Goal: Task Accomplishment & Management: Manage account settings

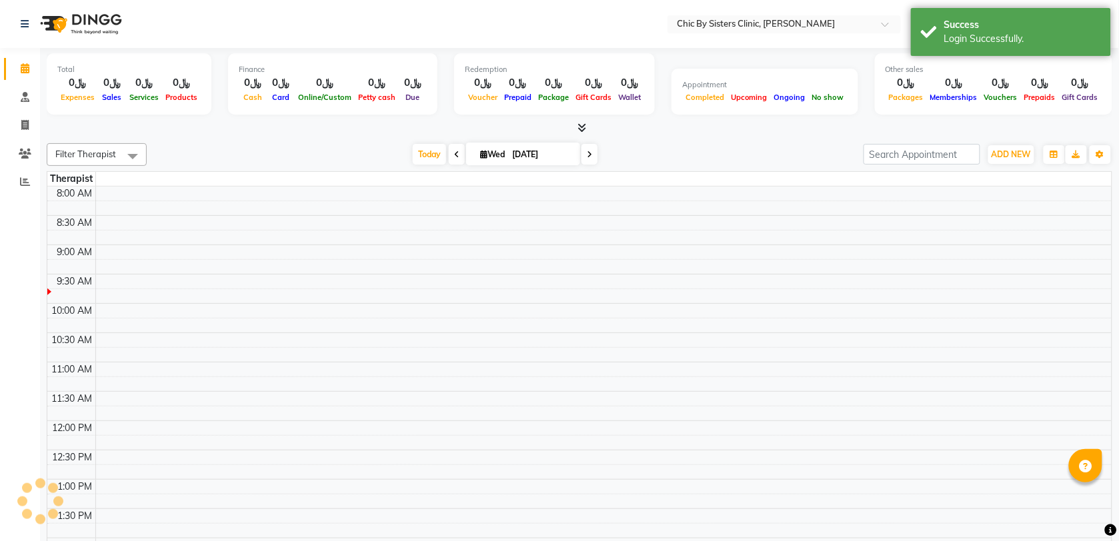
select select "en"
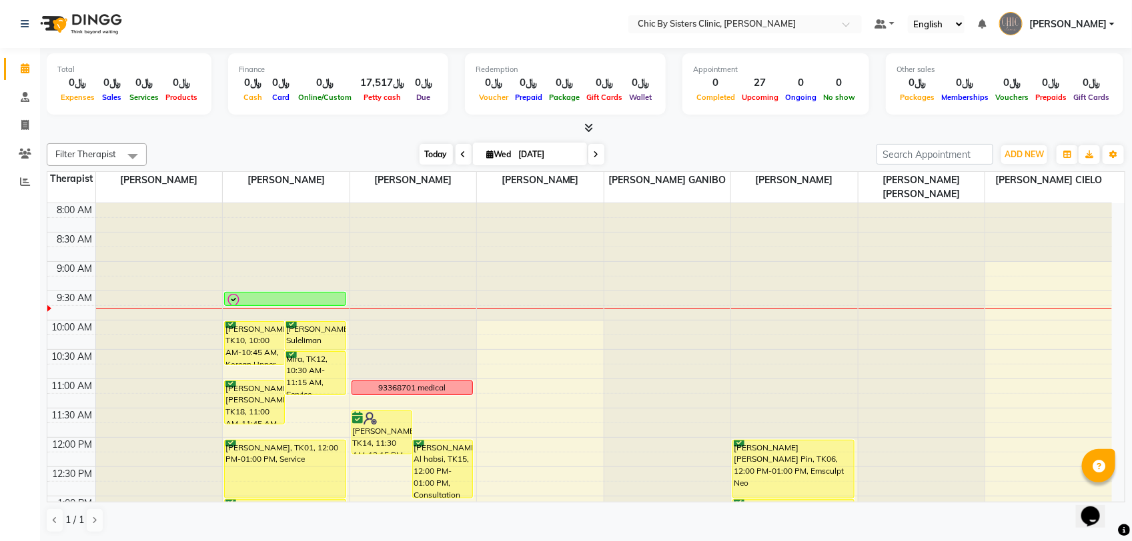
click at [427, 153] on span "Today" at bounding box center [435, 154] width 33 height 21
click at [431, 151] on span "Today" at bounding box center [435, 154] width 33 height 21
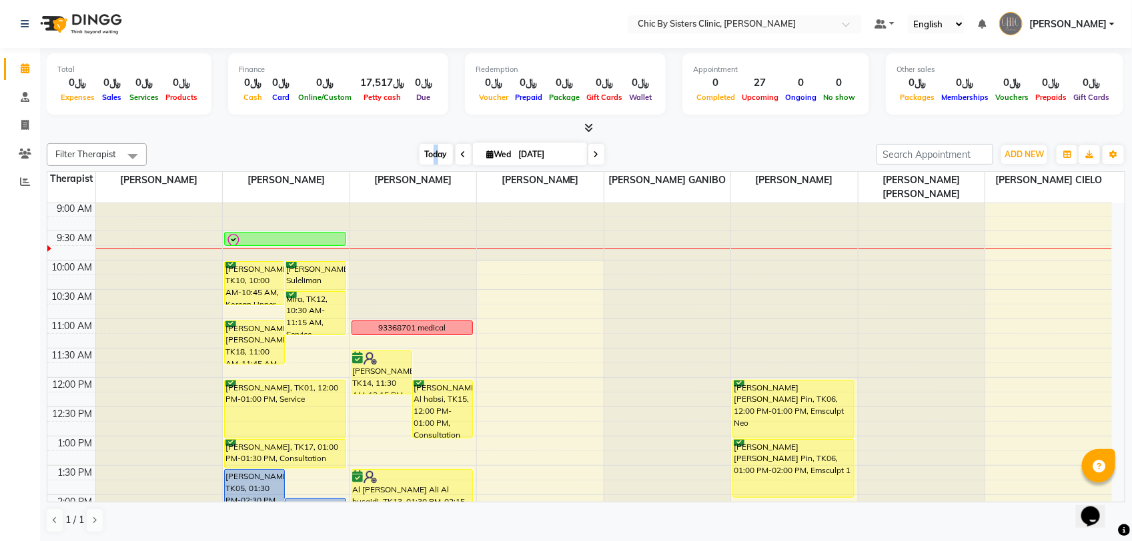
click at [431, 157] on span "Today" at bounding box center [435, 154] width 33 height 21
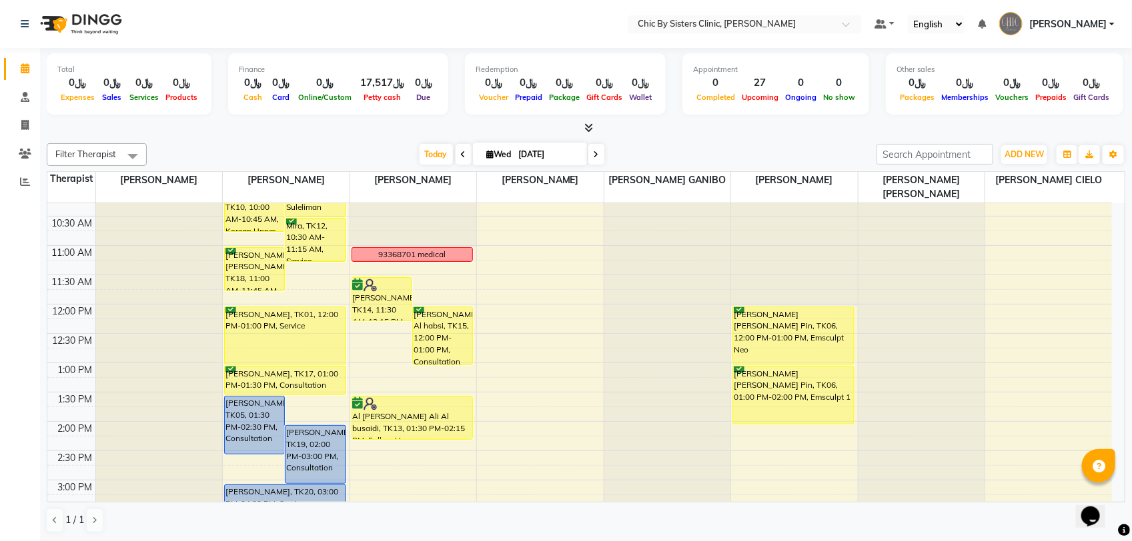
scroll to position [227, 0]
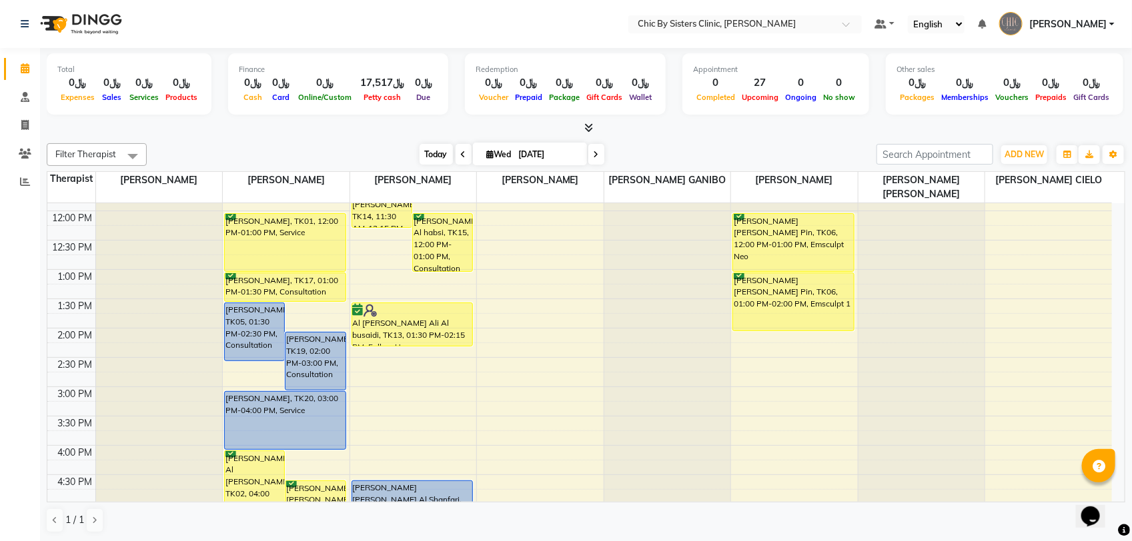
click at [429, 152] on span "Today" at bounding box center [435, 154] width 33 height 21
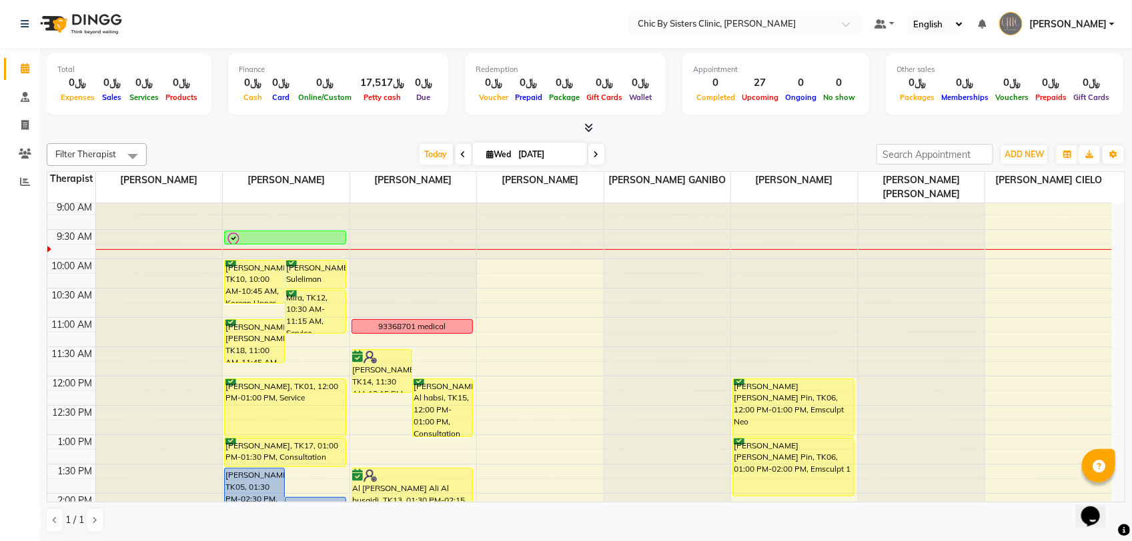
scroll to position [0, 0]
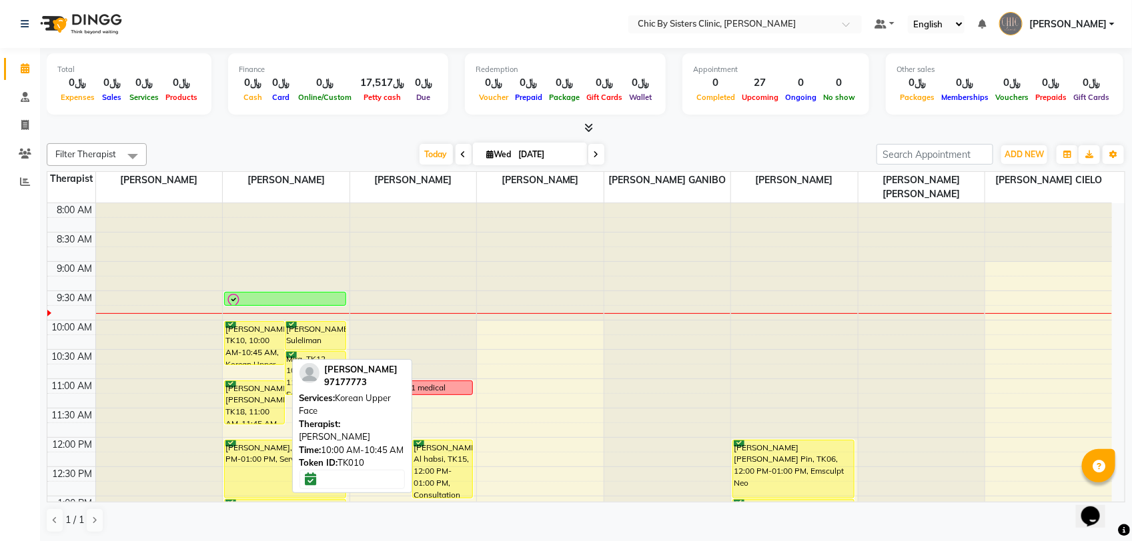
click at [245, 345] on div "[PERSON_NAME], TK10, 10:00 AM-10:45 AM, Korean Upper Face" at bounding box center [254, 343] width 59 height 43
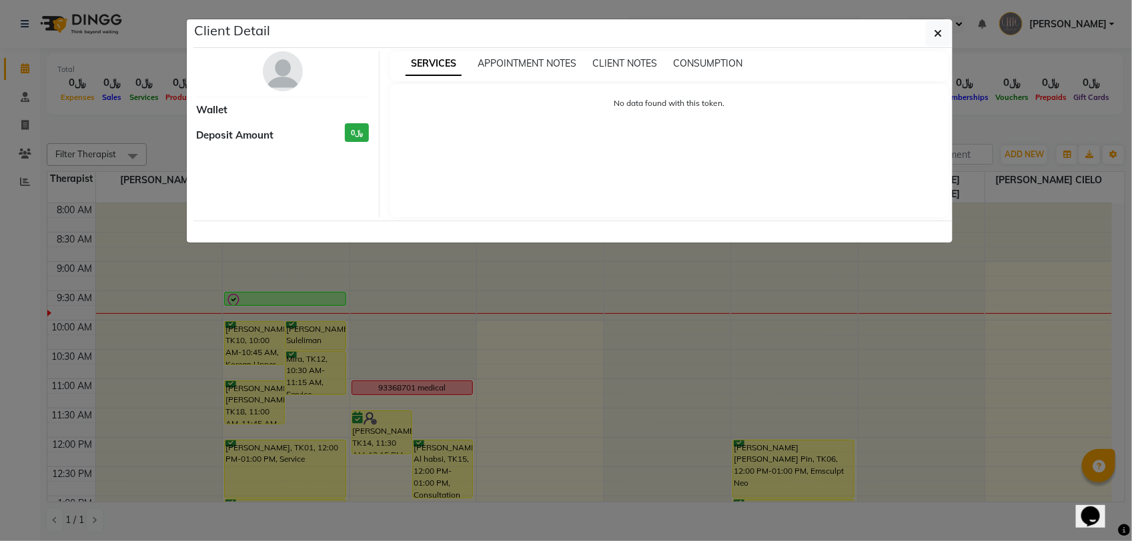
select select "6"
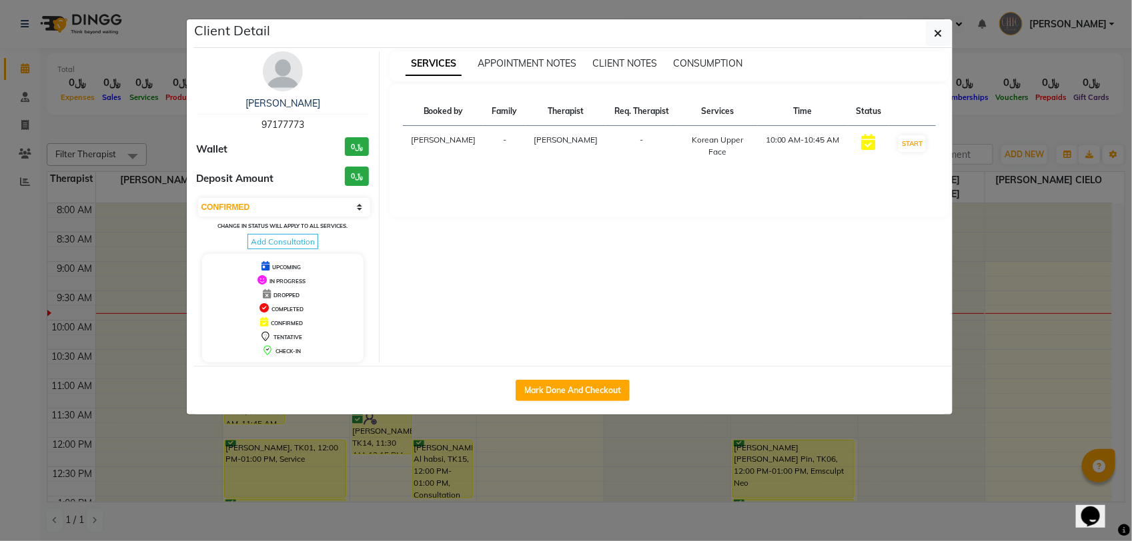
click at [298, 110] on div "[PERSON_NAME]" at bounding box center [283, 104] width 173 height 14
click at [302, 103] on link "[PERSON_NAME]" at bounding box center [282, 103] width 75 height 12
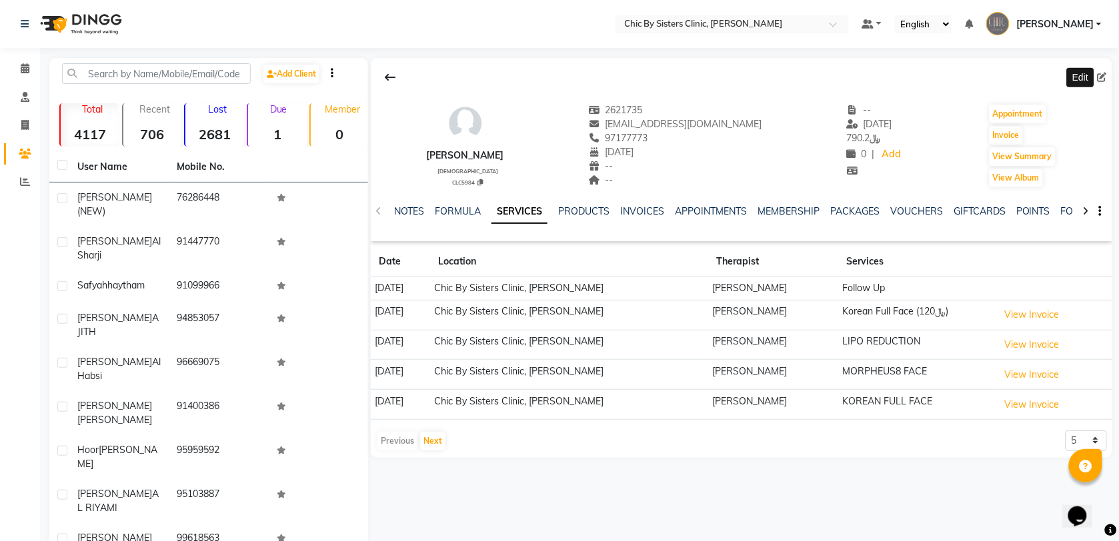
click at [1100, 77] on icon at bounding box center [1102, 77] width 9 height 9
select select "01"
select select "1968"
select select "[DEMOGRAPHIC_DATA]"
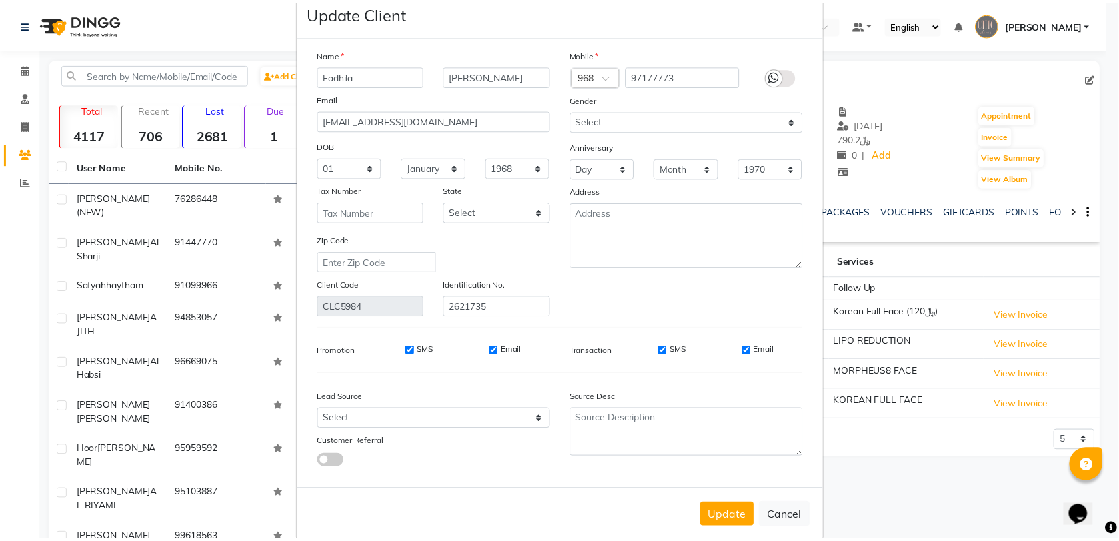
scroll to position [45, 0]
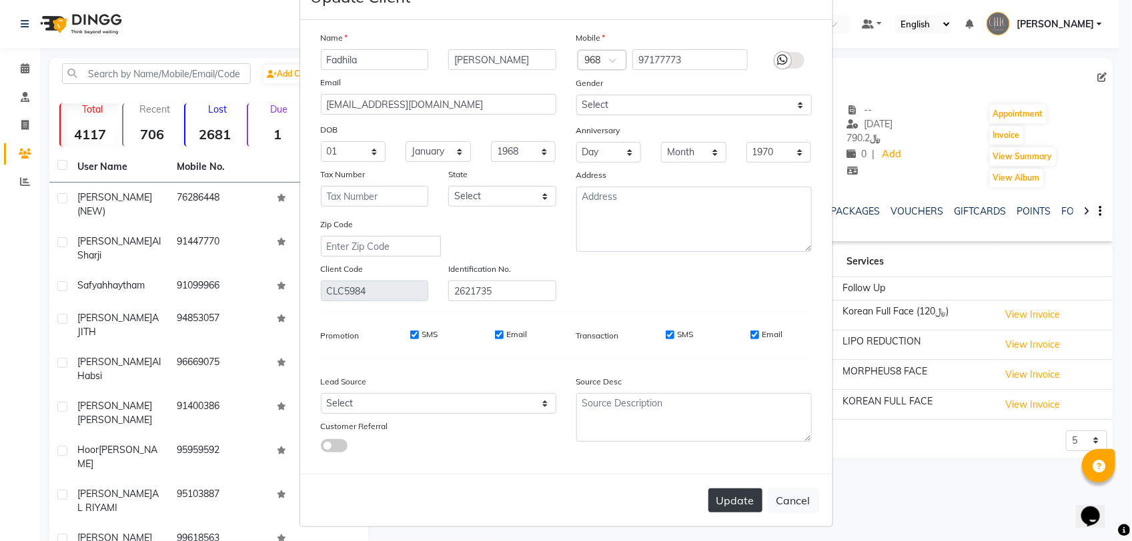
click at [728, 498] on button "Update" at bounding box center [735, 501] width 54 height 24
select select
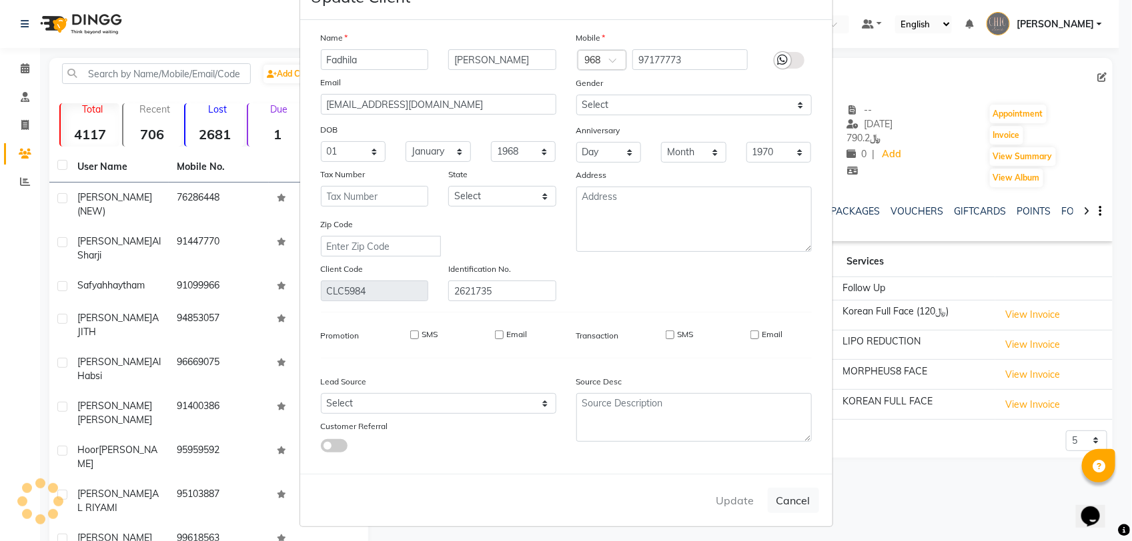
select select
checkbox input "false"
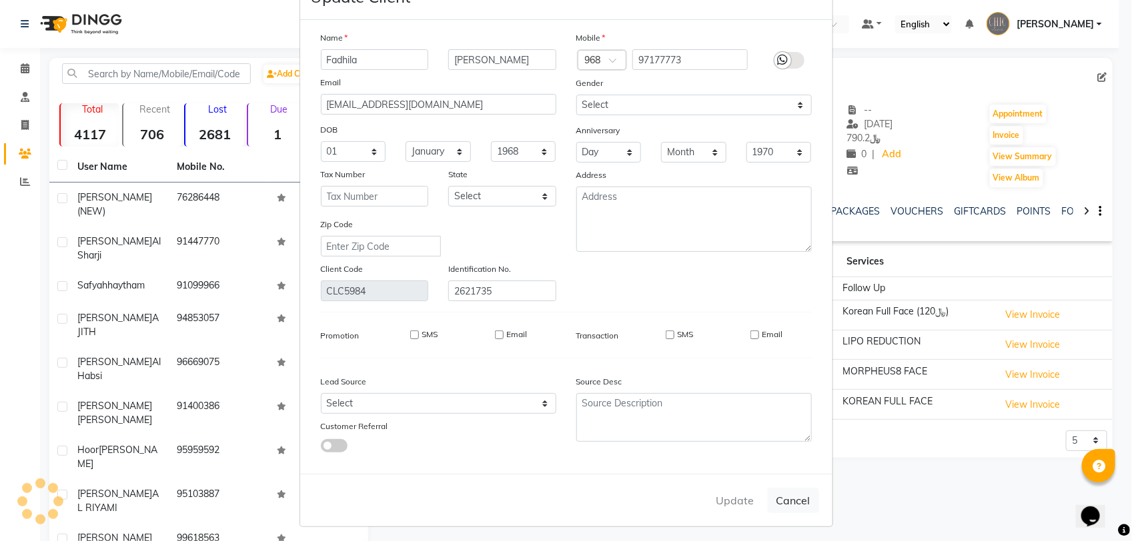
checkbox input "false"
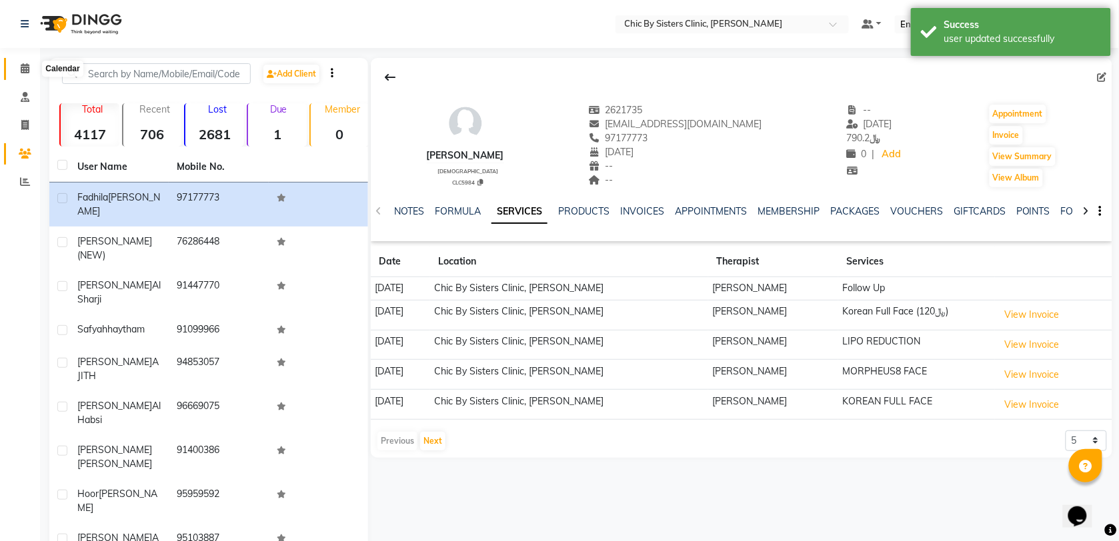
click at [21, 67] on icon at bounding box center [25, 68] width 9 height 10
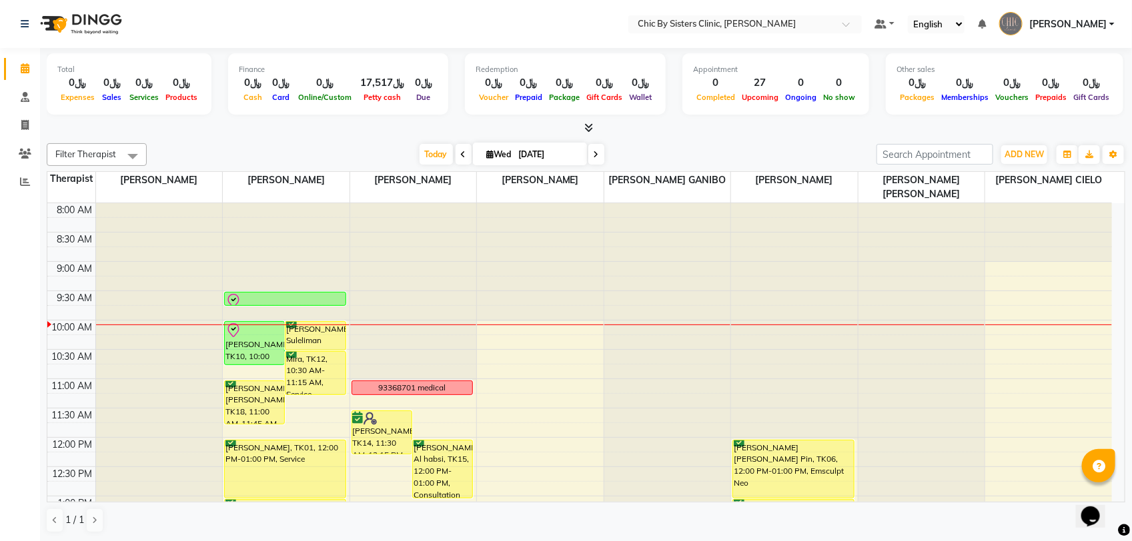
click at [597, 157] on span at bounding box center [596, 154] width 16 height 21
type input "[DATE]"
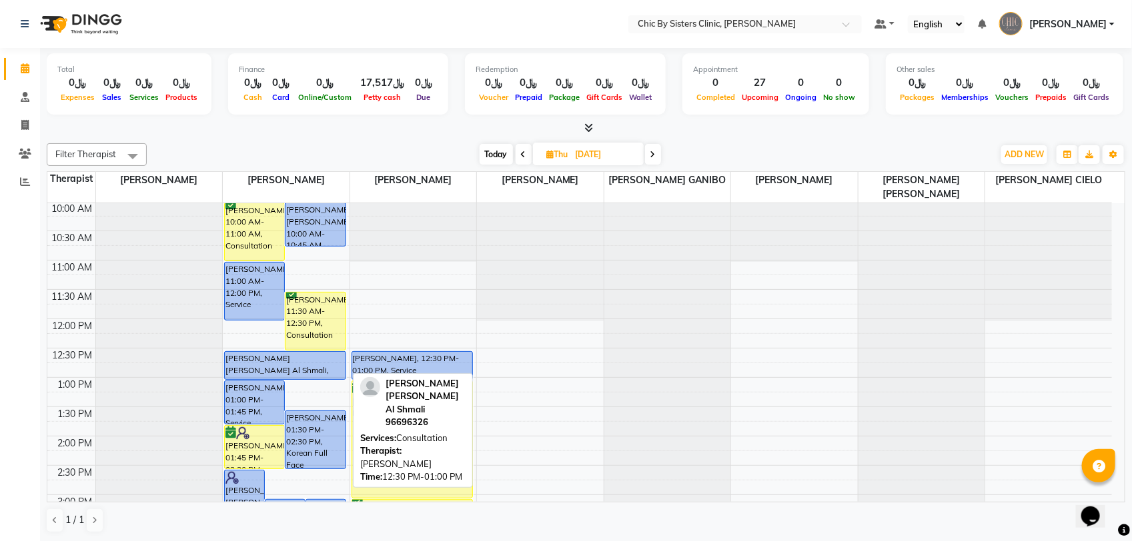
scroll to position [202, 0]
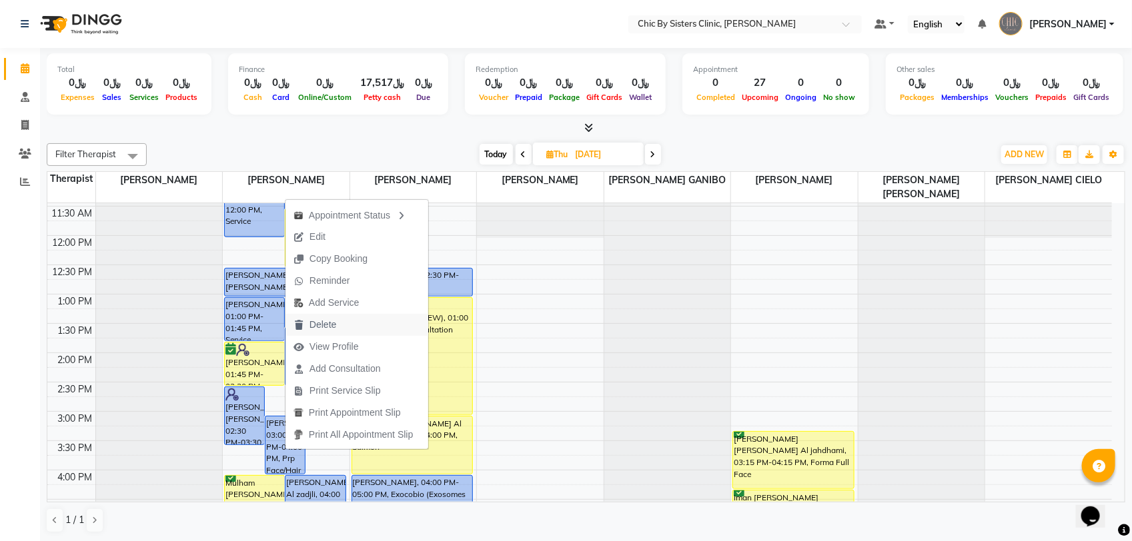
click at [317, 322] on span "Delete" at bounding box center [322, 325] width 27 height 14
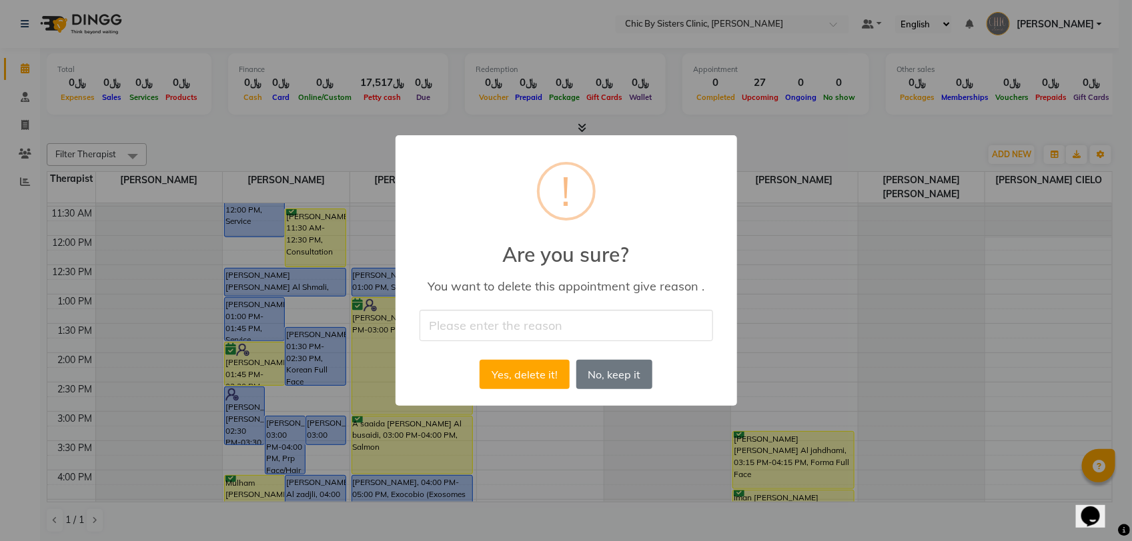
click at [505, 327] on input "text" at bounding box center [565, 325] width 293 height 31
click at [505, 327] on input "cancel tur whatsaap" at bounding box center [565, 325] width 293 height 31
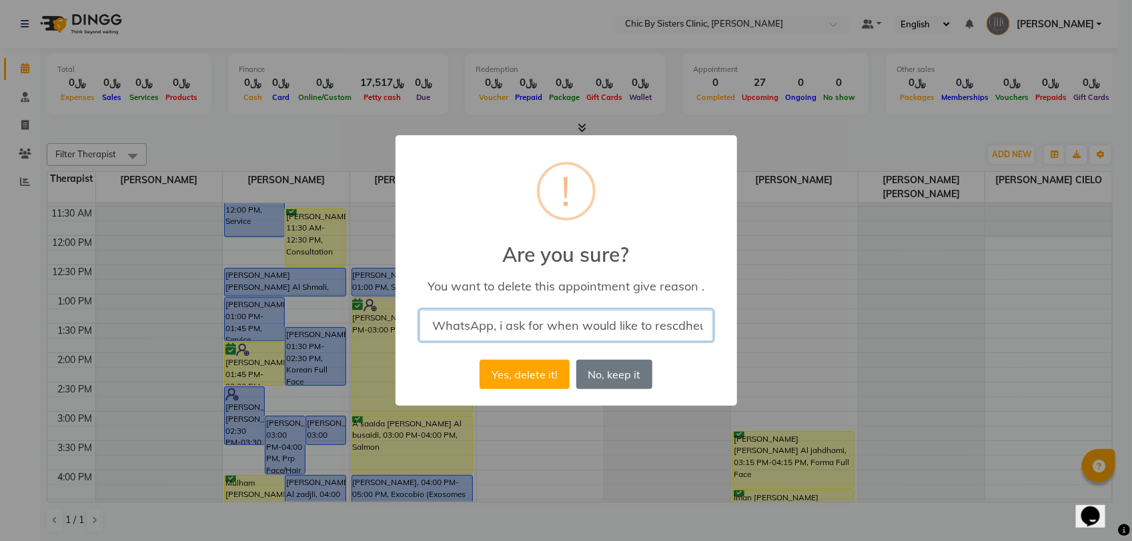
scroll to position [0, 61]
click at [670, 325] on input "cancel tur WhatsApp, i ask for when would like to rescdheul" at bounding box center [565, 325] width 293 height 31
type input "cancel tur WhatsApp, i ask for when would like to reschedule"
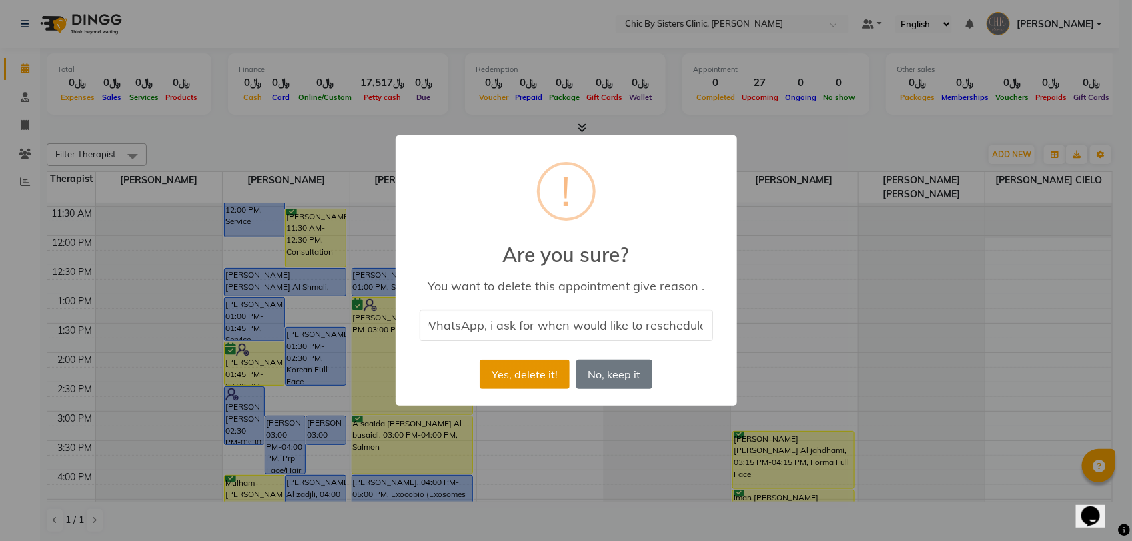
scroll to position [0, 0]
click at [517, 374] on button "Yes, delete it!" at bounding box center [523, 374] width 89 height 29
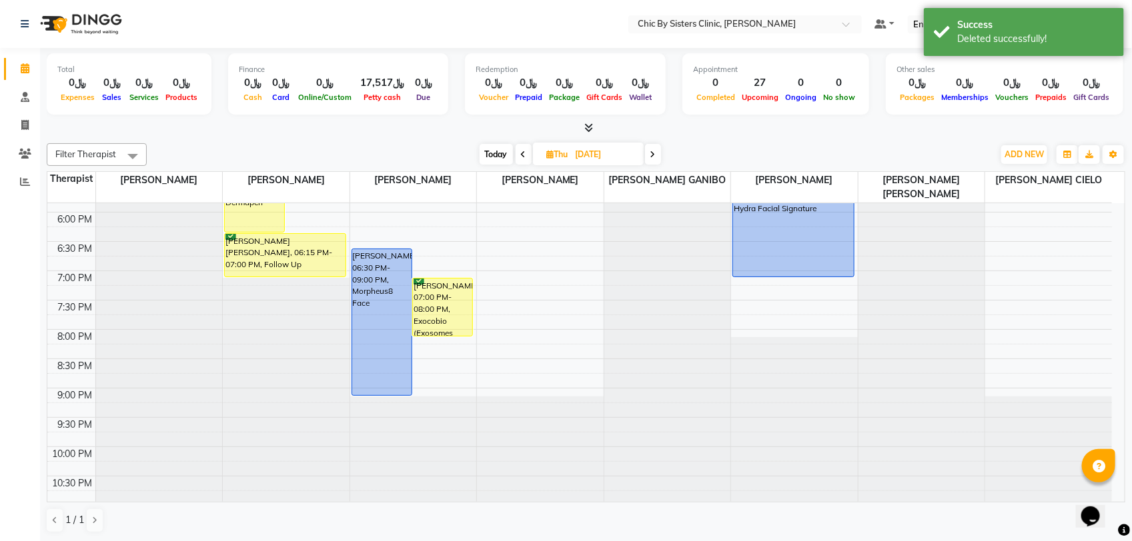
scroll to position [483, 0]
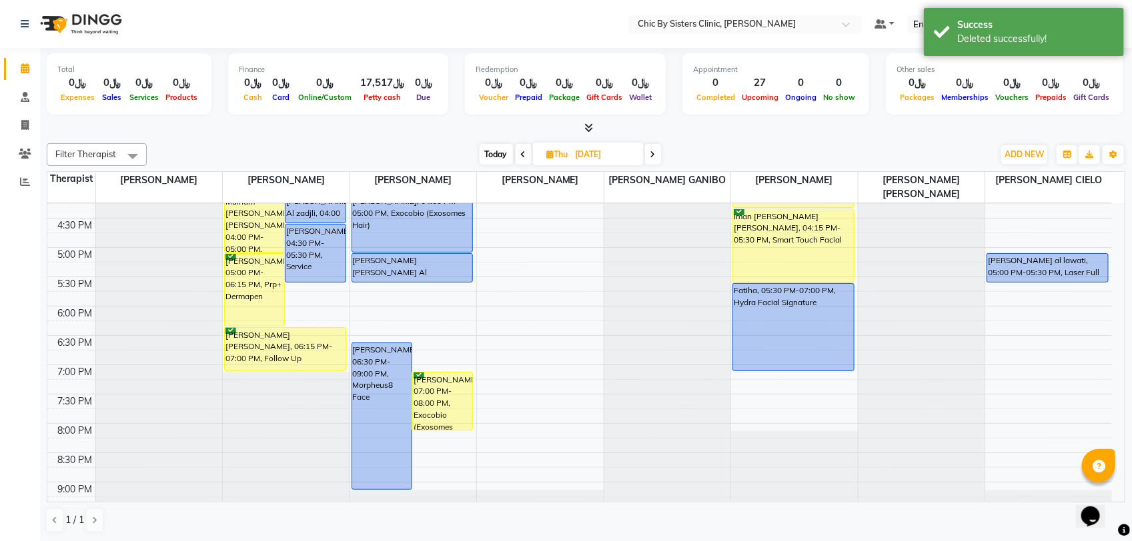
click at [502, 157] on span "Today" at bounding box center [495, 154] width 33 height 21
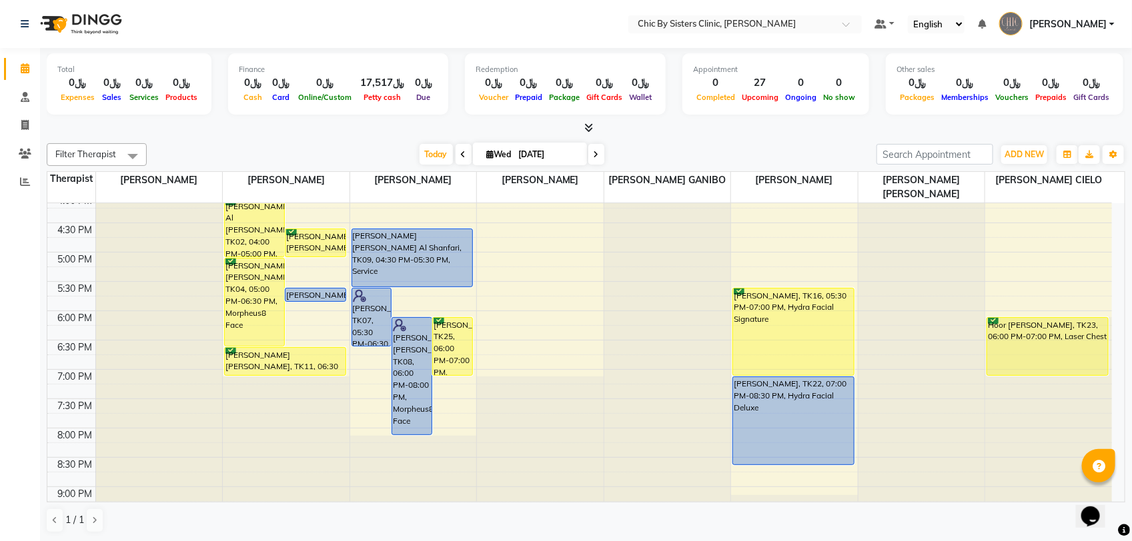
scroll to position [583, 0]
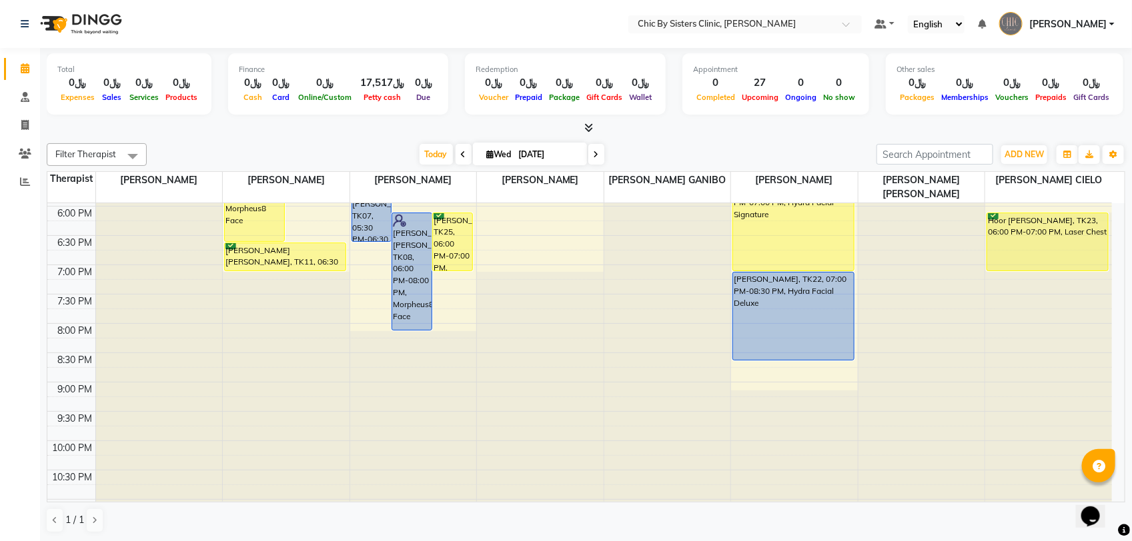
click at [597, 161] on span at bounding box center [596, 154] width 16 height 21
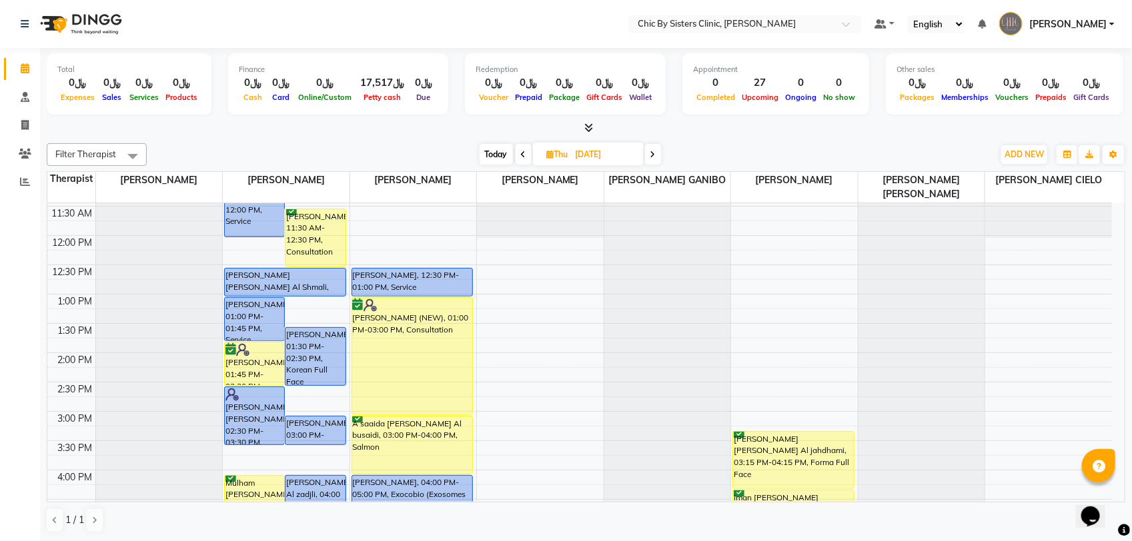
scroll to position [0, 0]
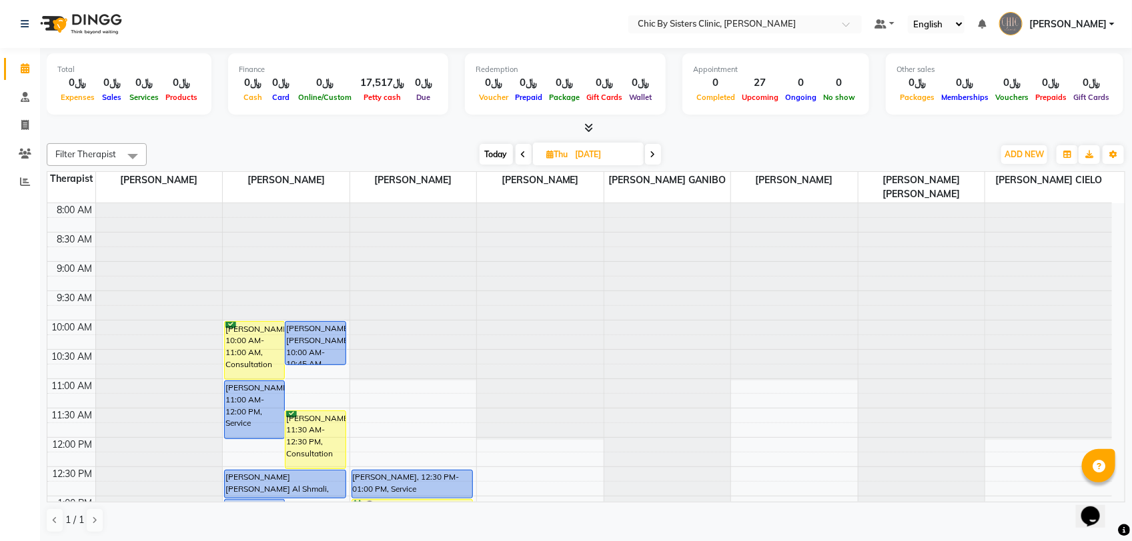
drag, startPoint x: 487, startPoint y: 155, endPoint x: 501, endPoint y: 170, distance: 20.8
click at [488, 155] on span "Today" at bounding box center [495, 154] width 33 height 21
type input "[DATE]"
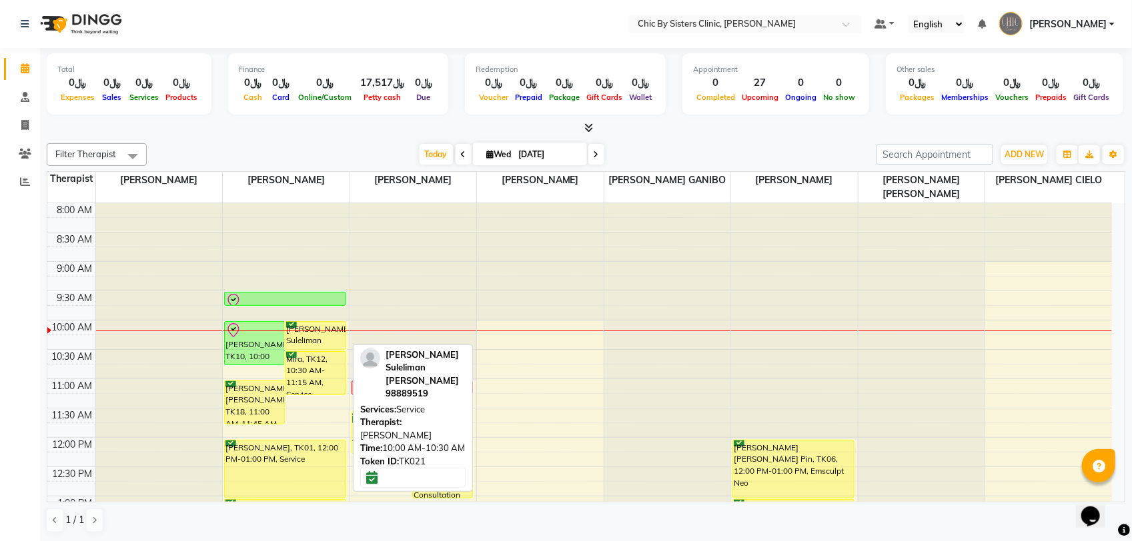
click at [319, 335] on div "[PERSON_NAME] Suleliman [PERSON_NAME], TK21, 10:00 AM-10:30 AM, Service" at bounding box center [314, 336] width 59 height 28
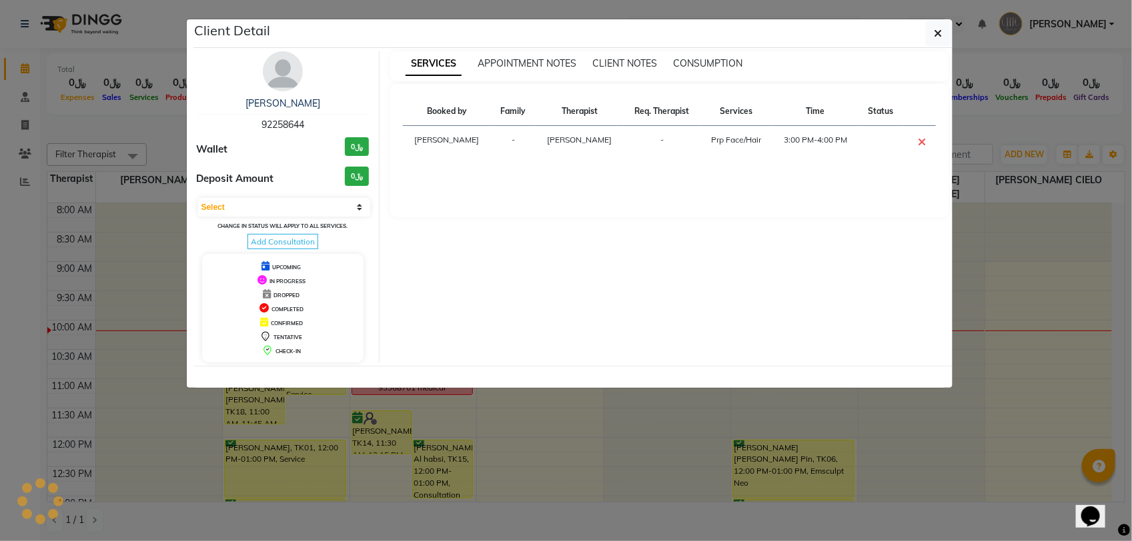
select select "6"
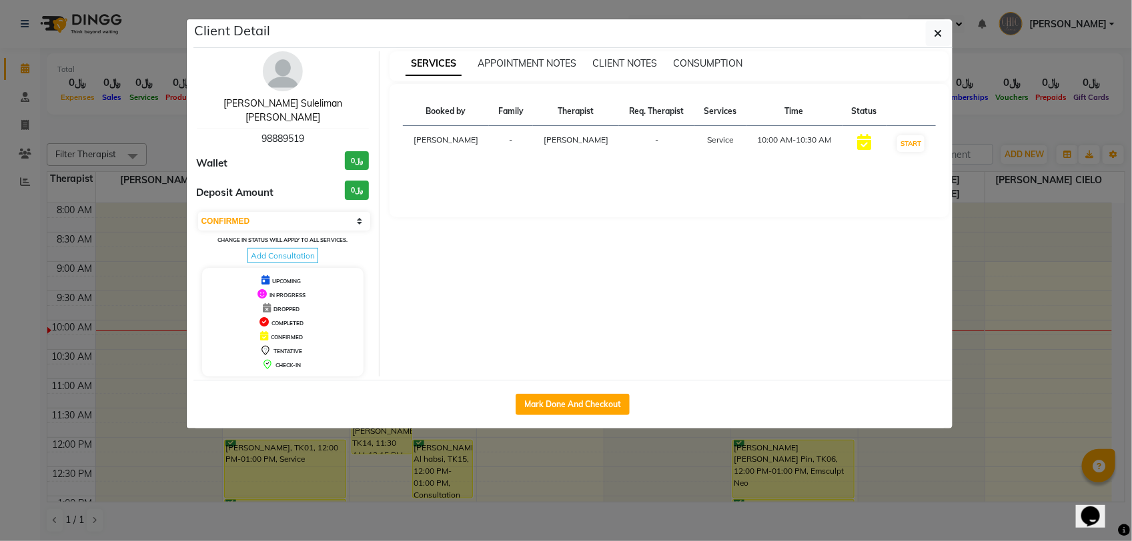
click at [321, 101] on link "[PERSON_NAME] Suleliman [PERSON_NAME]" at bounding box center [282, 110] width 119 height 26
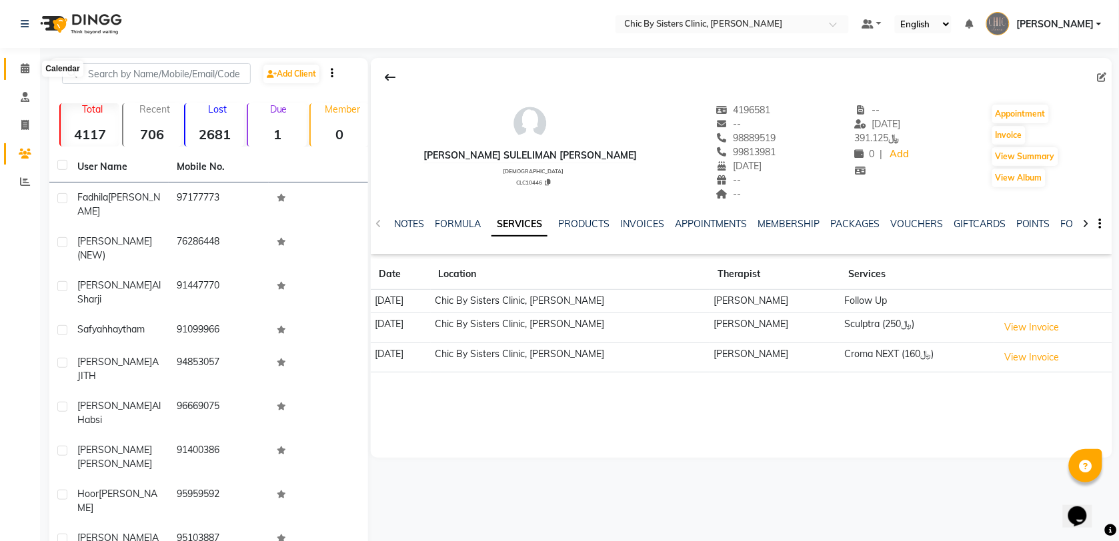
click at [27, 72] on icon at bounding box center [25, 68] width 9 height 10
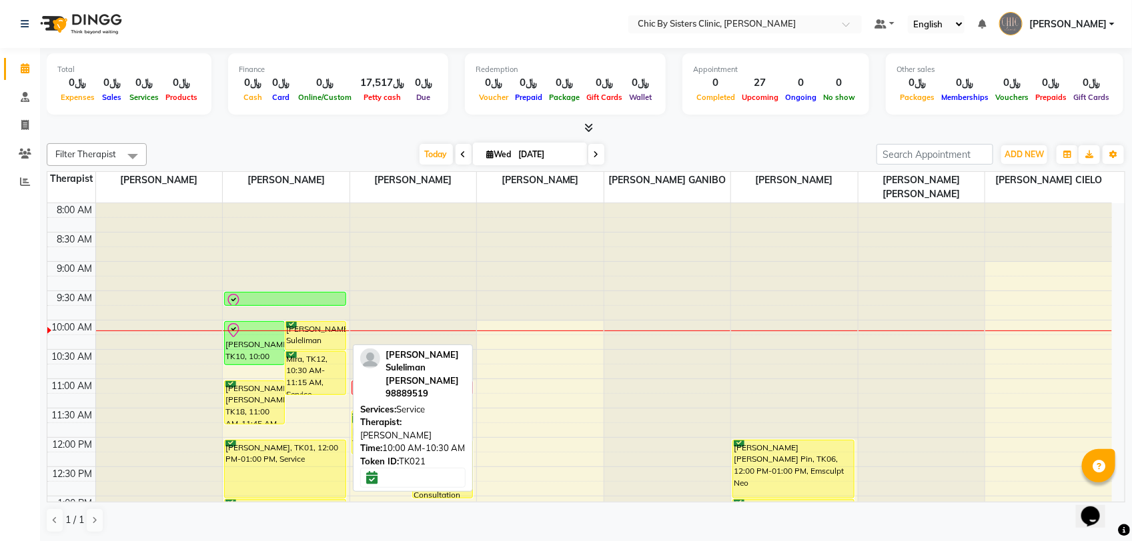
click at [322, 341] on div "[PERSON_NAME] Suleliman [PERSON_NAME], TK21, 10:00 AM-10:30 AM, Service" at bounding box center [314, 336] width 59 height 28
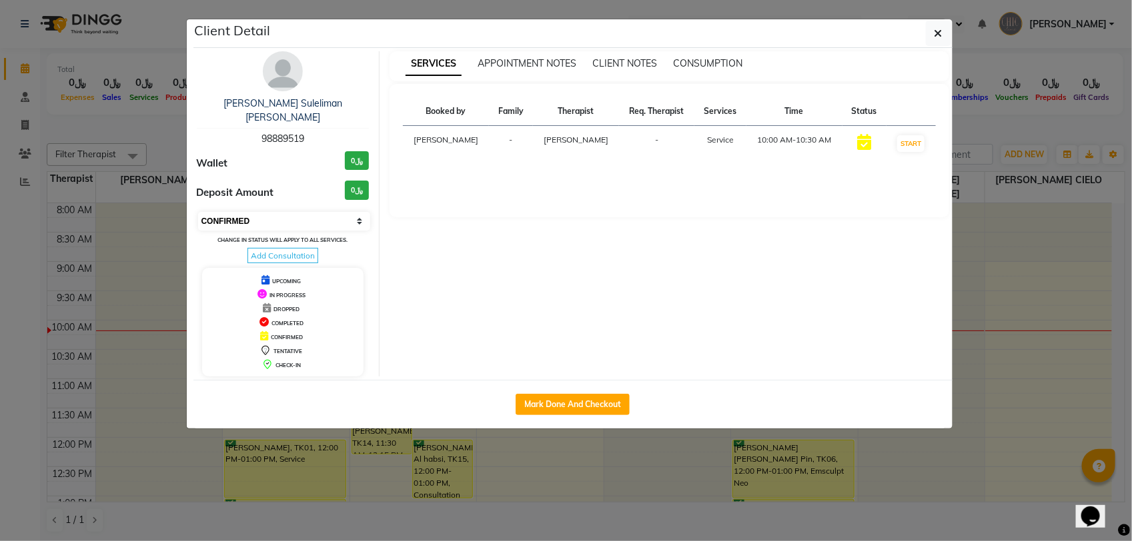
click at [307, 212] on select "Select IN SERVICE CONFIRMED TENTATIVE CHECK IN MARK DONE DROPPED UPCOMING" at bounding box center [284, 221] width 173 height 19
select select "8"
click at [198, 212] on select "Select IN SERVICE CONFIRMED TENTATIVE CHECK IN MARK DONE DROPPED UPCOMING" at bounding box center [284, 221] width 173 height 19
click at [938, 35] on icon "button" at bounding box center [938, 33] width 8 height 11
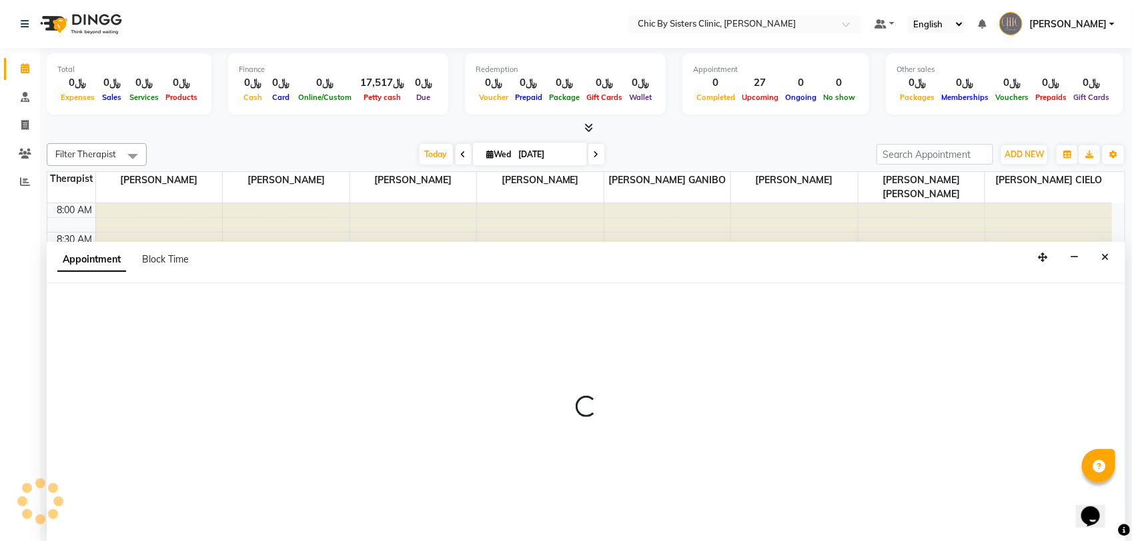
select select "49177"
select select "600"
select select "tentative"
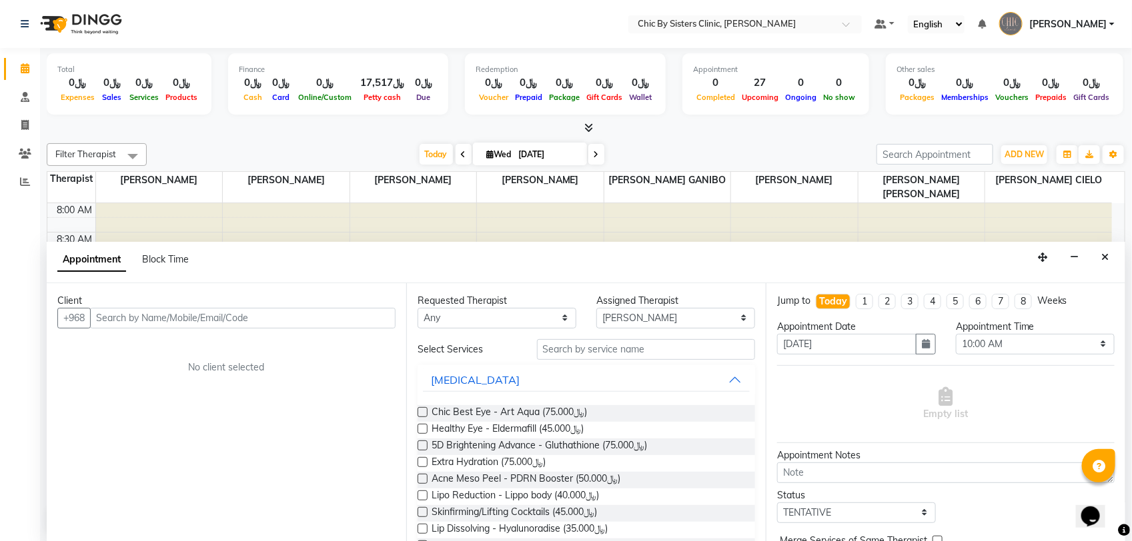
click at [241, 315] on input "text" at bounding box center [242, 318] width 305 height 21
type input "79905156"
click at [363, 321] on span "Add Client" at bounding box center [367, 318] width 45 height 12
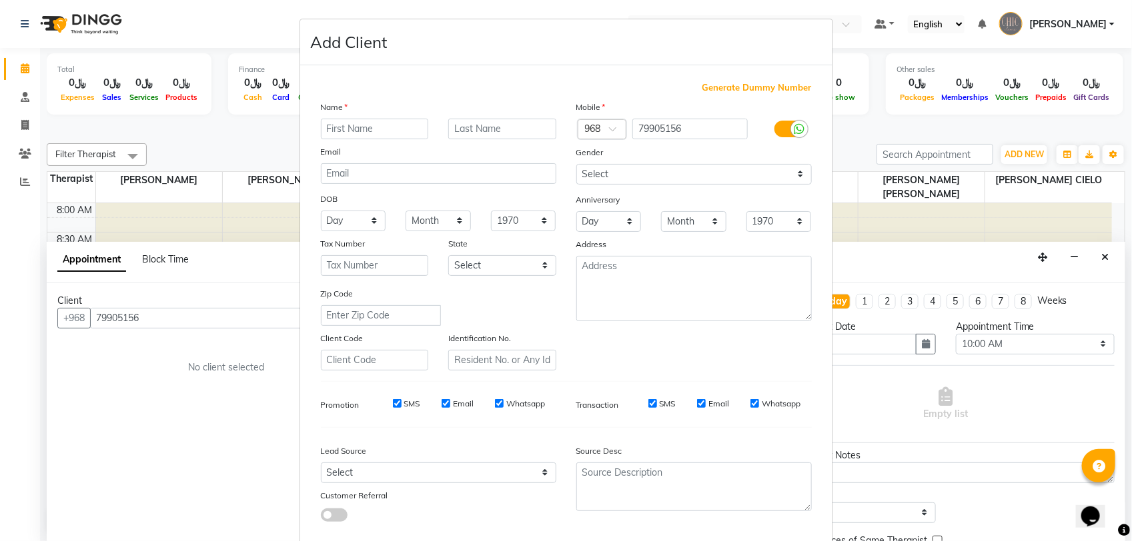
click at [350, 128] on input "text" at bounding box center [375, 129] width 108 height 21
type input "[PERSON_NAME]"
click at [498, 125] on input "text" at bounding box center [502, 129] width 108 height 21
type input "[PERSON_NAME]"
click at [633, 160] on div "Gender" at bounding box center [693, 154] width 255 height 19
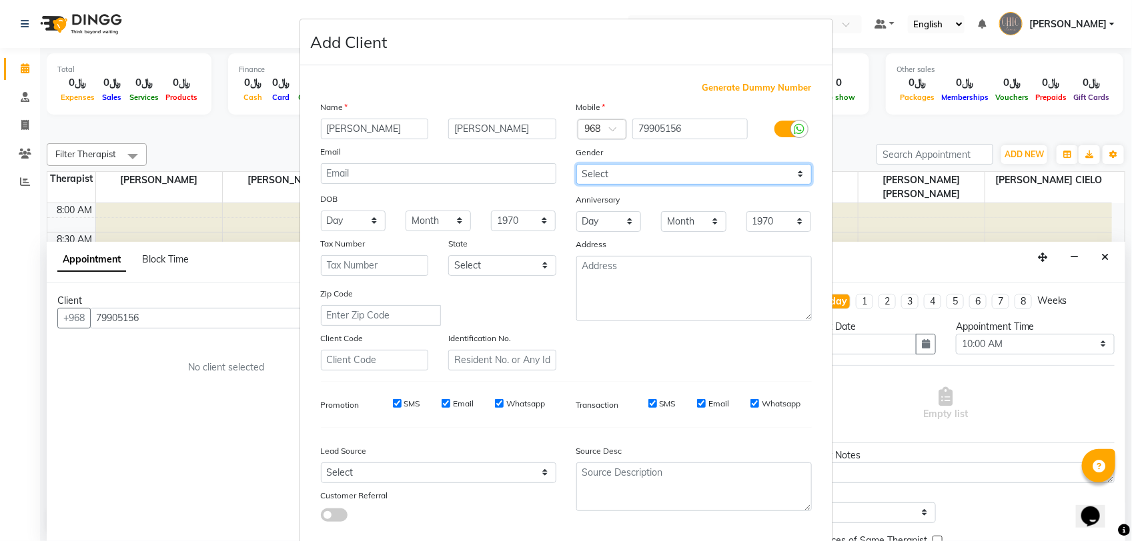
click at [635, 171] on select "Select [DEMOGRAPHIC_DATA] [DEMOGRAPHIC_DATA] Other Prefer Not To Say" at bounding box center [693, 174] width 235 height 21
select select "[DEMOGRAPHIC_DATA]"
click at [576, 164] on select "Select [DEMOGRAPHIC_DATA] [DEMOGRAPHIC_DATA] Other Prefer Not To Say" at bounding box center [693, 174] width 235 height 21
click at [525, 225] on select "1940 1941 1942 1943 1944 1945 1946 1947 1948 1949 1950 1951 1952 1953 1954 1955…" at bounding box center [523, 221] width 65 height 21
select select "1966"
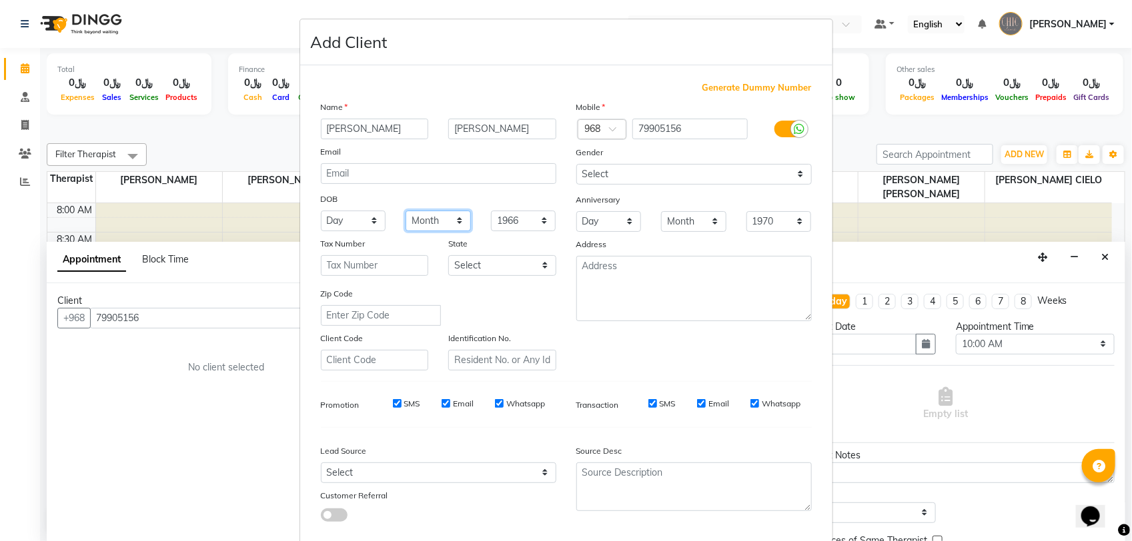
click at [440, 225] on select "Month January February March April May June July August September October Novem…" at bounding box center [437, 221] width 65 height 21
select select "12"
click at [405, 211] on select "Month January February March April May June July August September October Novem…" at bounding box center [437, 221] width 65 height 21
click at [358, 221] on select "Day 01 02 03 04 05 06 07 08 09 10 11 12 13 14 15 16 17 18 19 20 21 22 23 24 25 …" at bounding box center [353, 221] width 65 height 21
select select "25"
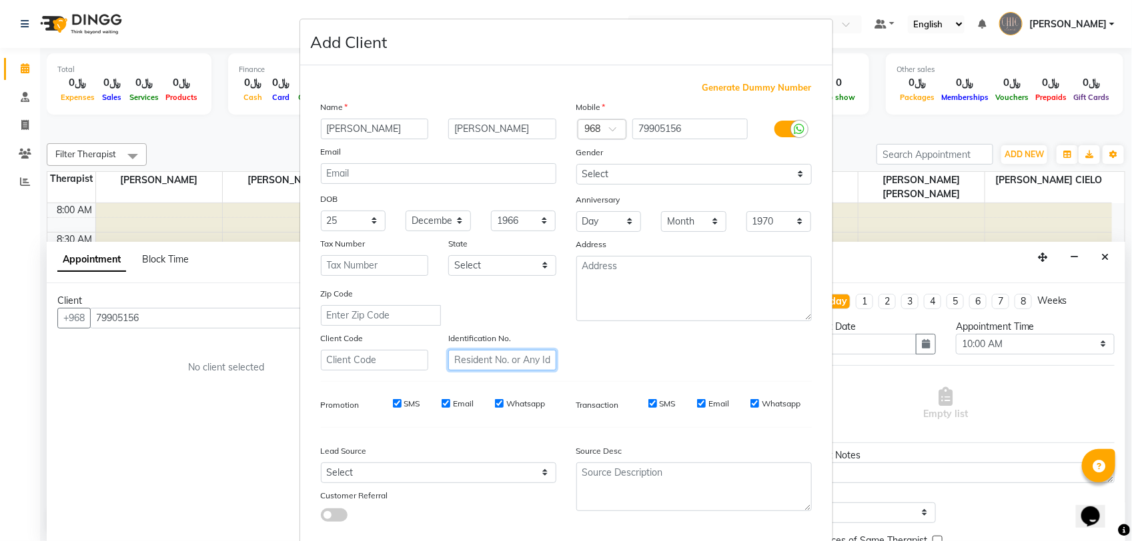
click at [464, 357] on input "text" at bounding box center [502, 360] width 108 height 21
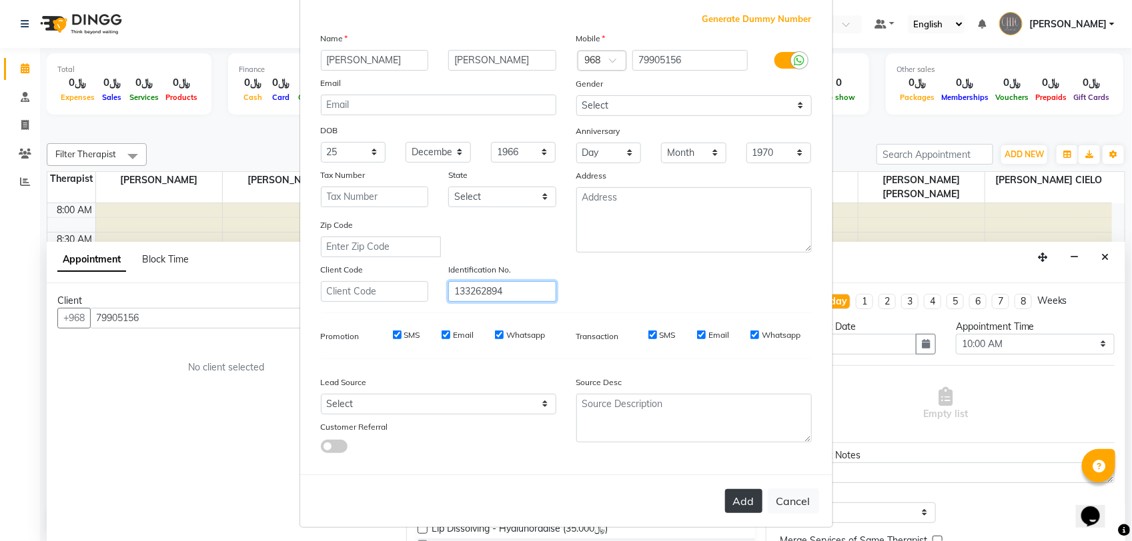
type input "133262894"
click at [736, 502] on button "Add" at bounding box center [743, 501] width 37 height 24
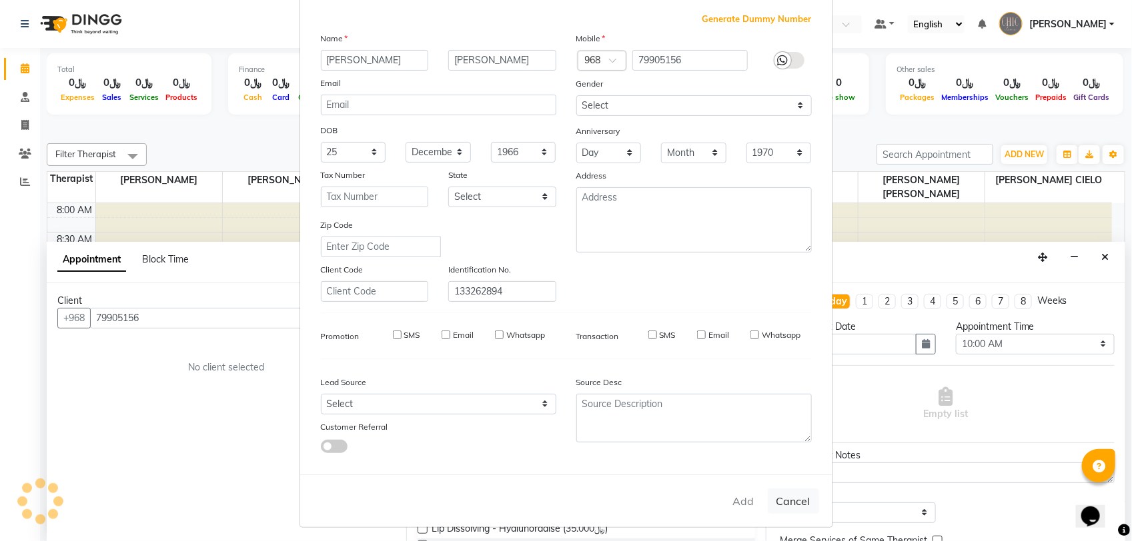
select select
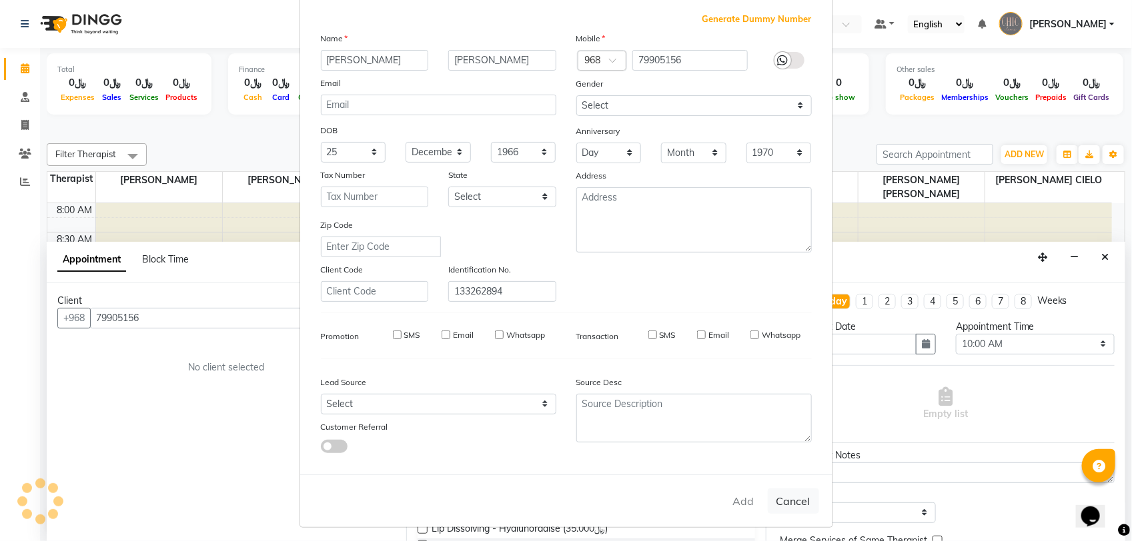
select select
checkbox input "false"
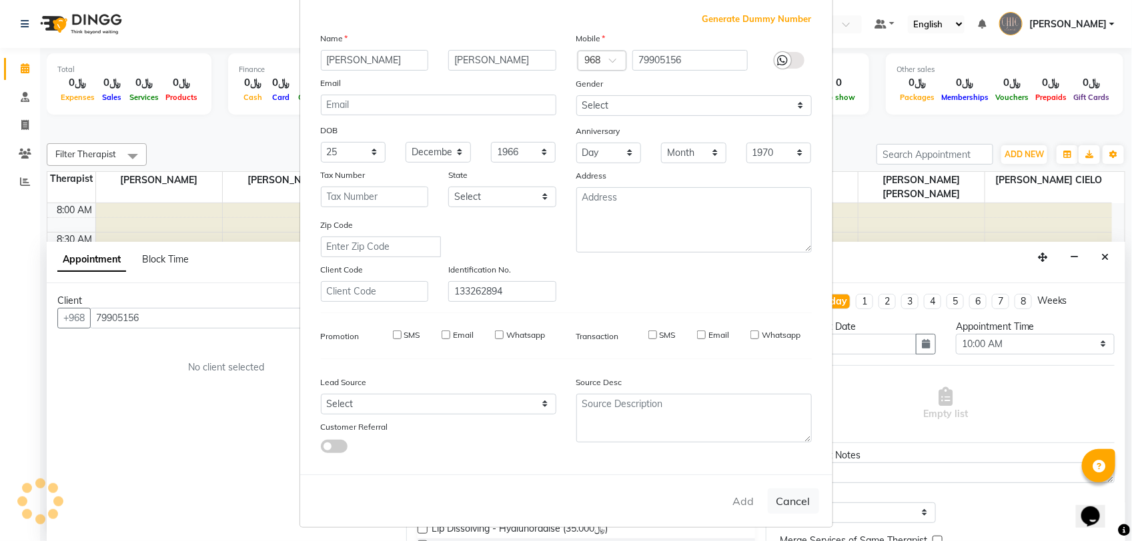
checkbox input "false"
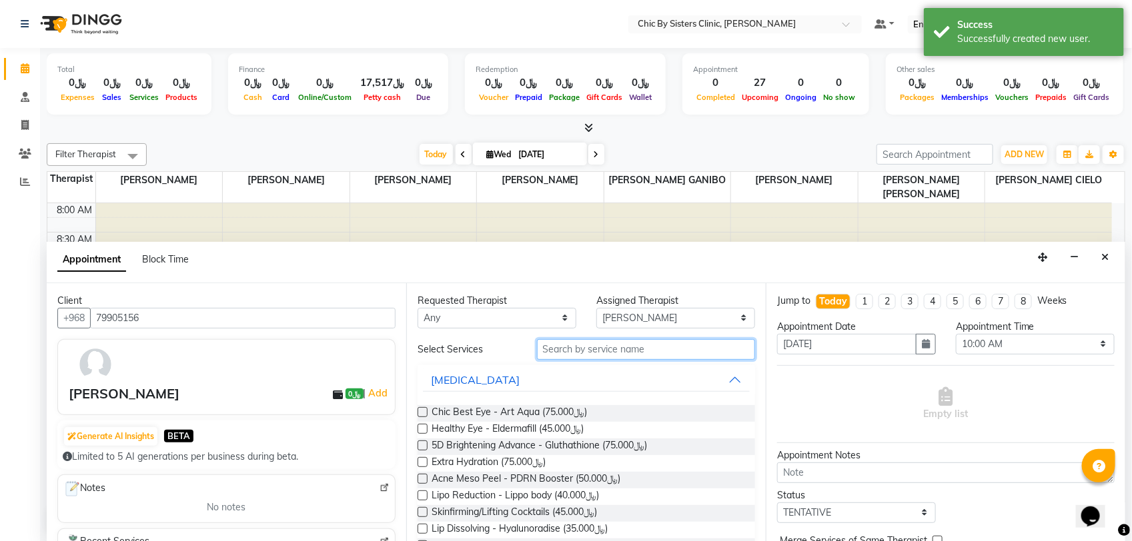
click at [585, 350] on input "text" at bounding box center [646, 349] width 218 height 21
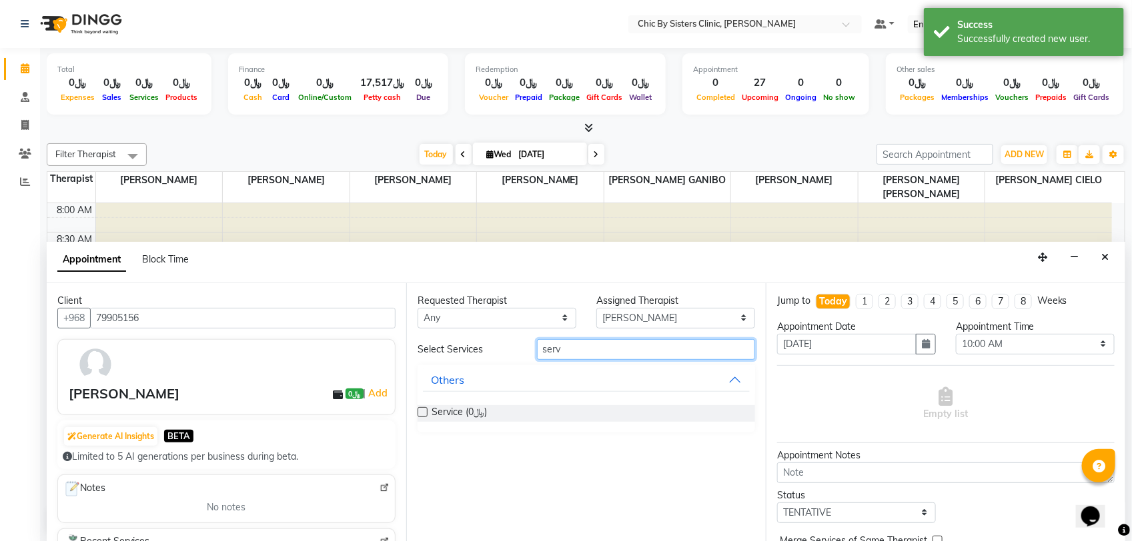
type input "serv"
click at [422, 413] on label at bounding box center [422, 412] width 10 height 10
click at [422, 413] on input "checkbox" at bounding box center [421, 413] width 9 height 9
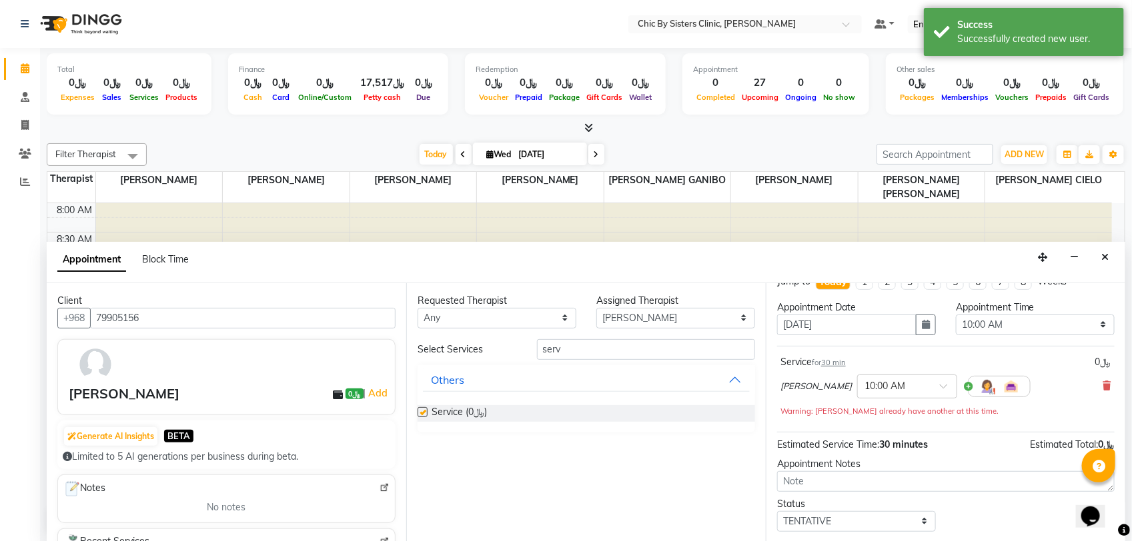
checkbox input "false"
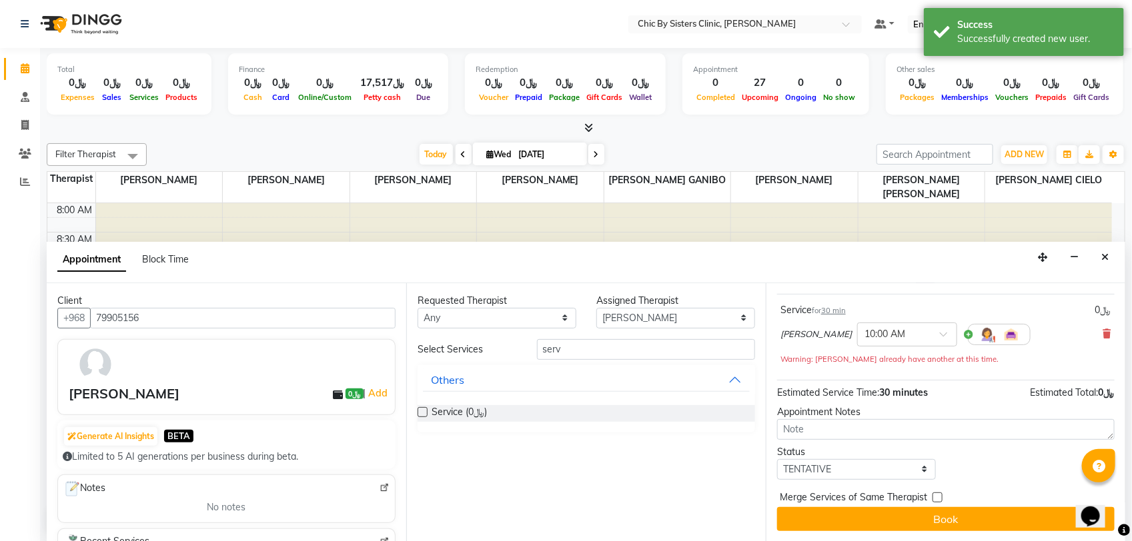
scroll to position [72, 0]
click at [826, 471] on select "Select TENTATIVE CONFIRM CHECK-IN UPCOMING" at bounding box center [856, 469] width 159 height 21
select select "check-in"
click at [777, 459] on select "Select TENTATIVE CONFIRM CHECK-IN UPCOMING" at bounding box center [856, 469] width 159 height 21
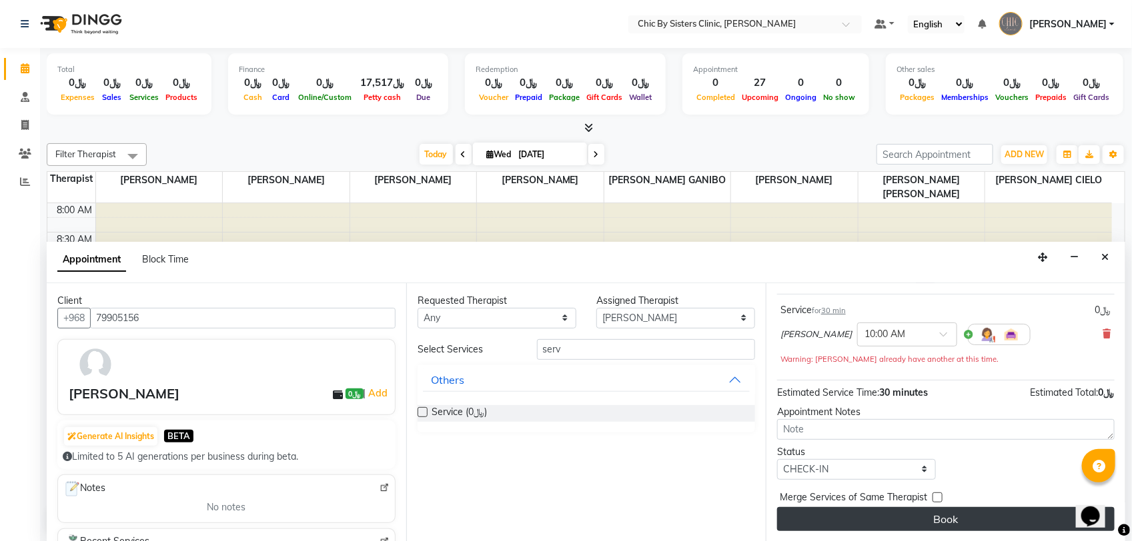
click at [819, 517] on button "Book" at bounding box center [945, 519] width 337 height 24
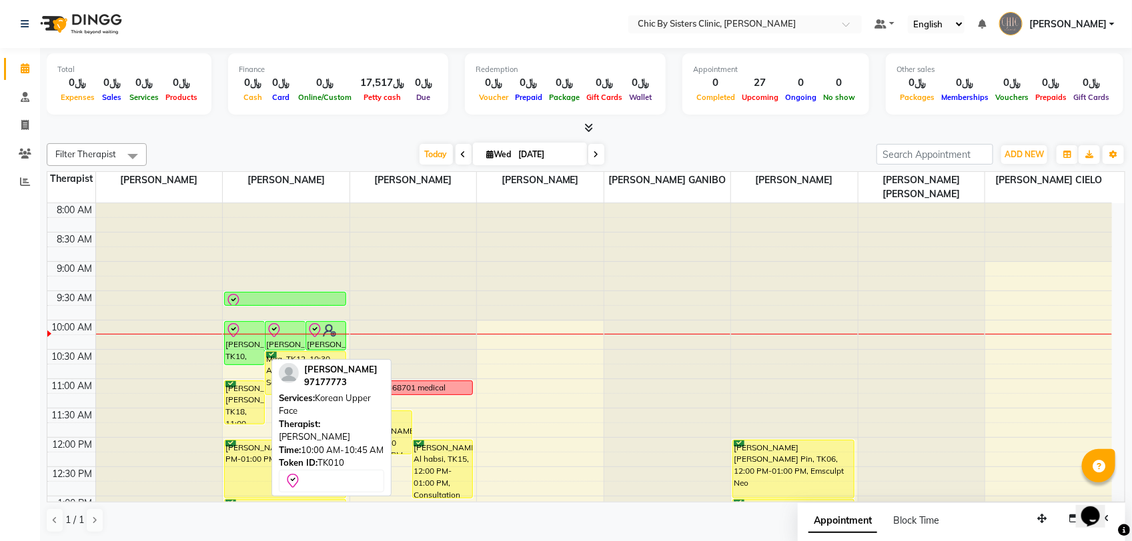
click at [243, 352] on div "[PERSON_NAME], TK10, 10:00 AM-10:45 AM, Korean Upper Face" at bounding box center [244, 343] width 39 height 43
select select "8"
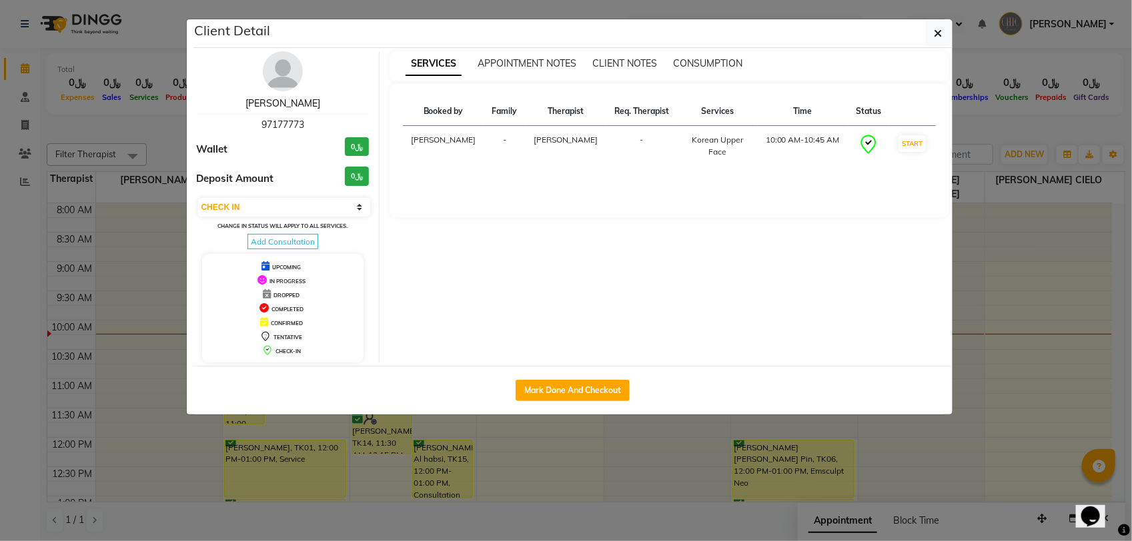
click at [293, 104] on link "[PERSON_NAME]" at bounding box center [282, 103] width 75 height 12
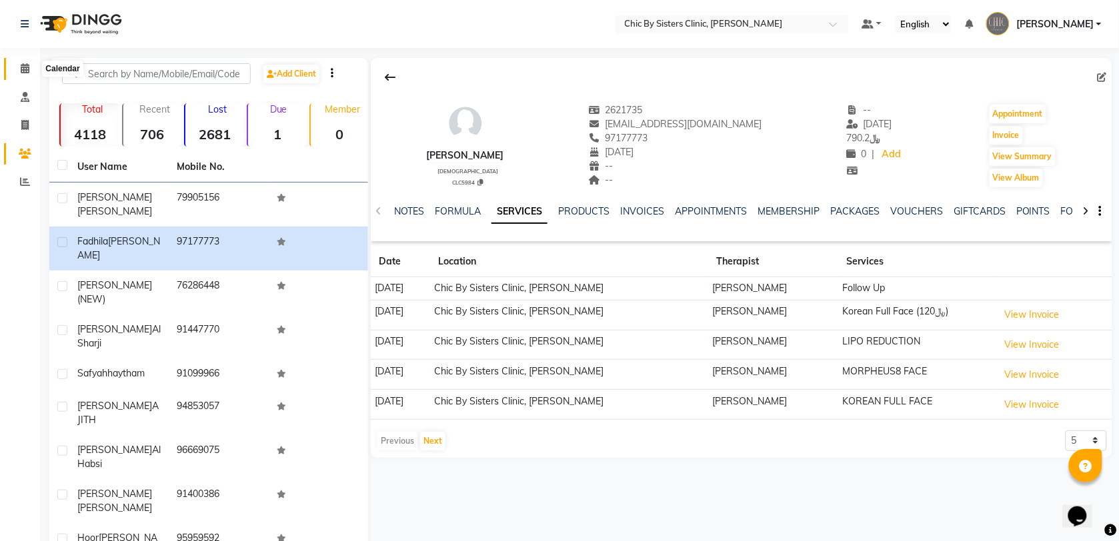
click at [30, 71] on span at bounding box center [24, 68] width 23 height 15
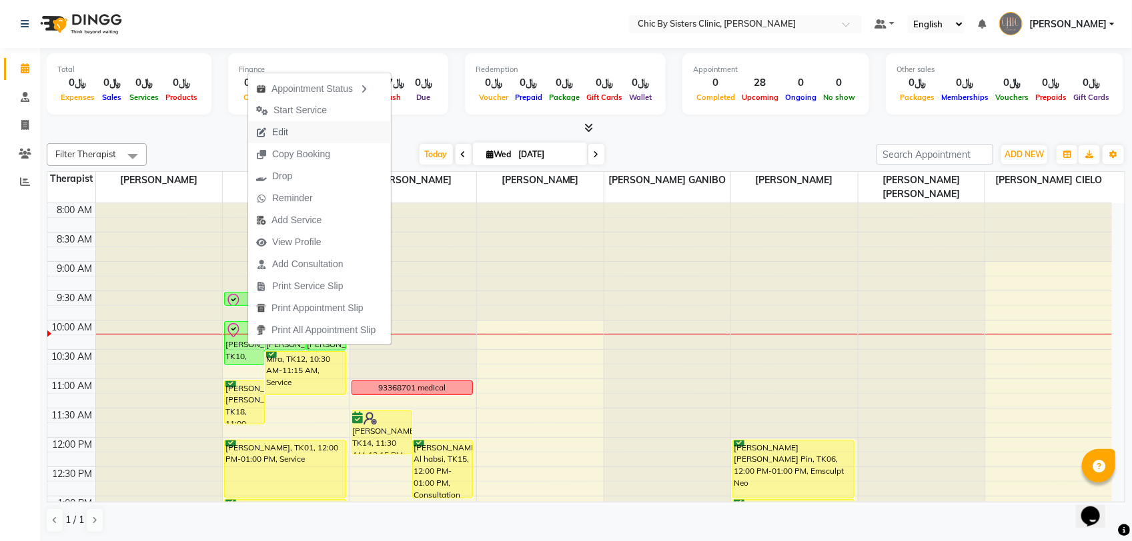
click at [295, 133] on span "Edit" at bounding box center [272, 132] width 48 height 22
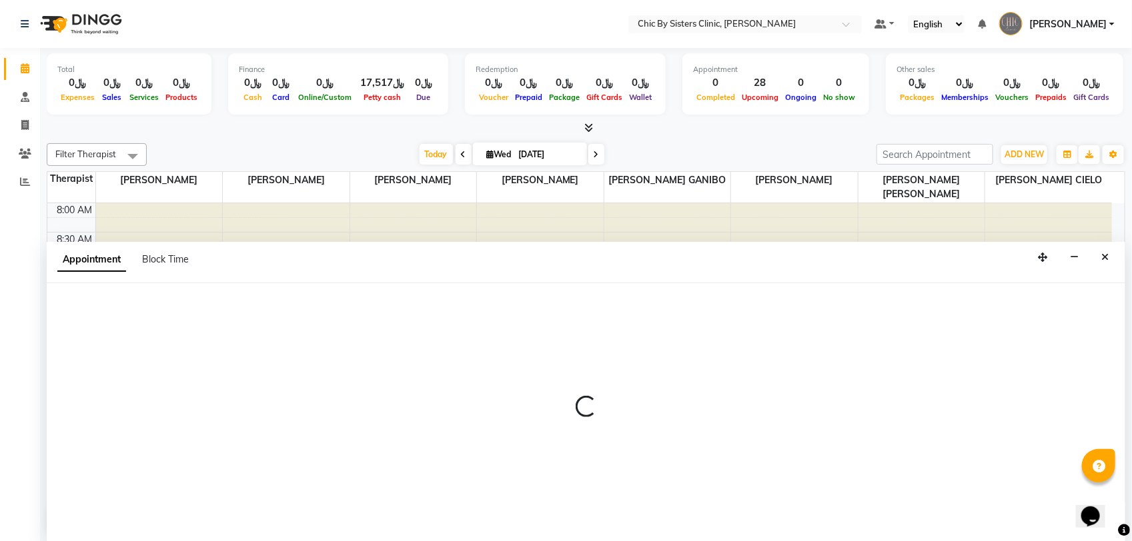
select select "tentative"
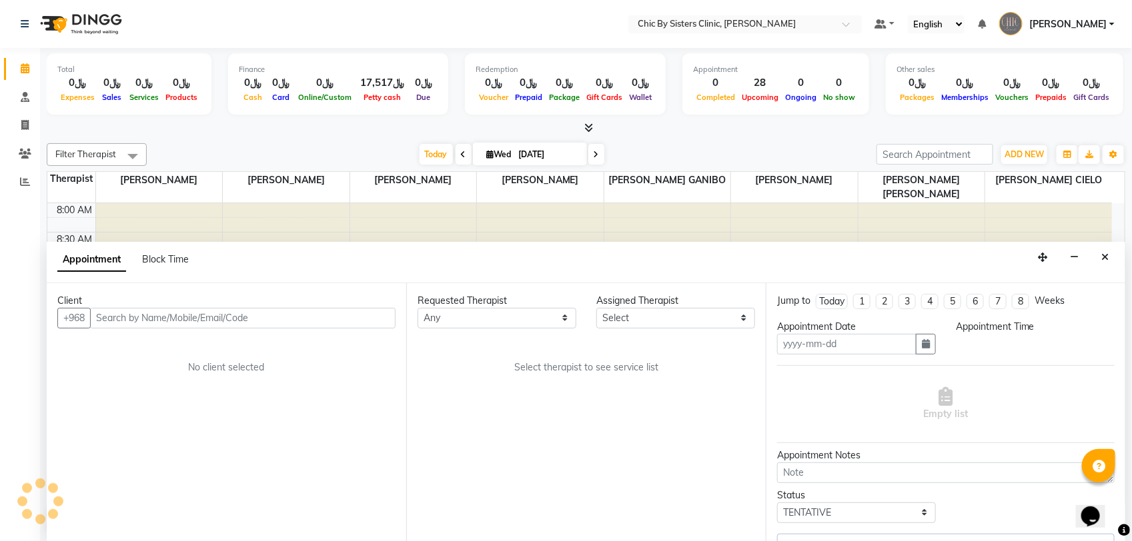
type input "[DATE]"
select select "check-in"
select select "600"
select select "49177"
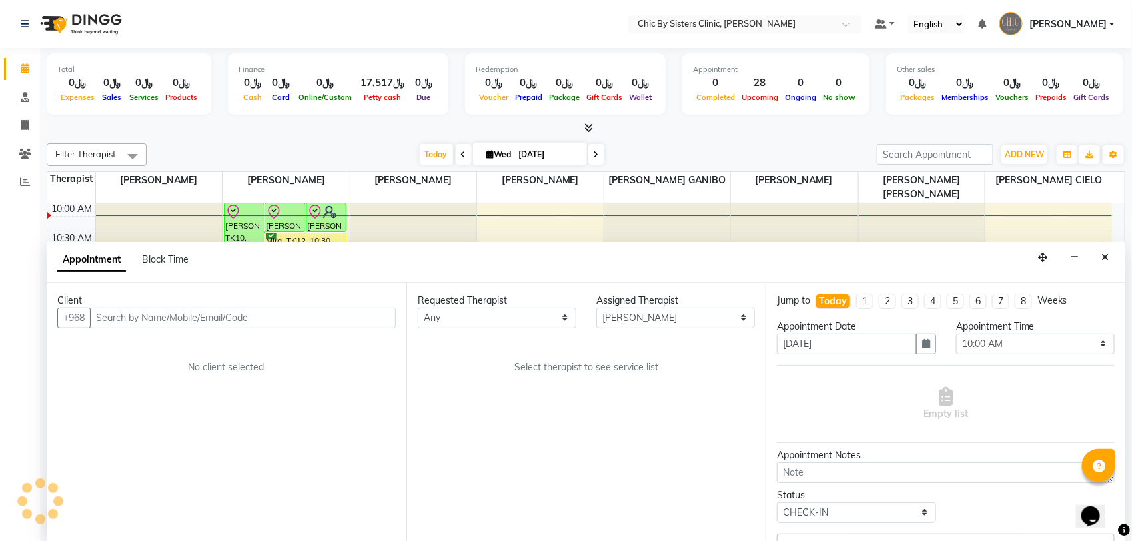
select select "3125"
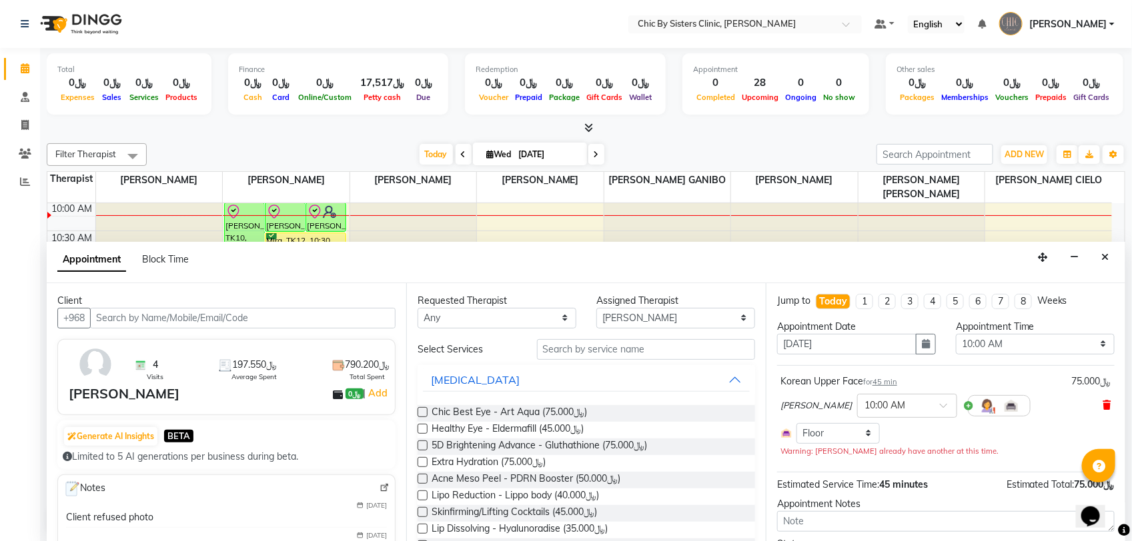
click at [1103, 404] on icon at bounding box center [1107, 405] width 8 height 9
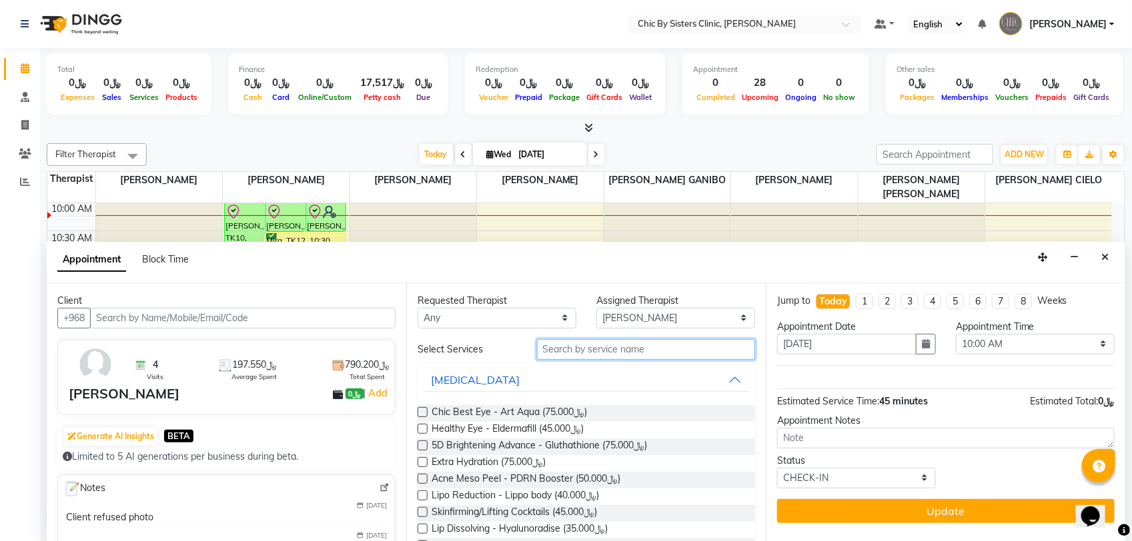
click at [629, 357] on input "text" at bounding box center [646, 349] width 218 height 21
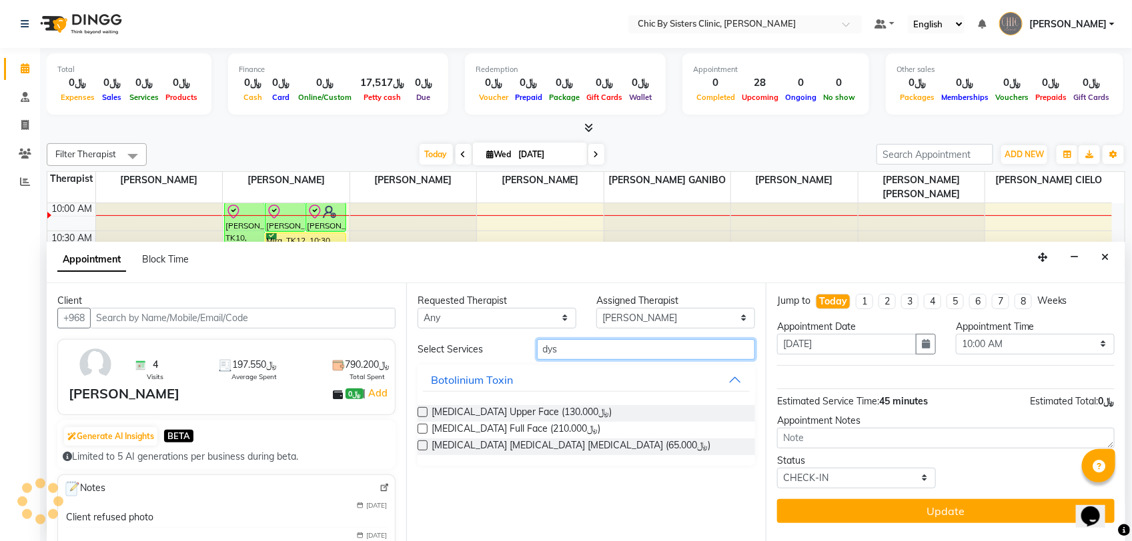
type input "dys"
click at [423, 430] on label at bounding box center [422, 429] width 10 height 10
click at [423, 430] on input "checkbox" at bounding box center [421, 430] width 9 height 9
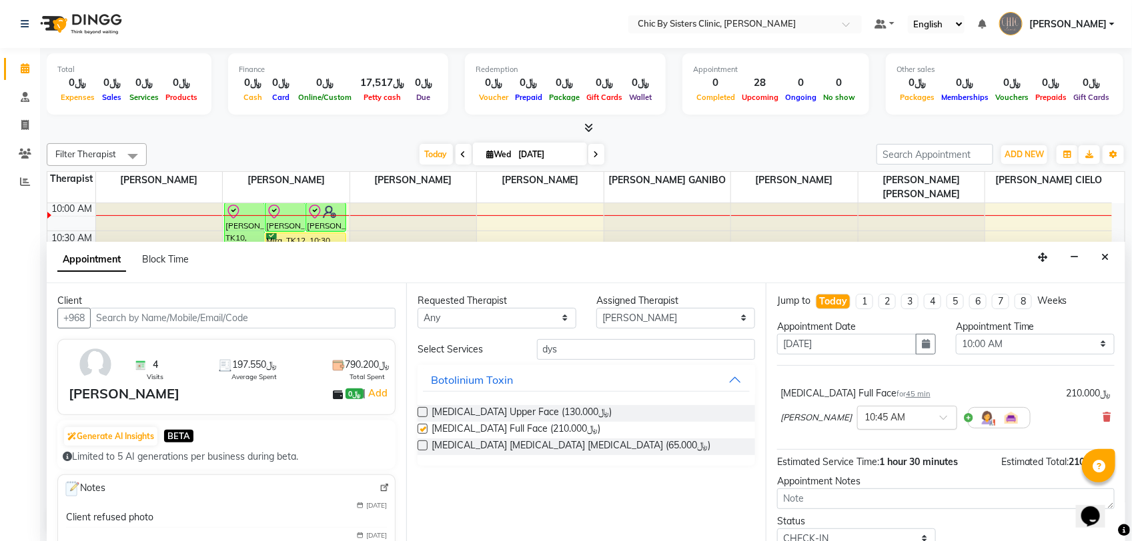
checkbox input "false"
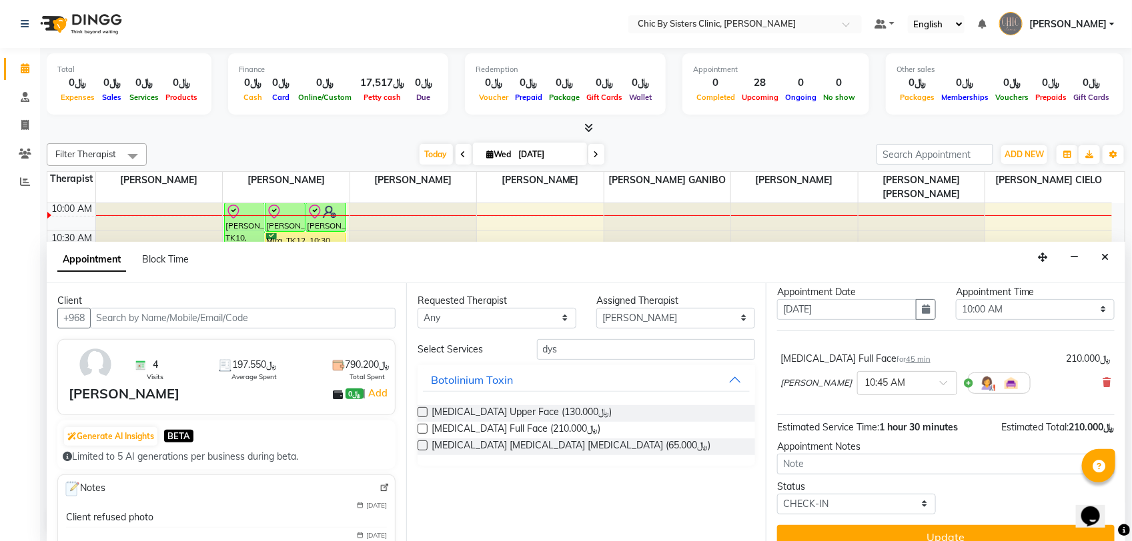
scroll to position [54, 0]
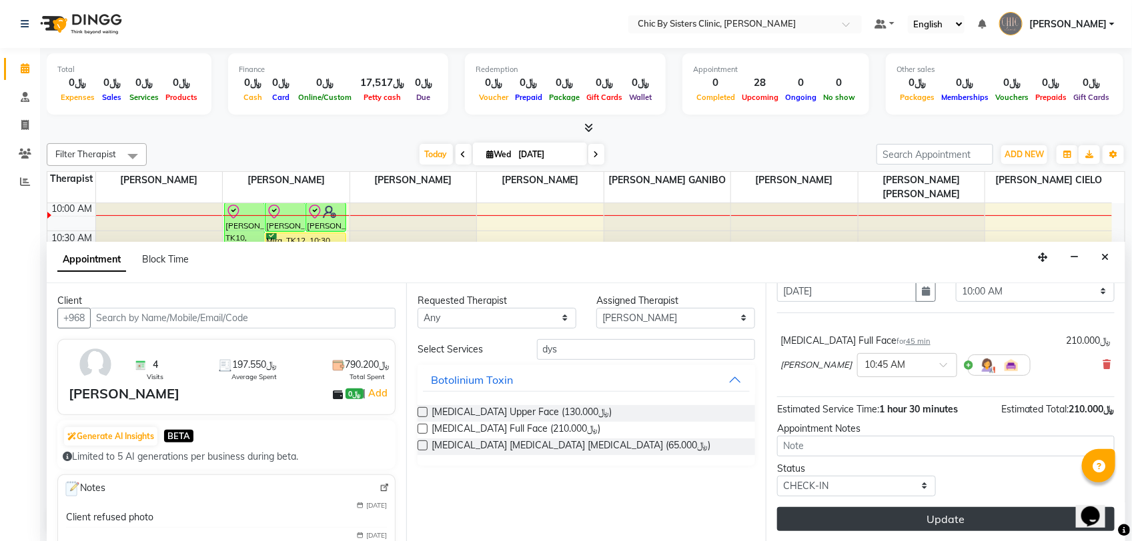
click at [848, 515] on button "Update" at bounding box center [945, 519] width 337 height 24
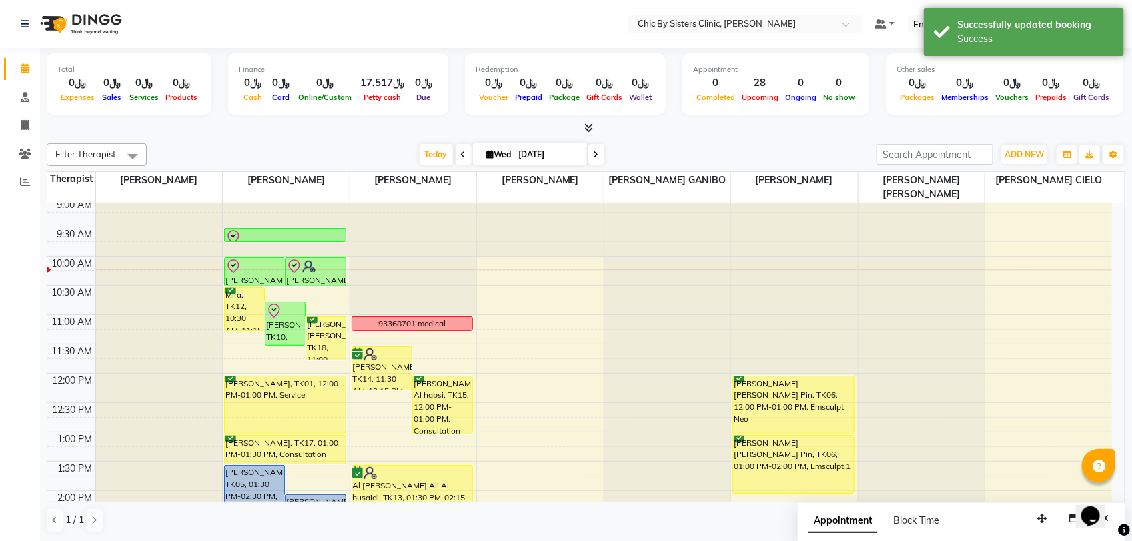
scroll to position [35, 0]
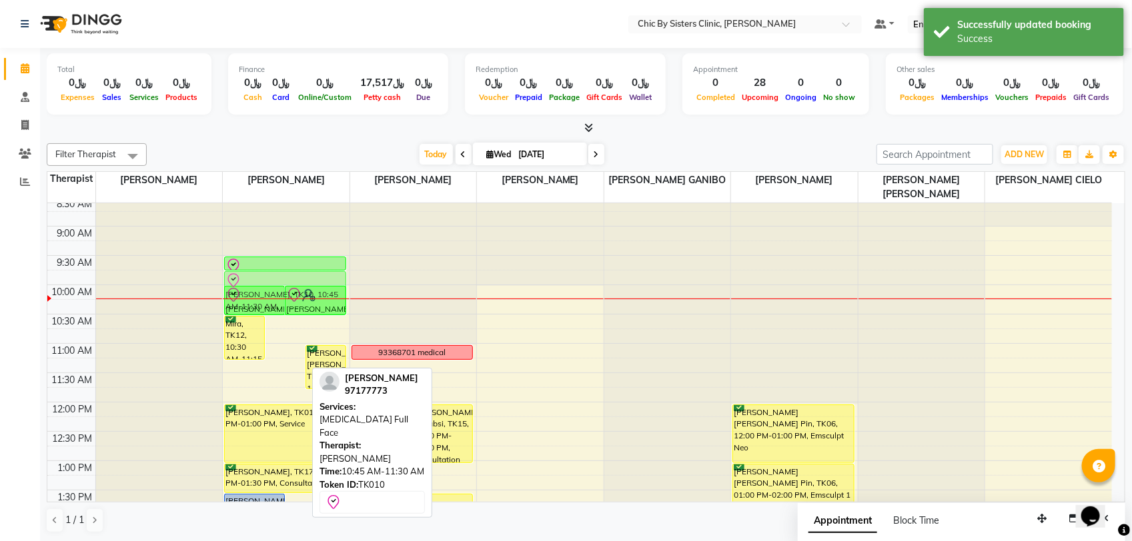
drag, startPoint x: 281, startPoint y: 357, endPoint x: 291, endPoint y: 304, distance: 54.3
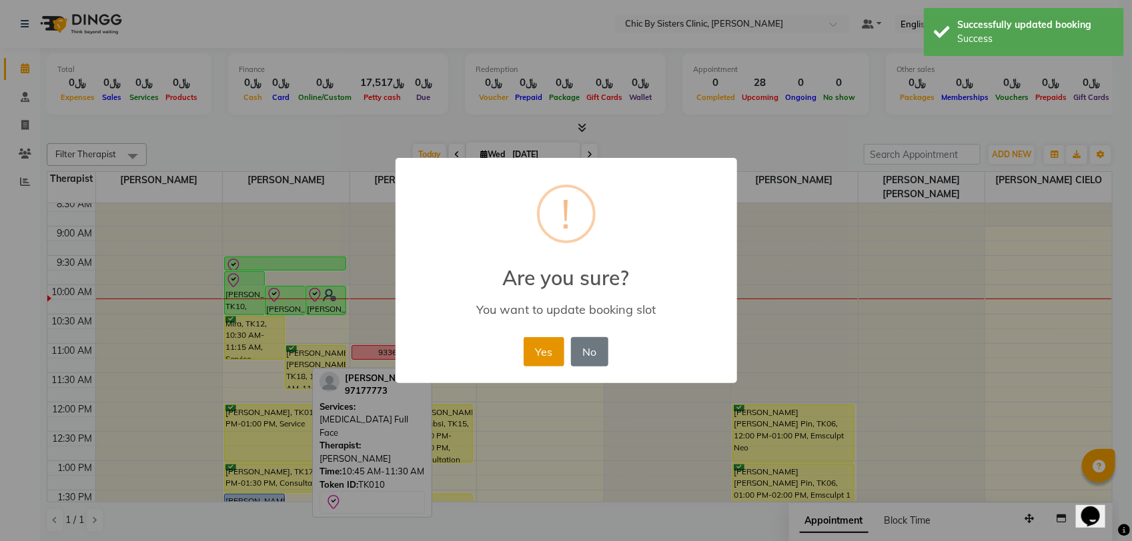
drag, startPoint x: 543, startPoint y: 358, endPoint x: 535, endPoint y: 355, distance: 8.4
click at [542, 357] on button "Yes" at bounding box center [543, 351] width 41 height 29
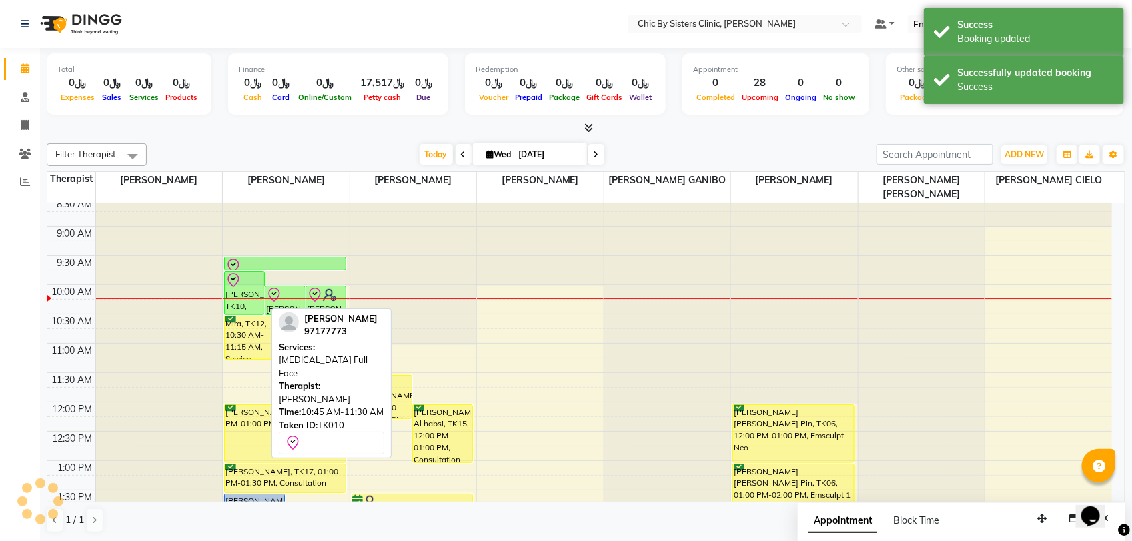
click at [231, 295] on div "[PERSON_NAME], TK10, 09:45 AM-10:30 AM, [MEDICAL_DATA] Full Face" at bounding box center [244, 293] width 39 height 43
click at [244, 297] on div "[PERSON_NAME], TK10, 09:45 AM-10:30 AM, [MEDICAL_DATA] Full Face" at bounding box center [244, 293] width 39 height 43
select select "8"
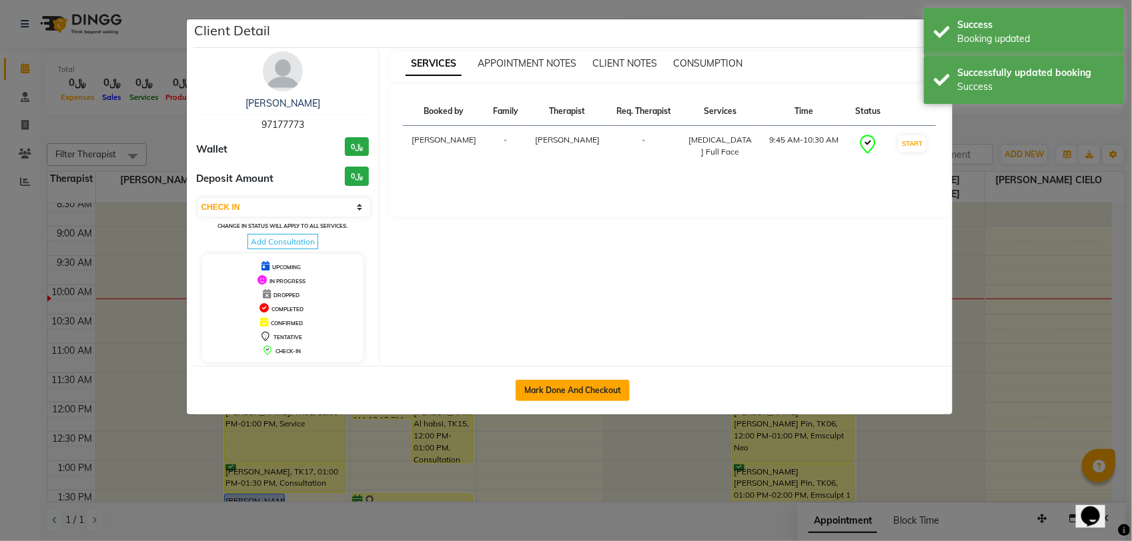
click at [539, 388] on button "Mark Done And Checkout" at bounding box center [572, 390] width 114 height 21
select select "service"
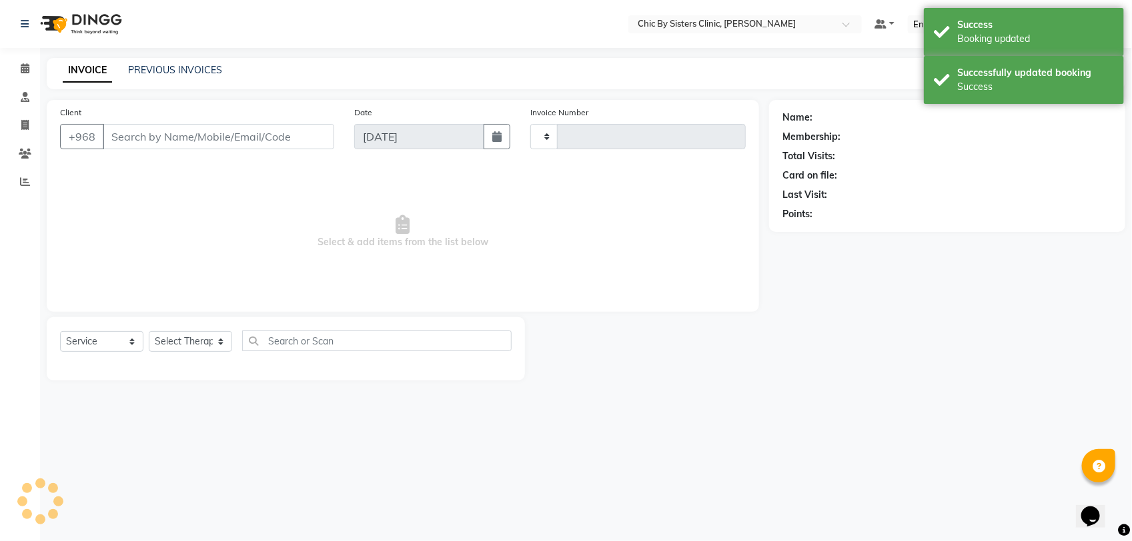
type input "2044"
select select "6348"
type input "97177773"
select select "49177"
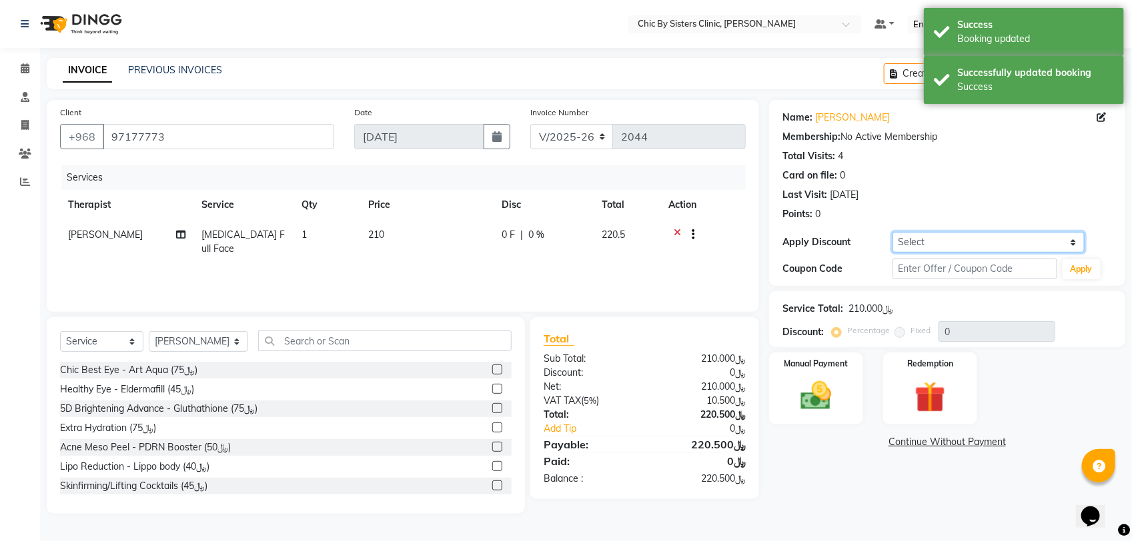
drag, startPoint x: 934, startPoint y: 241, endPoint x: 934, endPoint y: 248, distance: 7.3
click at [934, 241] on select "Select Coupon → Forma - Full Face (Summer Offer) - Redemption Code Coupon → Ems…" at bounding box center [988, 242] width 192 height 21
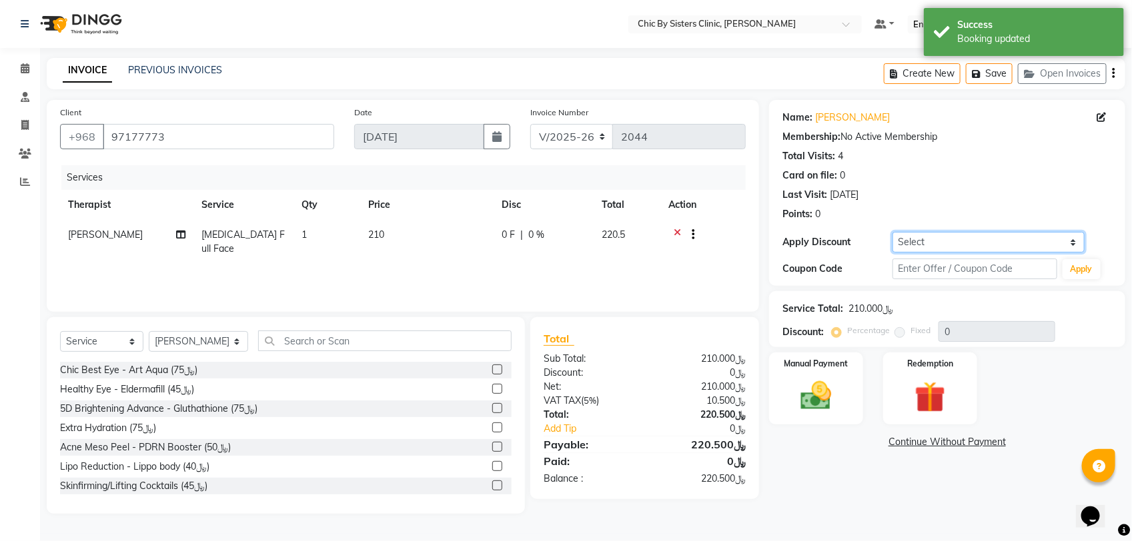
select select "4: Object"
click at [892, 232] on select "Select Coupon → Forma - Full Face (Summer Offer) - Redemption Code Coupon → Ems…" at bounding box center [988, 242] width 192 height 21
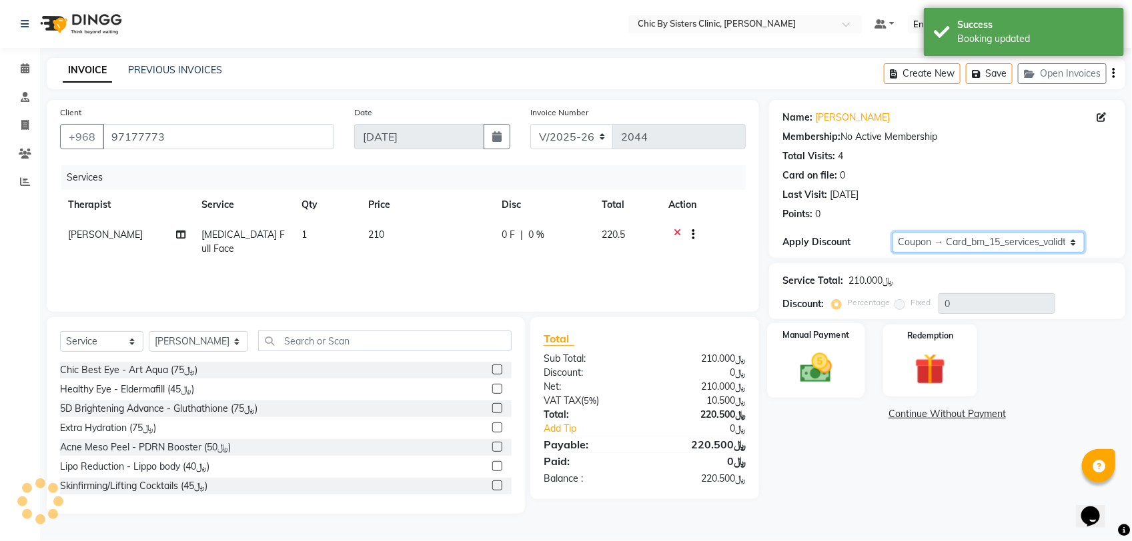
type input "15"
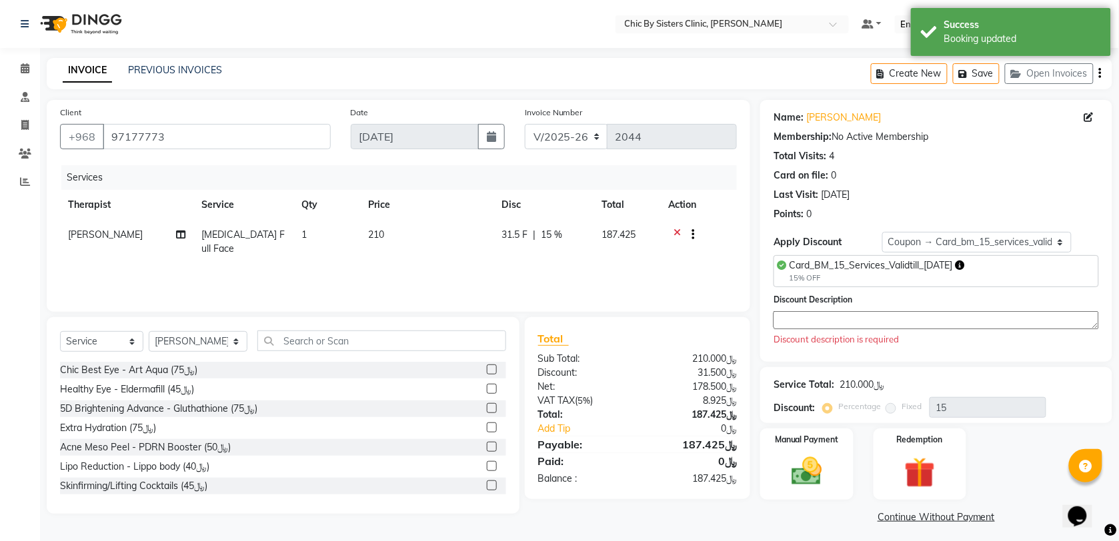
click at [842, 318] on textarea at bounding box center [936, 320] width 325 height 18
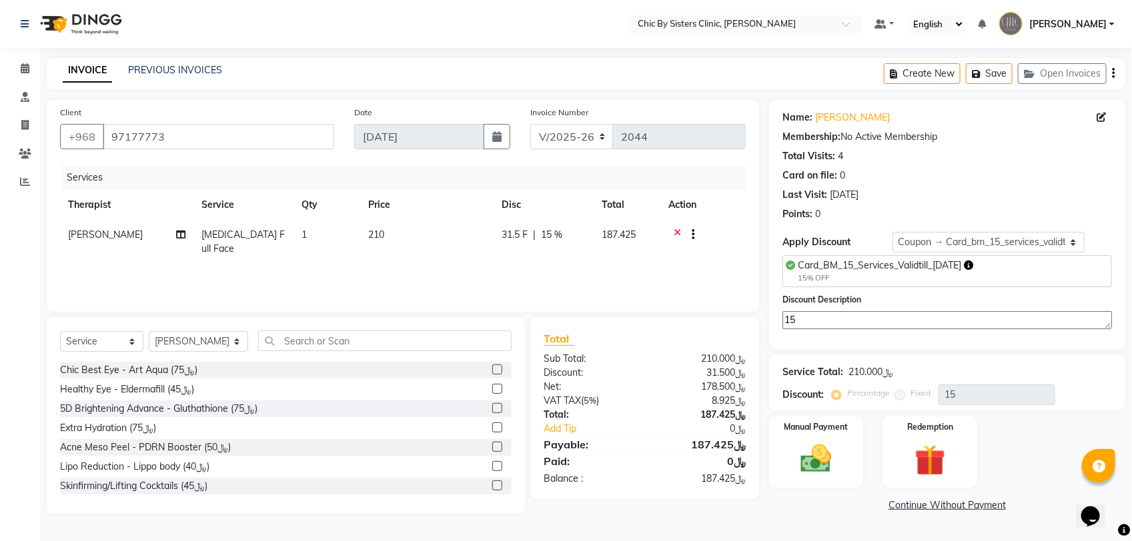
type textarea "1"
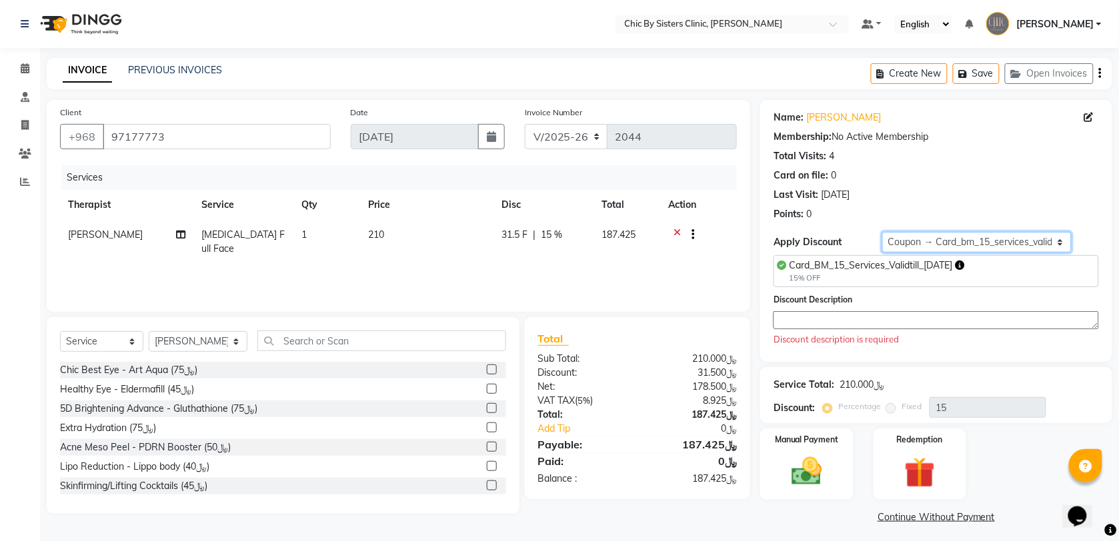
click at [1055, 241] on select "Select Coupon → Forma - Full Face (Summer Offer) - Redemption Code Coupon → Ems…" at bounding box center [976, 242] width 189 height 21
select select "1: Object"
click at [892, 232] on select "Select Coupon → Forma - Full Face (Summer Offer) - Redemption Code Coupon → Ems…" at bounding box center [976, 242] width 189 height 21
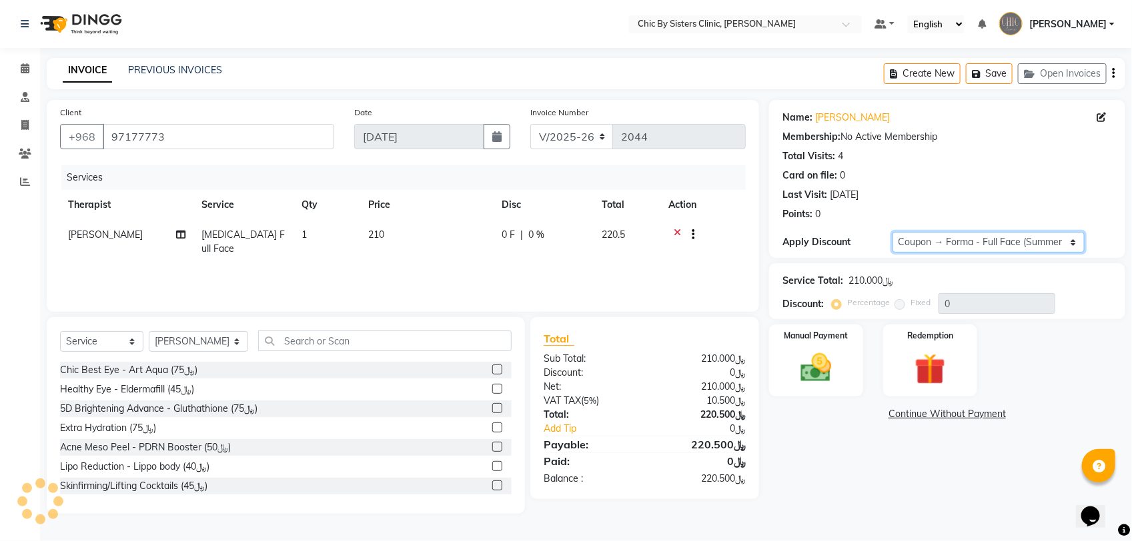
type input "30"
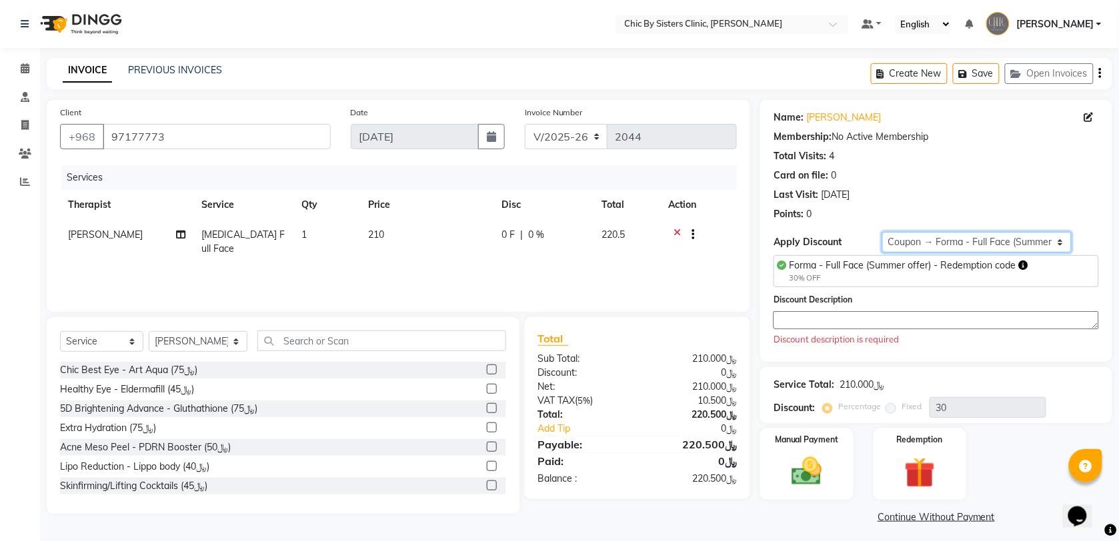
click at [934, 245] on select "Select Coupon → Forma - Full Face (Summer Offer) - Redemption Code Coupon → Ems…" at bounding box center [976, 242] width 189 height 21
select select "5: Object"
click at [892, 232] on select "Select Coupon → Forma - Full Face (Summer Offer) - Redemption Code Coupon → Ems…" at bounding box center [976, 242] width 189 height 21
type input "20"
click at [930, 243] on select "Select Coupon → Forma - Full Face (Summer Offer) - Redemption Code Coupon → Ems…" at bounding box center [976, 242] width 189 height 21
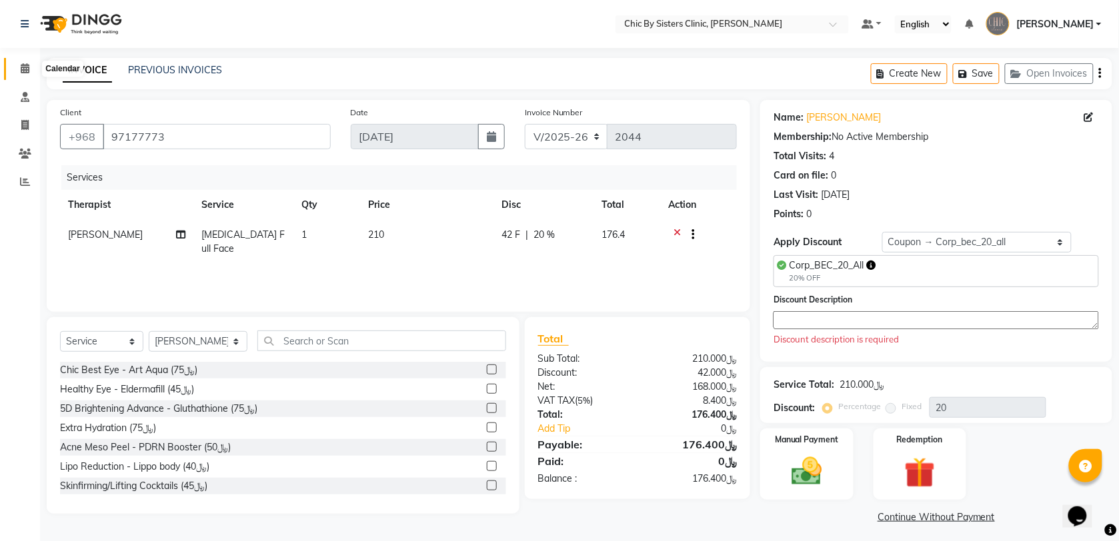
click at [27, 65] on icon at bounding box center [25, 68] width 9 height 10
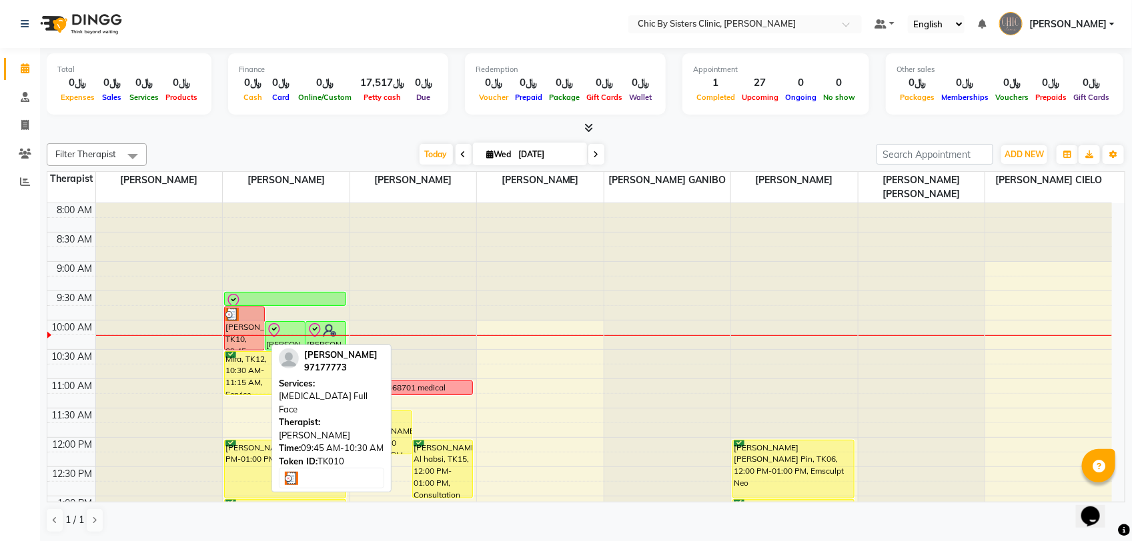
click at [244, 335] on div "[PERSON_NAME], TK10, 09:45 AM-10:30 AM, [MEDICAL_DATA] Full Face" at bounding box center [244, 328] width 39 height 43
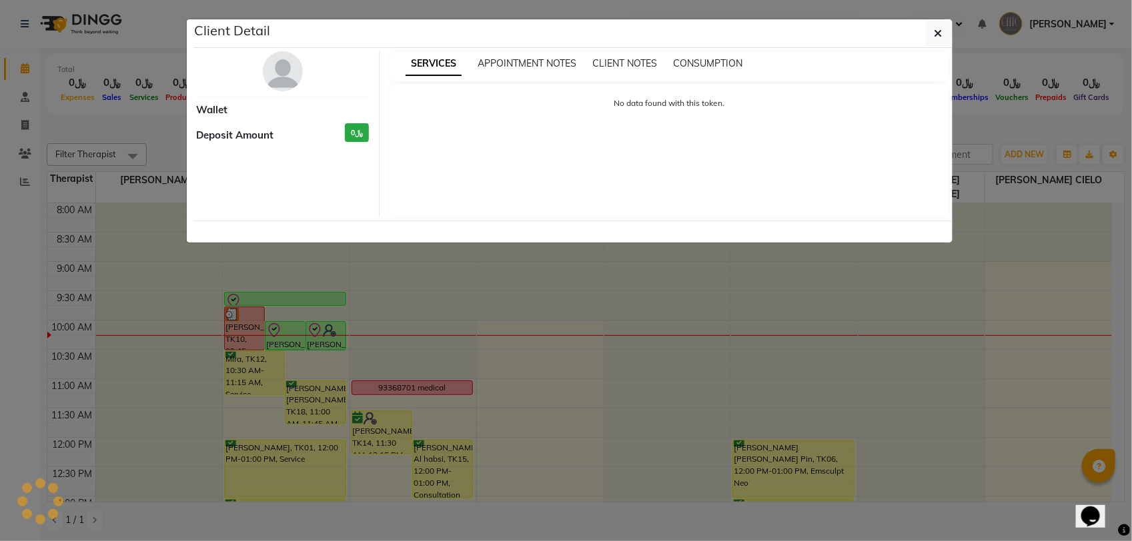
select select "3"
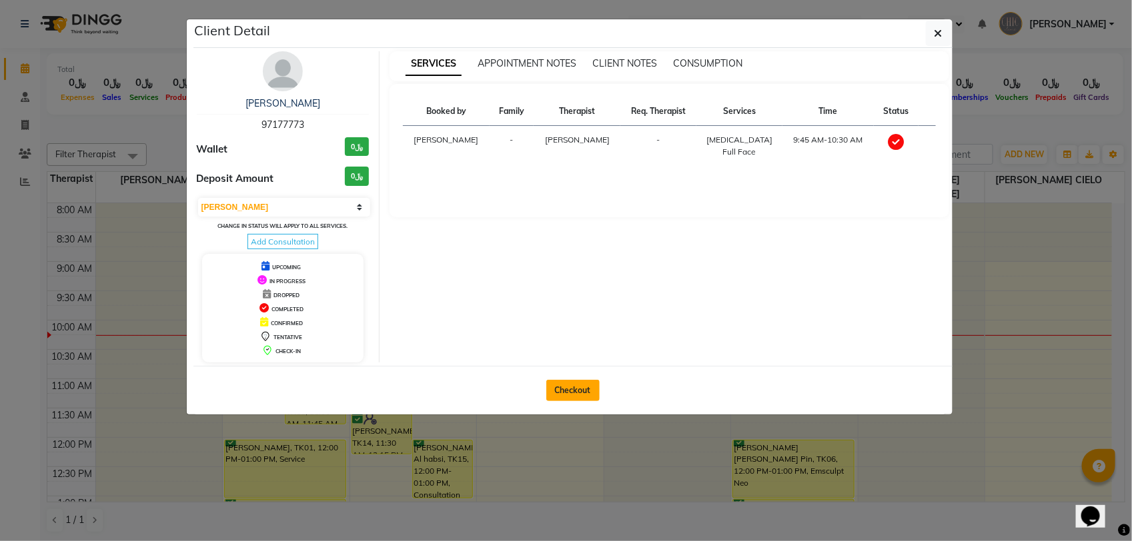
click at [577, 395] on button "Checkout" at bounding box center [572, 390] width 53 height 21
select select "6348"
select select "service"
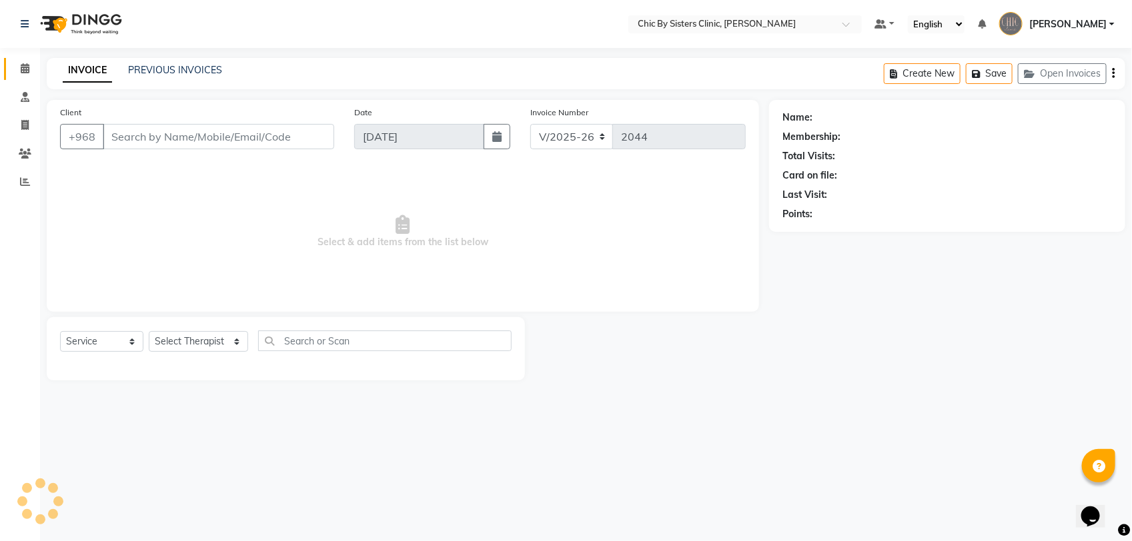
type input "97177773"
select select "49177"
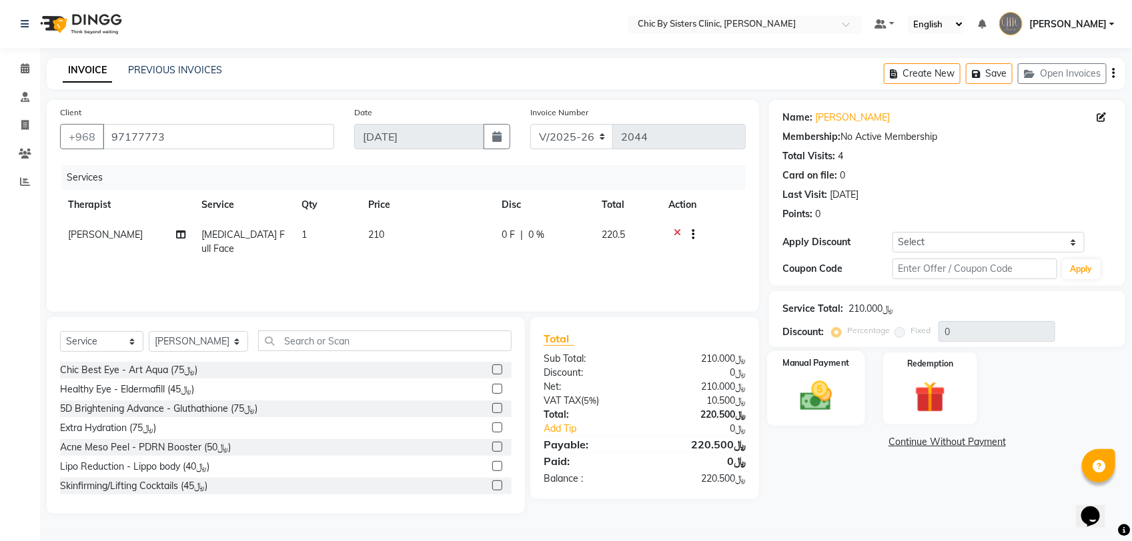
click at [819, 397] on img at bounding box center [816, 395] width 53 height 37
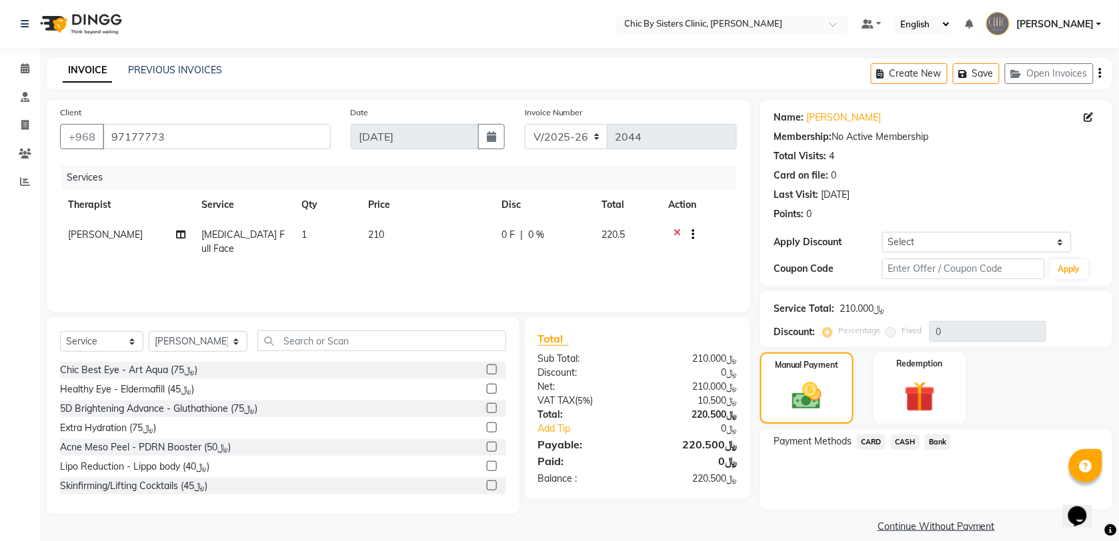
click at [867, 447] on span "CARD" at bounding box center [871, 442] width 29 height 15
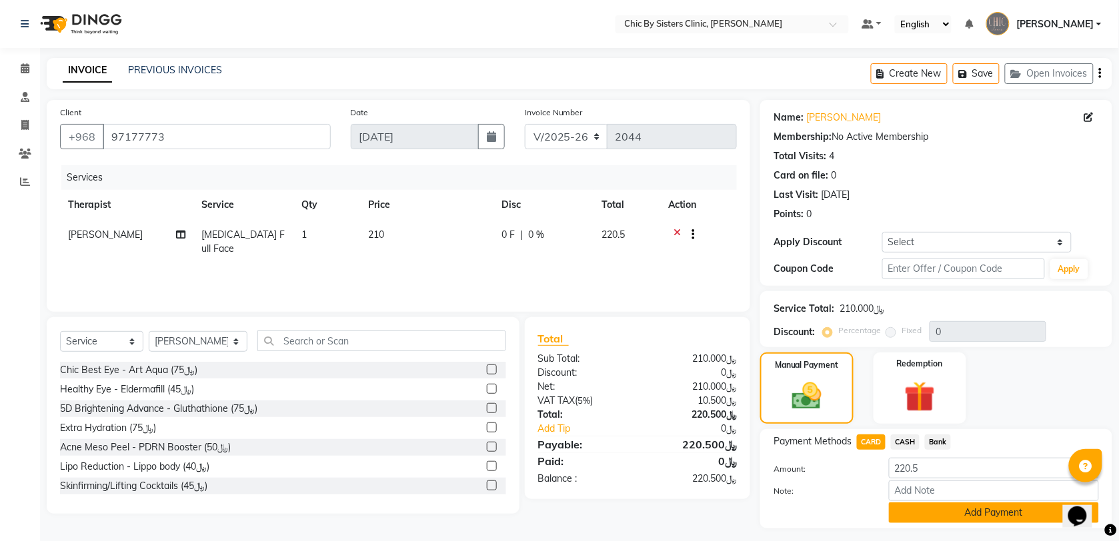
click at [902, 509] on button "Add Payment" at bounding box center [994, 513] width 210 height 21
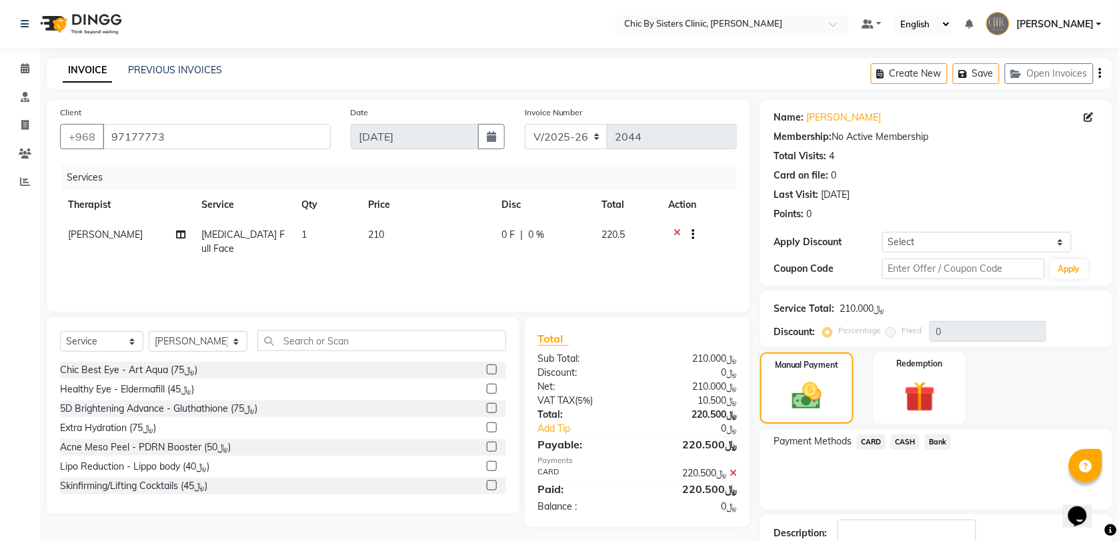
scroll to position [71, 0]
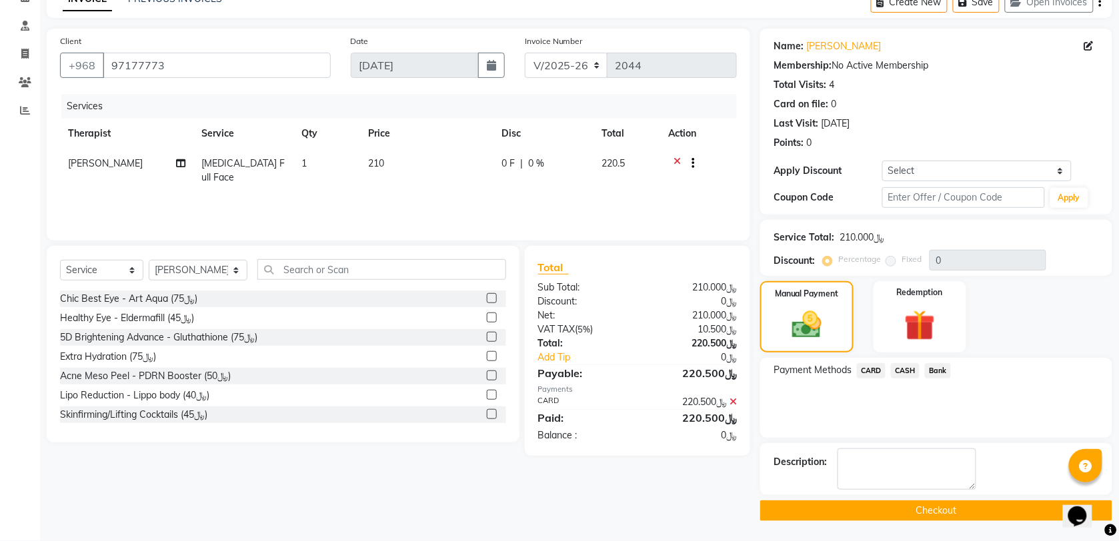
click at [808, 509] on button "Checkout" at bounding box center [936, 511] width 352 height 21
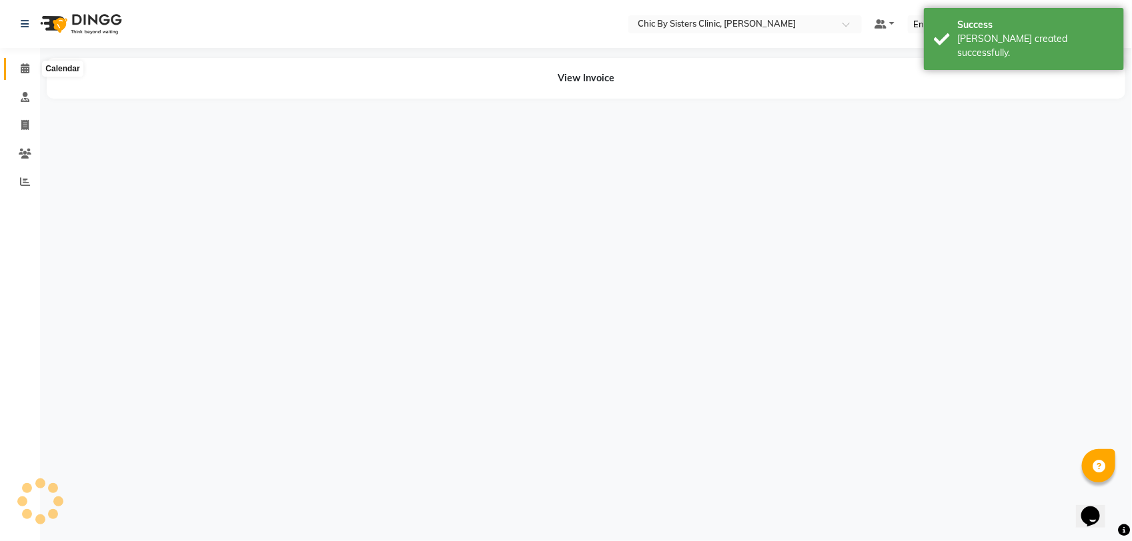
click at [25, 72] on icon at bounding box center [25, 68] width 9 height 10
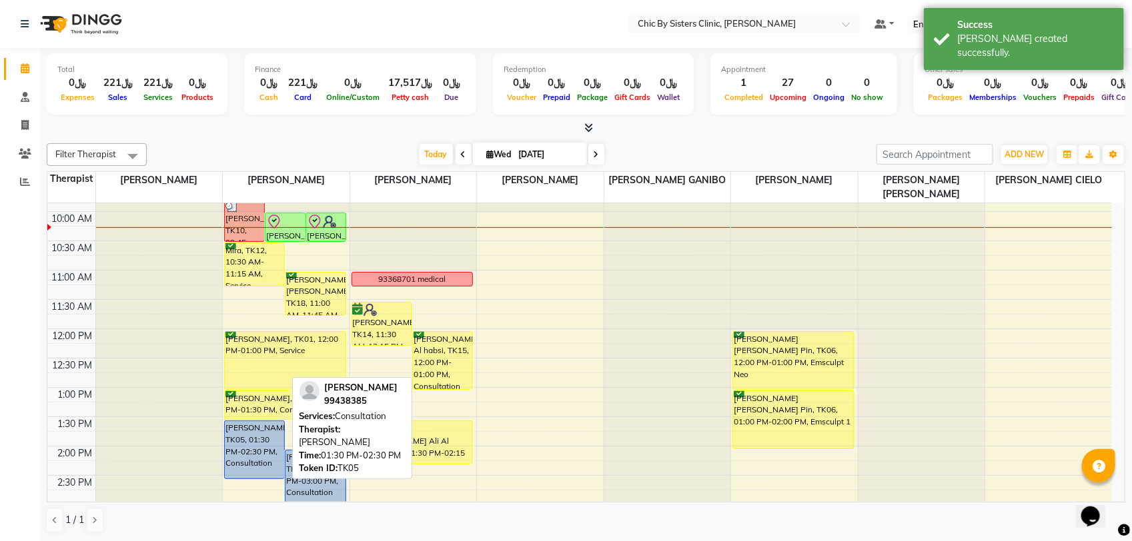
scroll to position [37, 0]
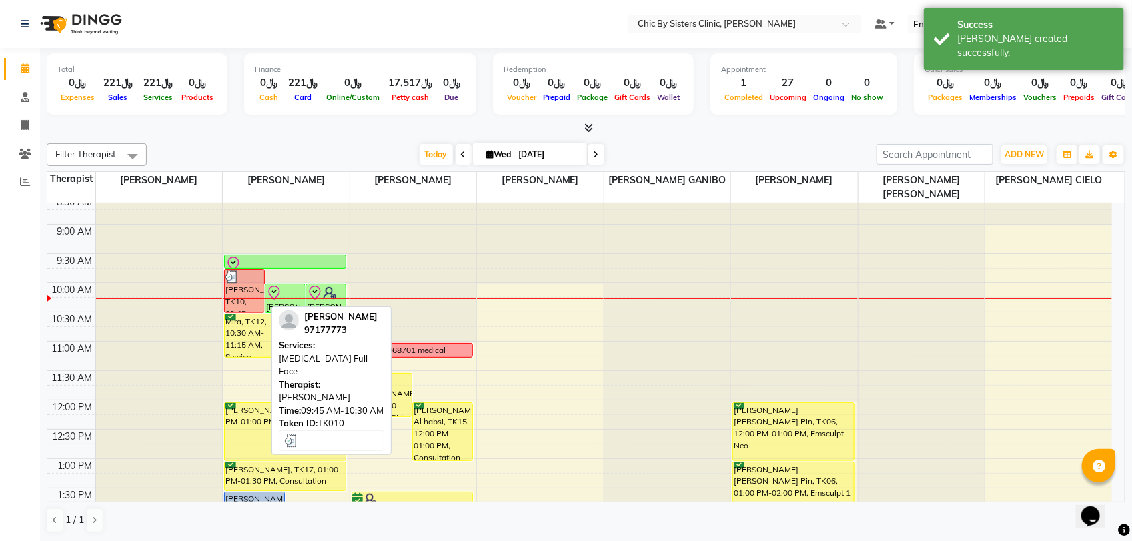
click at [245, 295] on div "[PERSON_NAME], TK10, 09:45 AM-10:30 AM, [MEDICAL_DATA] Full Face" at bounding box center [244, 291] width 39 height 43
select select "3"
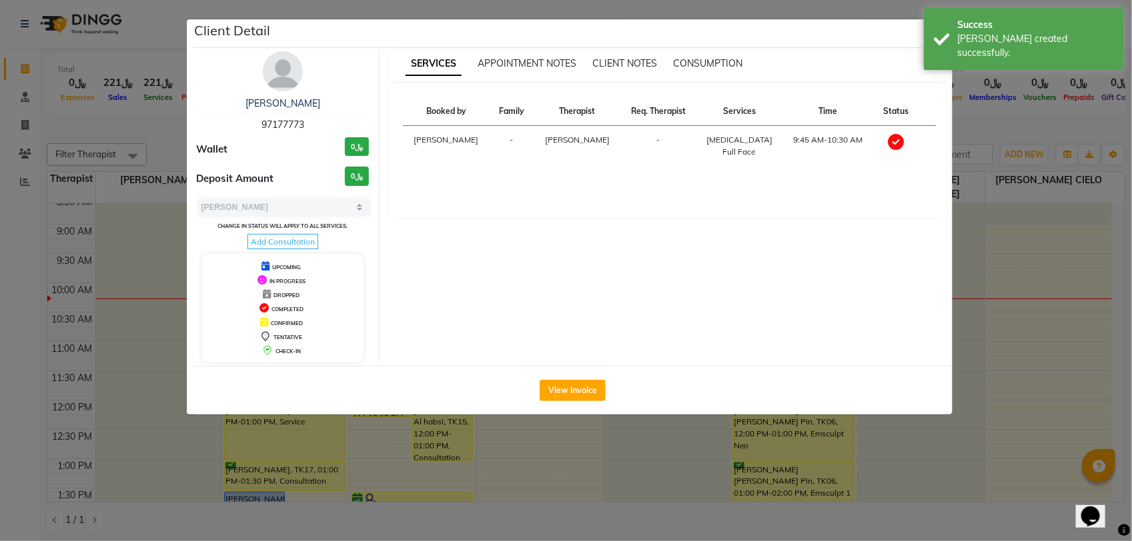
click at [278, 127] on span "97177773" at bounding box center [282, 125] width 43 height 12
copy span "97177773"
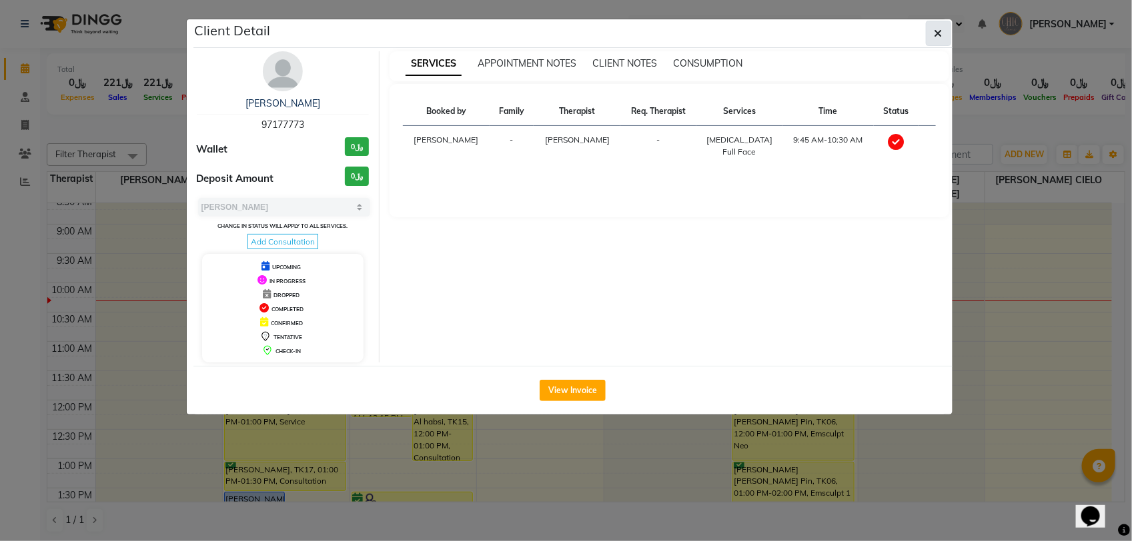
click at [930, 37] on button "button" at bounding box center [938, 33] width 25 height 25
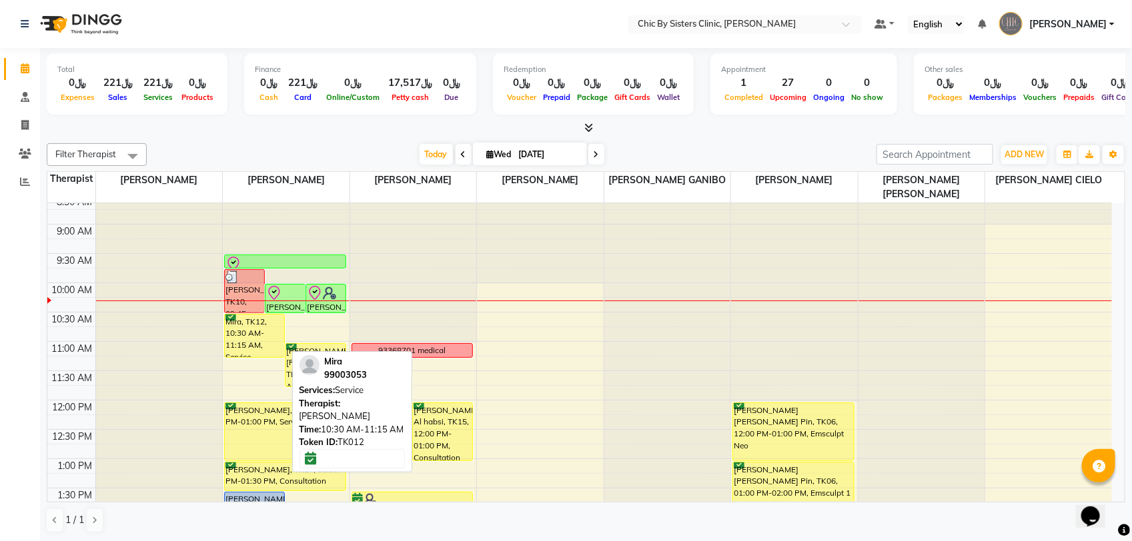
click at [262, 341] on div "Mira, TK12, 10:30 AM-11:15 AM, Service" at bounding box center [254, 336] width 59 height 43
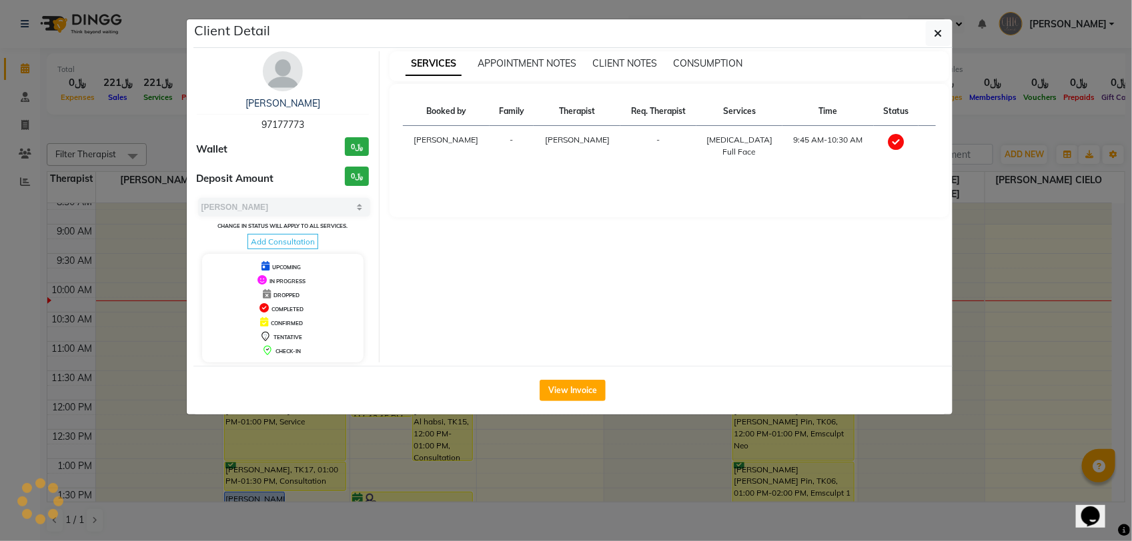
select select "6"
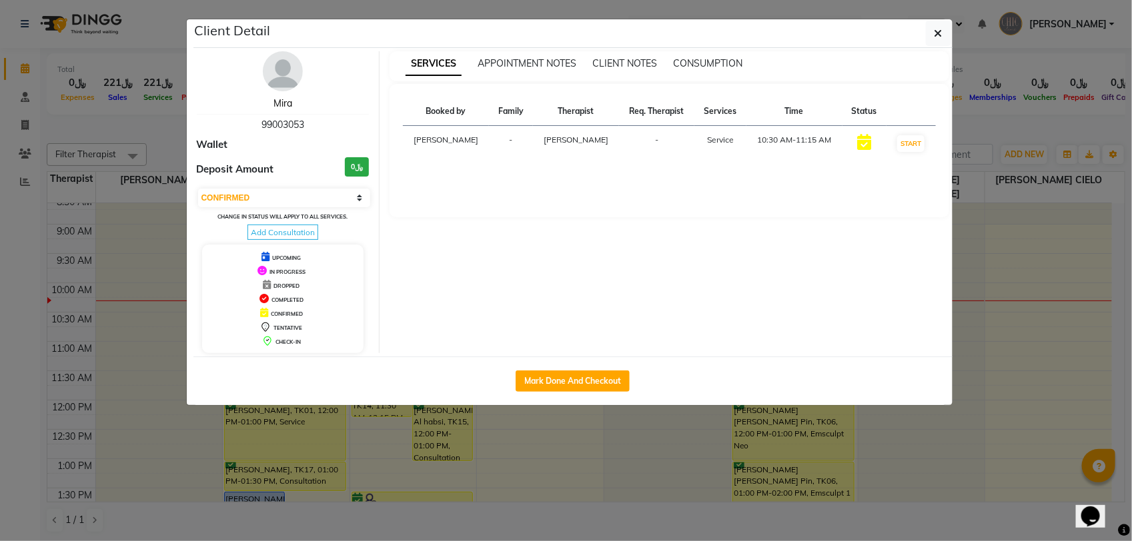
click at [285, 103] on link "Mira" at bounding box center [282, 103] width 19 height 12
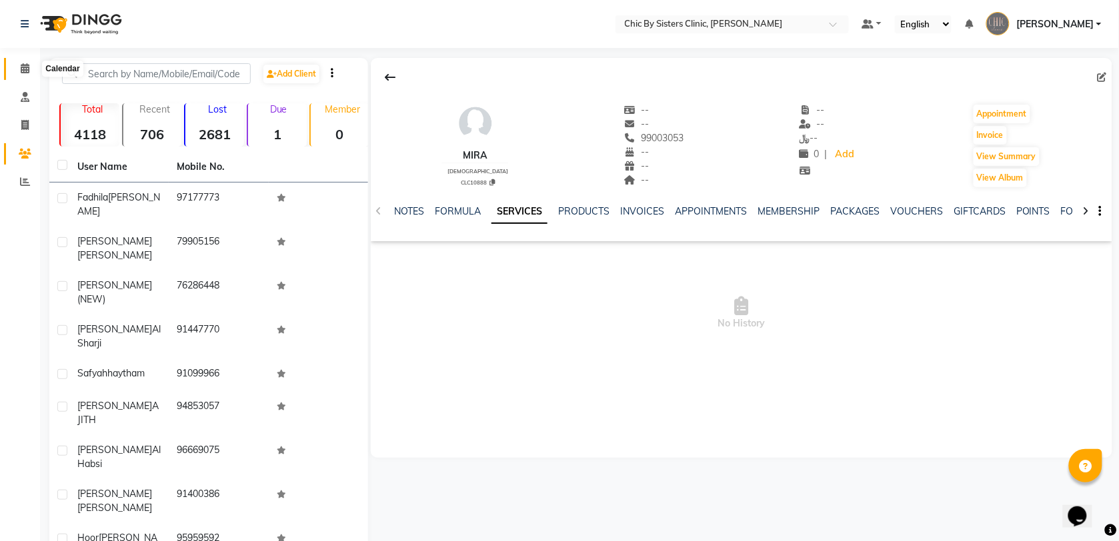
click at [27, 74] on span at bounding box center [24, 68] width 23 height 15
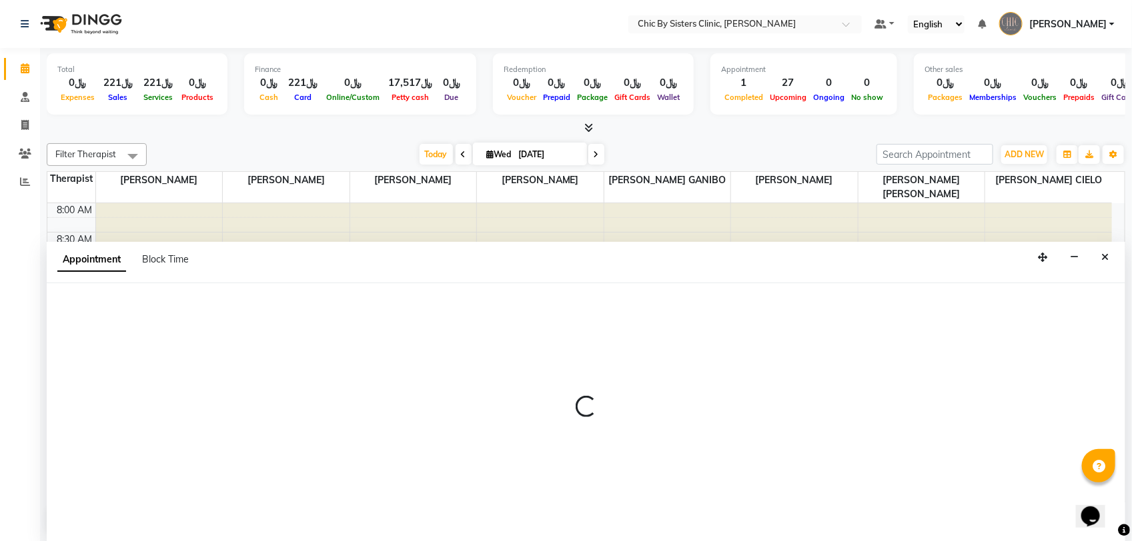
select select "49177"
select select "tentative"
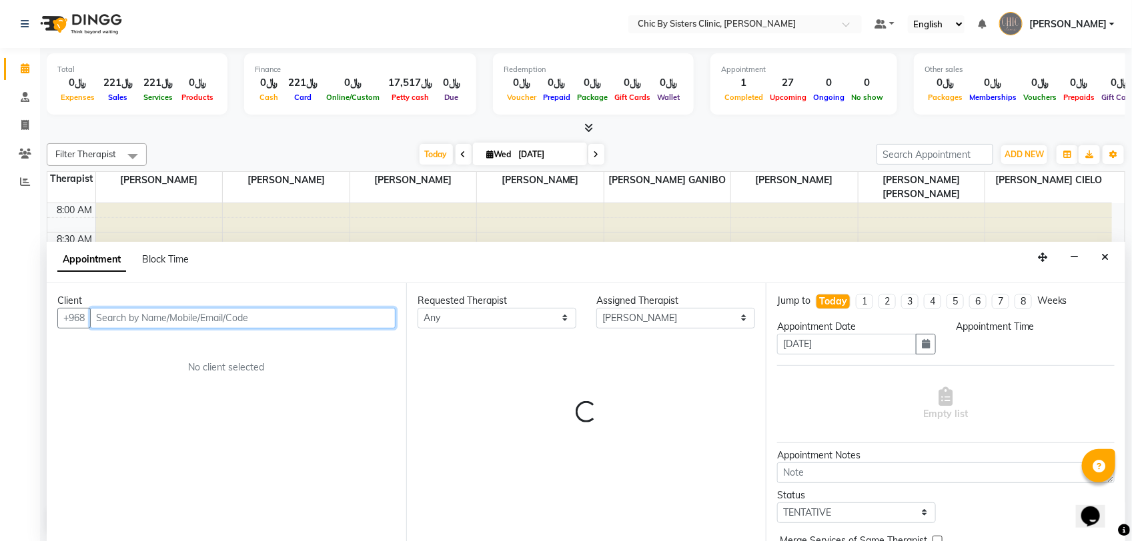
select select "630"
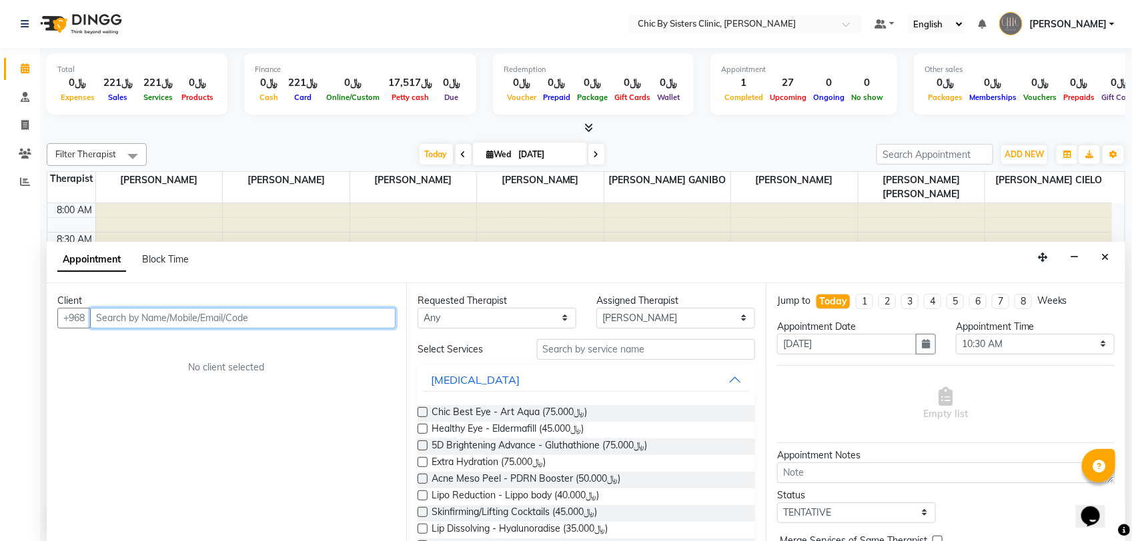
click at [195, 322] on input "text" at bounding box center [242, 318] width 305 height 21
type input "9"
click at [1104, 261] on icon "Close" at bounding box center [1104, 257] width 7 height 9
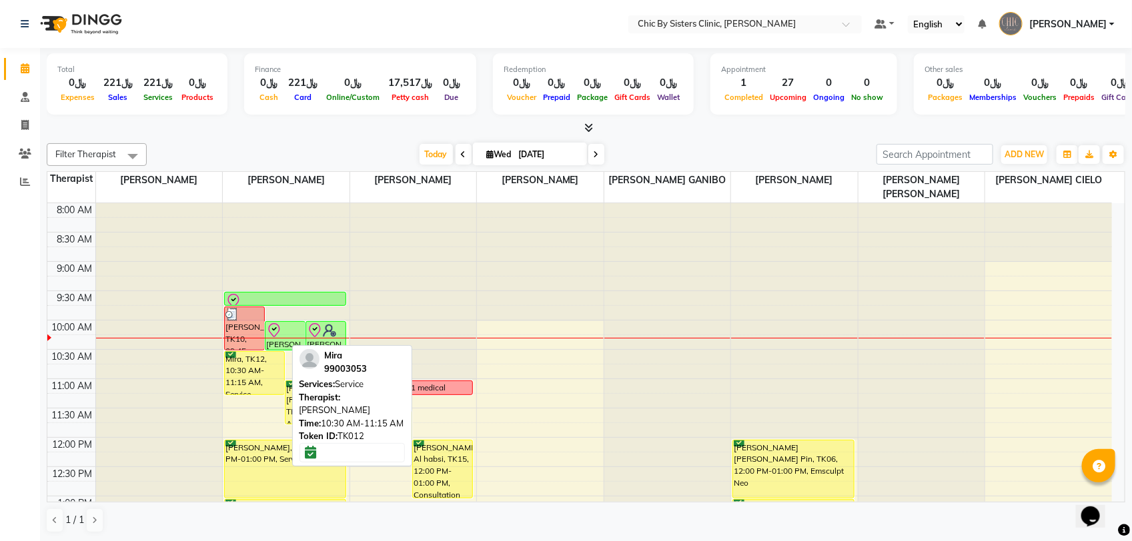
click at [262, 374] on div "Mira, TK12, 10:30 AM-11:15 AM, Service" at bounding box center [254, 373] width 59 height 43
select select "6"
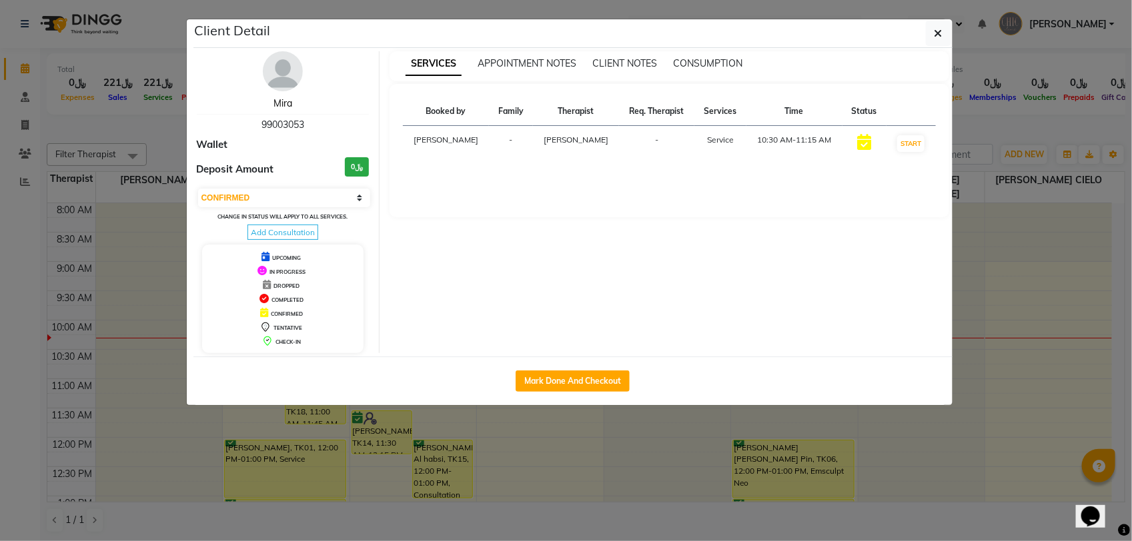
click at [289, 109] on link "Mira" at bounding box center [282, 103] width 19 height 12
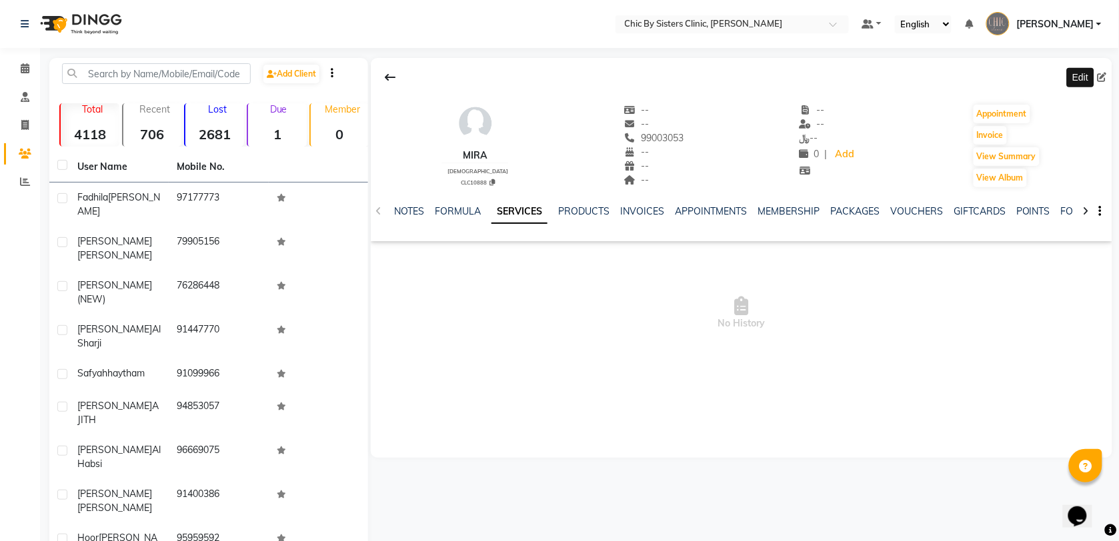
click at [1102, 75] on icon at bounding box center [1102, 77] width 9 height 9
select select "[DEMOGRAPHIC_DATA]"
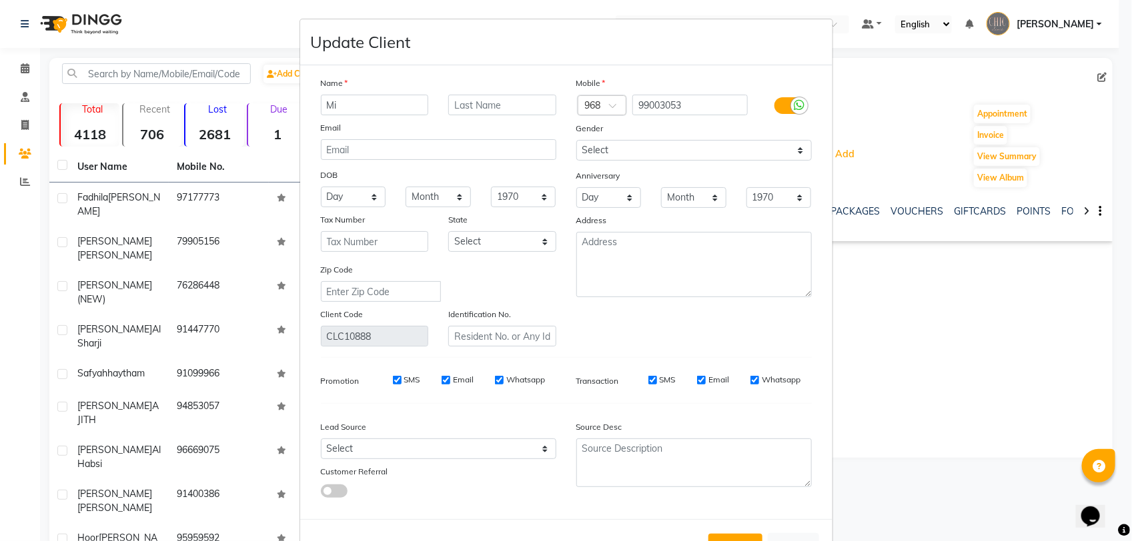
type input "M"
type input "[PERSON_NAME]"
click at [481, 105] on input "text" at bounding box center [502, 105] width 108 height 21
type input "[PERSON_NAME]"
click at [521, 197] on select "1940 1941 1942 1943 1944 1945 1946 1947 1948 1949 1950 1951 1952 1953 1954 1955…" at bounding box center [523, 197] width 65 height 21
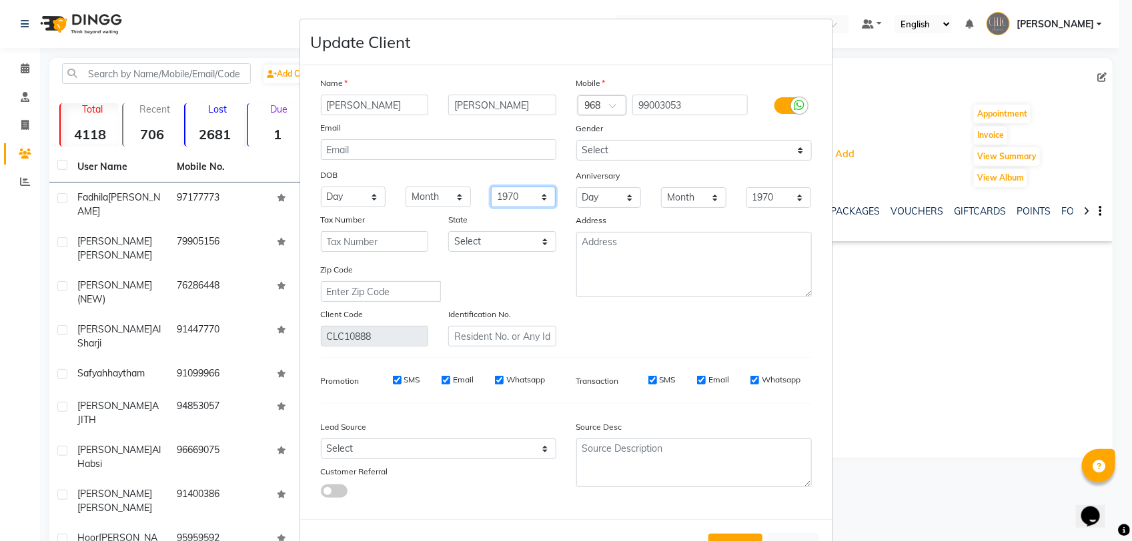
select select "1987"
click at [428, 199] on select "Month January February March April May June July August September October Novem…" at bounding box center [437, 197] width 65 height 21
select select "04"
click at [405, 187] on select "Month January February March April May June July August September October Novem…" at bounding box center [437, 197] width 65 height 21
click at [330, 197] on select "Day 01 02 03 04 05 06 07 08 09 10 11 12 13 14 15 16 17 18 19 20 21 22 23 24 25 …" at bounding box center [353, 197] width 65 height 21
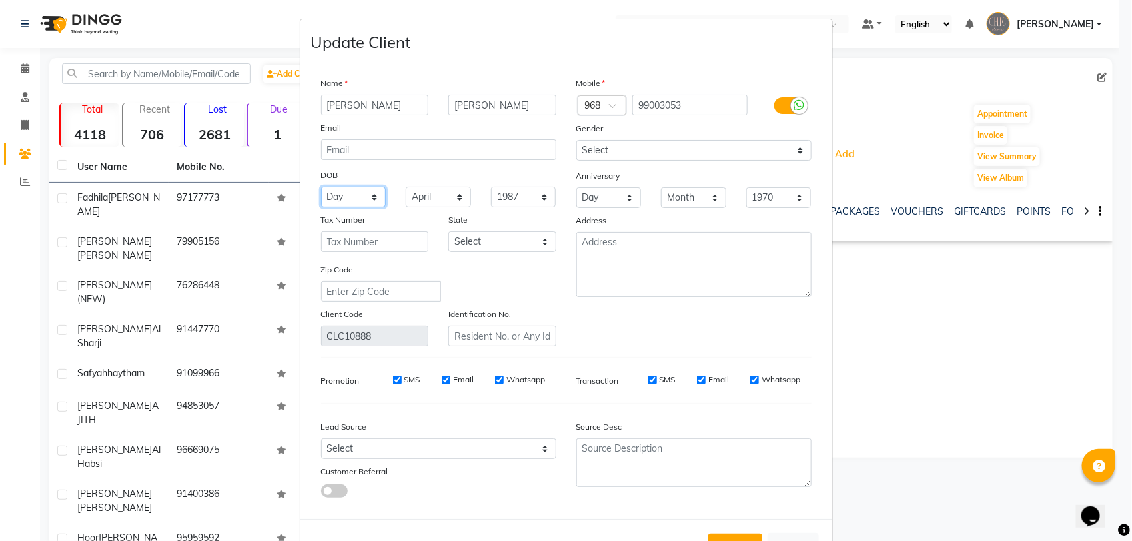
select select "11"
click at [457, 331] on input "text" at bounding box center [502, 336] width 108 height 21
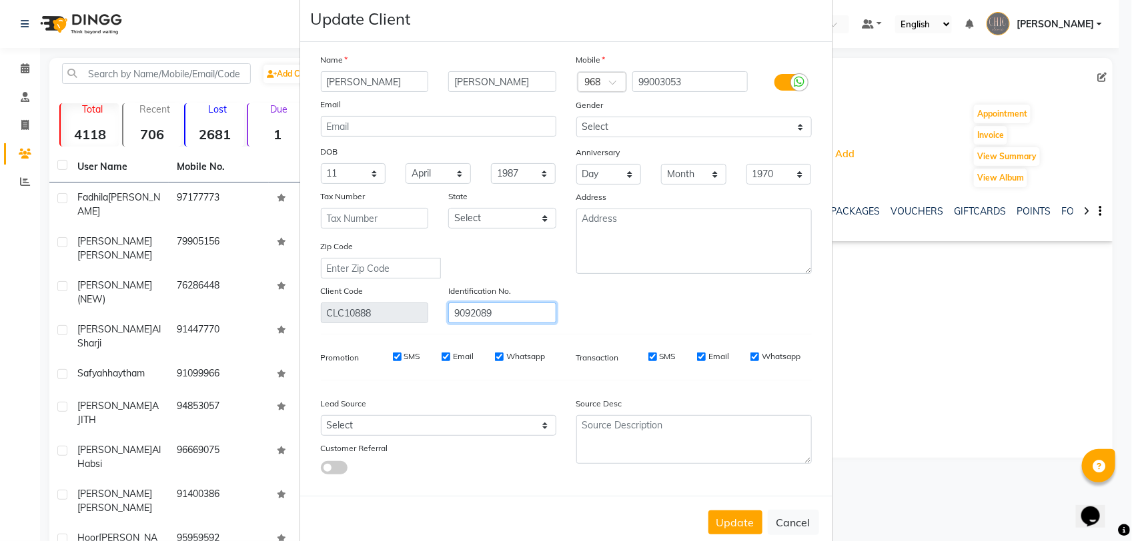
scroll to position [45, 0]
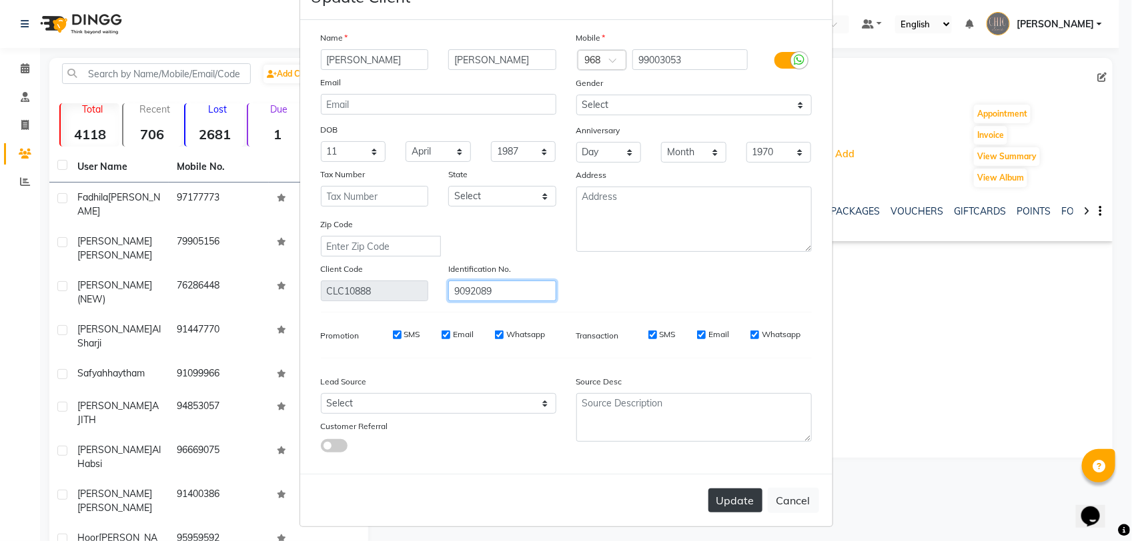
type input "9092089"
click at [732, 494] on button "Update" at bounding box center [735, 501] width 54 height 24
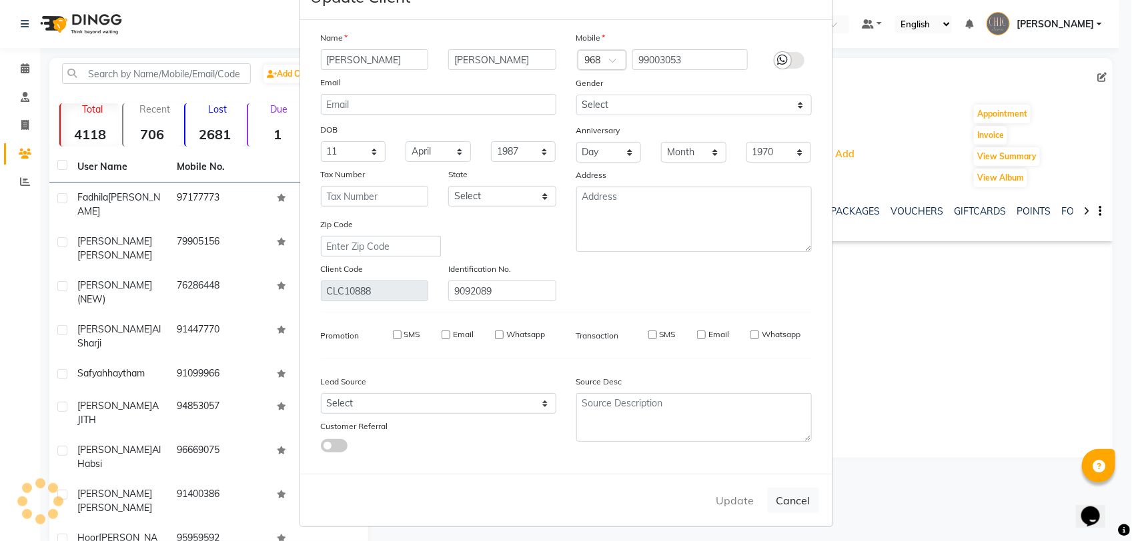
select select
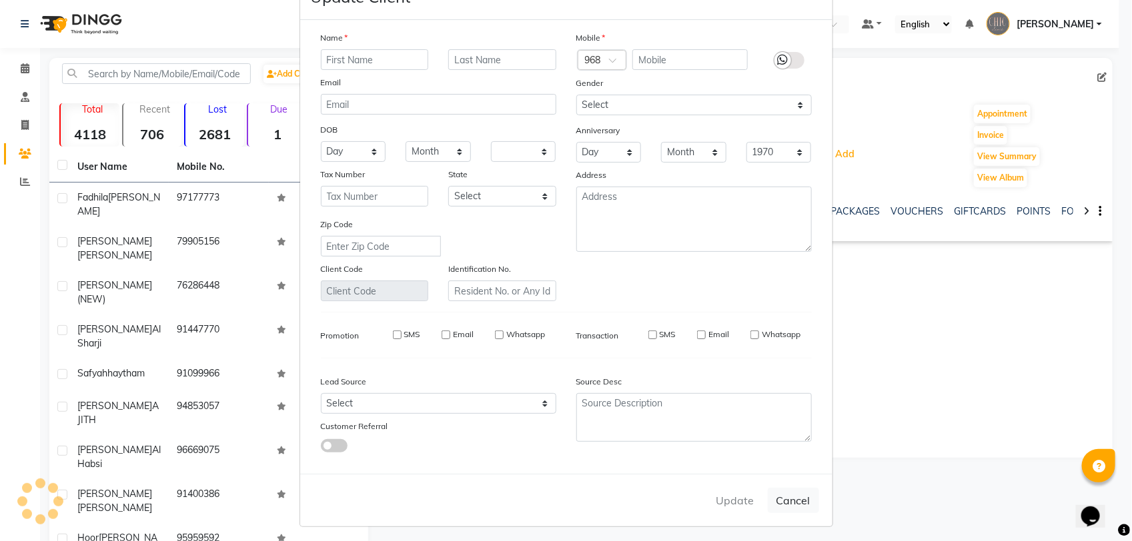
select select
checkbox input "false"
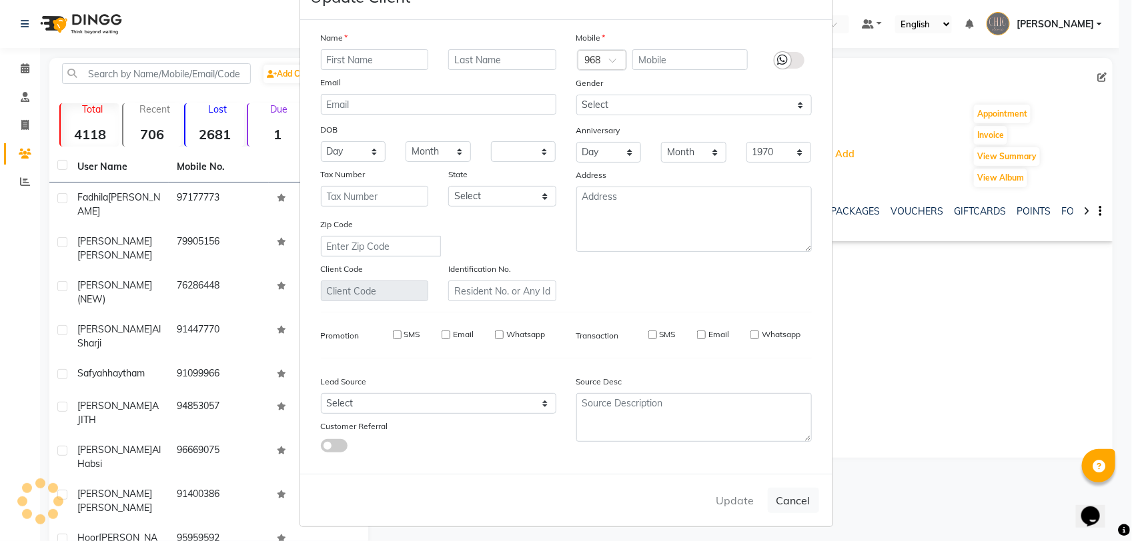
checkbox input "false"
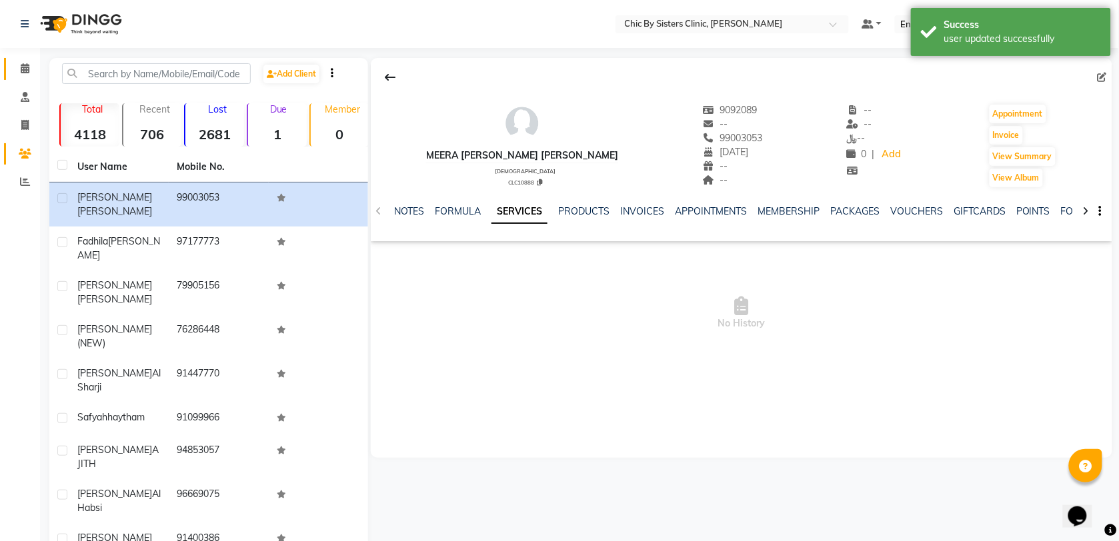
click at [24, 77] on link "Calendar" at bounding box center [20, 69] width 32 height 22
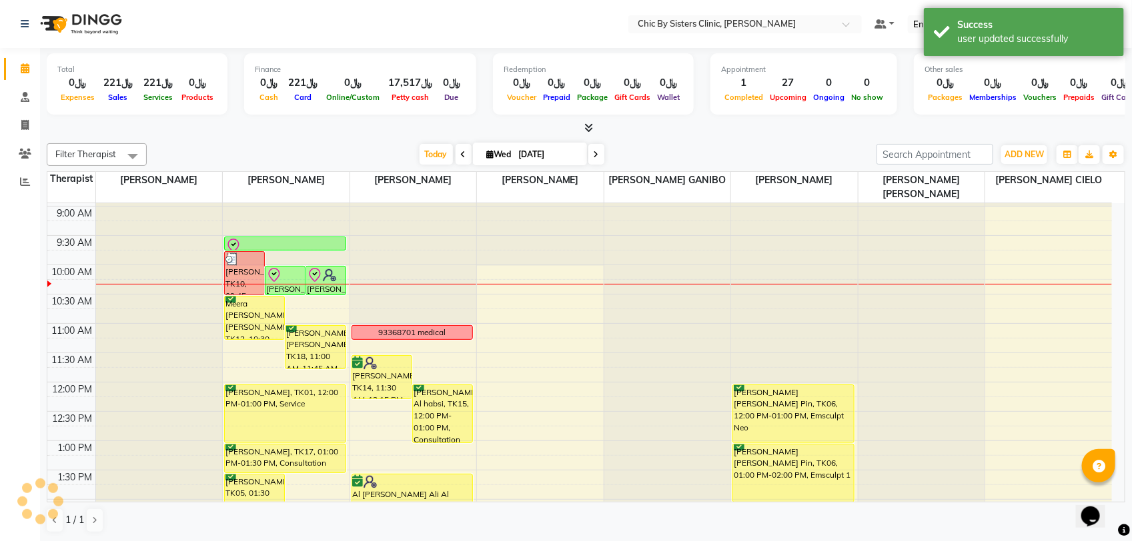
scroll to position [83, 0]
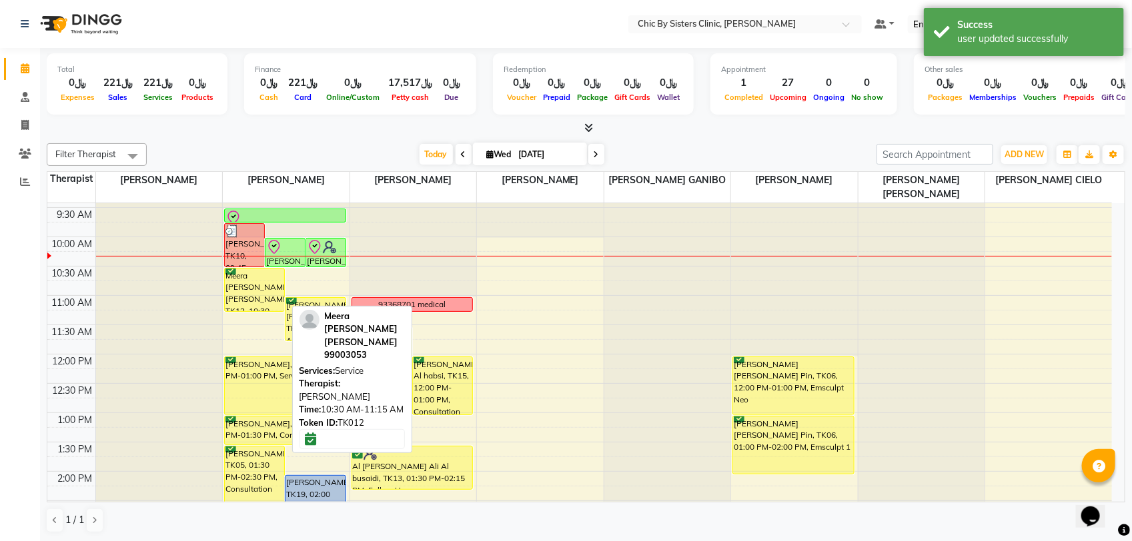
click at [242, 288] on div "Meera [PERSON_NAME] [PERSON_NAME], TK12, 10:30 AM-11:15 AM, Service" at bounding box center [254, 290] width 59 height 43
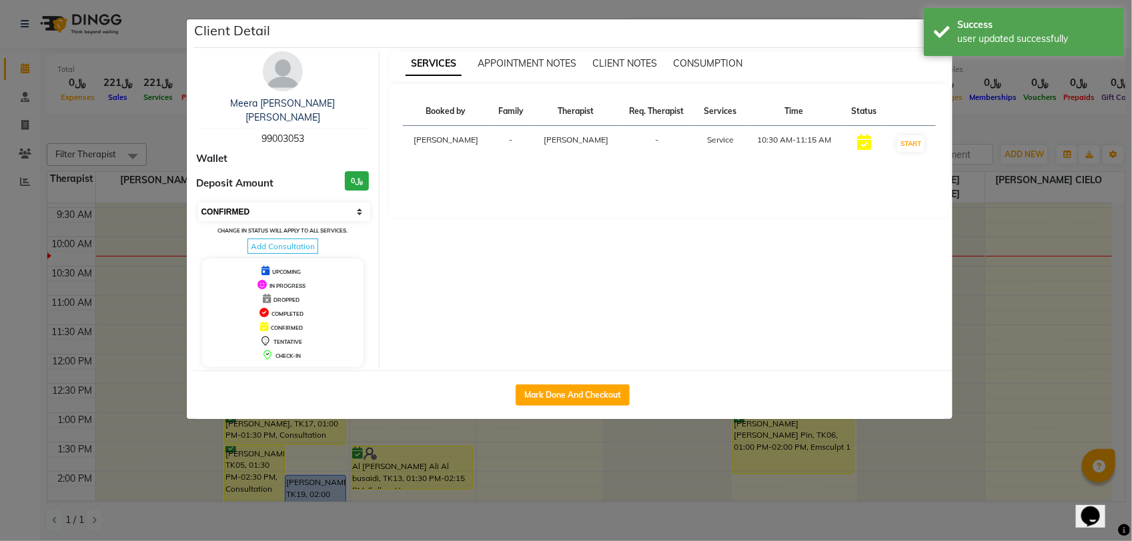
drag, startPoint x: 295, startPoint y: 189, endPoint x: 294, endPoint y: 195, distance: 6.8
click at [295, 203] on select "Select IN SERVICE CONFIRMED TENTATIVE CHECK IN MARK DONE DROPPED UPCOMING" at bounding box center [284, 212] width 173 height 19
select select "8"
click at [198, 203] on select "Select IN SERVICE CONFIRMED TENTATIVE CHECK IN MARK DONE DROPPED UPCOMING" at bounding box center [284, 212] width 173 height 19
click at [937, 44] on div "Success user updated successfully" at bounding box center [1024, 32] width 200 height 48
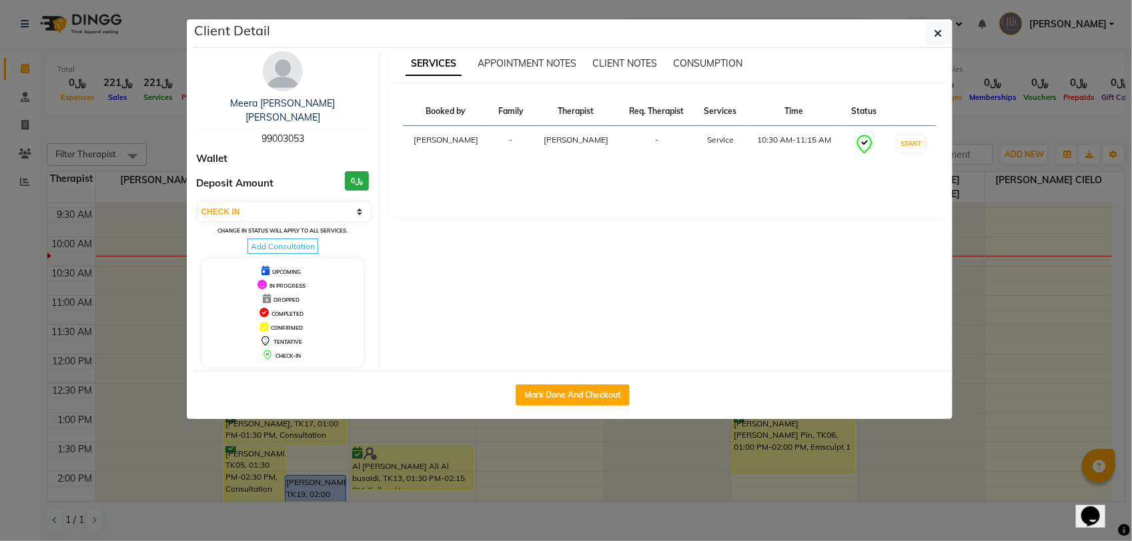
click at [938, 40] on button "button" at bounding box center [938, 33] width 25 height 25
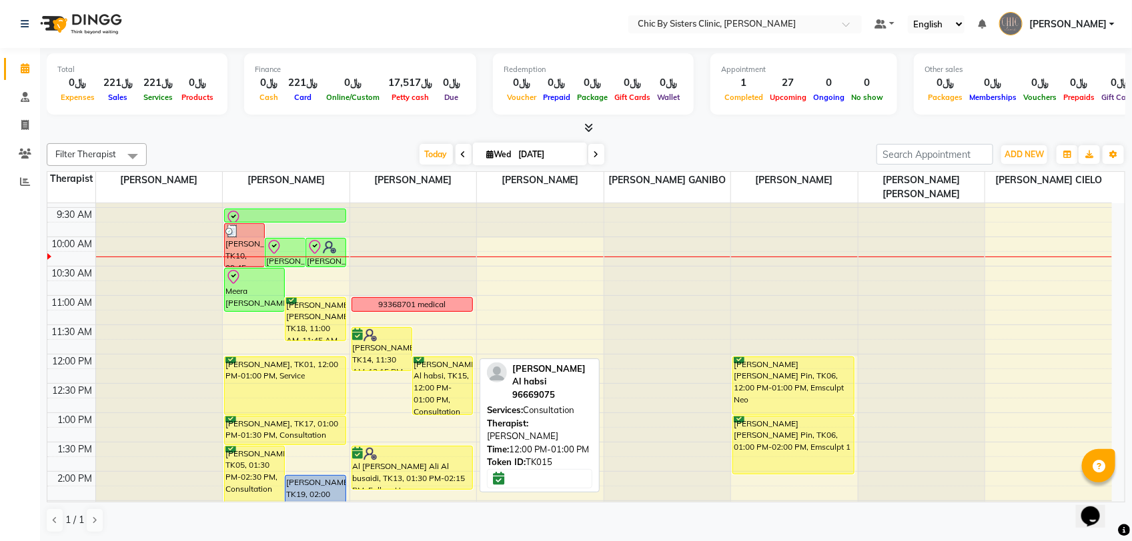
scroll to position [250, 0]
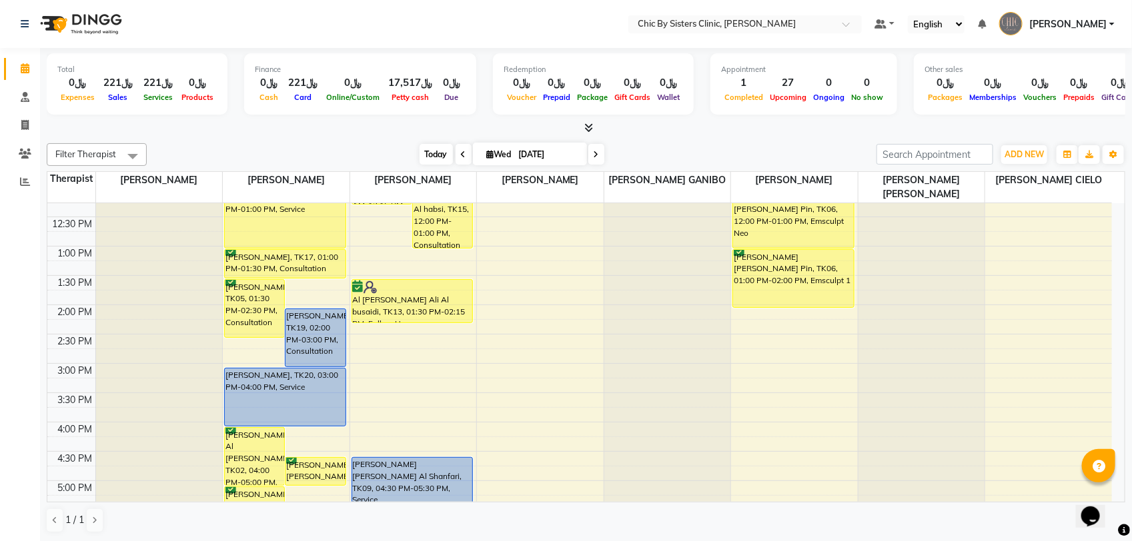
click at [435, 148] on span "Today" at bounding box center [435, 154] width 33 height 21
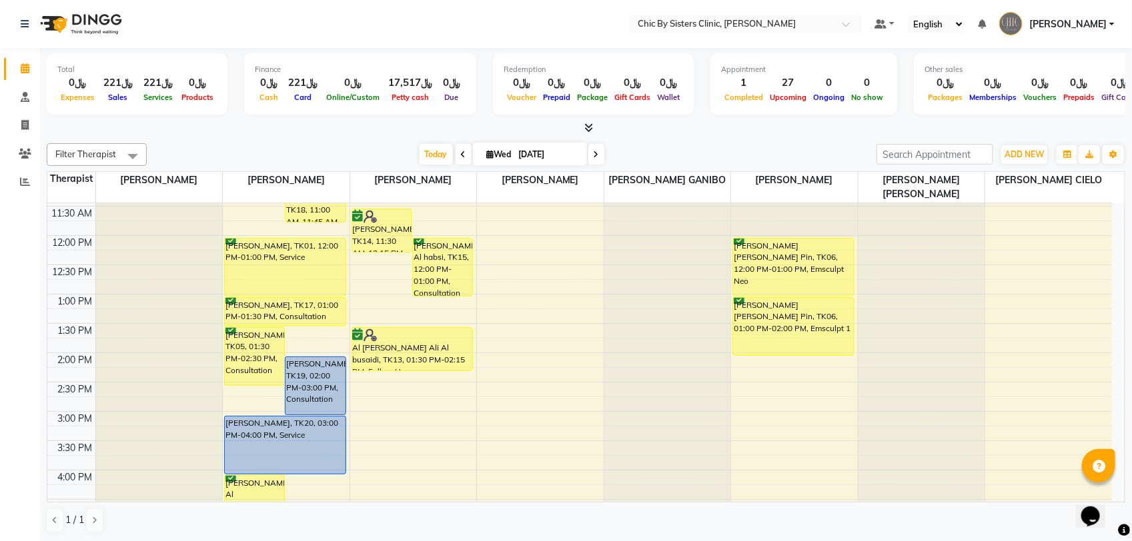
scroll to position [285, 0]
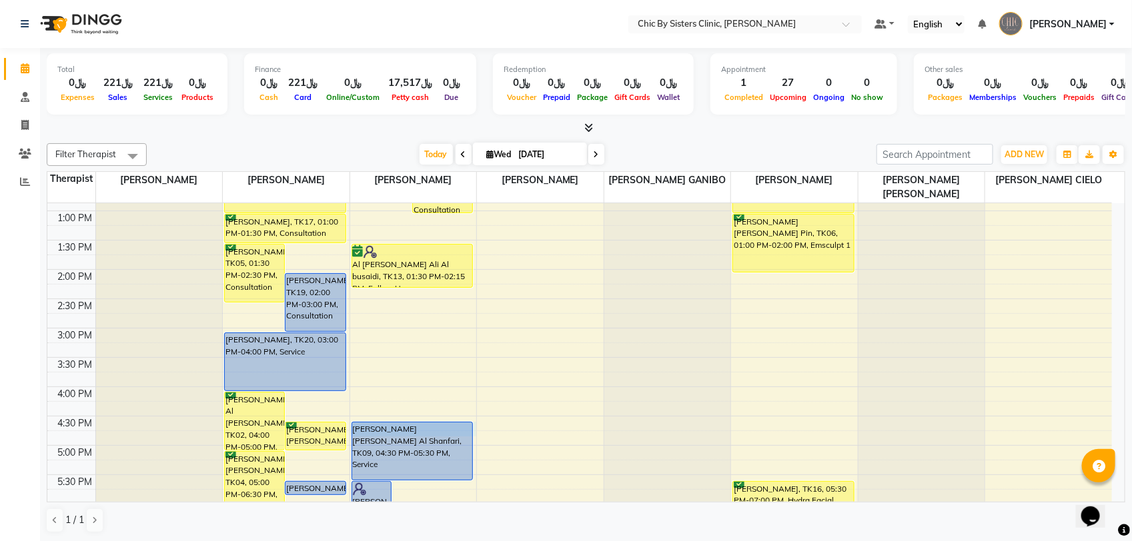
click at [475, 427] on div "8:00 AM 8:30 AM 9:00 AM 9:30 AM 10:00 AM 10:30 AM 11:00 AM 11:30 AM 12:00 PM 12…" at bounding box center [579, 387] width 1064 height 938
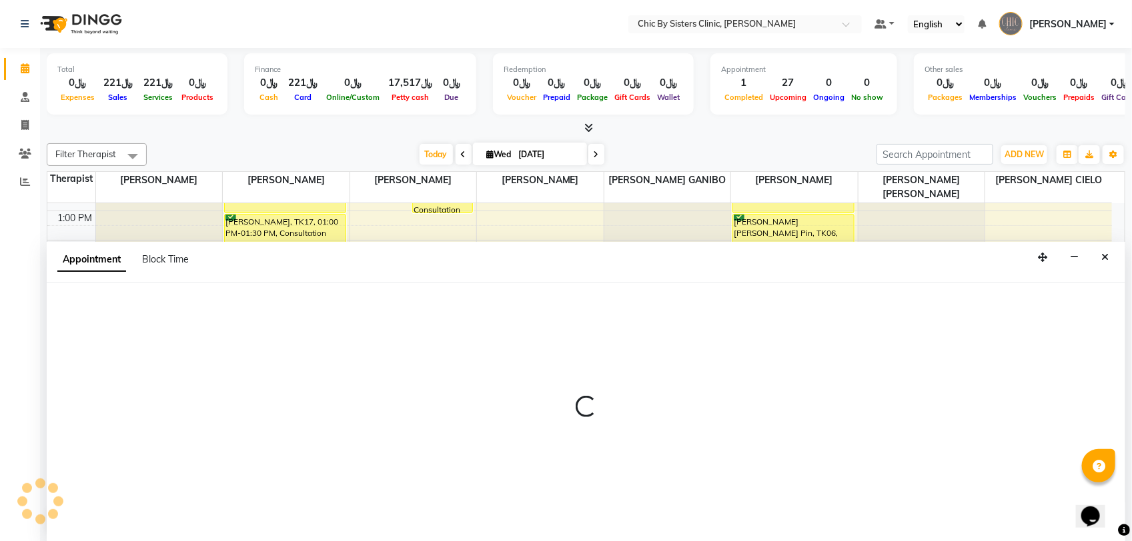
select select "49178"
select select "990"
select select "tentative"
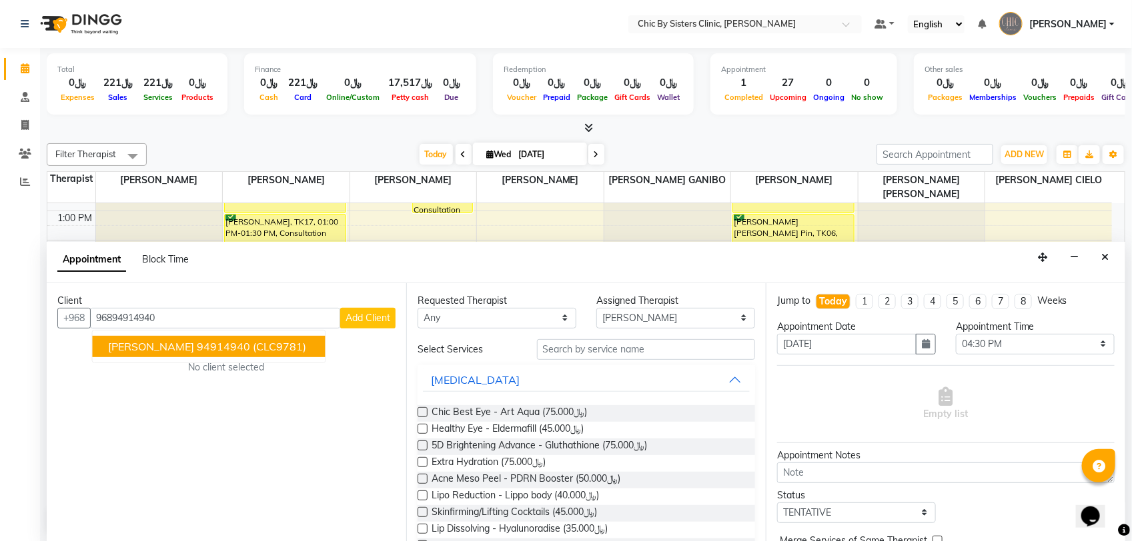
click at [165, 344] on span "[PERSON_NAME]" at bounding box center [152, 346] width 86 height 13
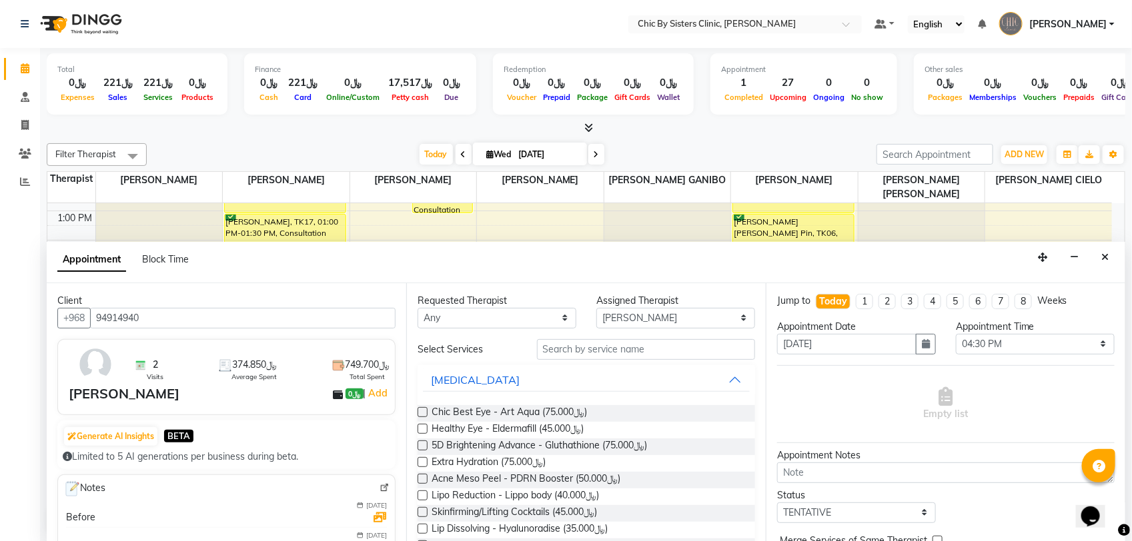
type input "94914940"
click at [572, 353] on input "text" at bounding box center [646, 349] width 218 height 21
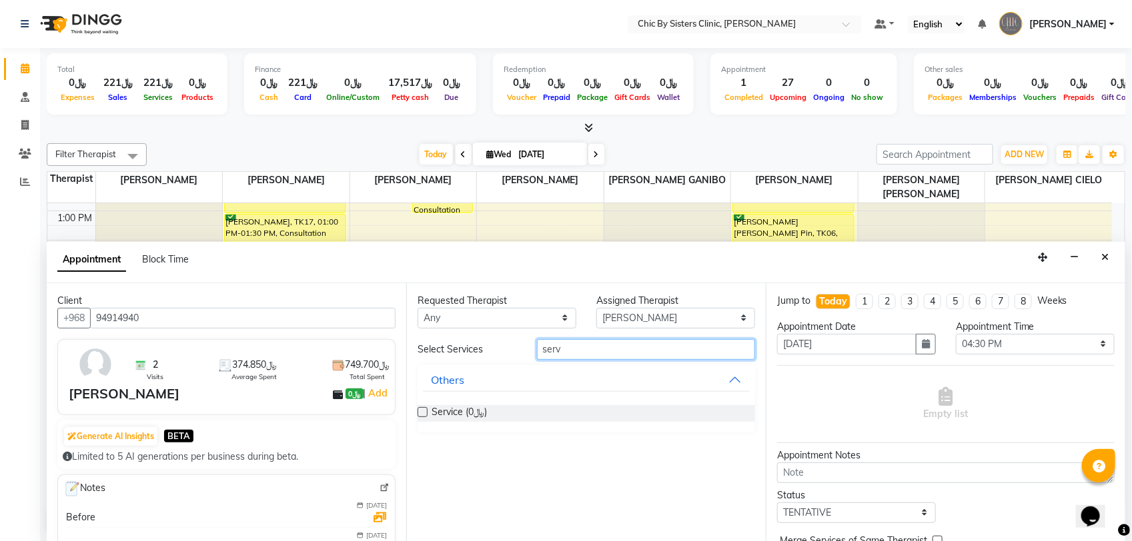
type input "serv"
click at [425, 411] on label at bounding box center [422, 412] width 10 height 10
click at [425, 411] on input "checkbox" at bounding box center [421, 413] width 9 height 9
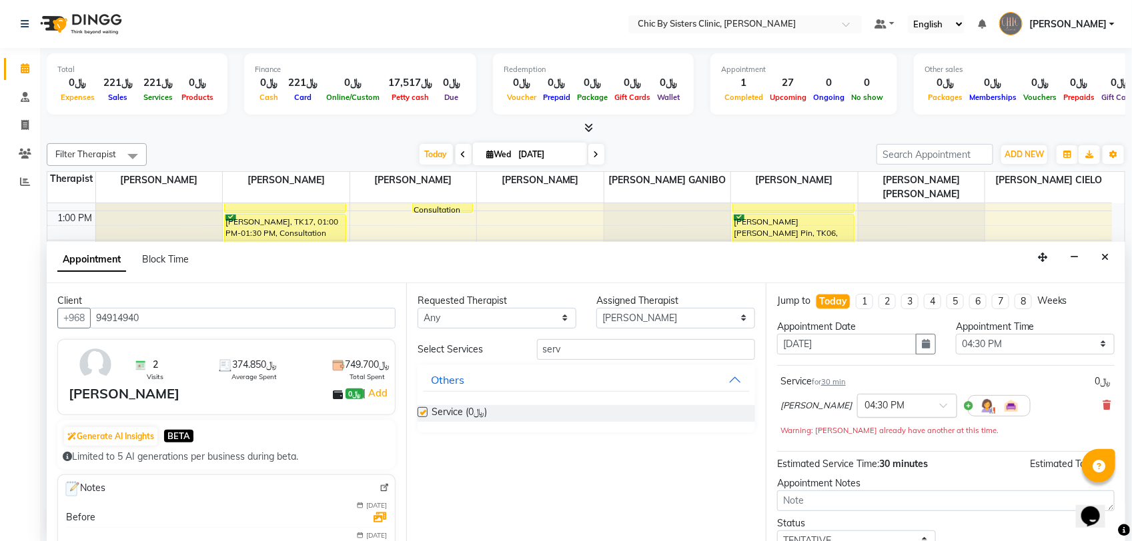
checkbox input "false"
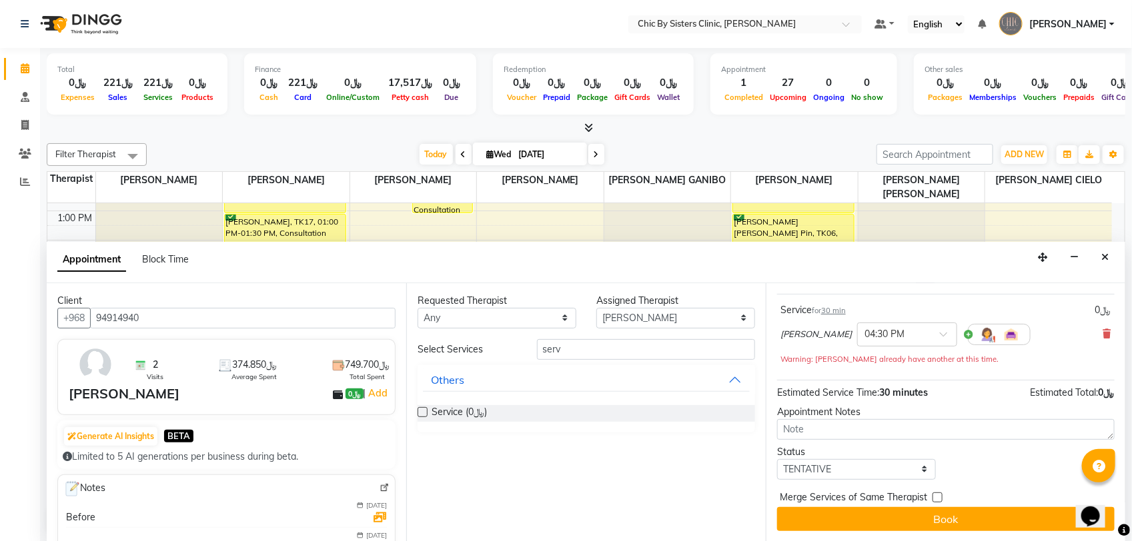
scroll to position [72, 0]
click at [822, 467] on select "Select TENTATIVE CONFIRM CHECK-IN UPCOMING" at bounding box center [856, 469] width 159 height 21
select select "confirm booking"
click at [777, 459] on select "Select TENTATIVE CONFIRM CHECK-IN UPCOMING" at bounding box center [856, 469] width 159 height 21
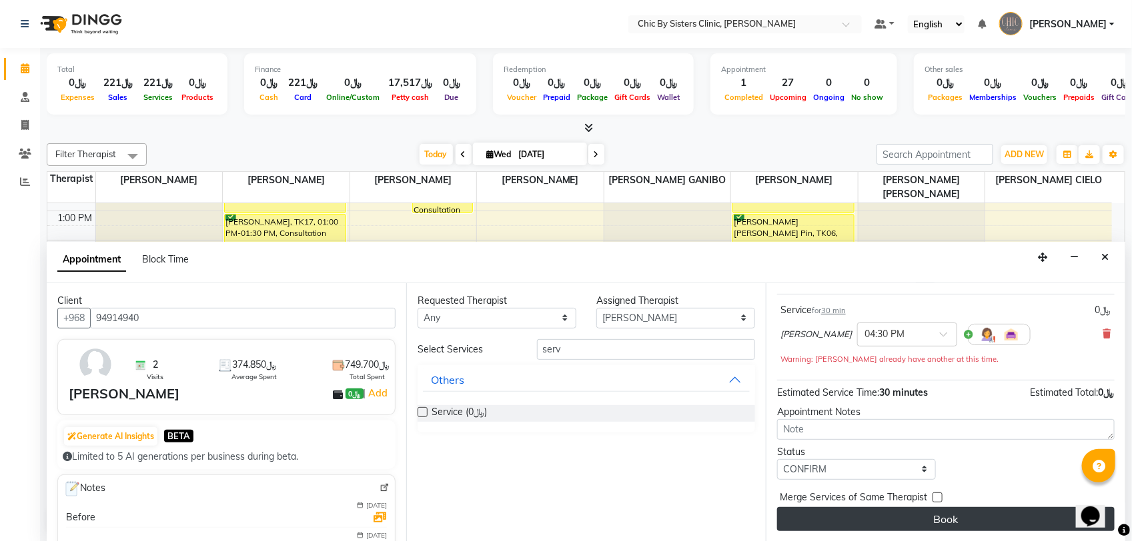
click at [818, 514] on button "Book" at bounding box center [945, 519] width 337 height 24
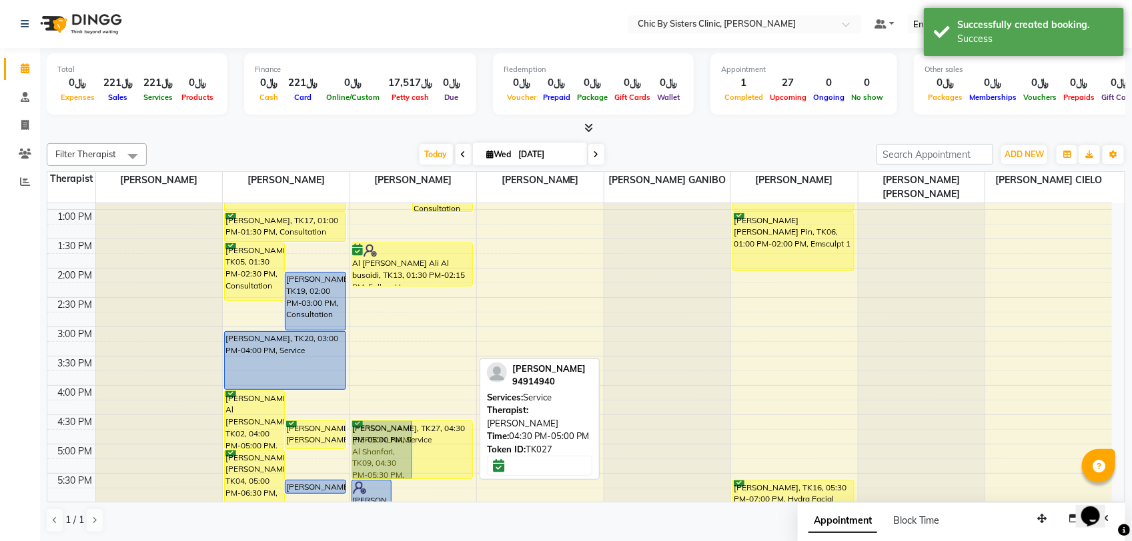
drag, startPoint x: 454, startPoint y: 448, endPoint x: 457, endPoint y: 473, distance: 25.5
click at [457, 473] on div "[PERSON_NAME], TK07, 05:30 PM-06:30 PM, Salmon [PERSON_NAME] [PERSON_NAME], TK0…" at bounding box center [413, 386] width 127 height 938
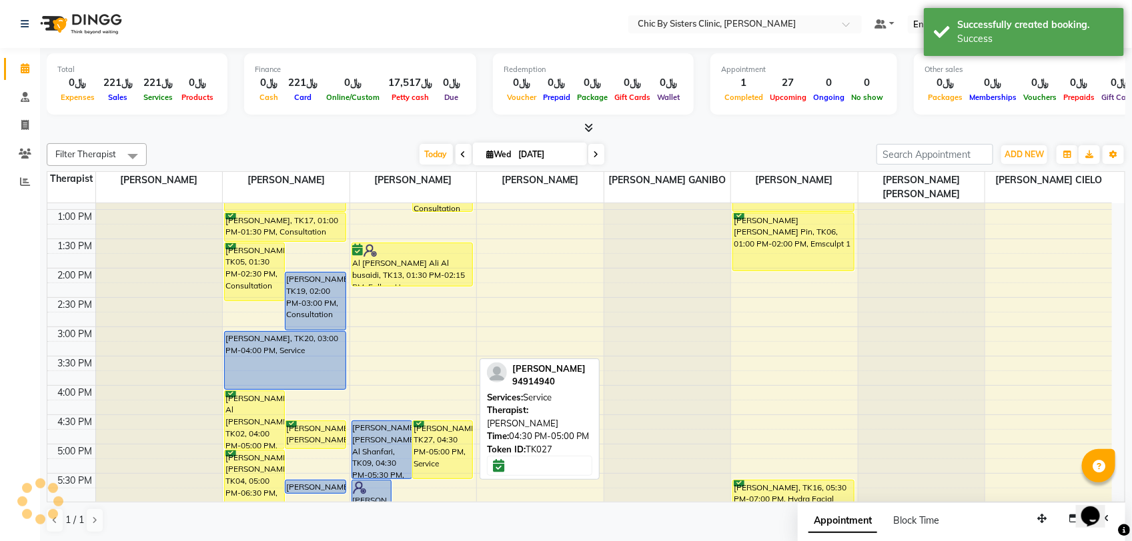
scroll to position [287, 0]
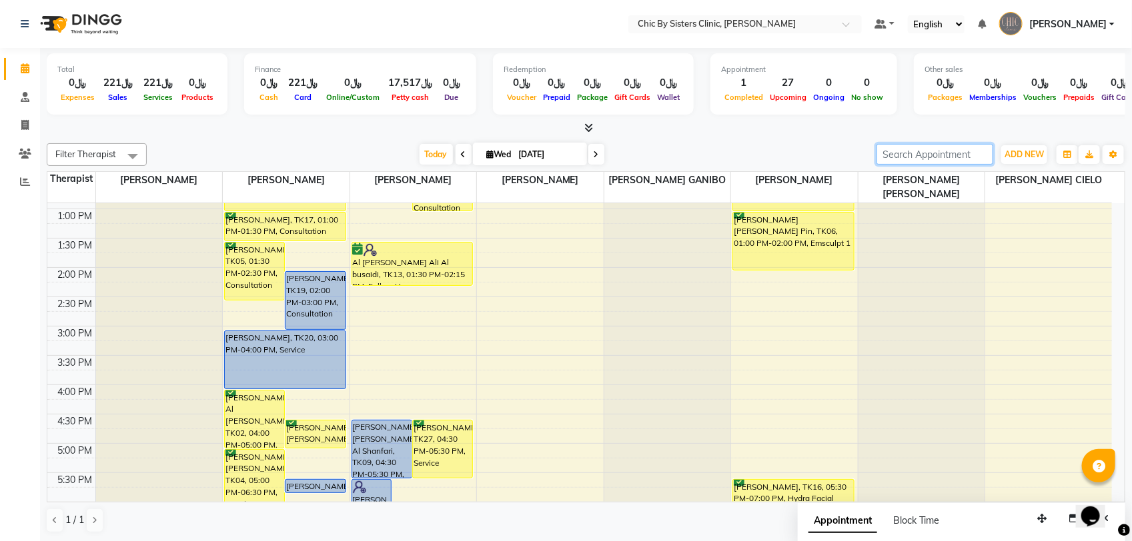
paste input "96899438385"
type input "96899438385"
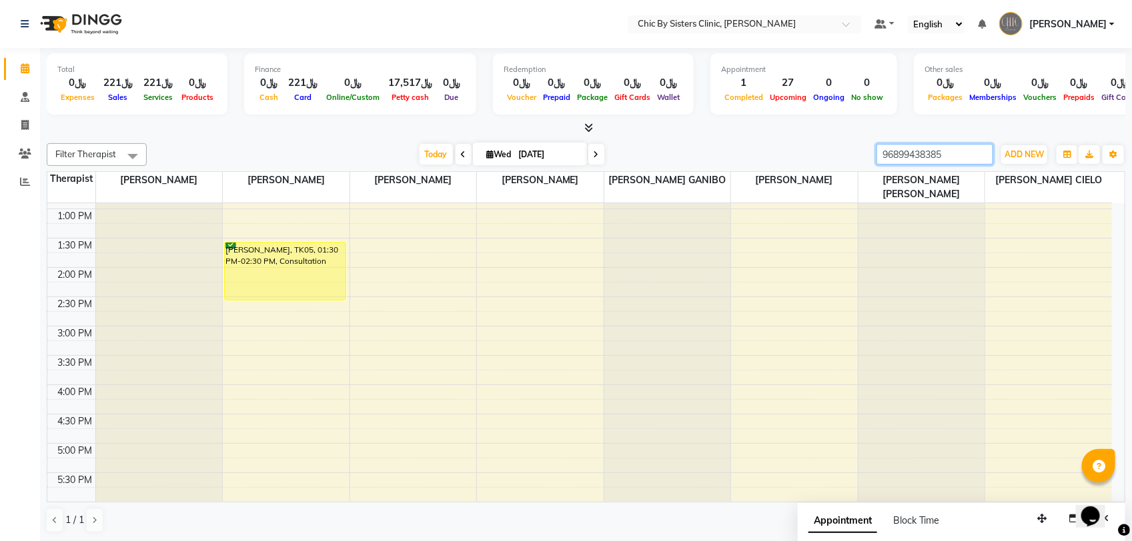
click at [984, 155] on input "96899438385" at bounding box center [934, 154] width 117 height 21
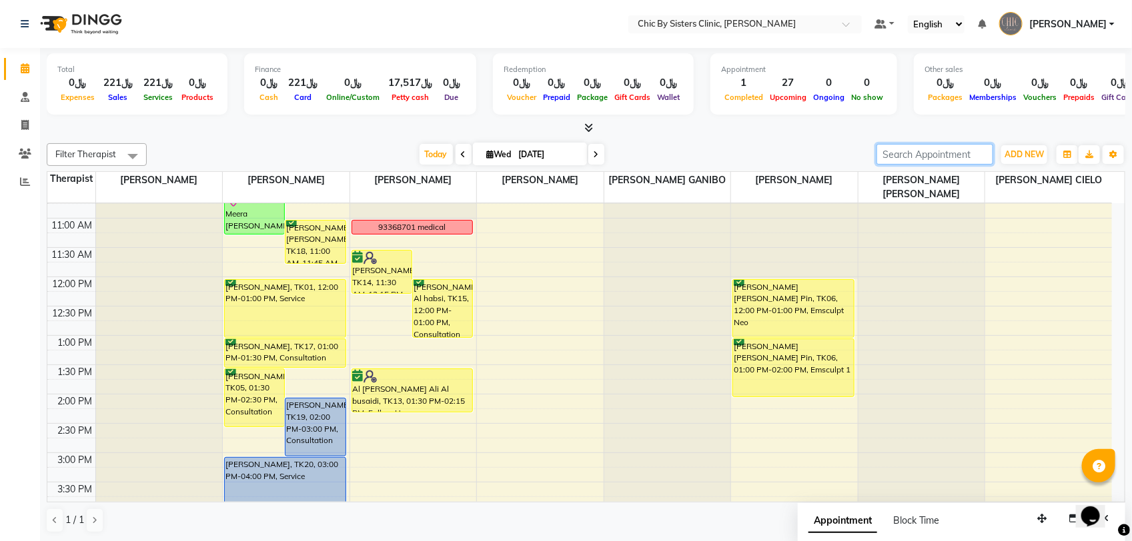
scroll to position [121, 0]
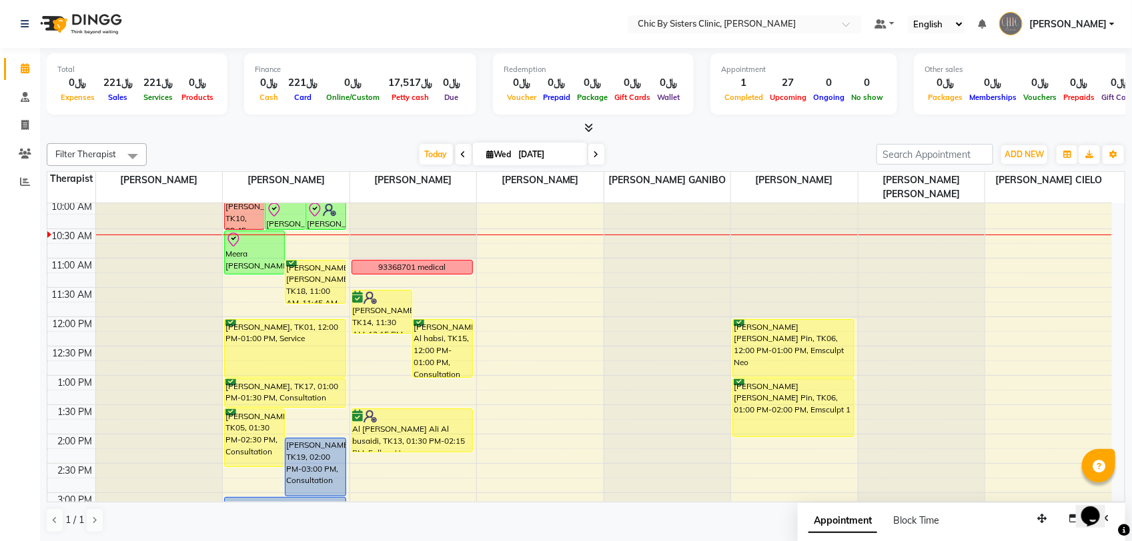
click at [593, 159] on icon at bounding box center [595, 155] width 5 height 8
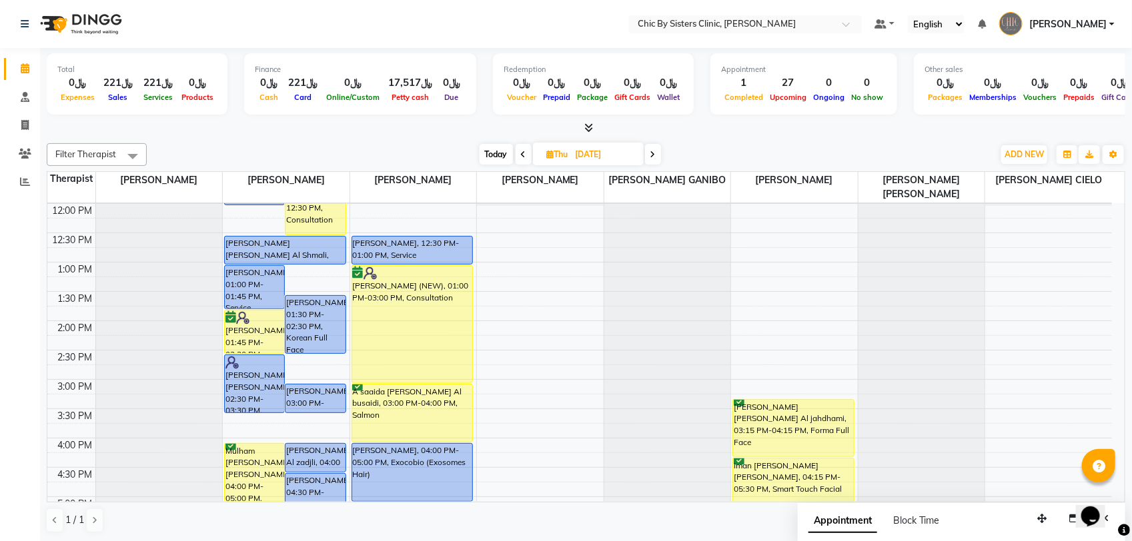
scroll to position [484, 0]
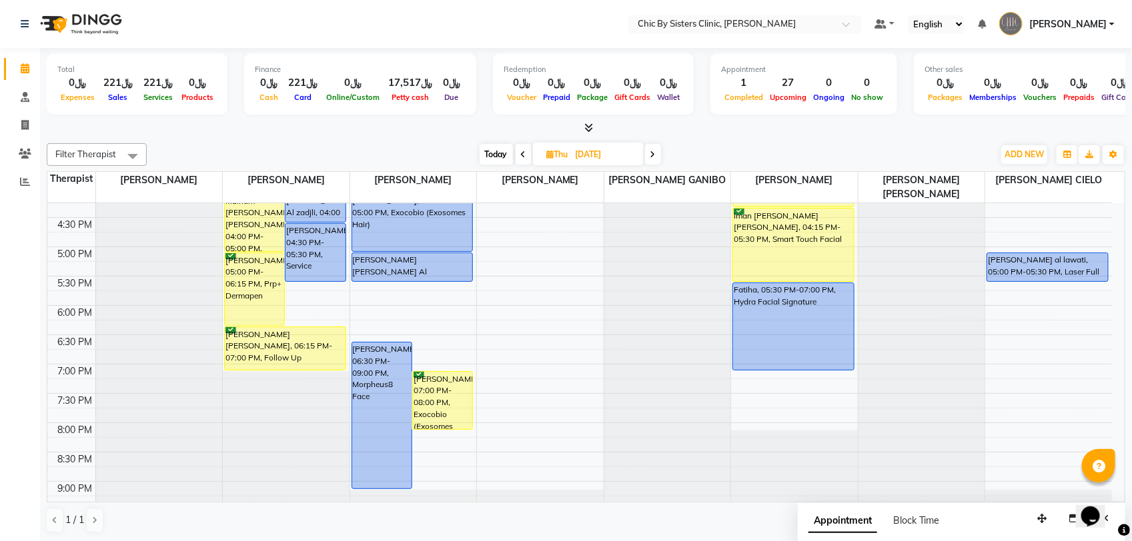
click at [490, 155] on span "Today" at bounding box center [495, 154] width 33 height 21
type input "[DATE]"
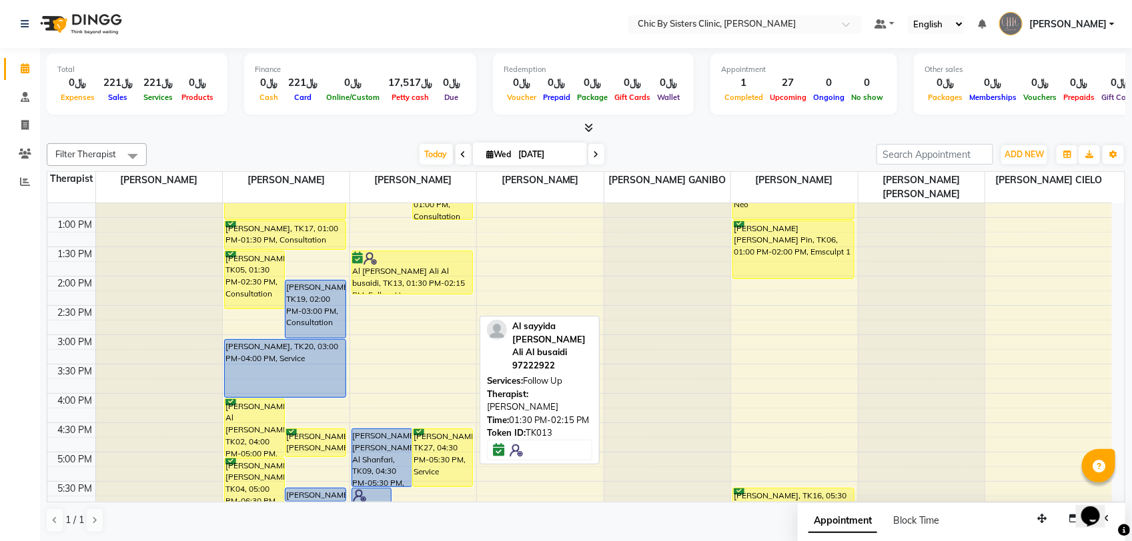
scroll to position [250, 0]
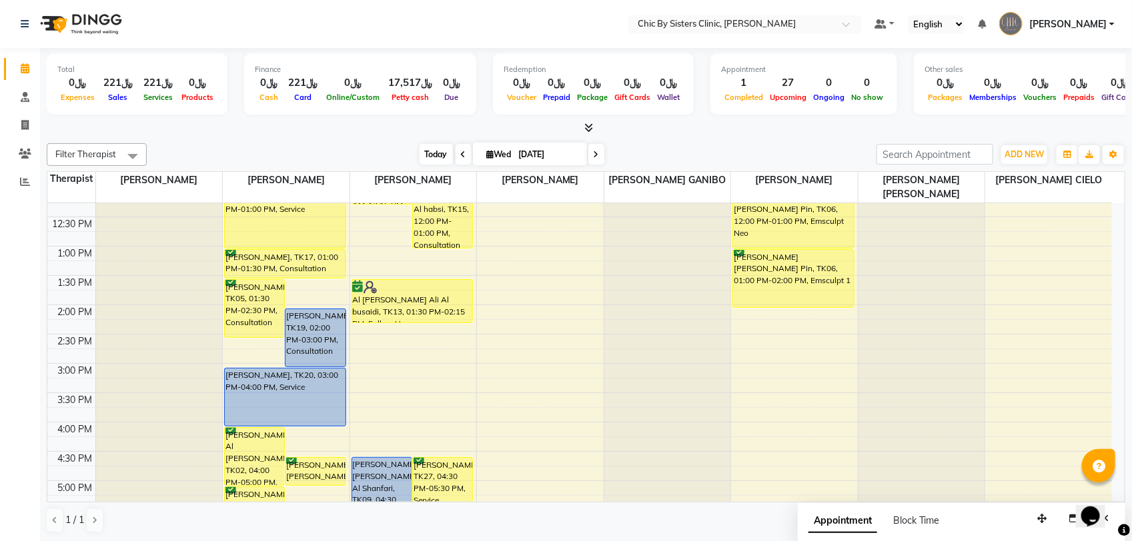
click at [424, 157] on span "Today" at bounding box center [435, 154] width 33 height 21
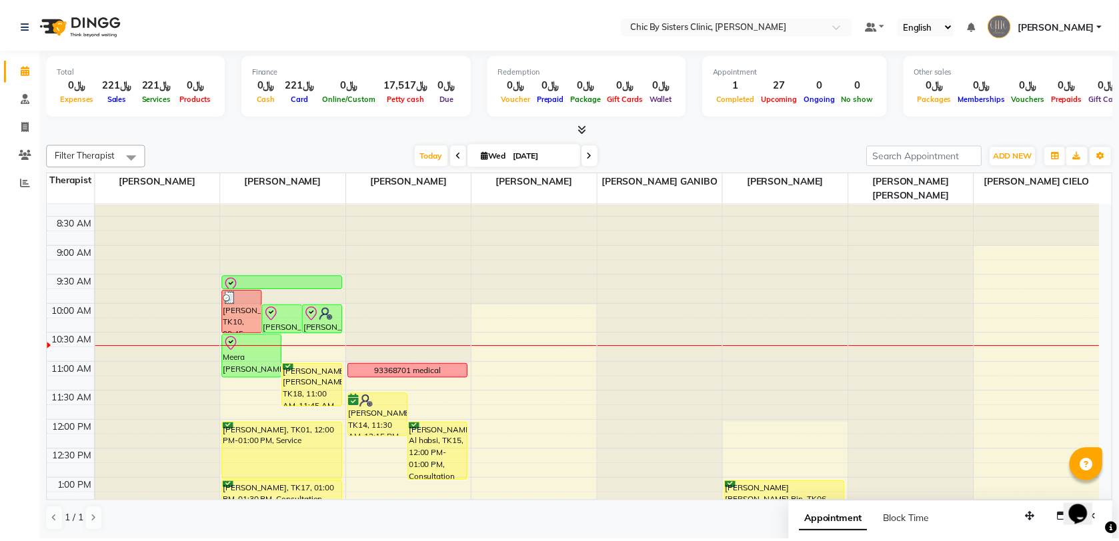
scroll to position [0, 0]
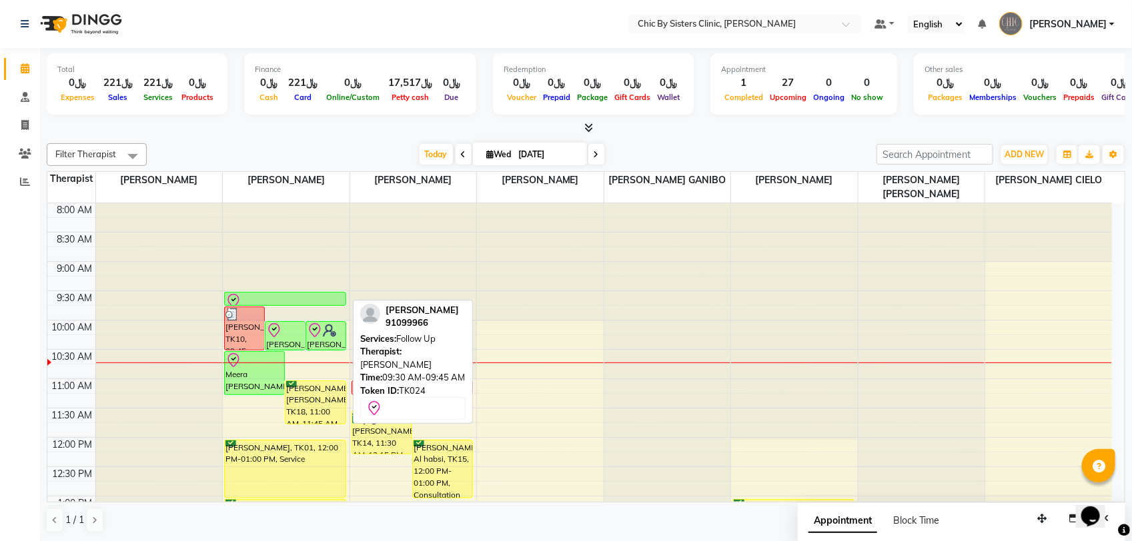
click at [307, 298] on div at bounding box center [284, 301] width 119 height 16
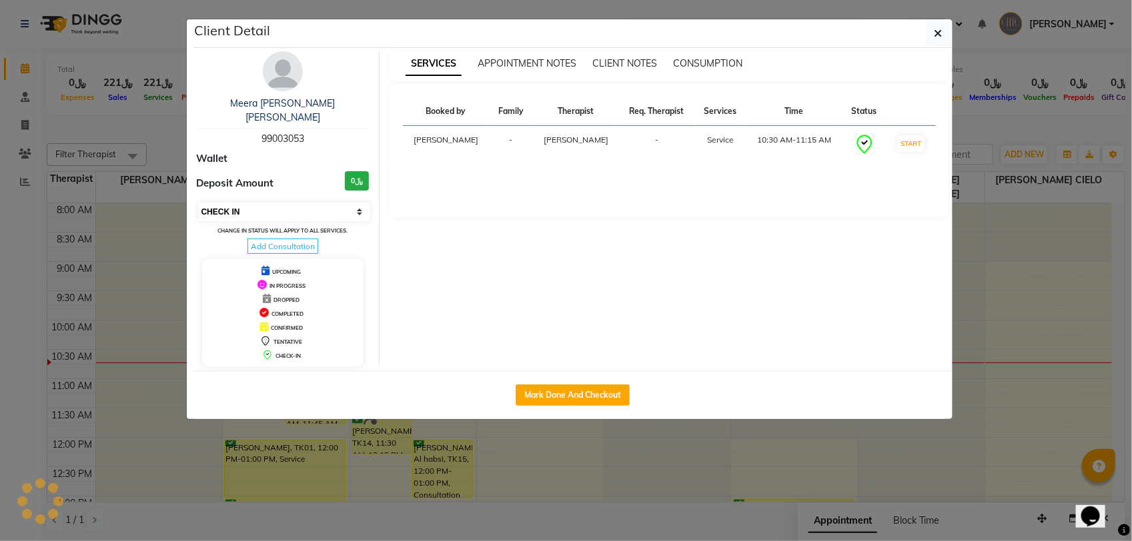
click at [314, 203] on select "Select IN SERVICE CONFIRMED TENTATIVE CHECK IN MARK DONE DROPPED UPCOMING" at bounding box center [284, 212] width 173 height 19
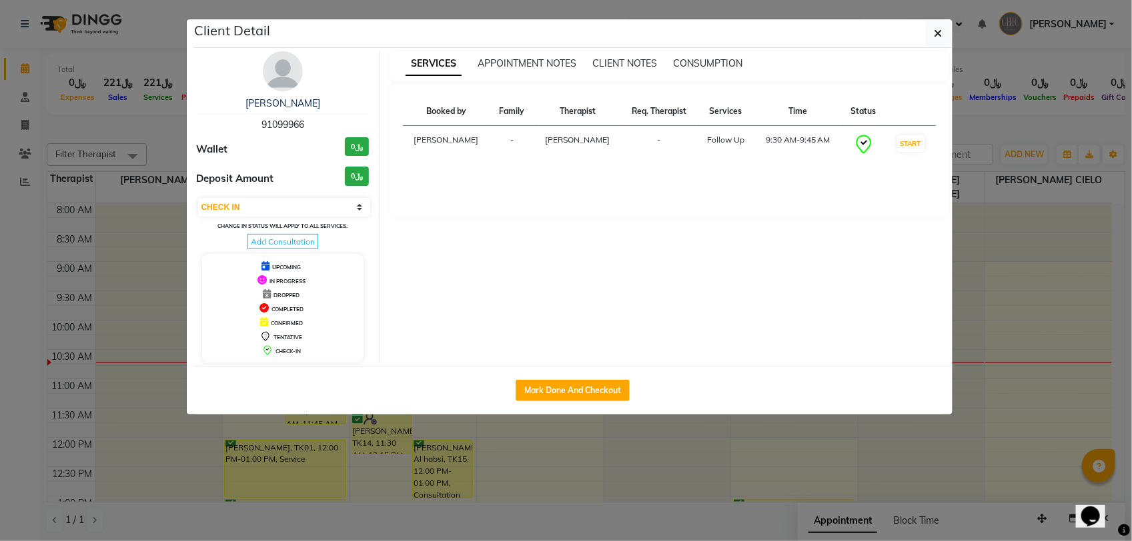
select select "3"
click at [198, 198] on select "Select IN SERVICE CONFIRMED TENTATIVE CHECK IN MARK DONE DROPPED UPCOMING" at bounding box center [284, 207] width 173 height 19
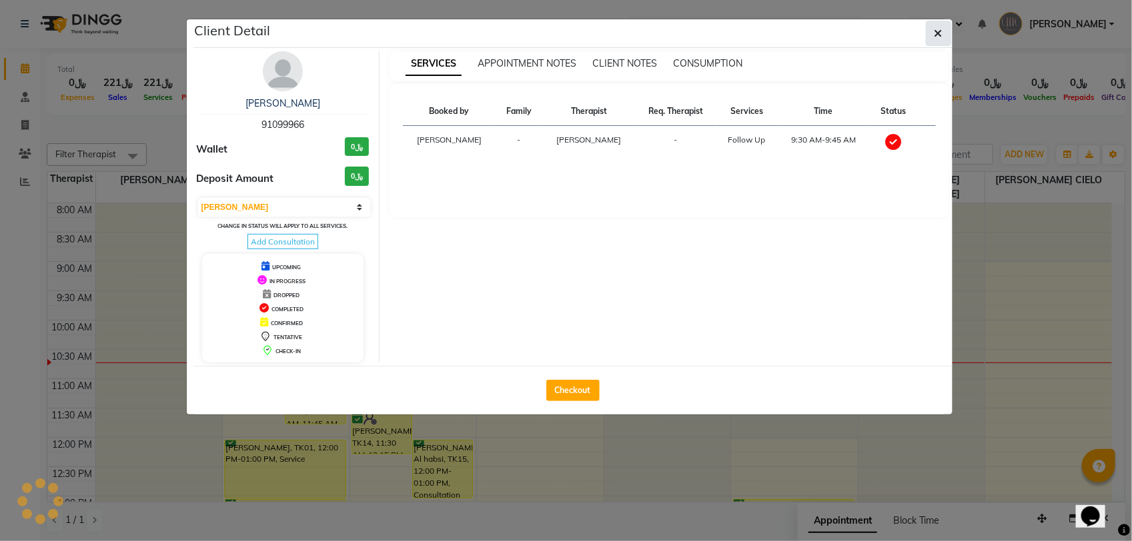
click at [934, 35] on icon "button" at bounding box center [938, 33] width 8 height 11
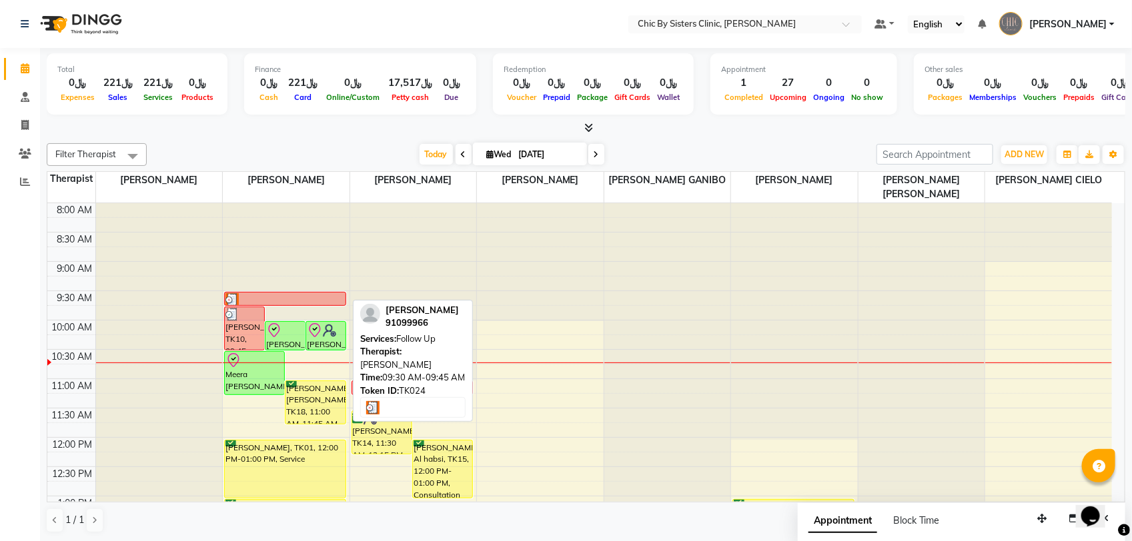
click at [313, 298] on div at bounding box center [284, 299] width 119 height 13
select select "3"
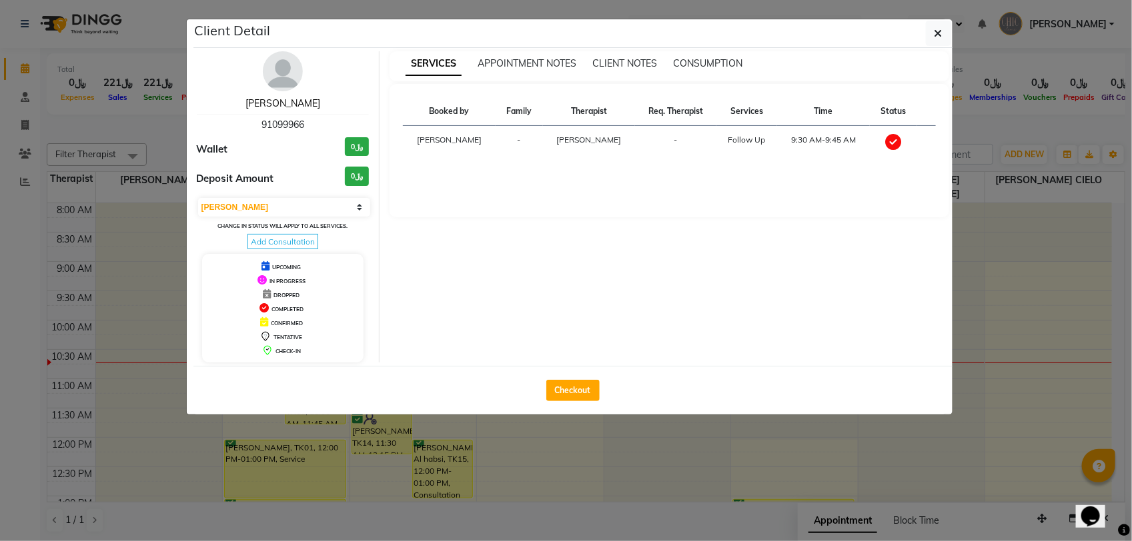
click at [297, 104] on link "[PERSON_NAME]" at bounding box center [282, 103] width 75 height 12
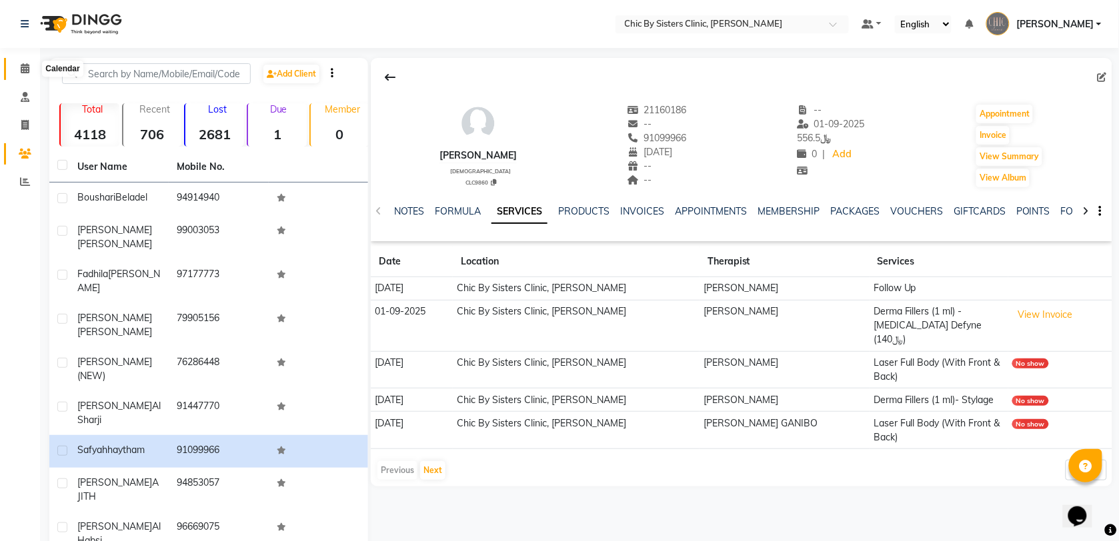
click at [28, 63] on icon at bounding box center [25, 68] width 9 height 10
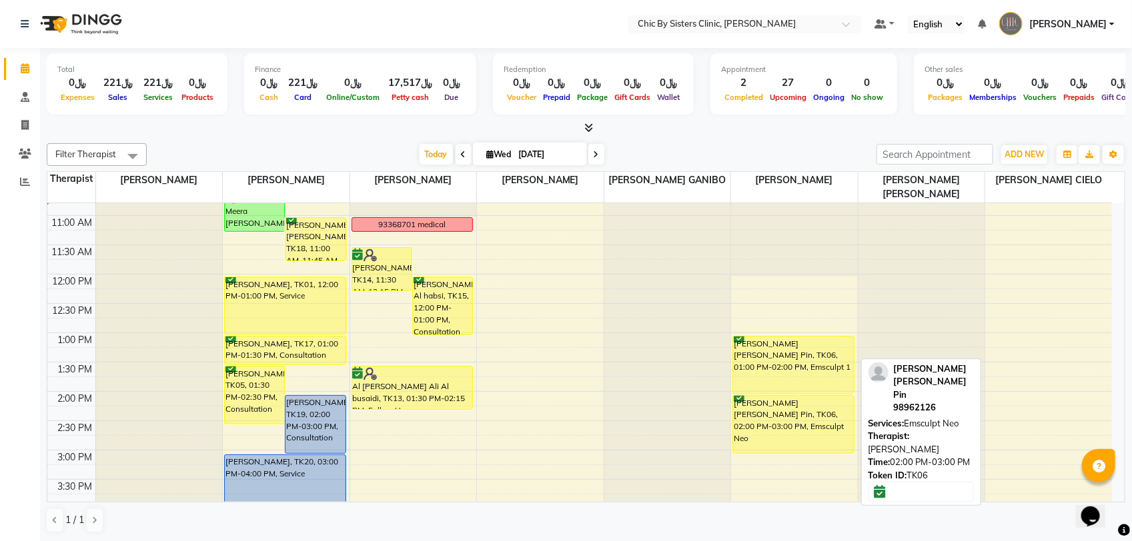
scroll to position [202, 0]
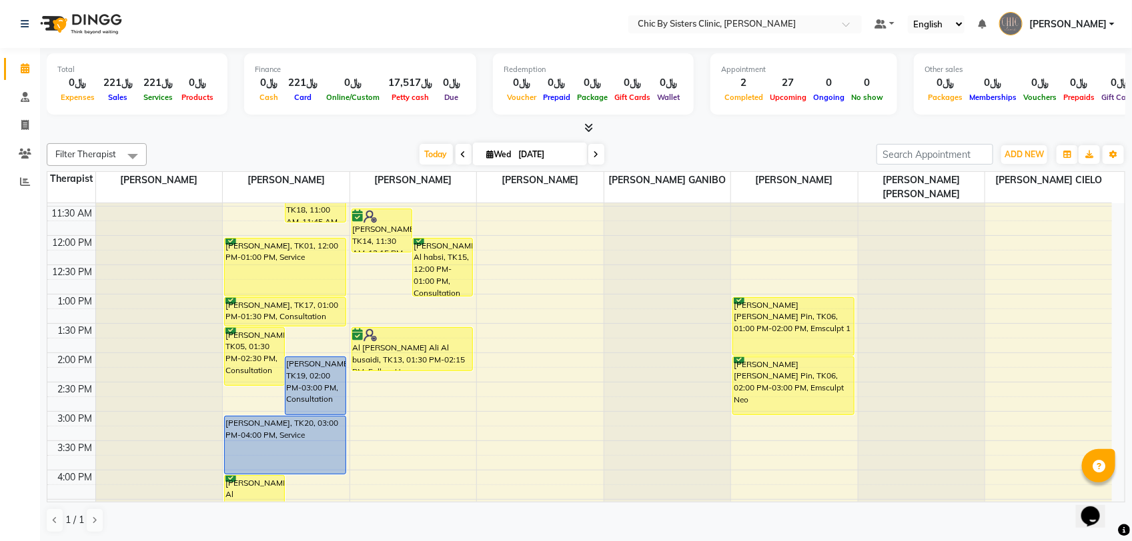
click at [597, 157] on span at bounding box center [596, 154] width 16 height 21
type input "[DATE]"
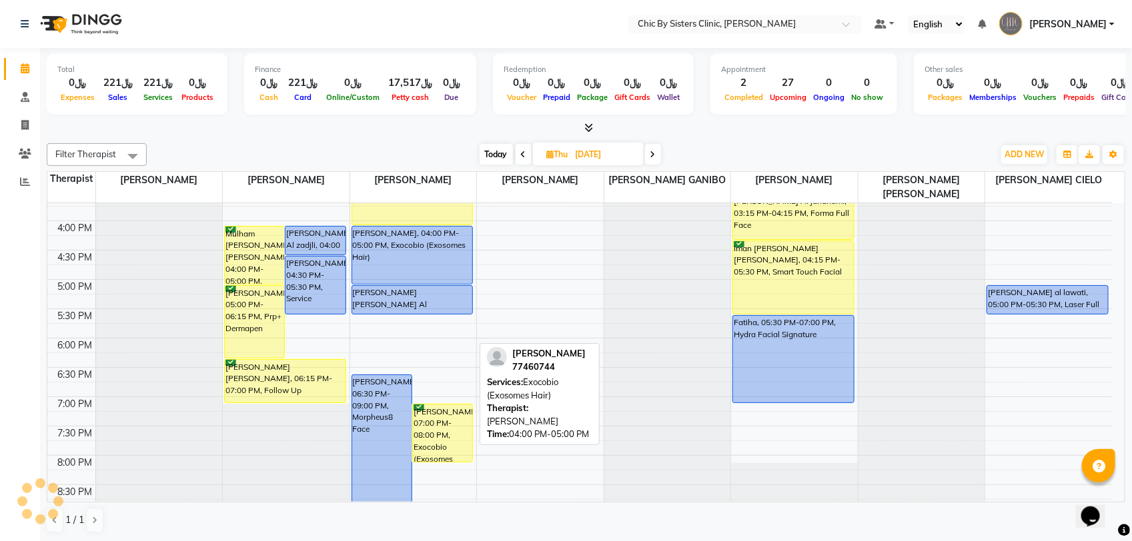
scroll to position [452, 0]
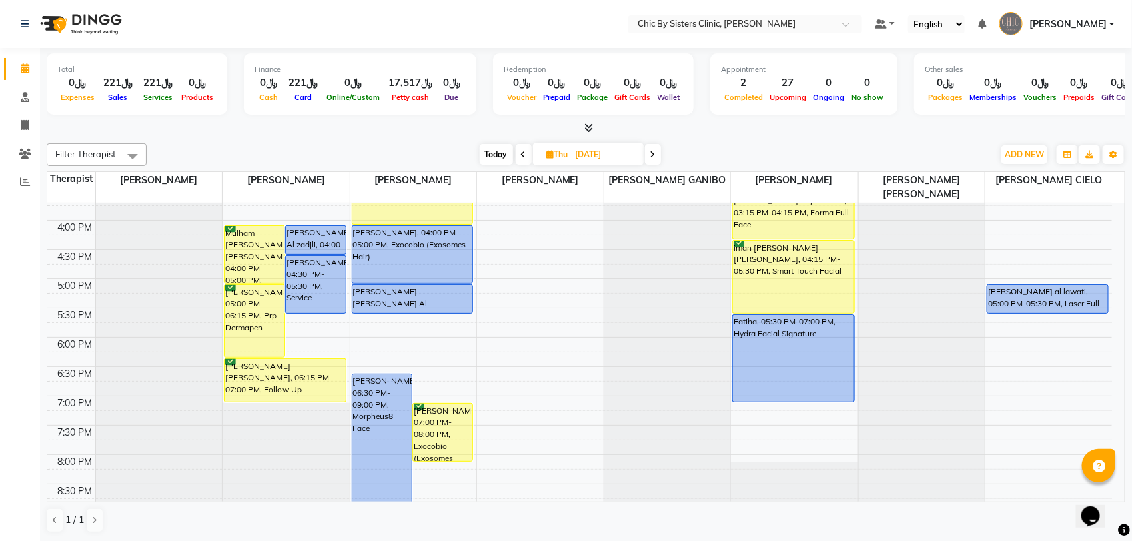
click at [359, 318] on div "8:00 AM 8:30 AM 9:00 AM 9:30 AM 10:00 AM 10:30 AM 11:00 AM 11:30 AM 12:00 PM 12…" at bounding box center [579, 220] width 1064 height 938
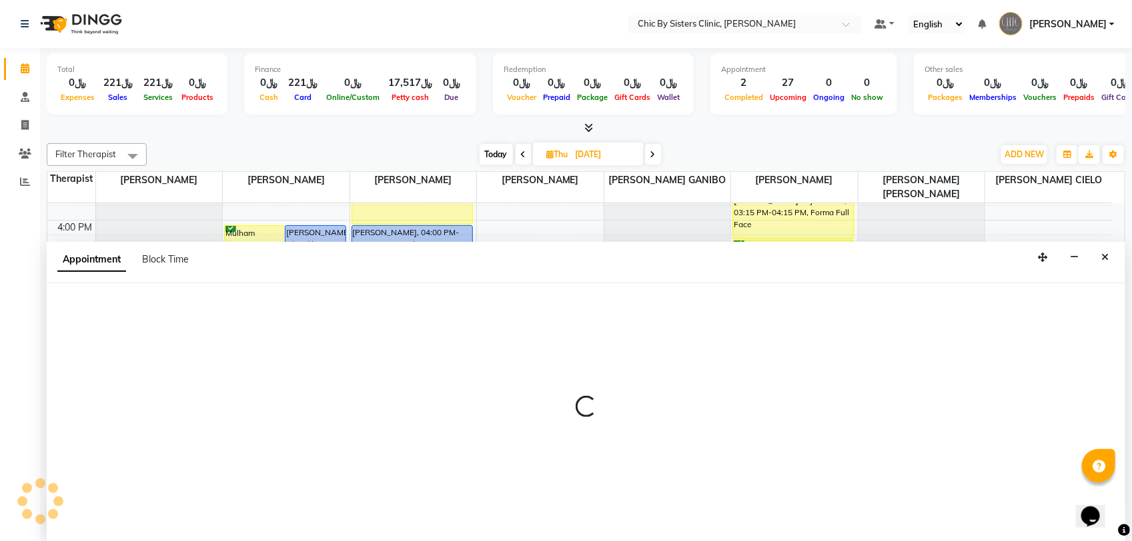
select select "49178"
select select "1050"
select select "tentative"
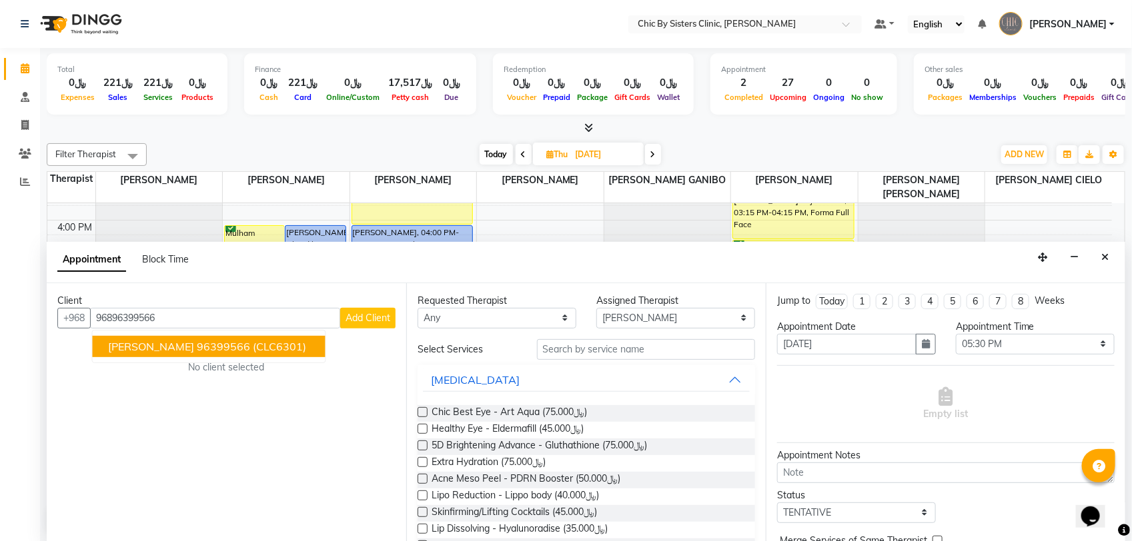
click at [167, 349] on span "[PERSON_NAME]" at bounding box center [152, 346] width 86 height 13
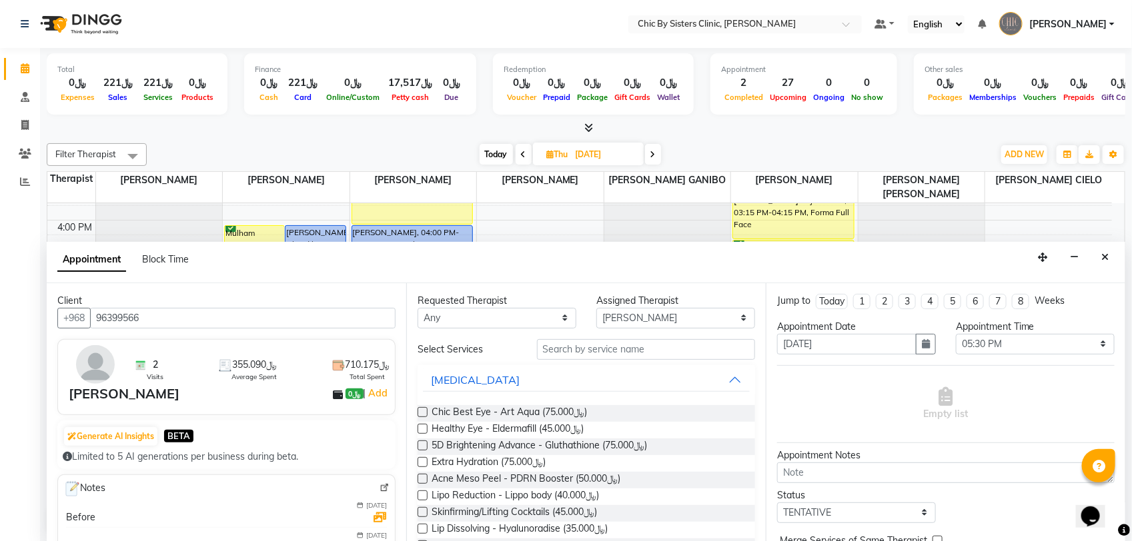
type input "96399566"
click at [573, 351] on input "text" at bounding box center [646, 349] width 218 height 21
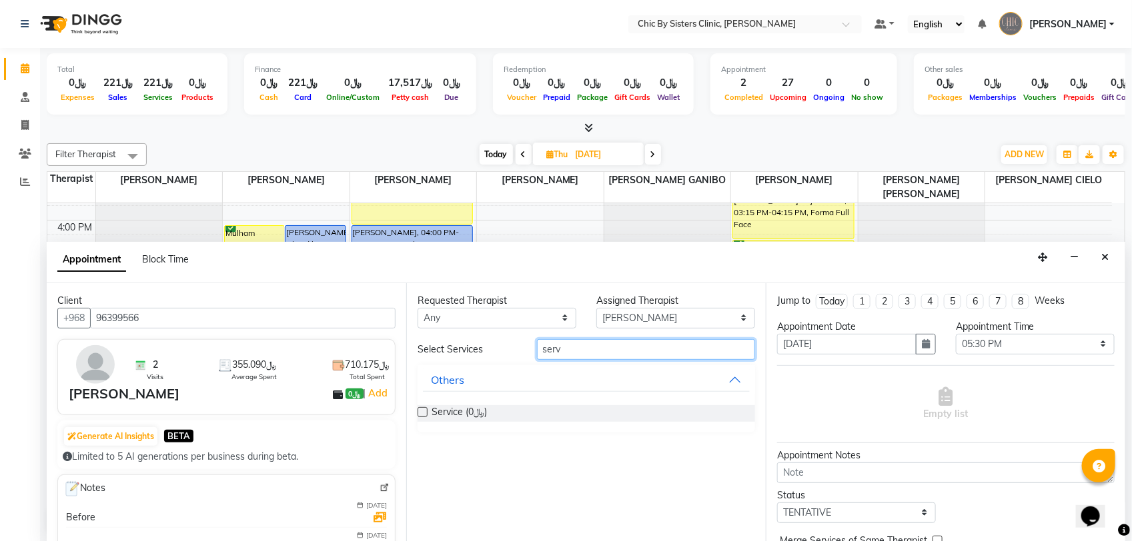
type input "serv"
click at [423, 409] on label at bounding box center [422, 412] width 10 height 10
click at [423, 409] on input "checkbox" at bounding box center [421, 413] width 9 height 9
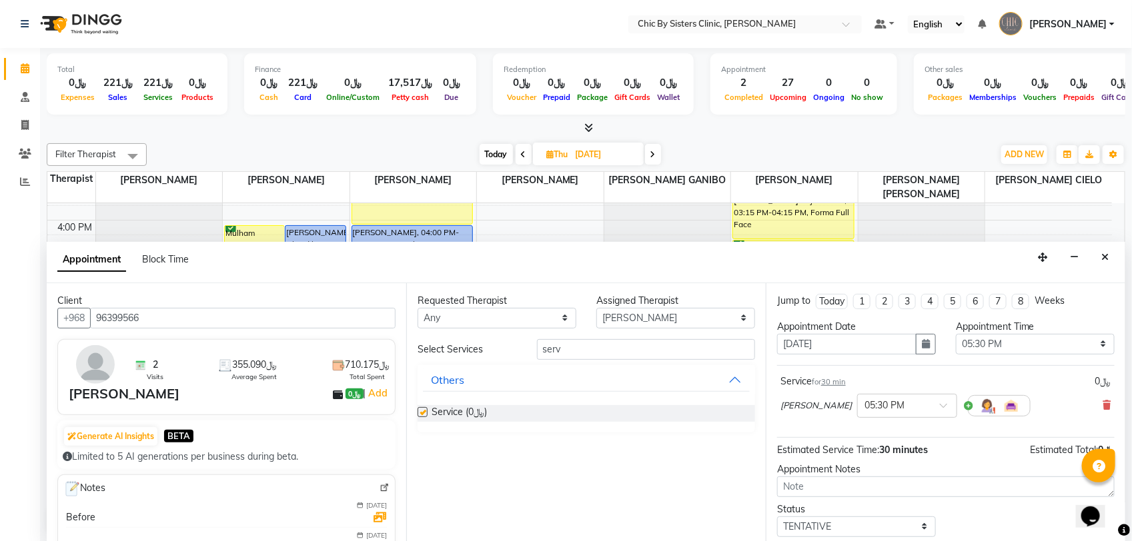
checkbox input "false"
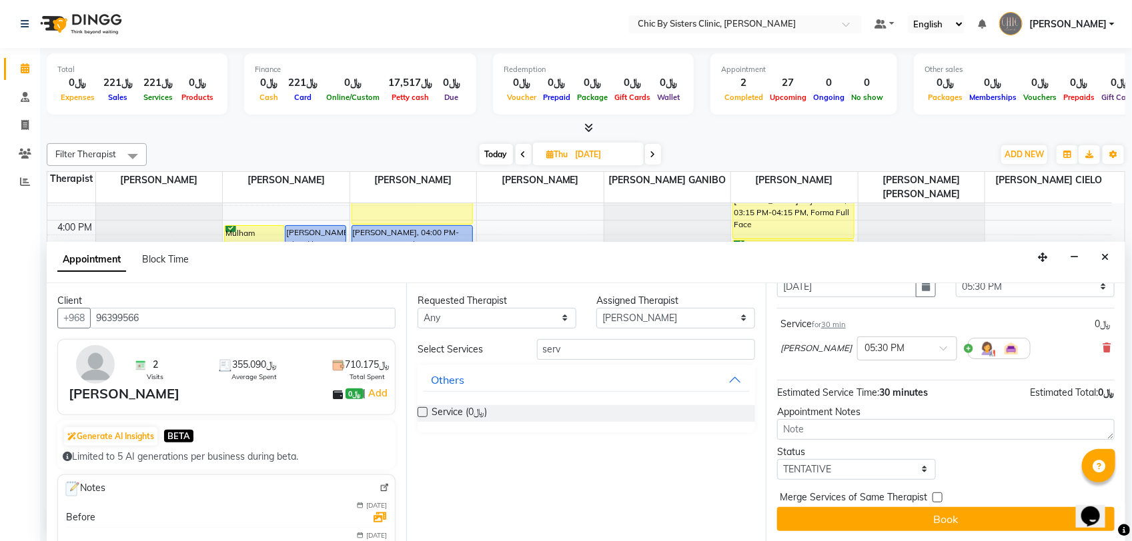
scroll to position [59, 0]
click at [848, 465] on select "Select TENTATIVE CONFIRM UPCOMING" at bounding box center [856, 469] width 159 height 21
select select "upcoming"
click at [777, 459] on select "Select TENTATIVE CONFIRM UPCOMING" at bounding box center [856, 469] width 159 height 21
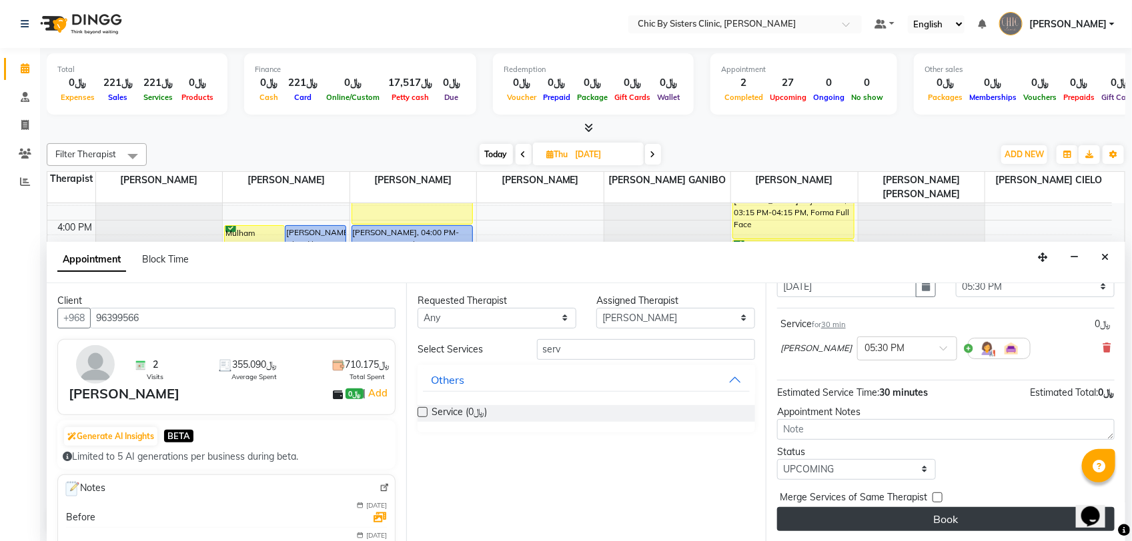
click at [832, 529] on button "Book" at bounding box center [945, 519] width 337 height 24
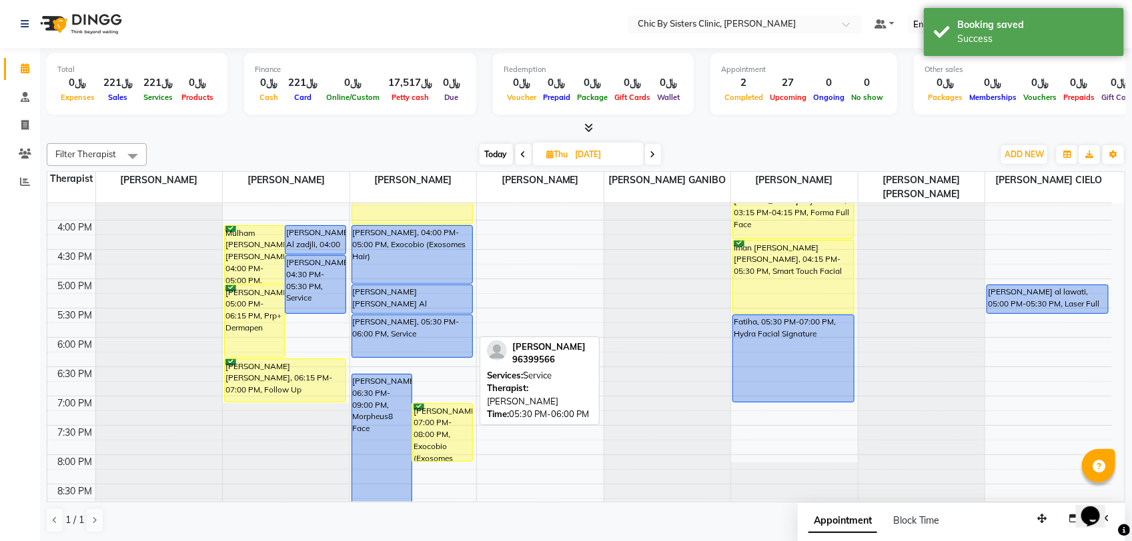
drag, startPoint x: 451, startPoint y: 340, endPoint x: 449, endPoint y: 351, distance: 11.5
click at [449, 351] on div "[PERSON_NAME], 06:30 PM-09:00 PM, Morpheus8 Face [PERSON_NAME], 07:00 PM-08:00 …" at bounding box center [413, 220] width 127 height 938
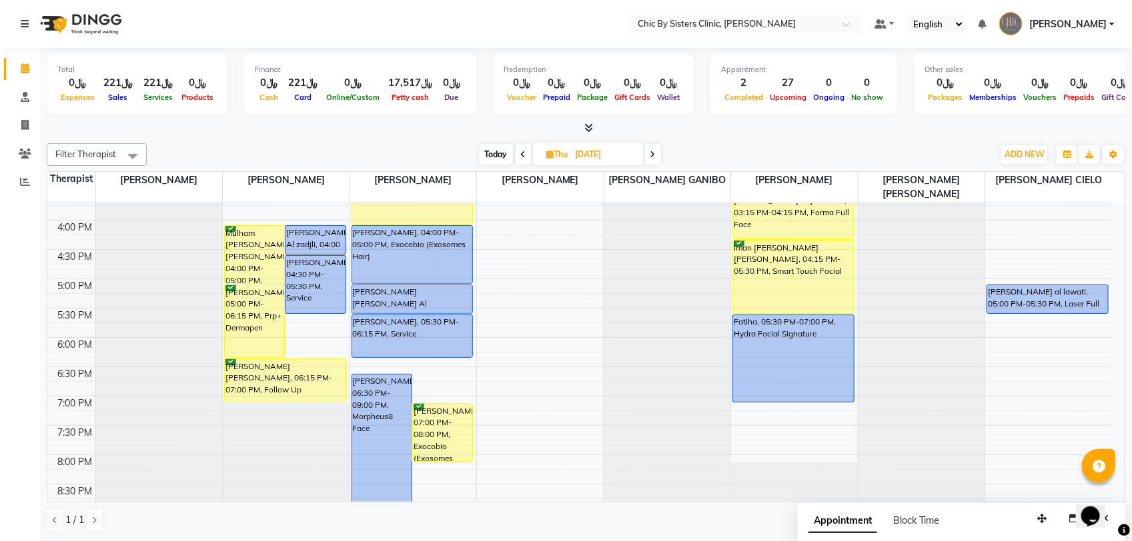
drag, startPoint x: 505, startPoint y: 157, endPoint x: 479, endPoint y: 189, distance: 41.7
click at [505, 155] on span "Today" at bounding box center [495, 154] width 33 height 21
type input "[DATE]"
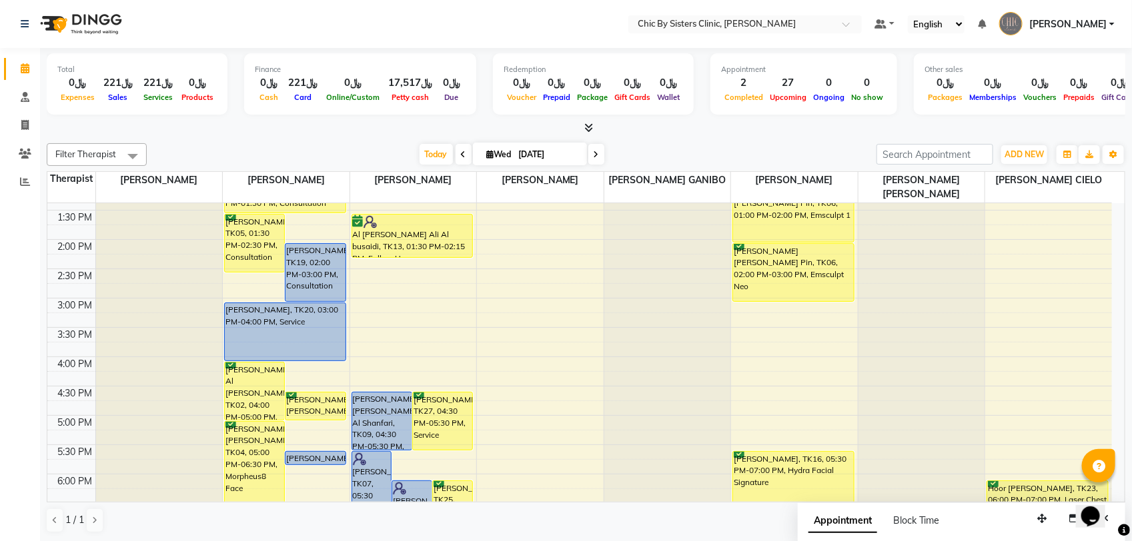
scroll to position [279, 0]
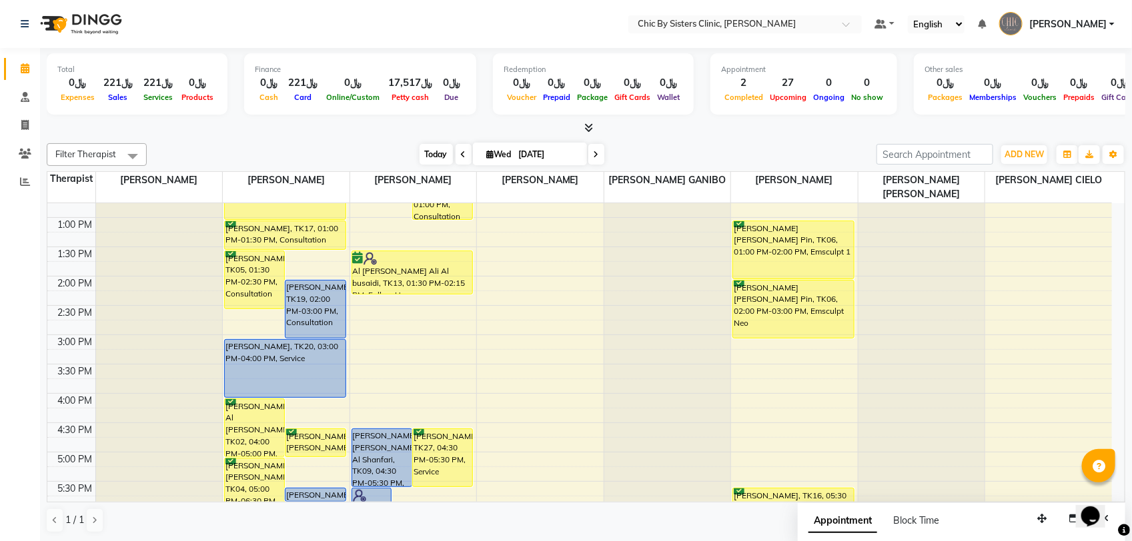
click at [424, 155] on span "Today" at bounding box center [435, 154] width 33 height 21
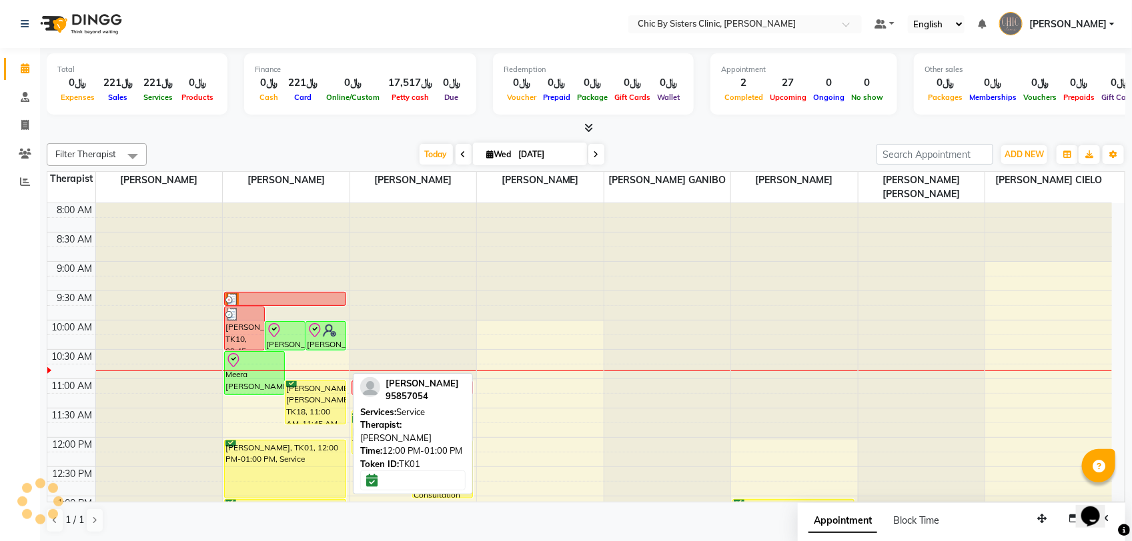
scroll to position [119, 0]
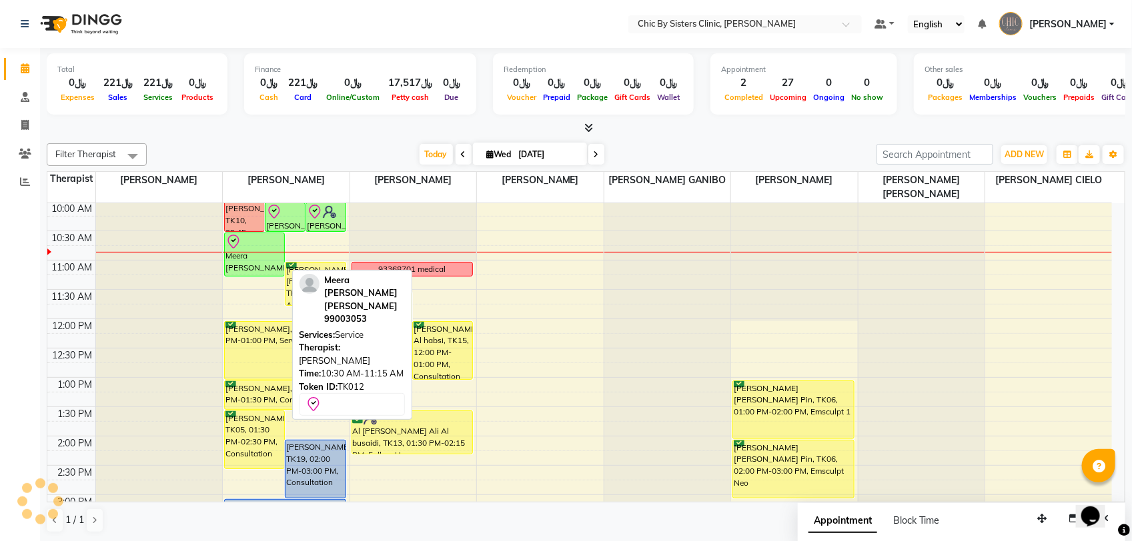
click at [260, 255] on div "Meera [PERSON_NAME] [PERSON_NAME], TK12, 10:30 AM-11:15 AM, Service" at bounding box center [254, 254] width 59 height 43
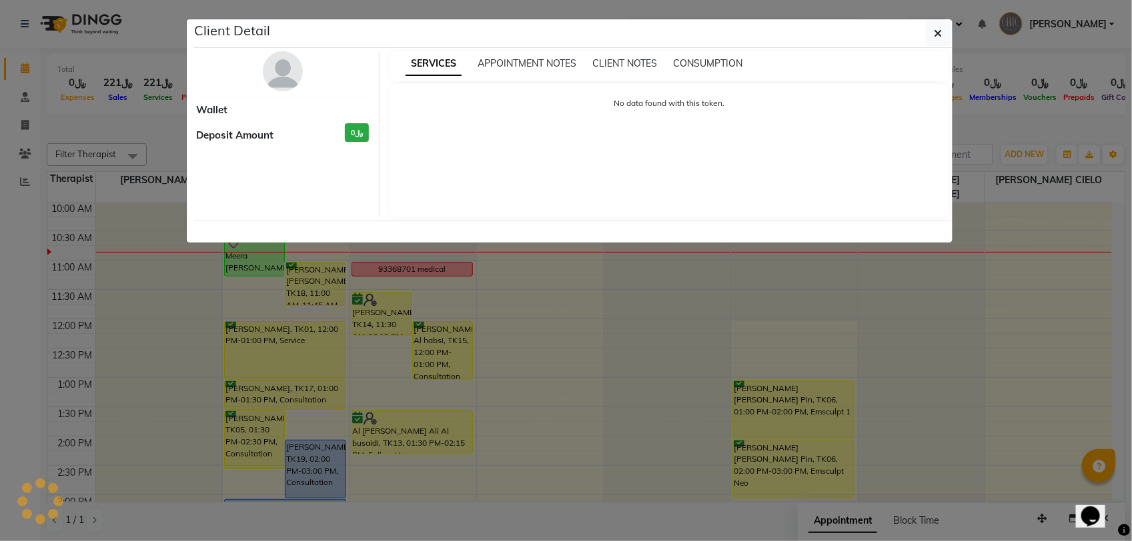
select select "8"
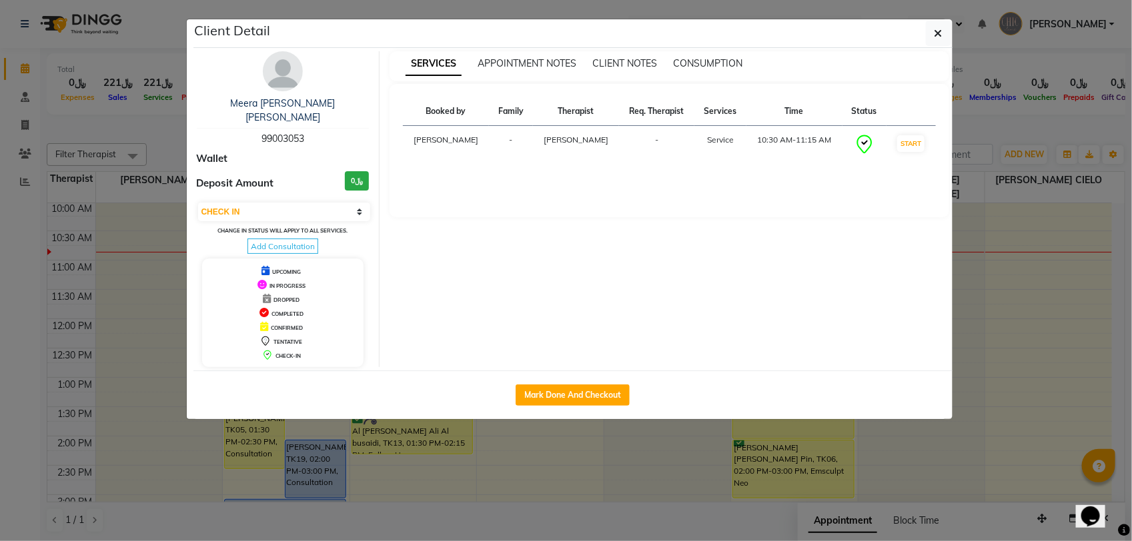
click at [275, 118] on div "Meera [PERSON_NAME] [PERSON_NAME] 99003053" at bounding box center [283, 121] width 173 height 49
copy span "99003053"
click at [934, 41] on button "button" at bounding box center [938, 33] width 25 height 25
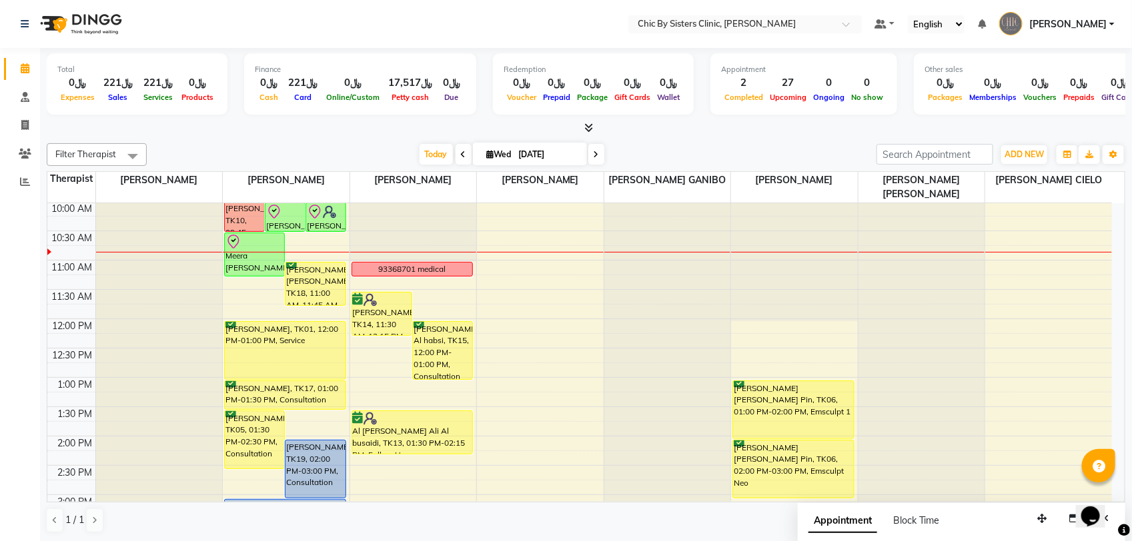
click at [561, 154] on input "[DATE]" at bounding box center [548, 155] width 67 height 20
select select "9"
select select "2025"
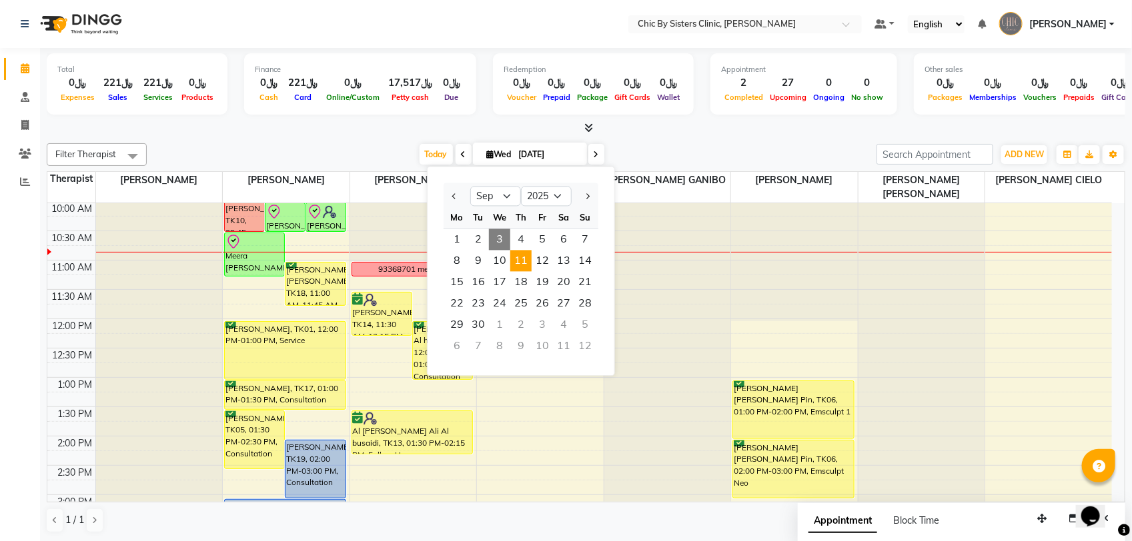
click at [521, 263] on span "11" at bounding box center [520, 261] width 21 height 21
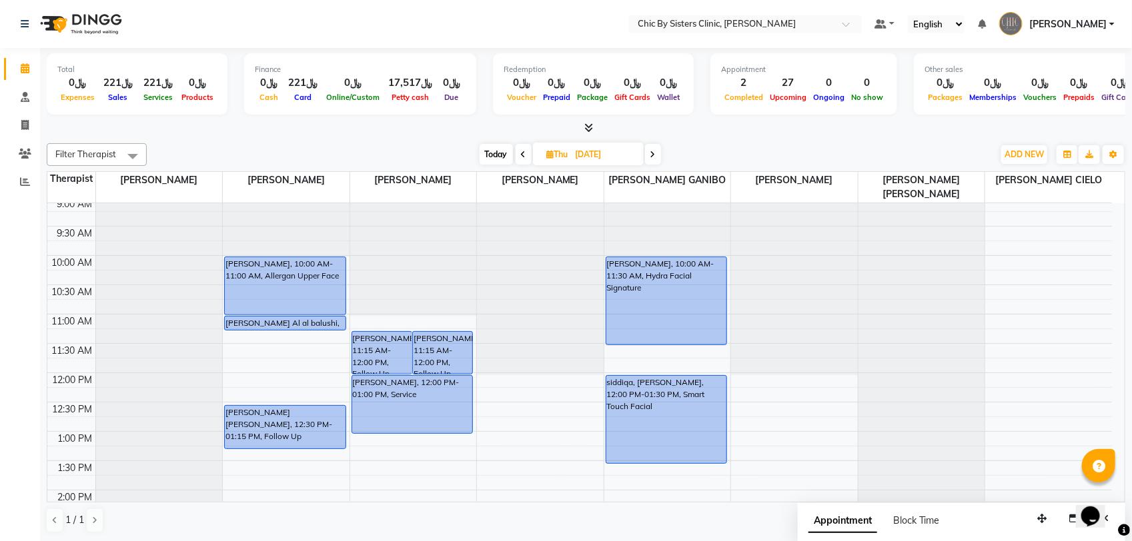
scroll to position [35, 0]
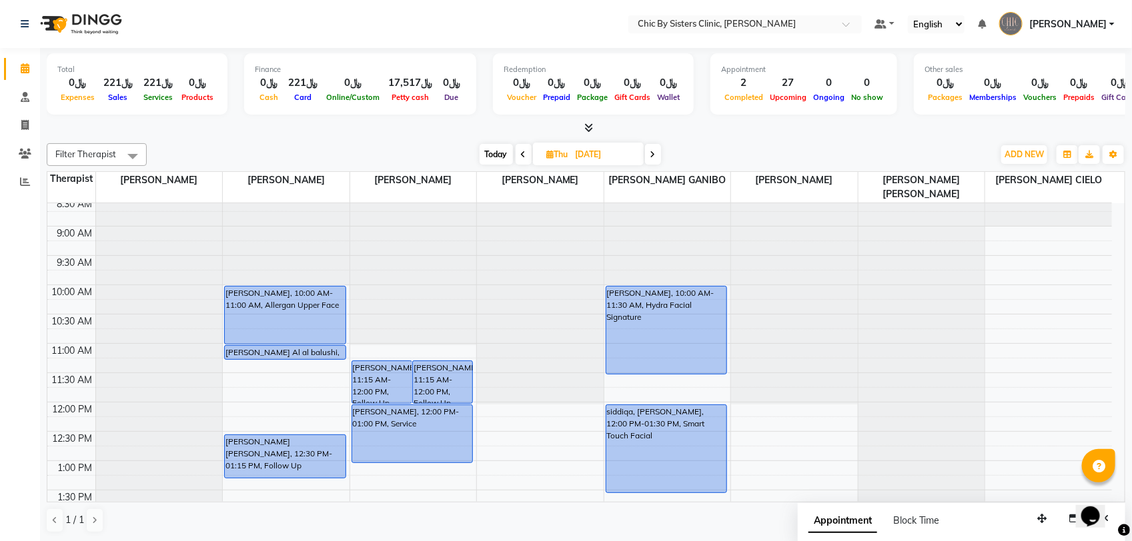
click at [524, 153] on icon at bounding box center [523, 155] width 5 height 8
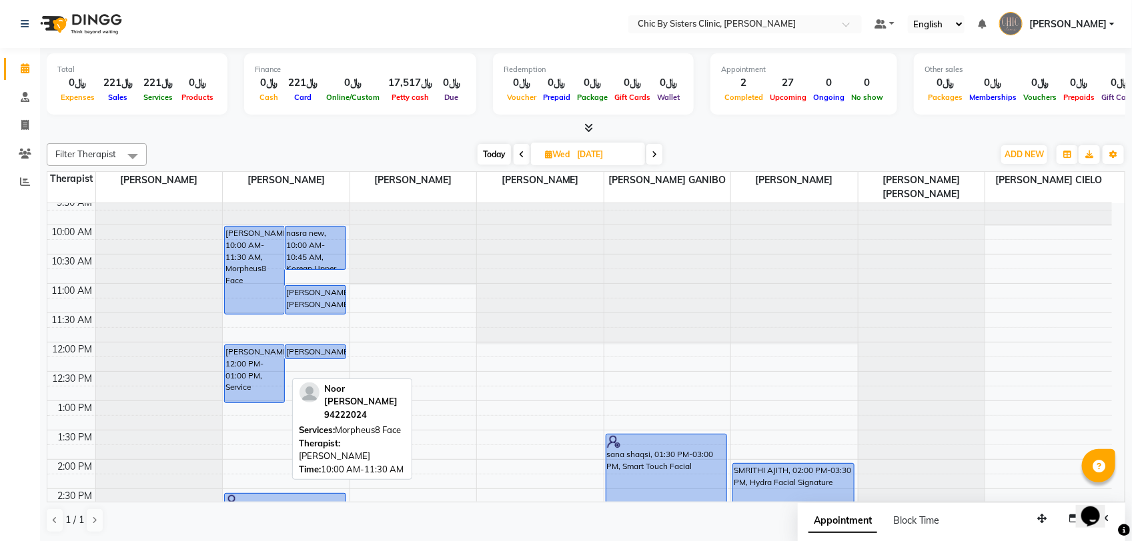
scroll to position [250, 0]
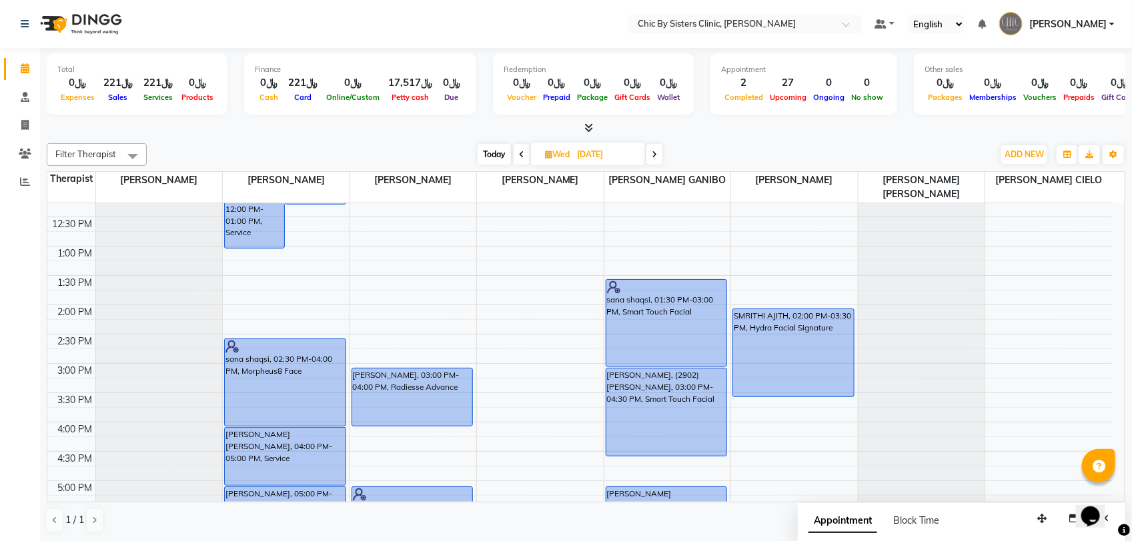
click at [651, 151] on span at bounding box center [654, 154] width 16 height 21
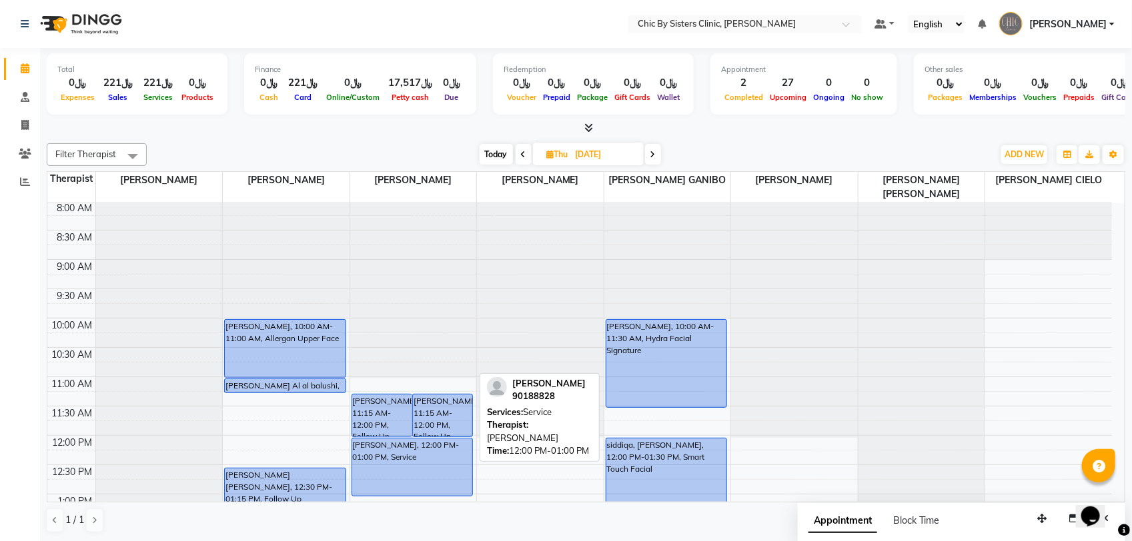
scroll to position [0, 0]
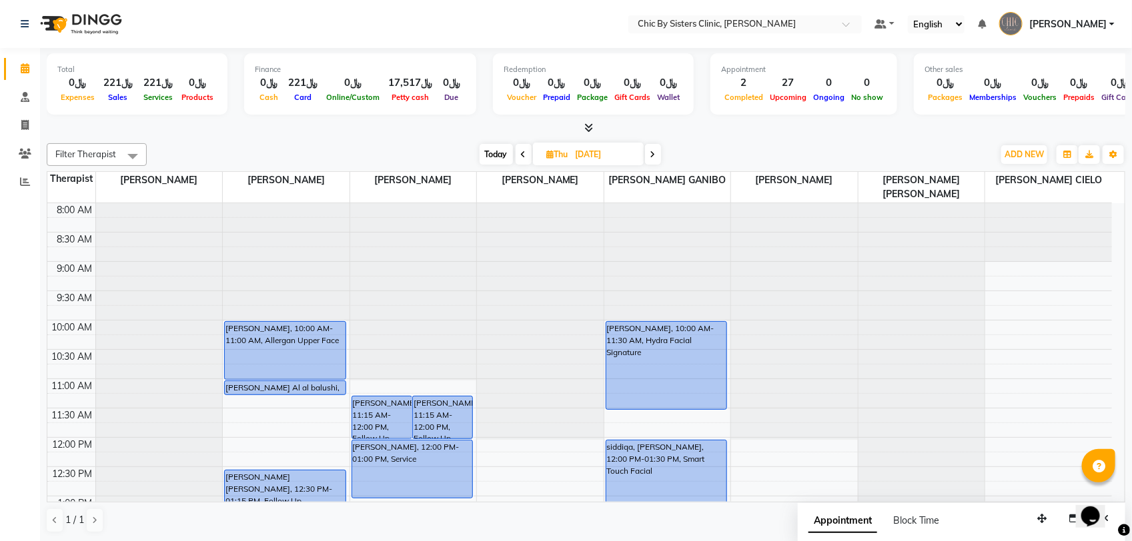
click at [517, 158] on span at bounding box center [523, 154] width 16 height 21
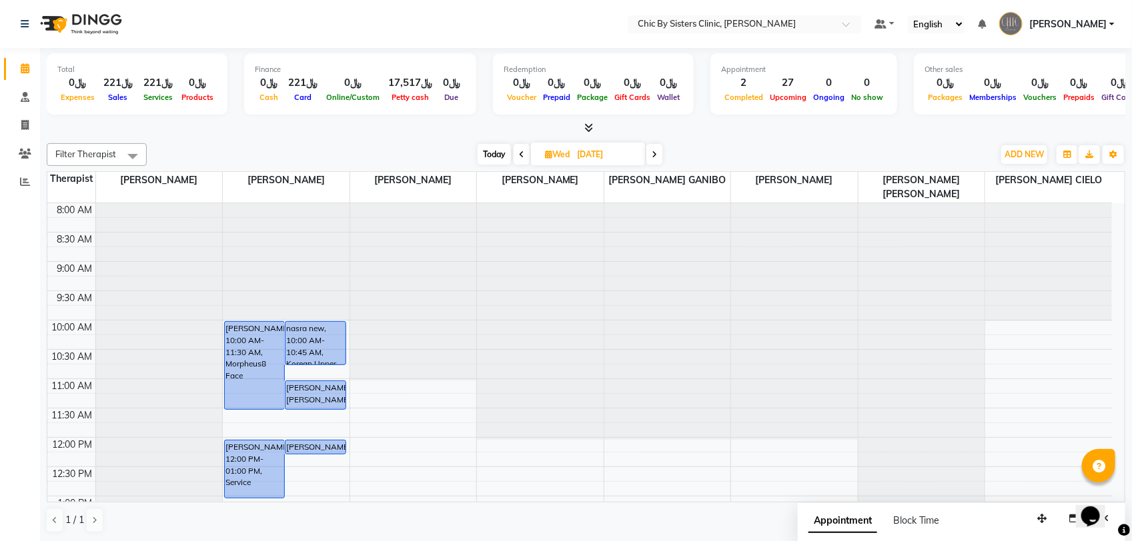
click at [657, 155] on icon at bounding box center [653, 155] width 5 height 8
type input "[DATE]"
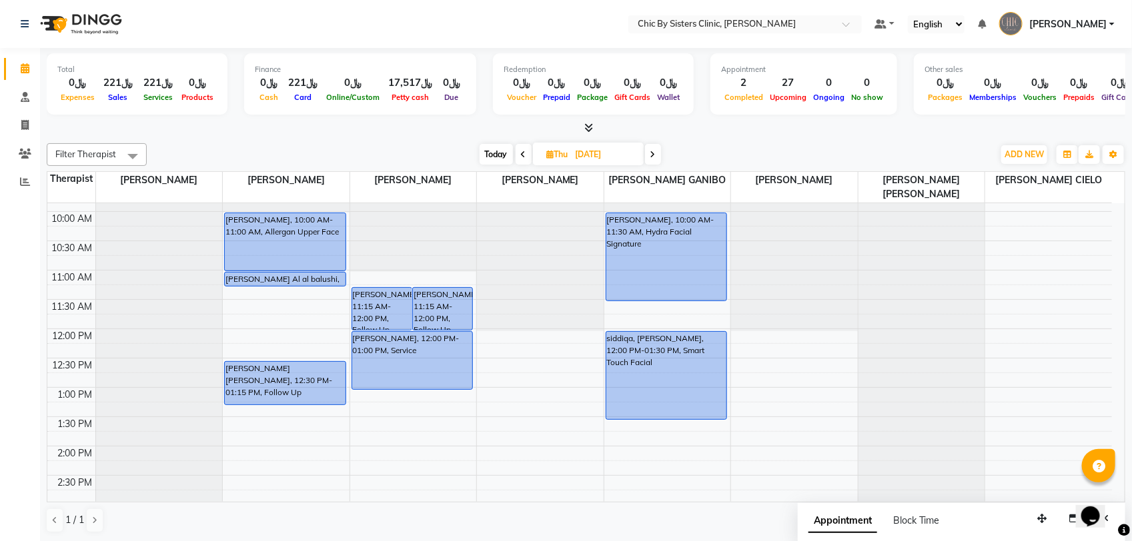
scroll to position [250, 0]
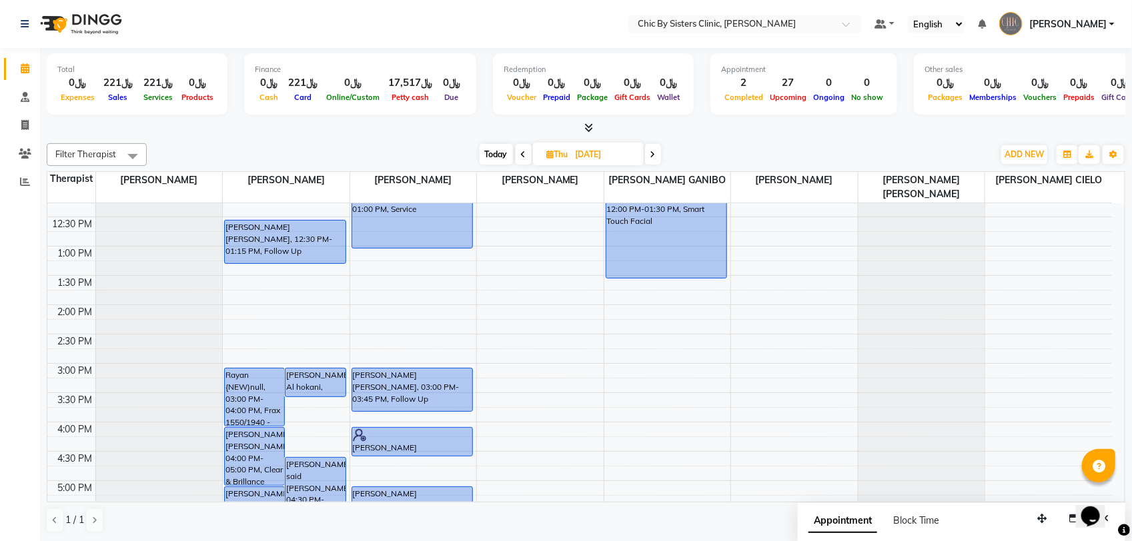
click at [244, 282] on div "8:00 AM 8:30 AM 9:00 AM 9:30 AM 10:00 AM 10:30 AM 11:00 AM 11:30 AM 12:00 PM 12…" at bounding box center [579, 422] width 1064 height 938
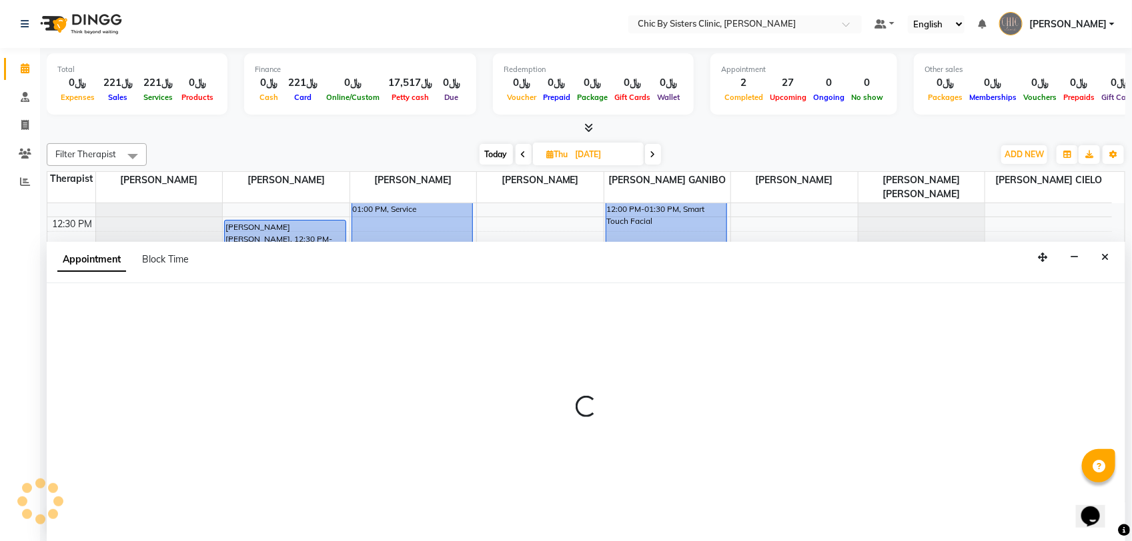
select select "49177"
select select "tentative"
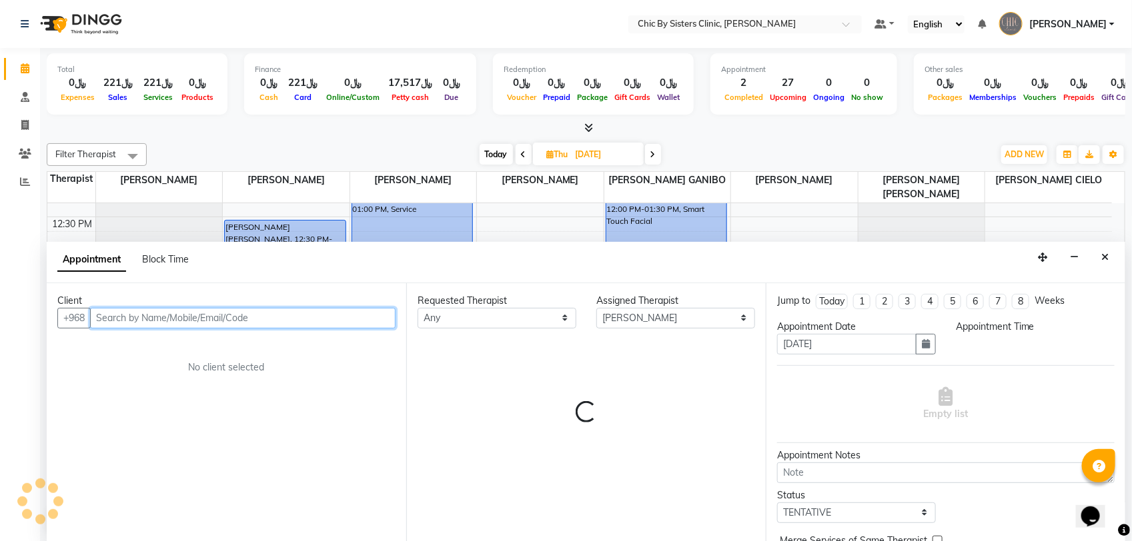
select select "810"
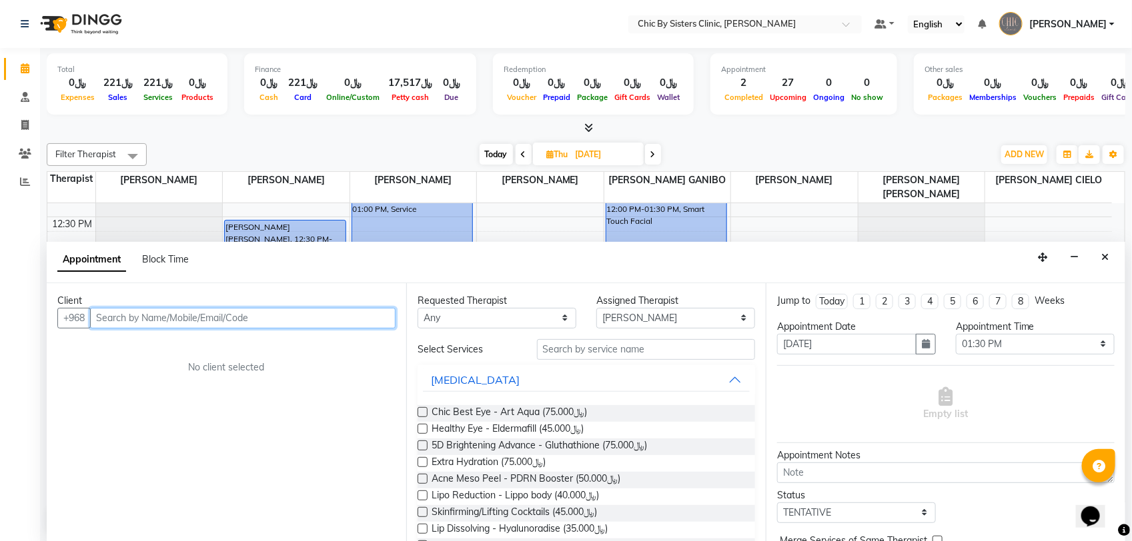
paste input "99003053"
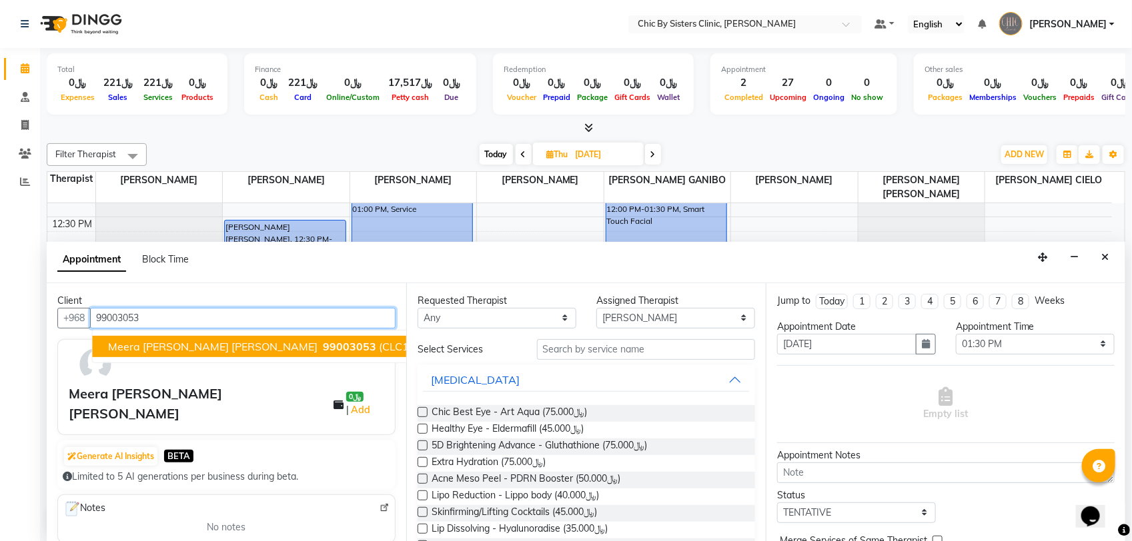
click at [165, 340] on span "Meera [PERSON_NAME] [PERSON_NAME]" at bounding box center [213, 346] width 209 height 13
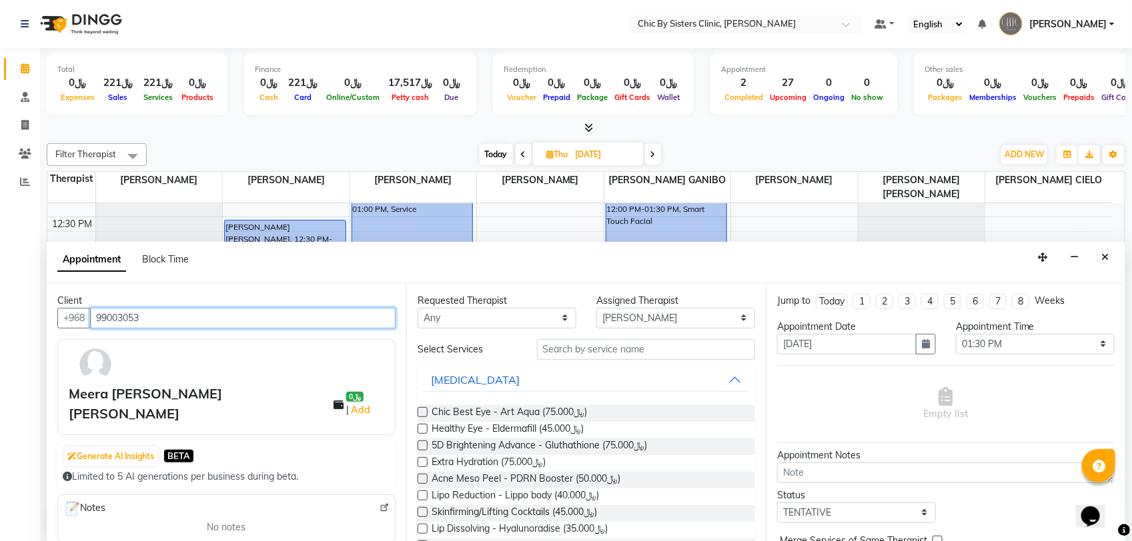
type input "99003053"
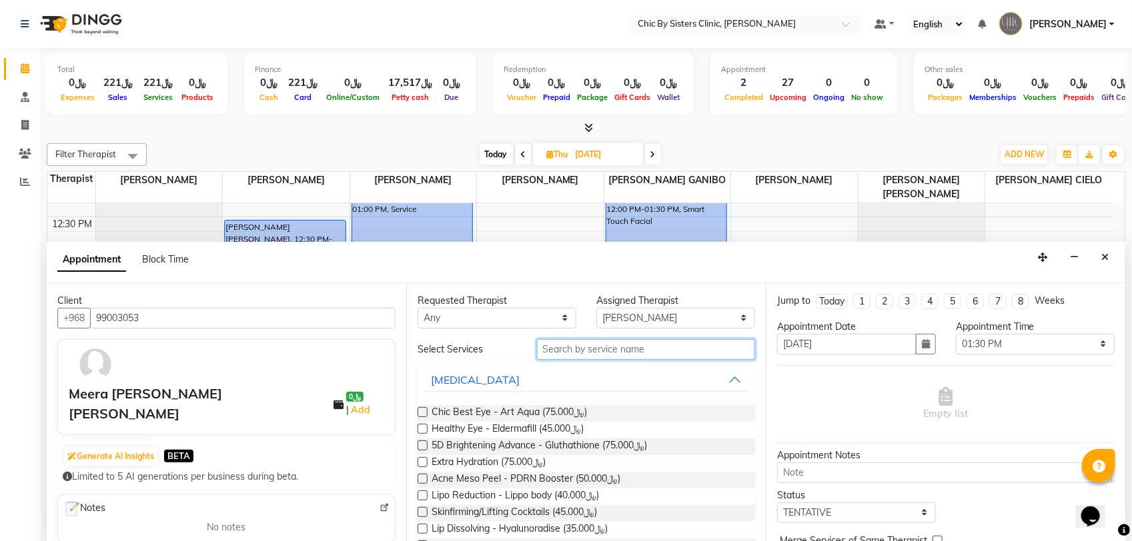
click at [560, 344] on input "text" at bounding box center [646, 349] width 218 height 21
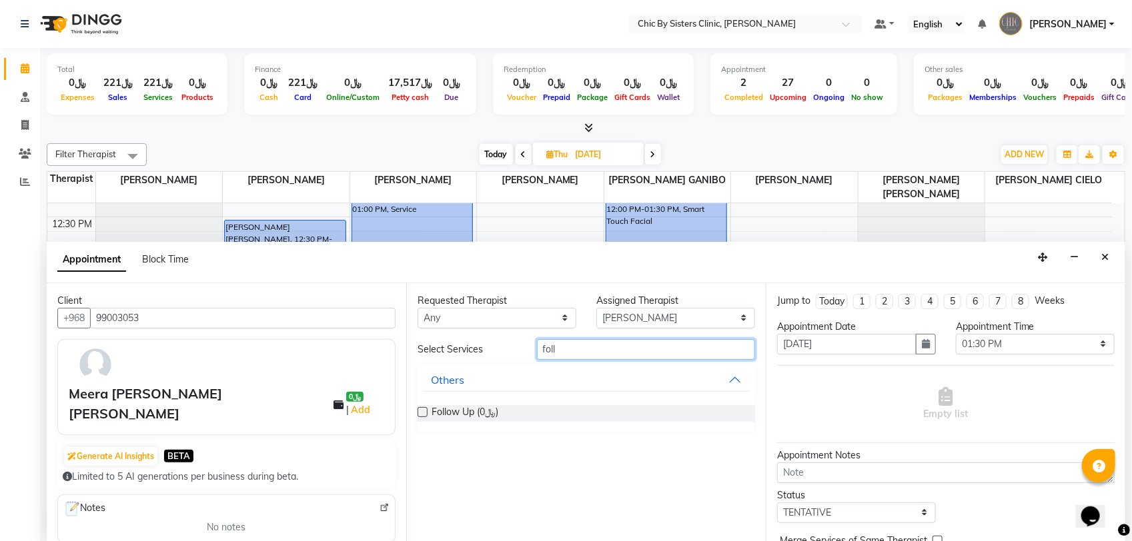
type input "foll"
click at [420, 411] on label at bounding box center [422, 412] width 10 height 10
click at [420, 411] on input "checkbox" at bounding box center [421, 413] width 9 height 9
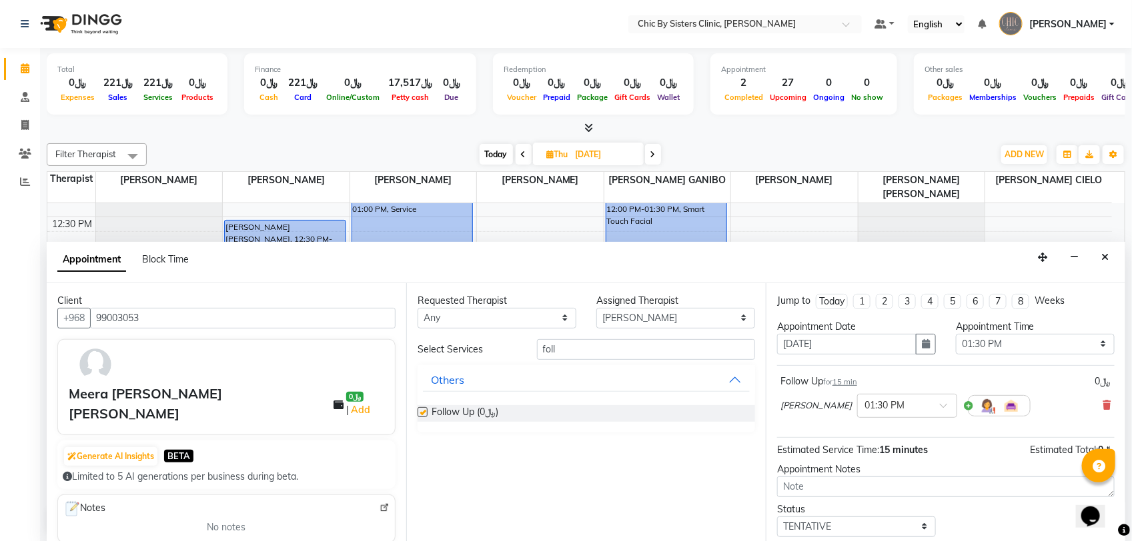
checkbox input "false"
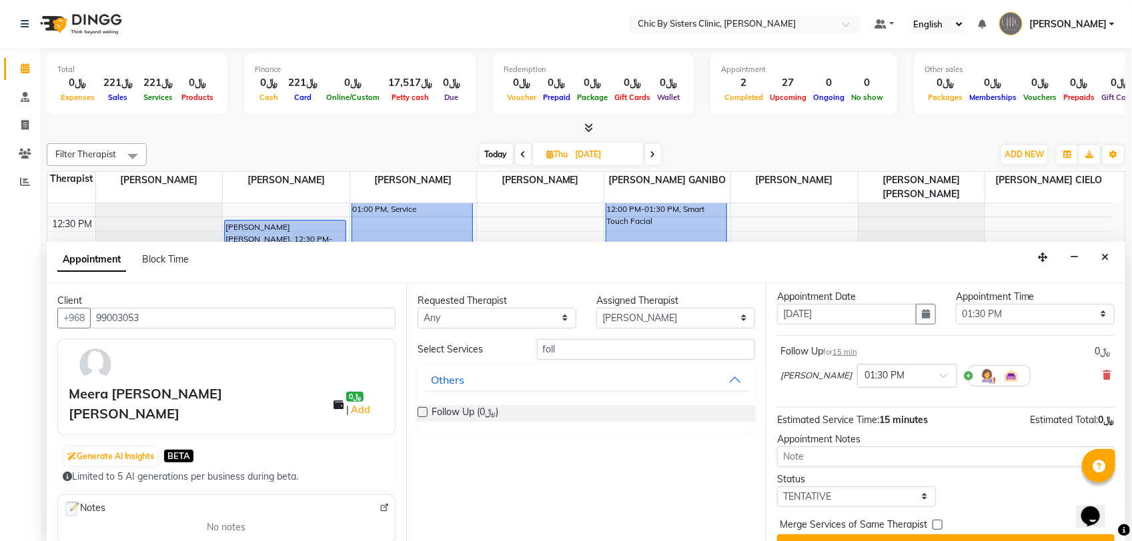
scroll to position [59, 0]
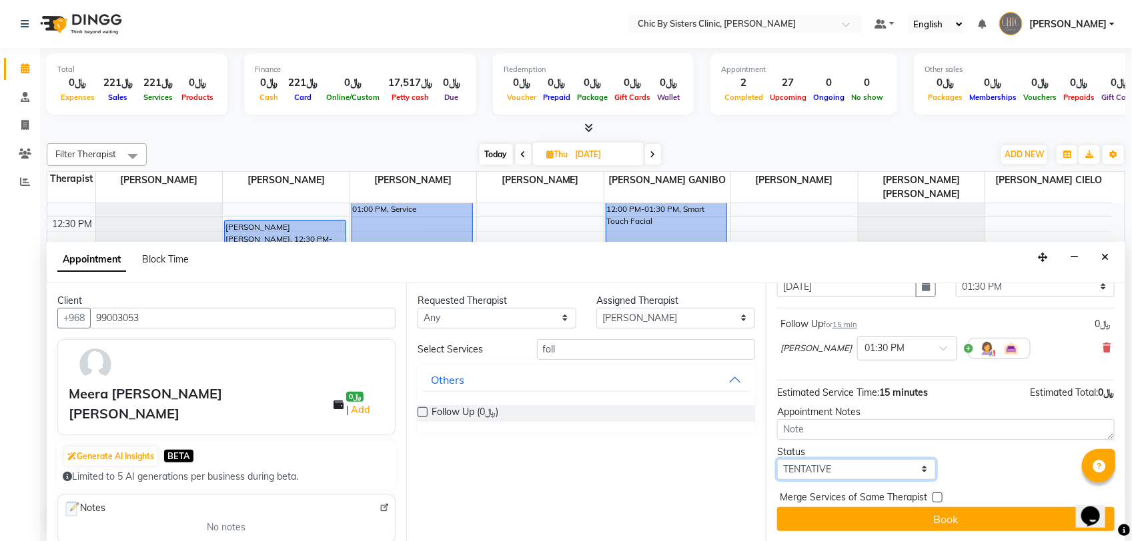
click at [832, 469] on select "Select TENTATIVE CONFIRM UPCOMING" at bounding box center [856, 469] width 159 height 21
select select "upcoming"
click at [777, 459] on select "Select TENTATIVE CONFIRM UPCOMING" at bounding box center [856, 469] width 159 height 21
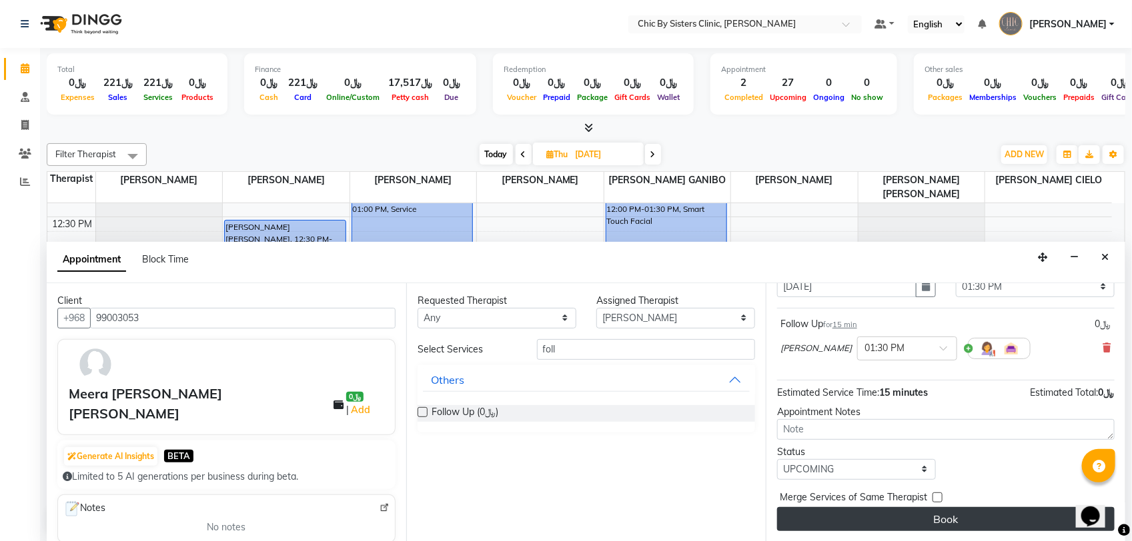
click at [822, 524] on button "Book" at bounding box center [945, 519] width 337 height 24
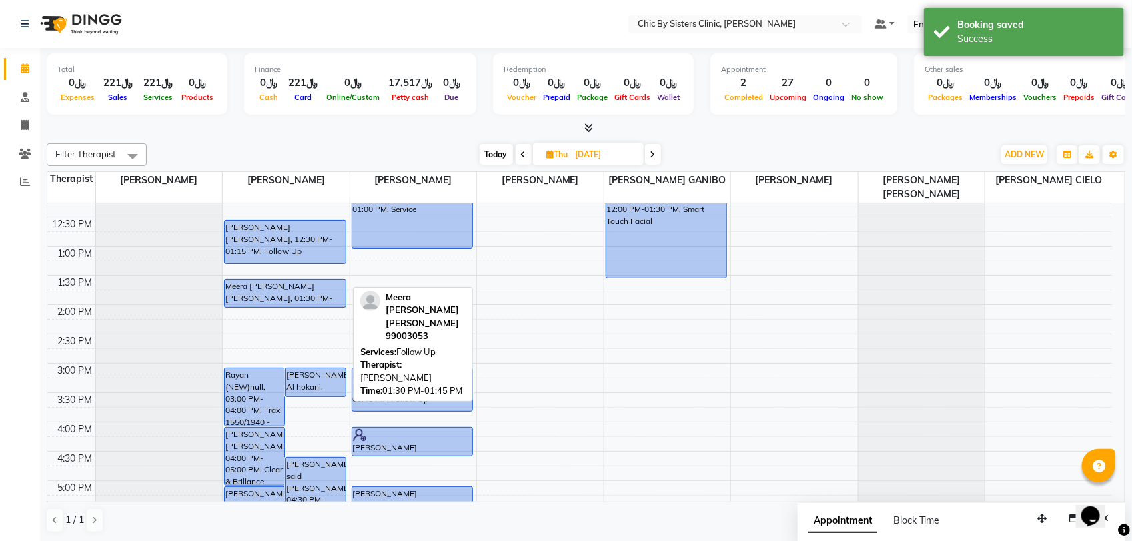
drag, startPoint x: 297, startPoint y: 291, endPoint x: 295, endPoint y: 307, distance: 16.1
click at [295, 307] on div "Rayan {NEW)null, 03:00 PM-04:00 PM, Frax 1550/1940 - Skin Resurfacing [PERSON_N…" at bounding box center [286, 422] width 127 height 938
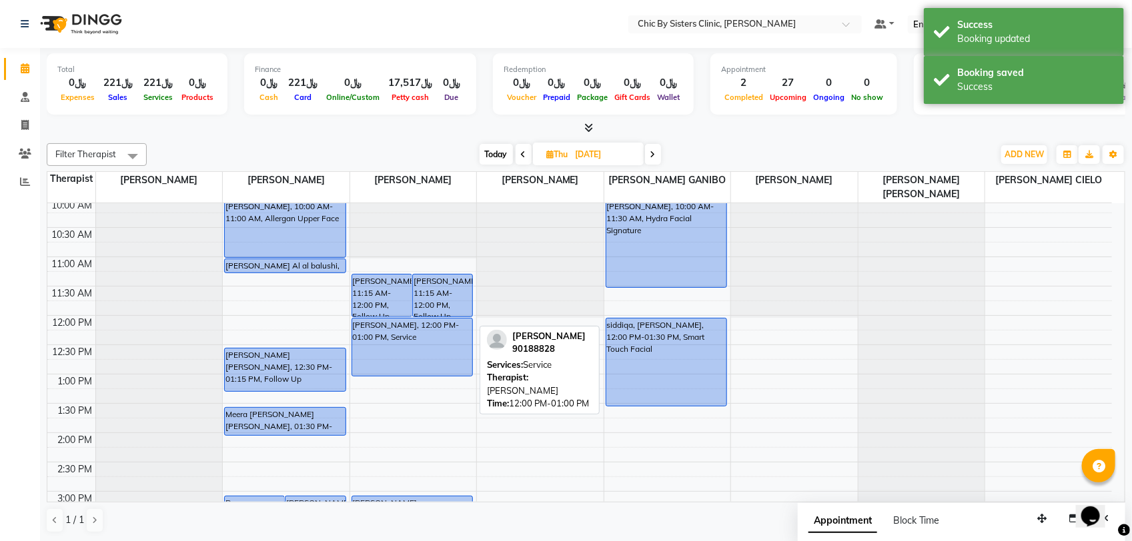
scroll to position [0, 0]
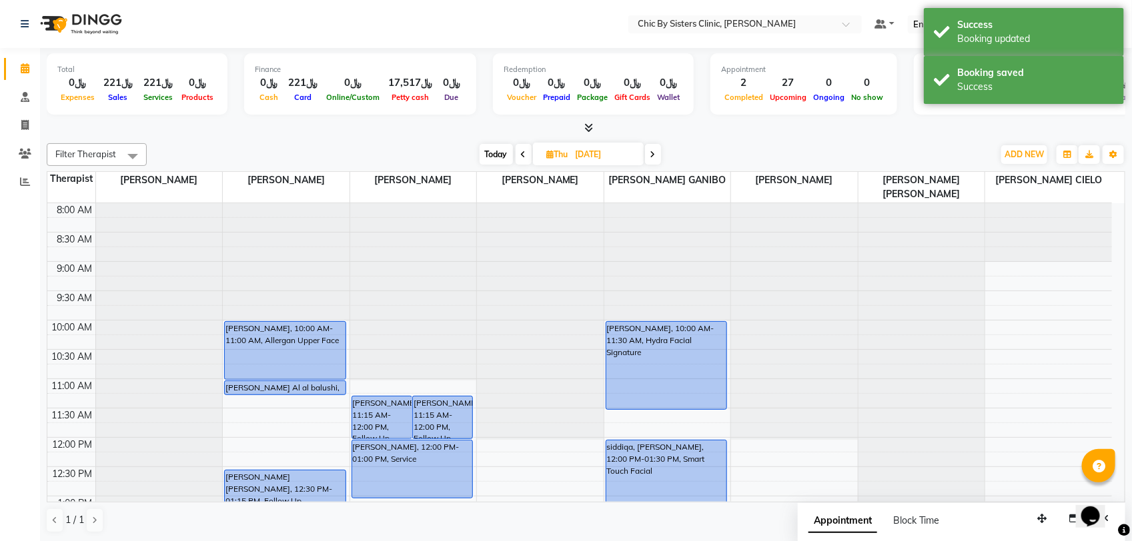
click at [491, 155] on span "Today" at bounding box center [495, 154] width 33 height 21
type input "[DATE]"
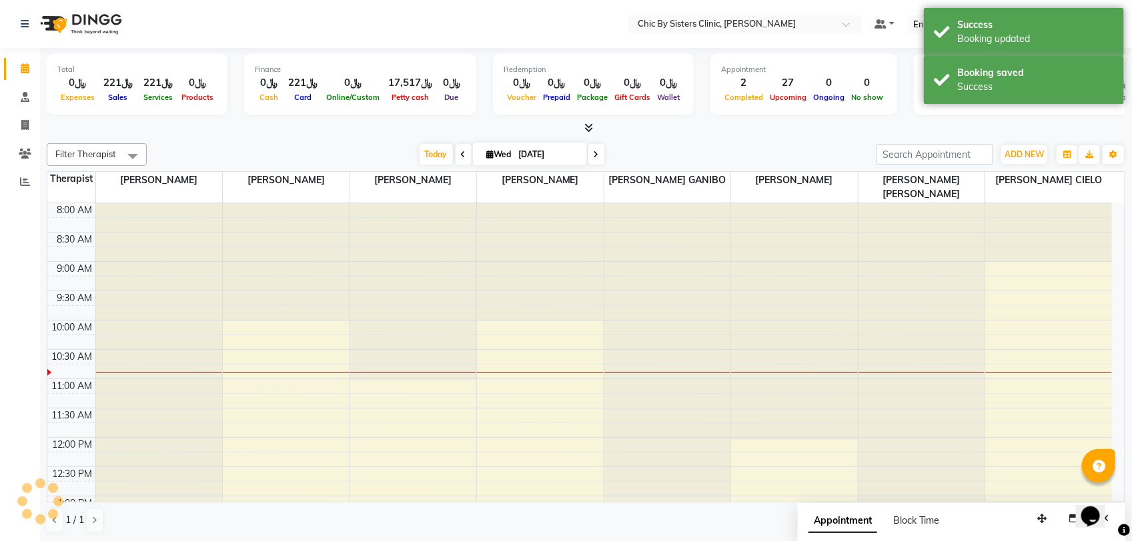
scroll to position [119, 0]
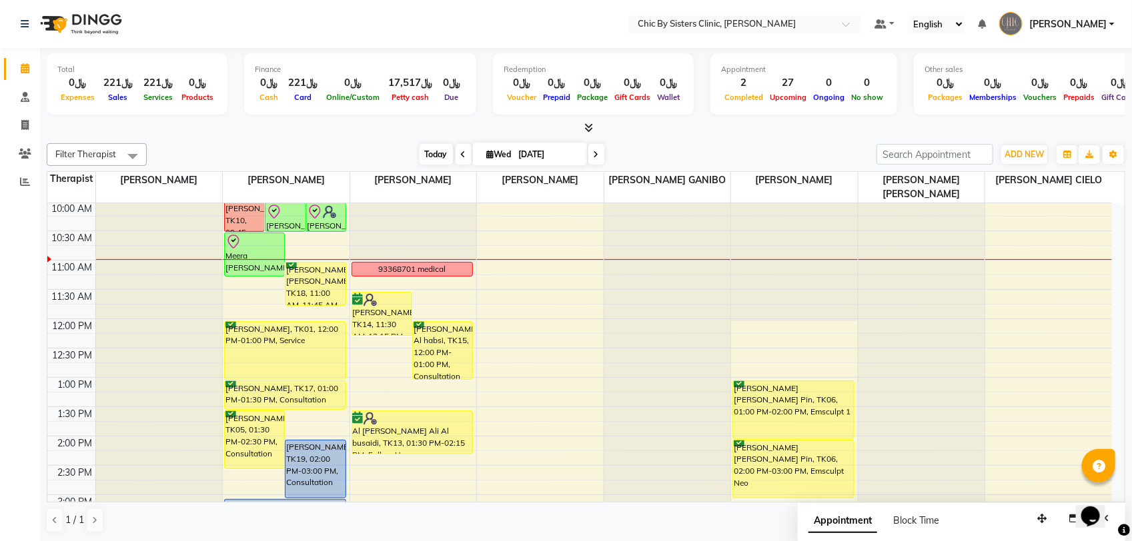
click at [433, 159] on span "Today" at bounding box center [435, 154] width 33 height 21
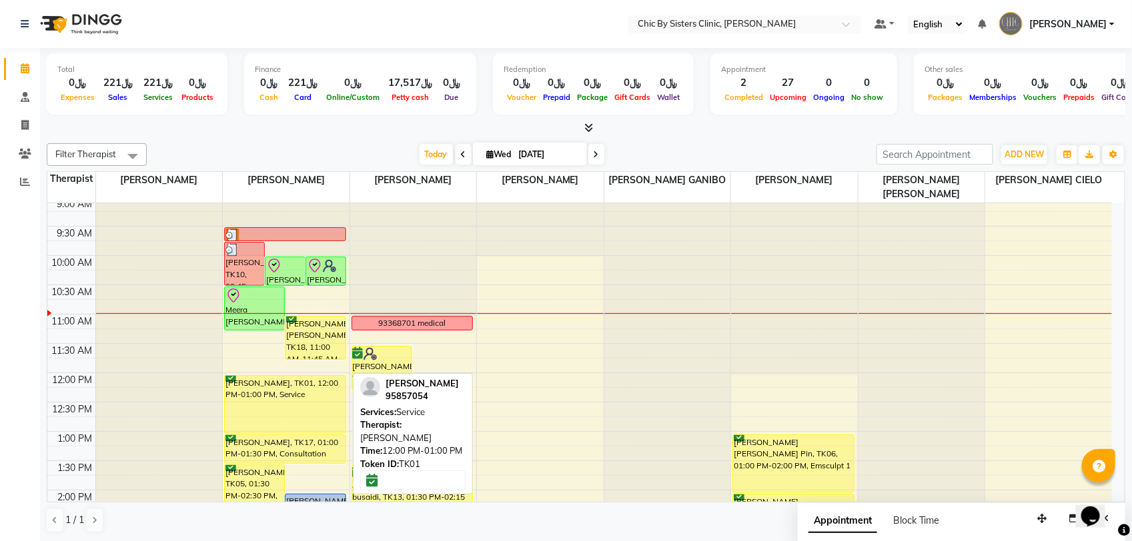
scroll to position [35, 0]
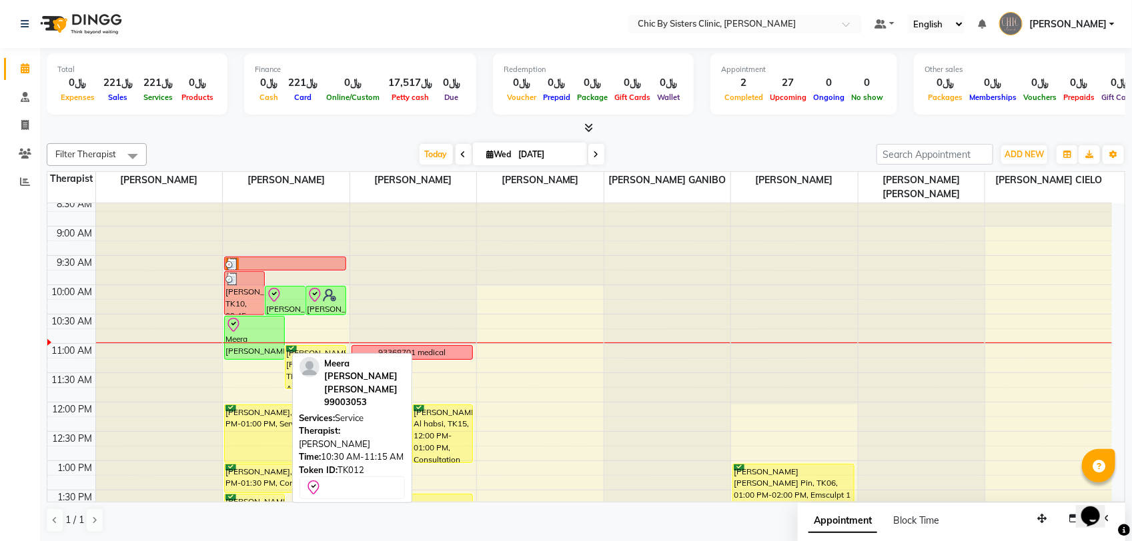
click at [255, 338] on div "Meera [PERSON_NAME] [PERSON_NAME], TK12, 10:30 AM-11:15 AM, Service" at bounding box center [254, 338] width 59 height 43
select select "3"
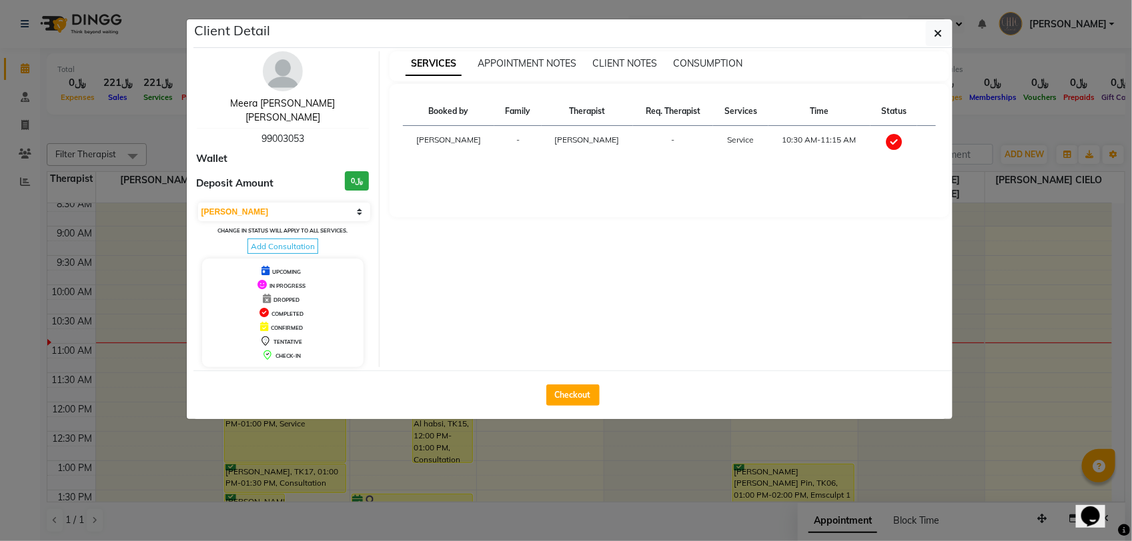
drag, startPoint x: 285, startPoint y: 101, endPoint x: 303, endPoint y: 105, distance: 19.2
click at [285, 101] on link "Meera [PERSON_NAME] [PERSON_NAME]" at bounding box center [282, 110] width 105 height 26
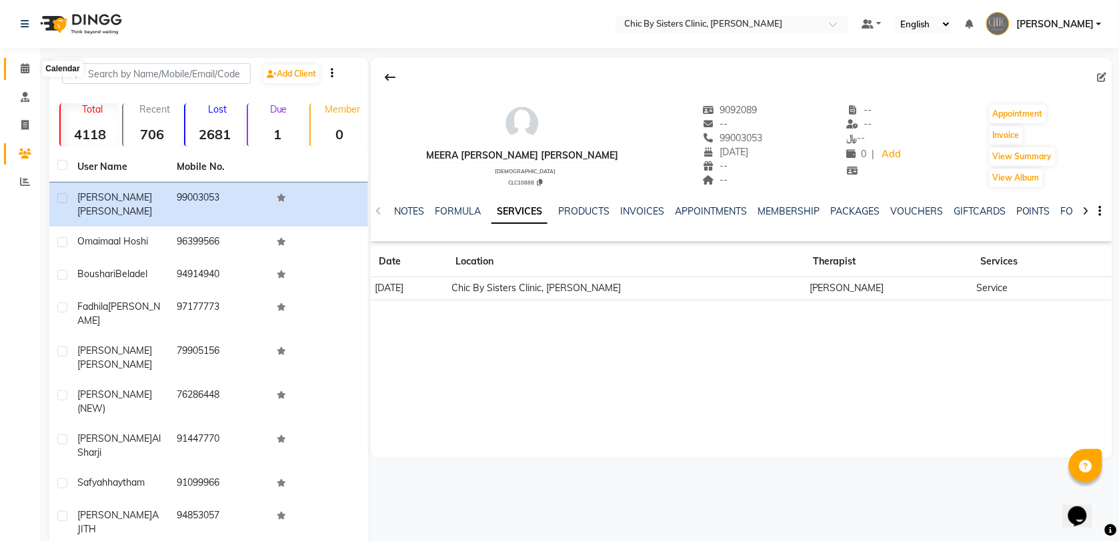
click at [15, 70] on span at bounding box center [24, 68] width 23 height 15
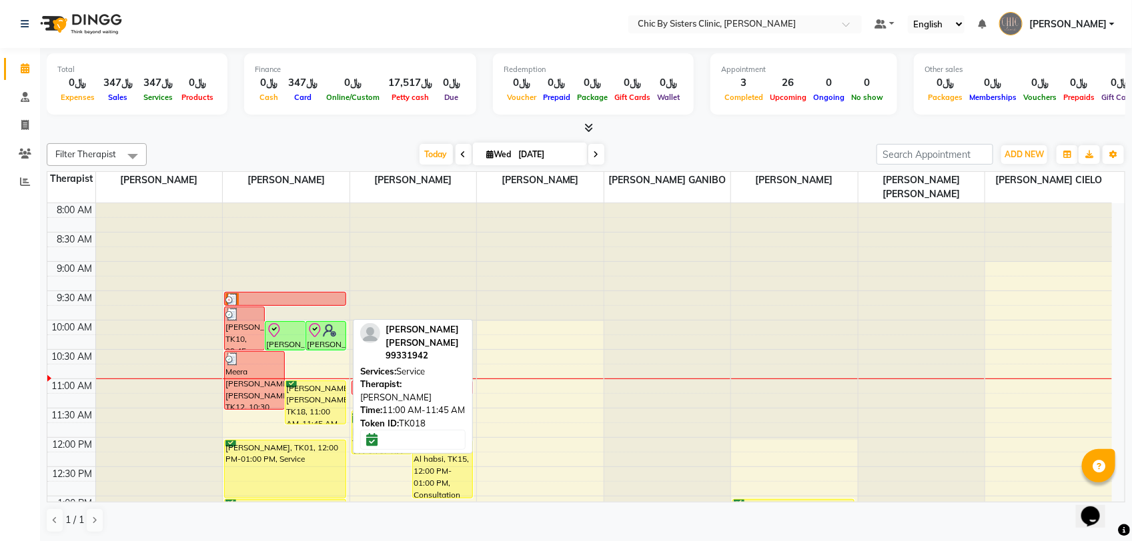
click at [325, 404] on div "[PERSON_NAME] [PERSON_NAME], TK18, 11:00 AM-11:45 AM, Service" at bounding box center [314, 402] width 59 height 43
select select "6"
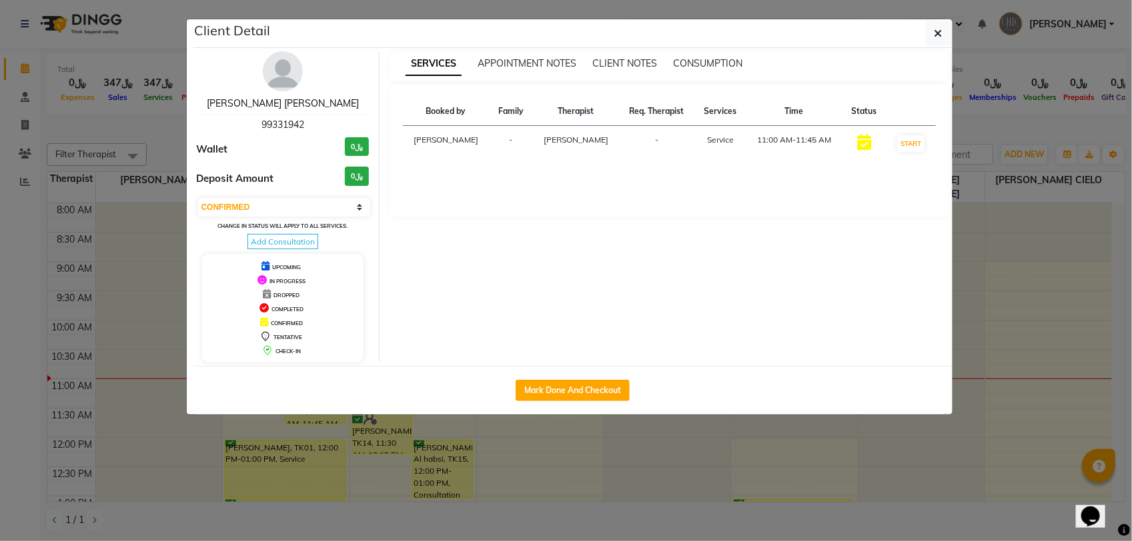
click at [285, 107] on link "[PERSON_NAME] [PERSON_NAME]" at bounding box center [283, 103] width 152 height 12
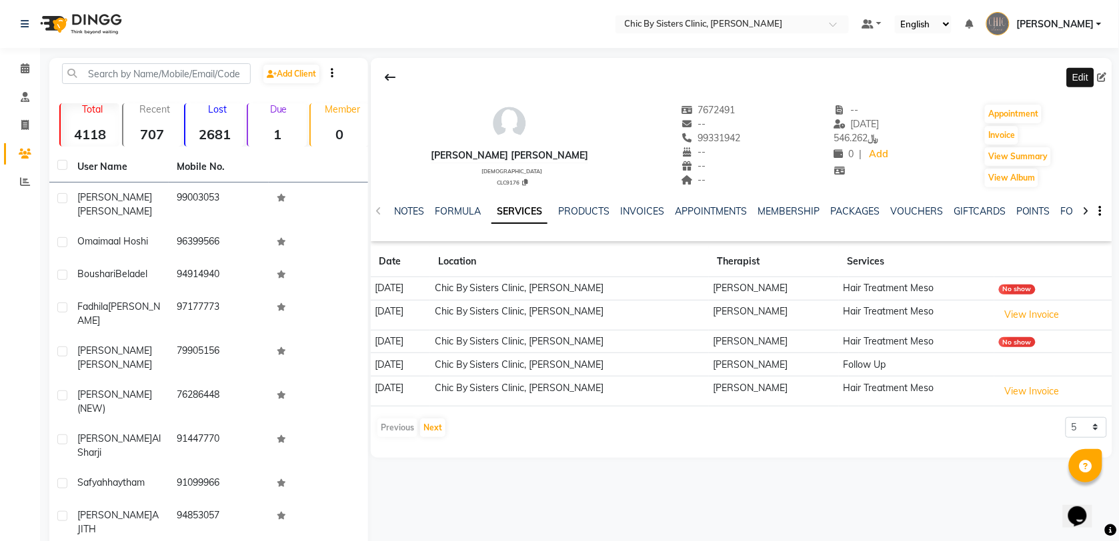
click at [1104, 77] on icon at bounding box center [1102, 77] width 9 height 9
select select "[DEMOGRAPHIC_DATA]"
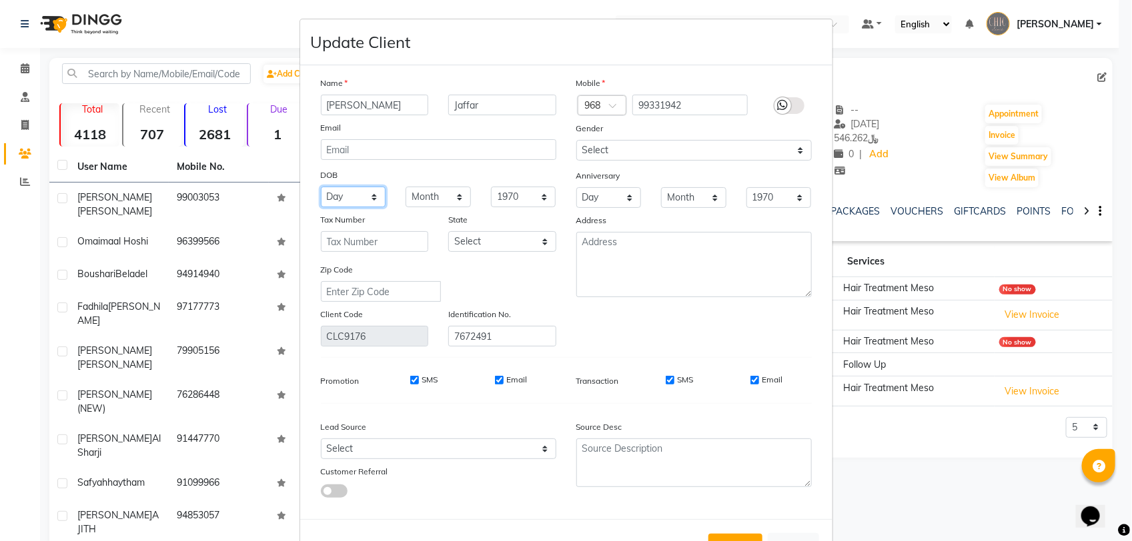
click at [337, 198] on select "Day 01 02 03 04 05 06 07 08 09 10 11 12 13 14 15 16 17 18 19 20 21 22 23 24 25 …" at bounding box center [353, 197] width 65 height 21
select select "25"
click at [437, 191] on select "Month January February March April May June July August September October Novem…" at bounding box center [437, 197] width 65 height 21
select select "02"
click at [405, 187] on select "Month January February March April May June July August September October Novem…" at bounding box center [437, 197] width 65 height 21
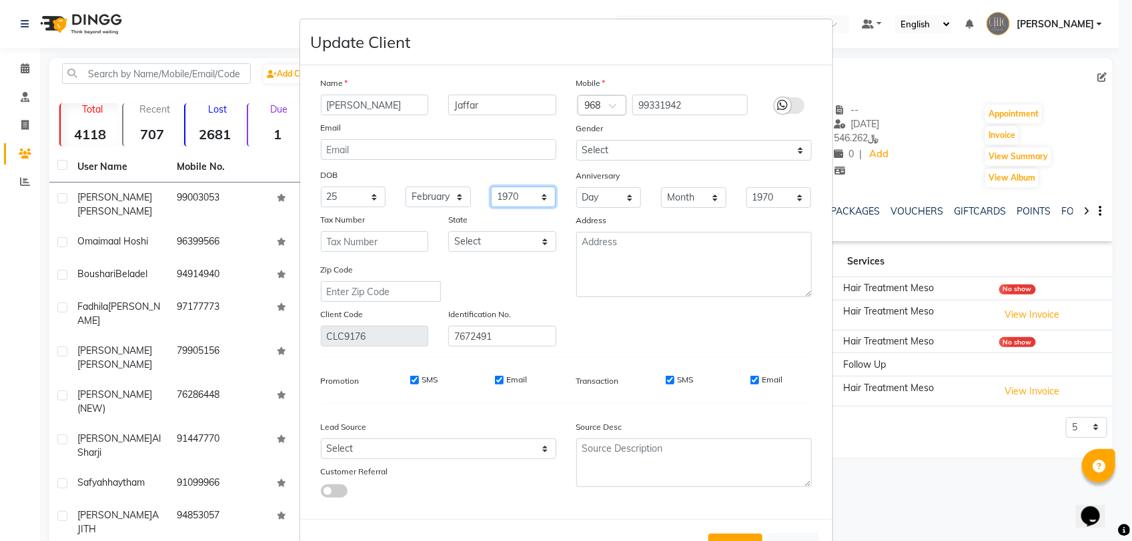
click at [494, 193] on select "1940 1941 1942 1943 1944 1945 1946 1947 1948 1949 1950 1951 1952 1953 1954 1955…" at bounding box center [523, 197] width 65 height 21
select select "1987"
click at [491, 187] on select "1940 1941 1942 1943 1944 1945 1946 1947 1948 1949 1950 1951 1952 1953 1954 1955…" at bounding box center [523, 197] width 65 height 21
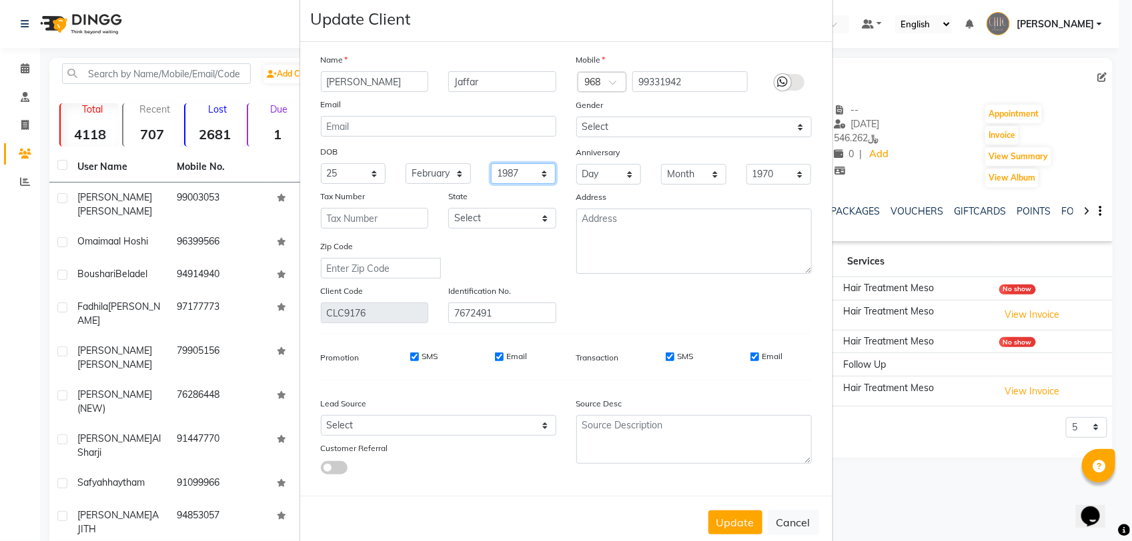
scroll to position [45, 0]
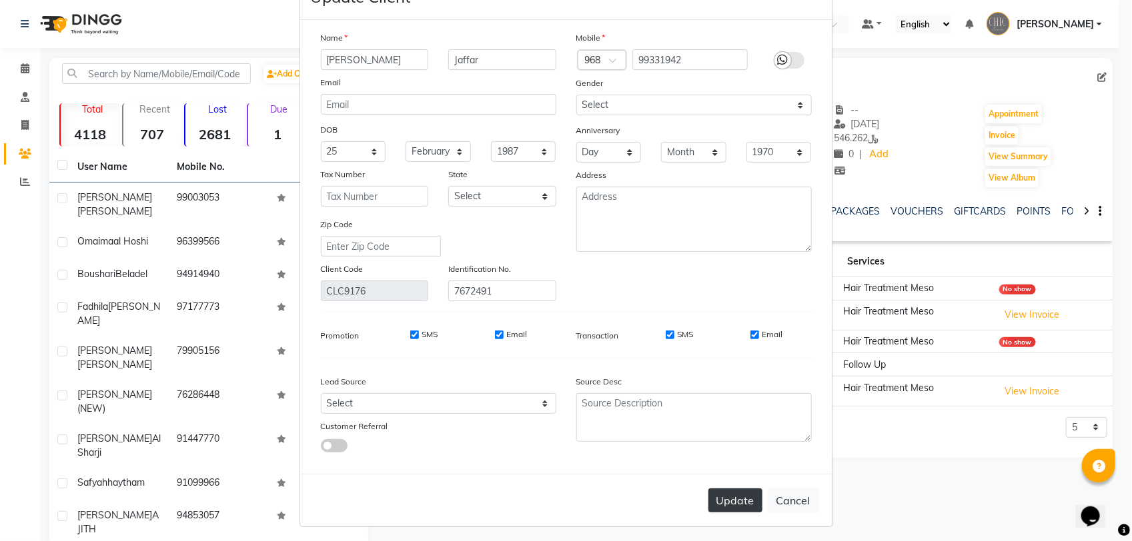
click at [722, 495] on button "Update" at bounding box center [735, 501] width 54 height 24
select select
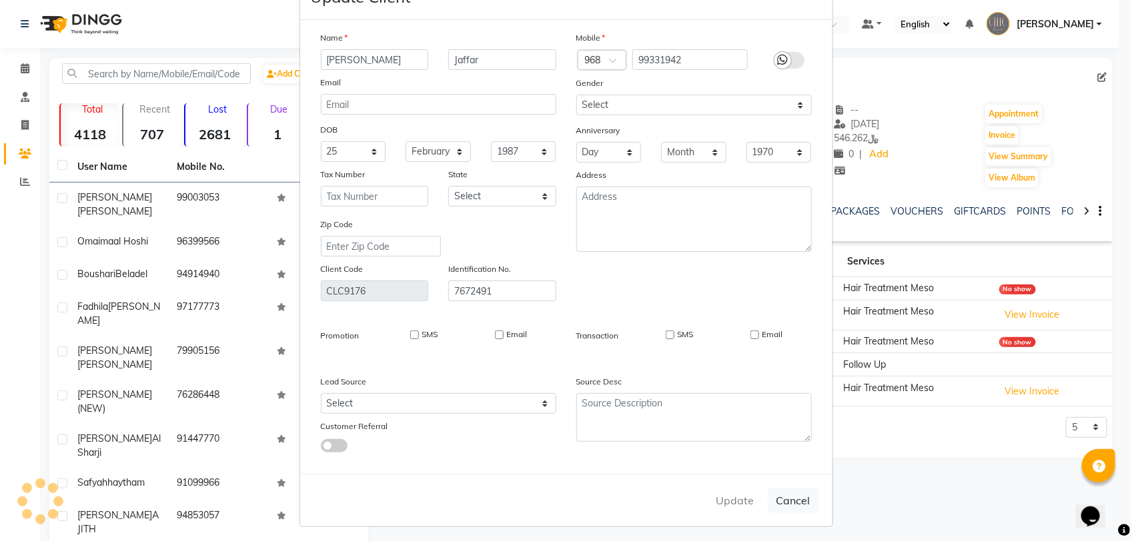
select select
checkbox input "false"
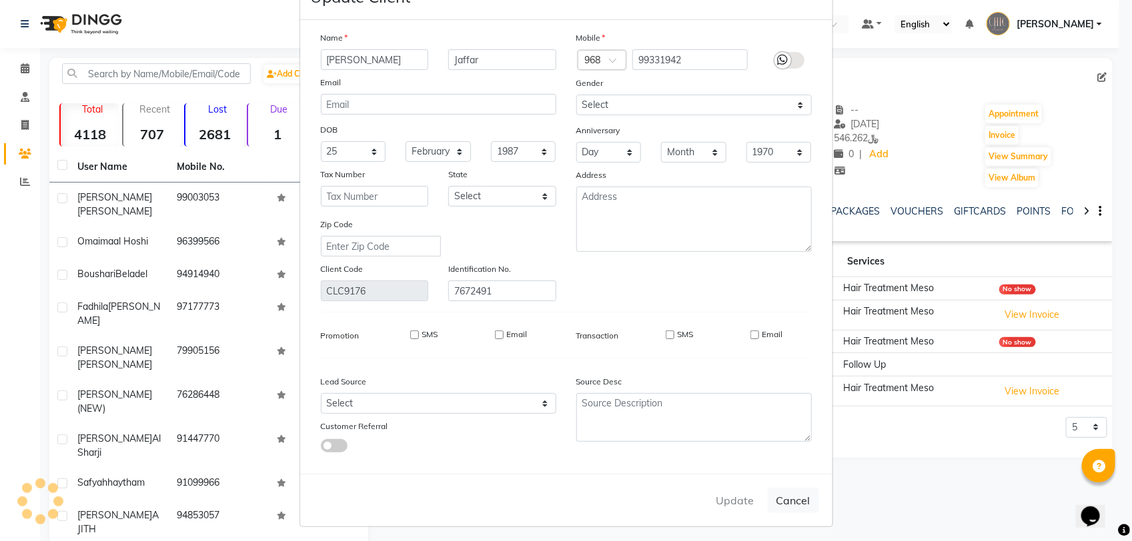
checkbox input "false"
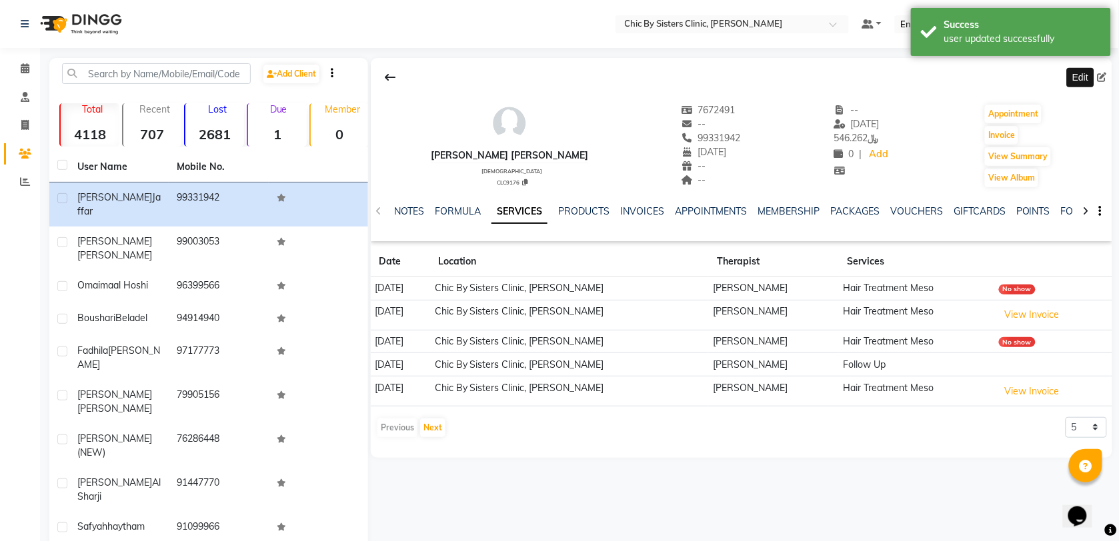
drag, startPoint x: 1102, startPoint y: 80, endPoint x: 1084, endPoint y: 81, distance: 18.0
click at [1102, 80] on icon at bounding box center [1102, 77] width 9 height 9
select select "25"
select select "02"
select select "1987"
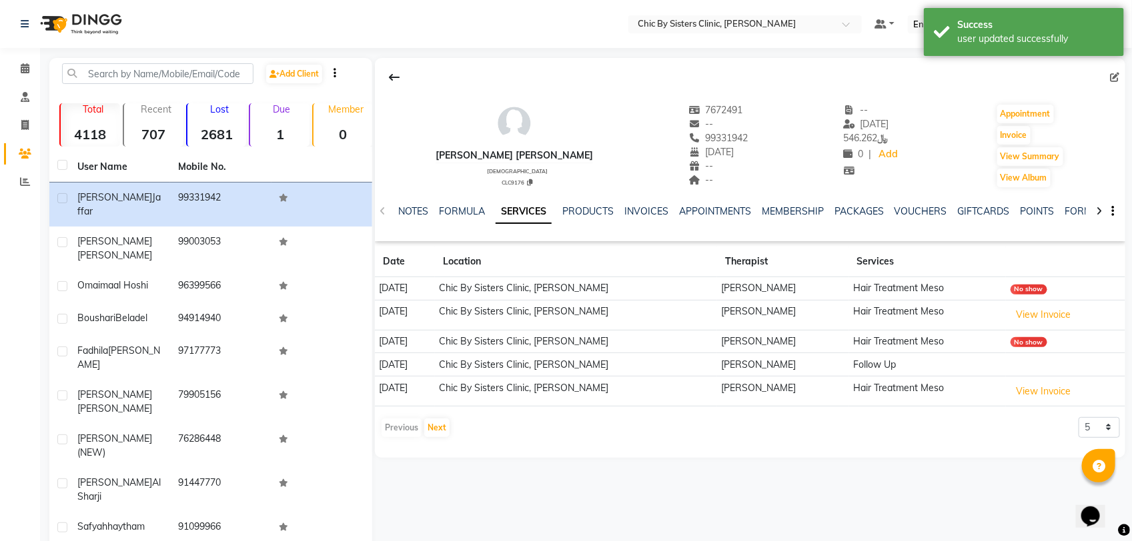
select select "[DEMOGRAPHIC_DATA]"
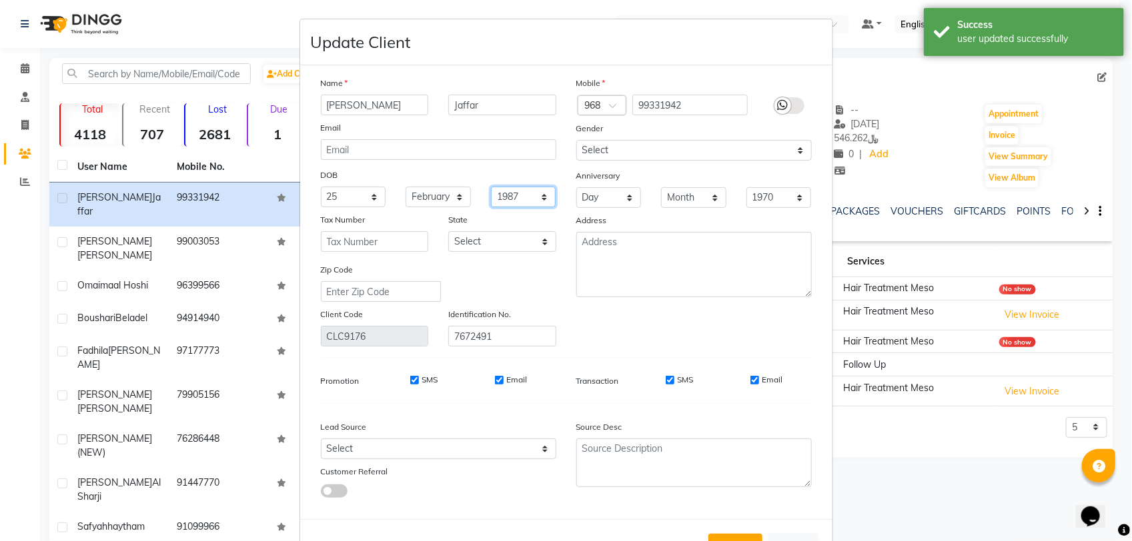
click at [517, 195] on select "1940 1941 1942 1943 1944 1945 1946 1947 1948 1949 1950 1951 1952 1953 1954 1955…" at bounding box center [523, 197] width 65 height 21
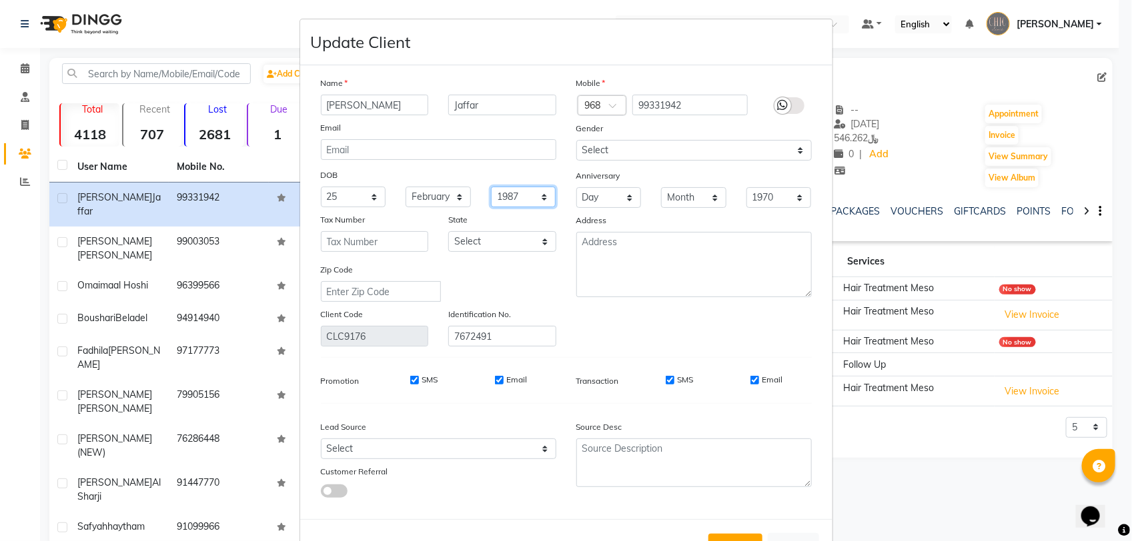
select select "1978"
click at [491, 187] on select "1940 1941 1942 1943 1944 1945 1946 1947 1948 1949 1950 1951 1952 1953 1954 1955…" at bounding box center [523, 197] width 65 height 21
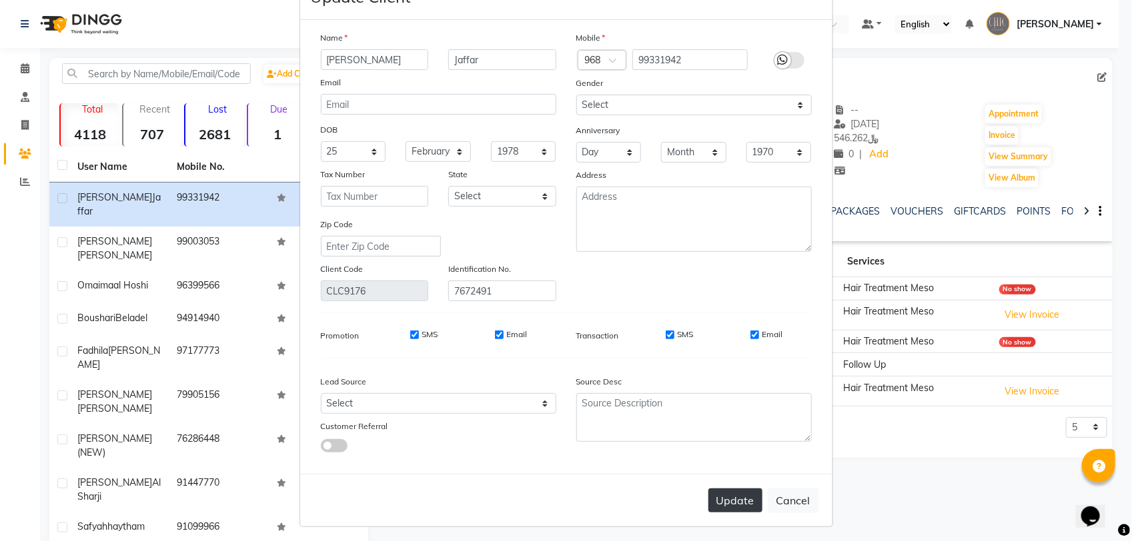
click at [714, 497] on button "Update" at bounding box center [735, 501] width 54 height 24
select select
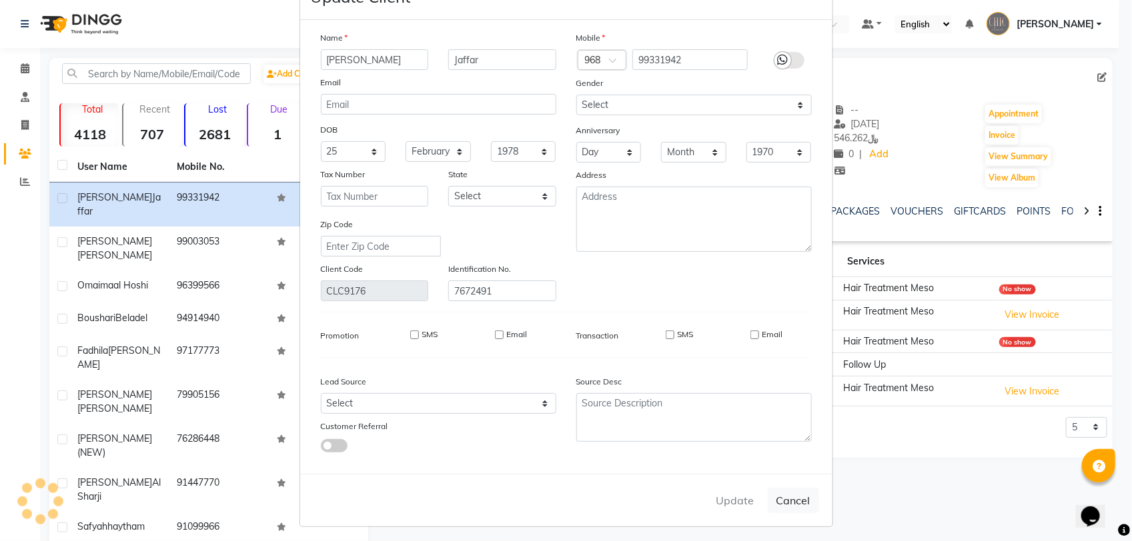
select select
checkbox input "false"
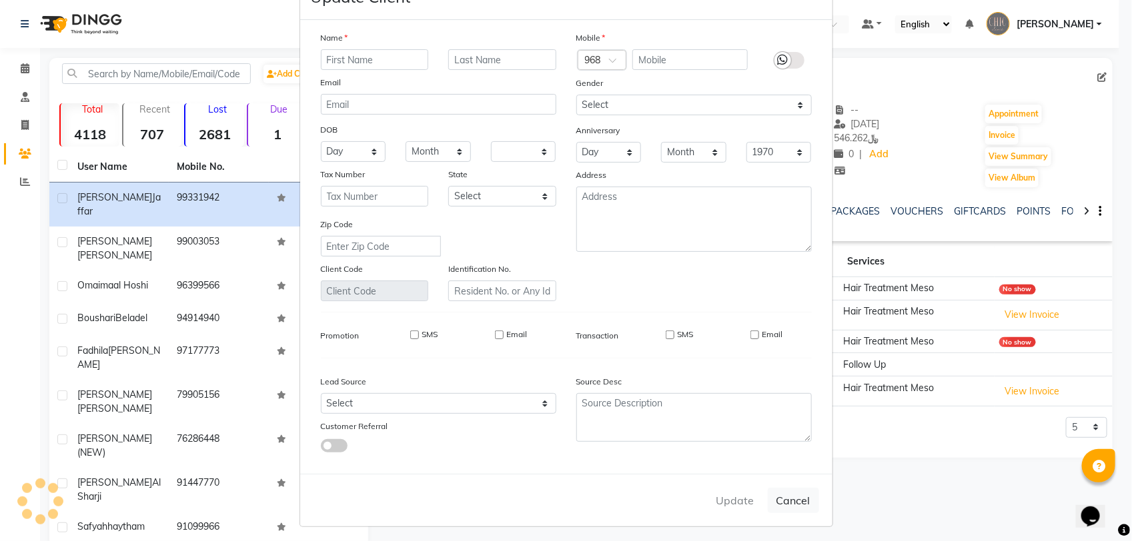
checkbox input "false"
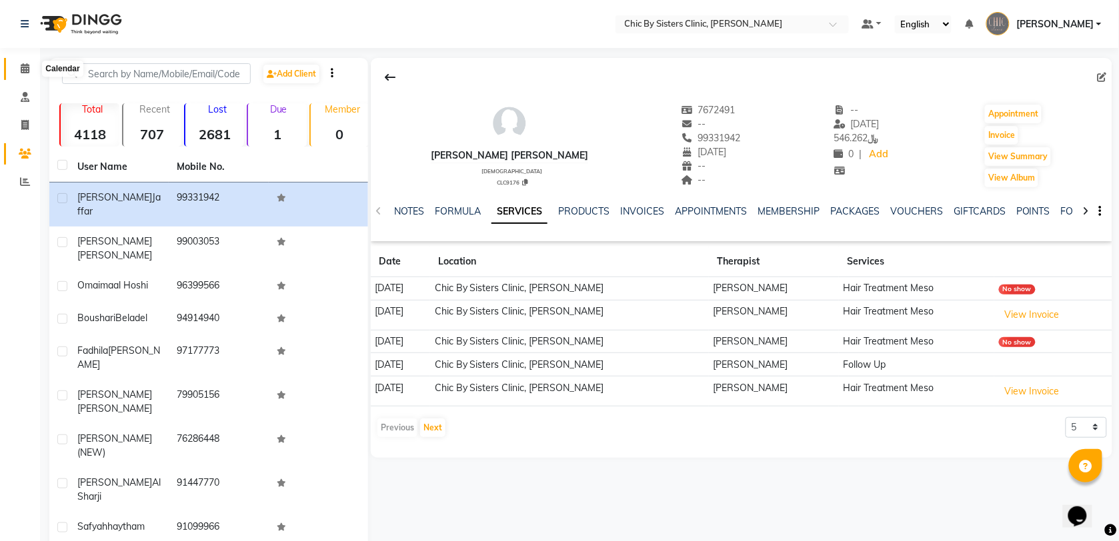
click at [29, 65] on span at bounding box center [24, 68] width 23 height 15
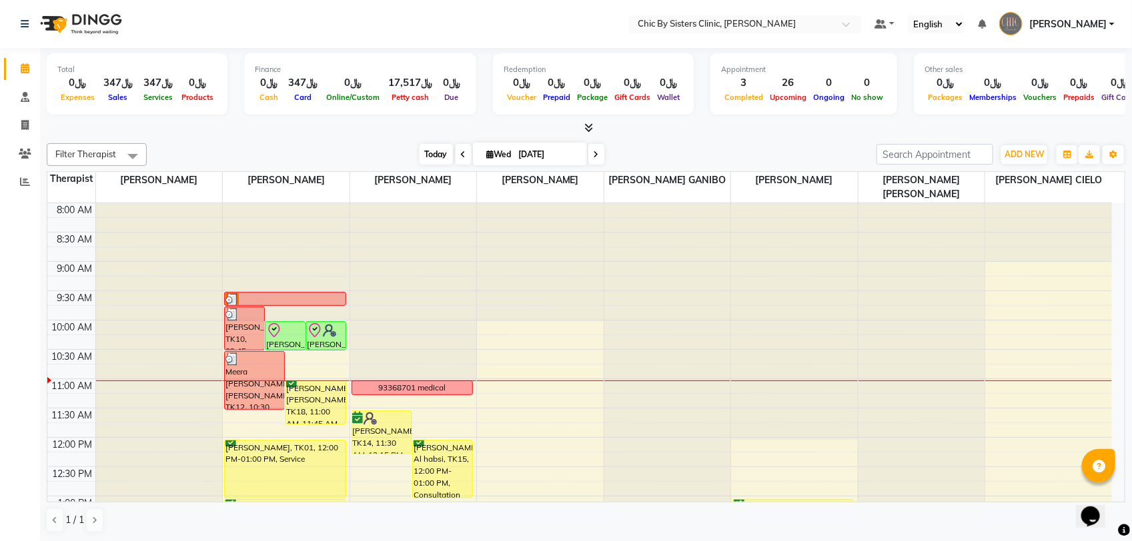
click at [432, 162] on span "Today" at bounding box center [435, 154] width 33 height 21
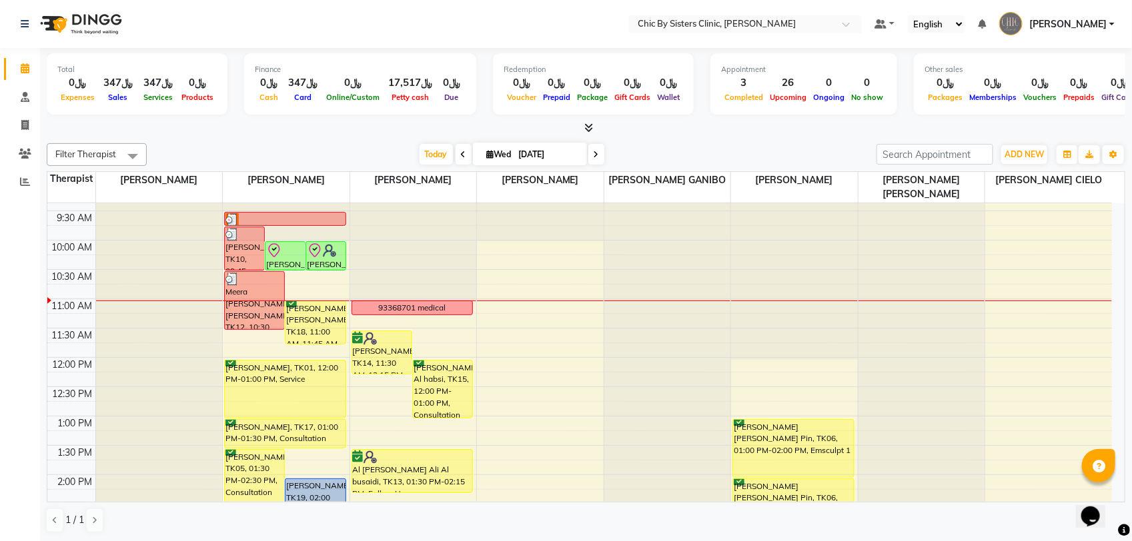
scroll to position [11, 0]
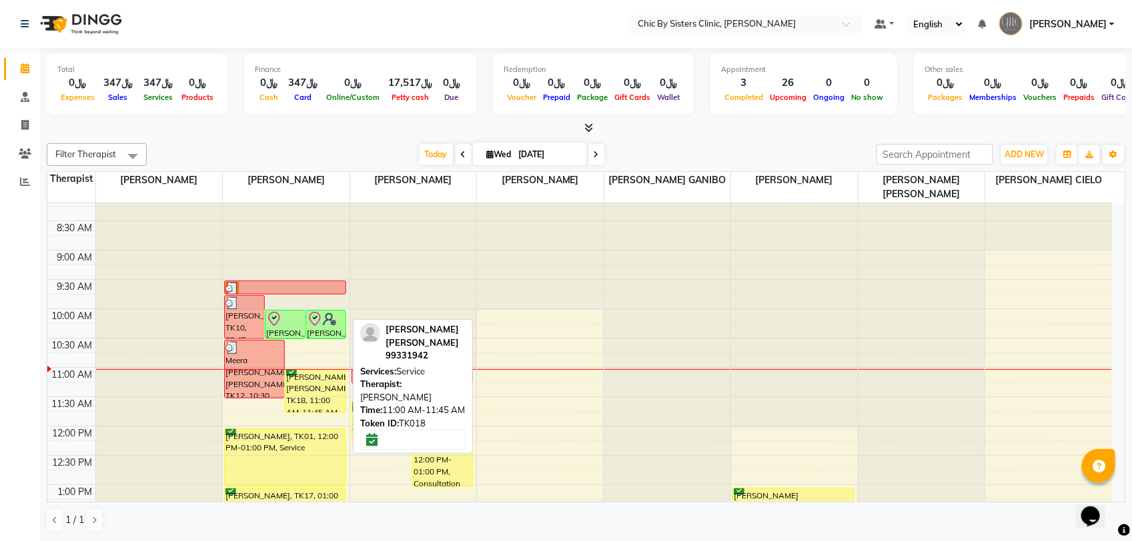
click at [334, 404] on div "[PERSON_NAME] [PERSON_NAME], TK18, 11:00 AM-11:45 AM, Service" at bounding box center [314, 391] width 59 height 43
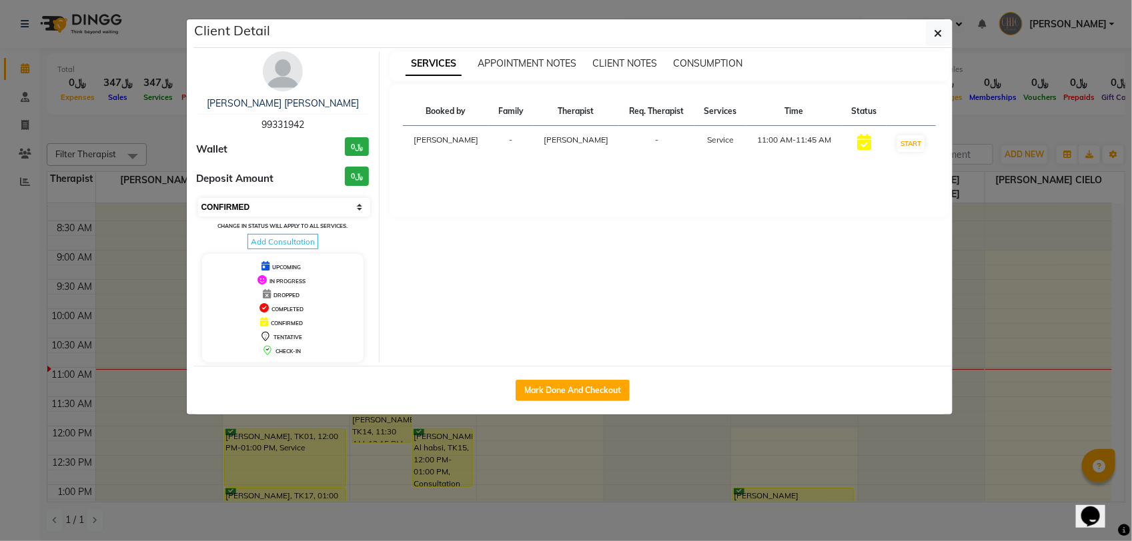
click at [287, 204] on select "Select IN SERVICE CONFIRMED TENTATIVE CHECK IN MARK DONE DROPPED UPCOMING" at bounding box center [284, 207] width 173 height 19
select select "8"
click at [198, 198] on select "Select IN SERVICE CONFIRMED TENTATIVE CHECK IN MARK DONE DROPPED UPCOMING" at bounding box center [284, 207] width 173 height 19
click at [937, 37] on icon "button" at bounding box center [938, 33] width 8 height 11
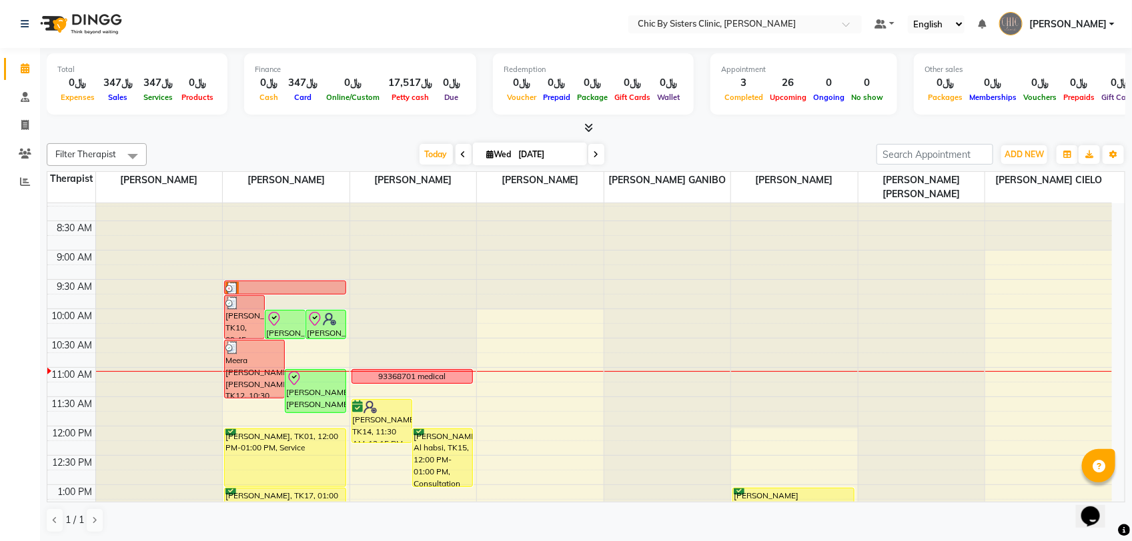
click at [294, 248] on div at bounding box center [286, 251] width 127 height 118
click at [293, 192] on div at bounding box center [286, 192] width 127 height 0
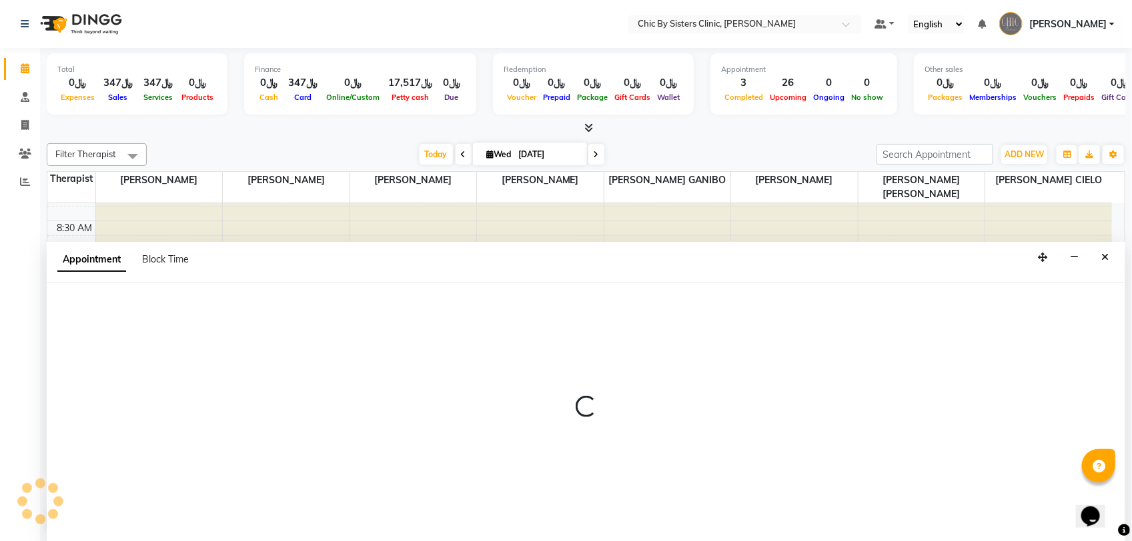
select select "49177"
select select "tentative"
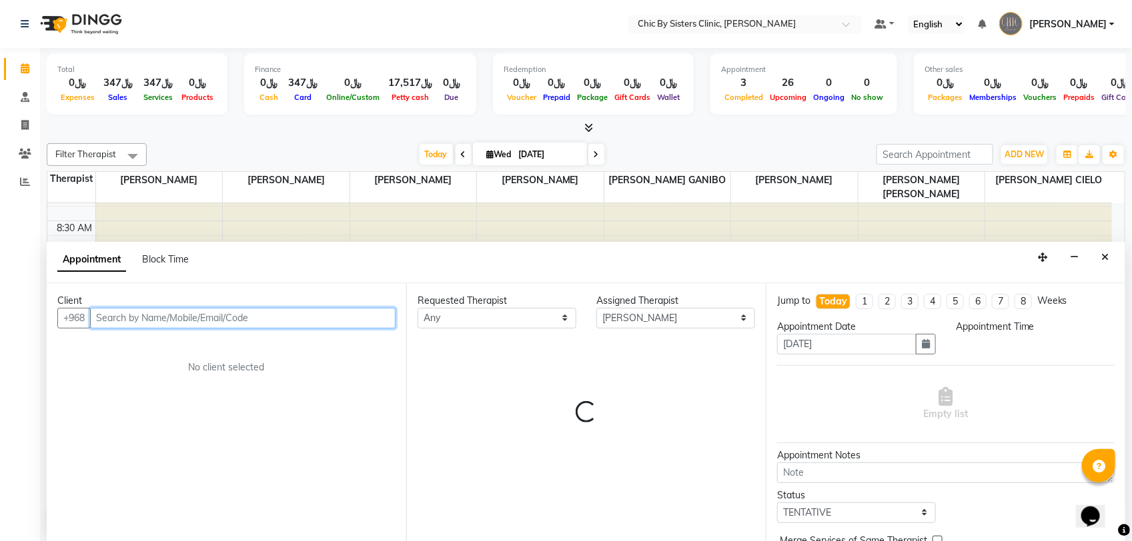
select select "555"
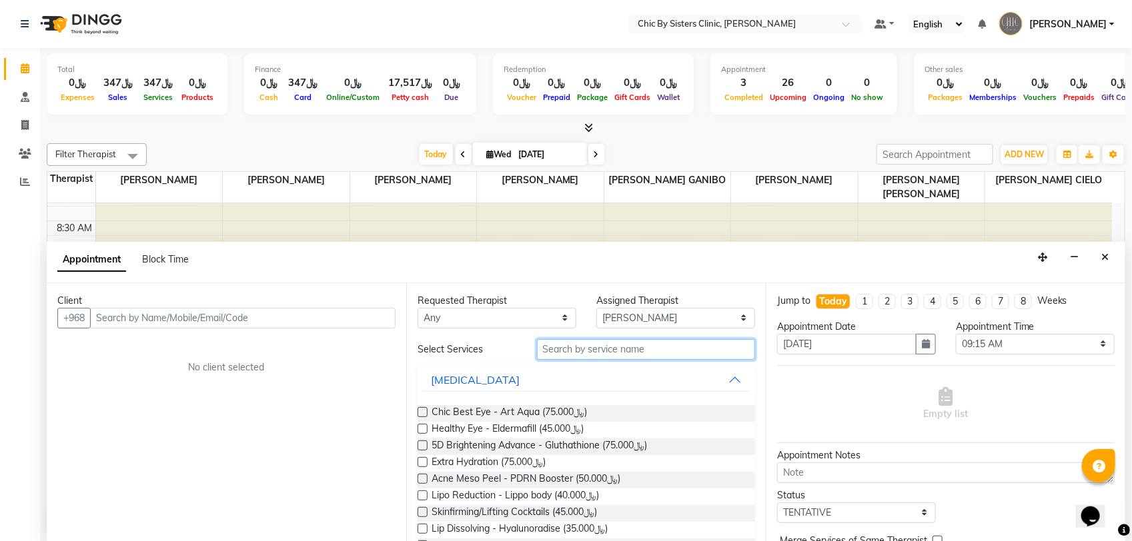
click at [607, 358] on input "text" at bounding box center [646, 349] width 218 height 21
type input "u"
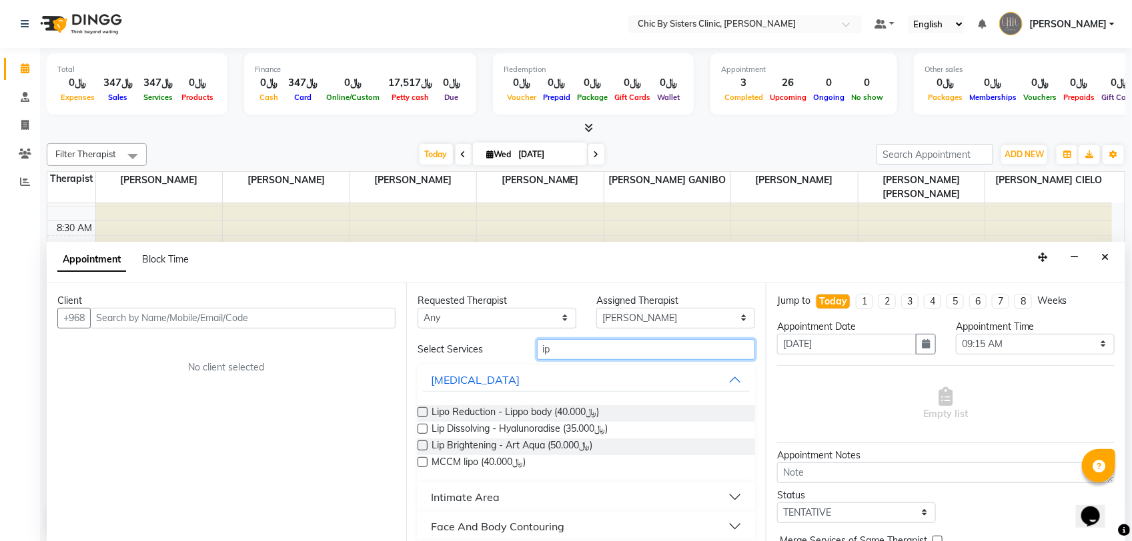
type input "i"
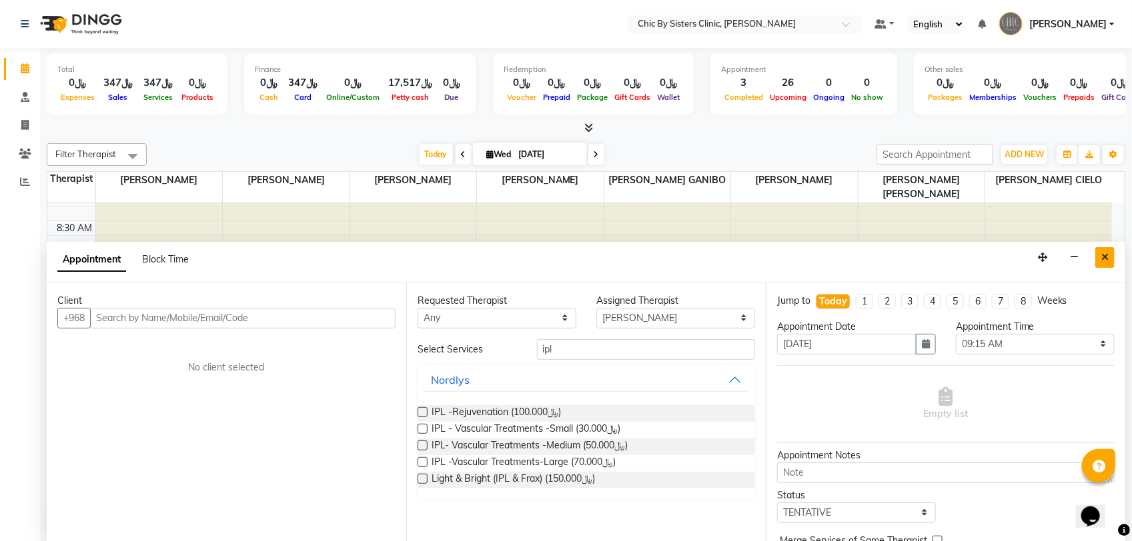
click at [1101, 257] on icon "Close" at bounding box center [1104, 257] width 7 height 9
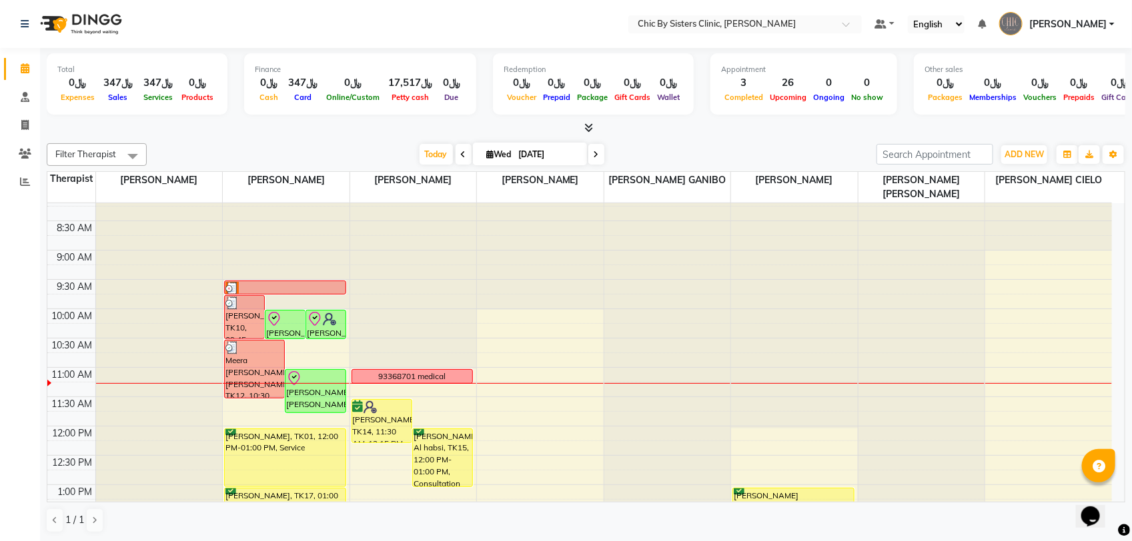
click at [320, 248] on div at bounding box center [286, 251] width 127 height 118
click at [303, 192] on div at bounding box center [286, 192] width 127 height 0
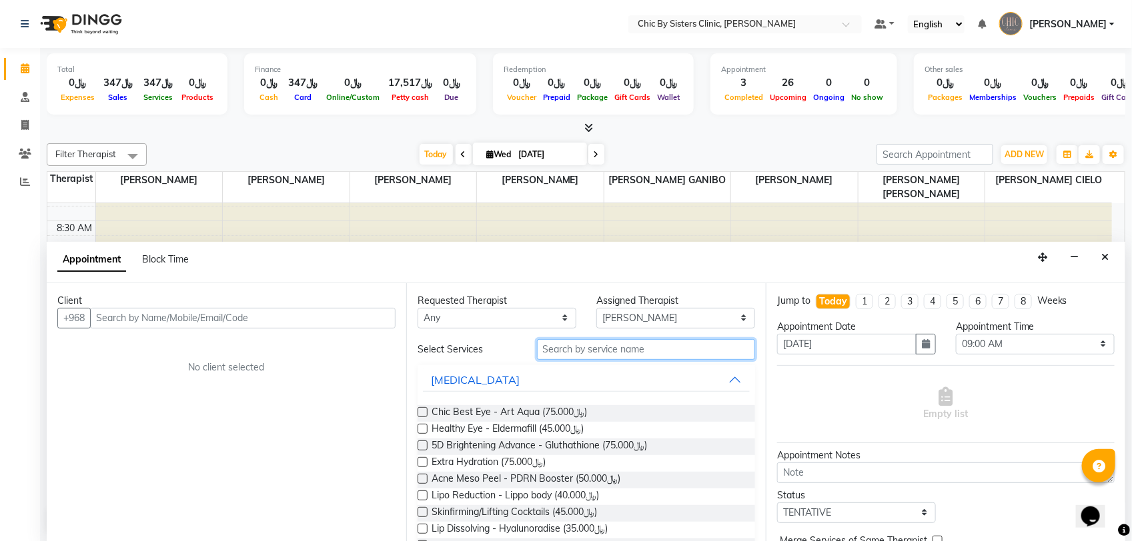
click at [607, 357] on input "text" at bounding box center [646, 349] width 218 height 21
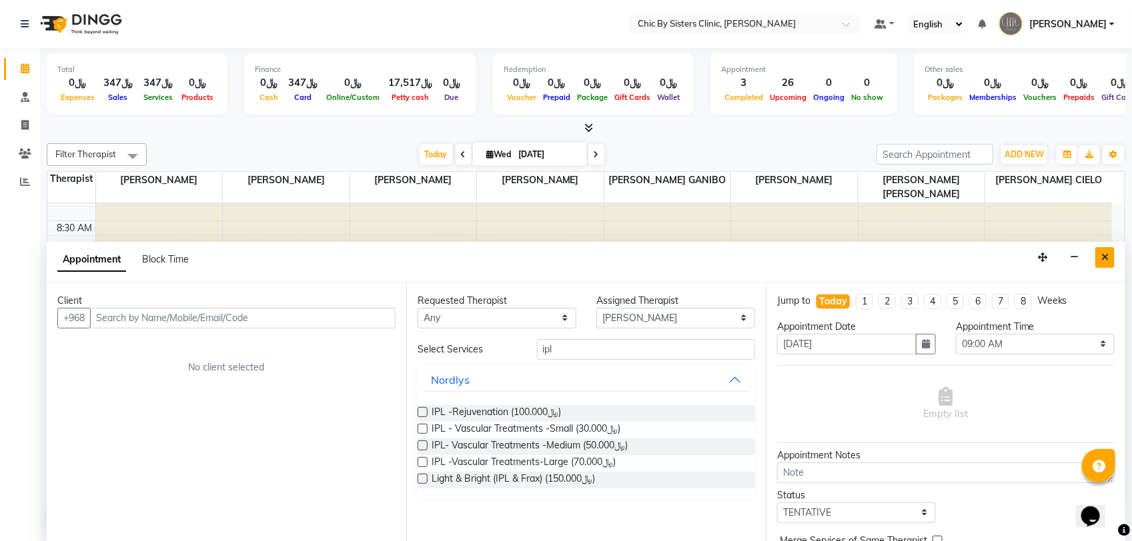
click at [1105, 255] on icon "Close" at bounding box center [1104, 257] width 7 height 9
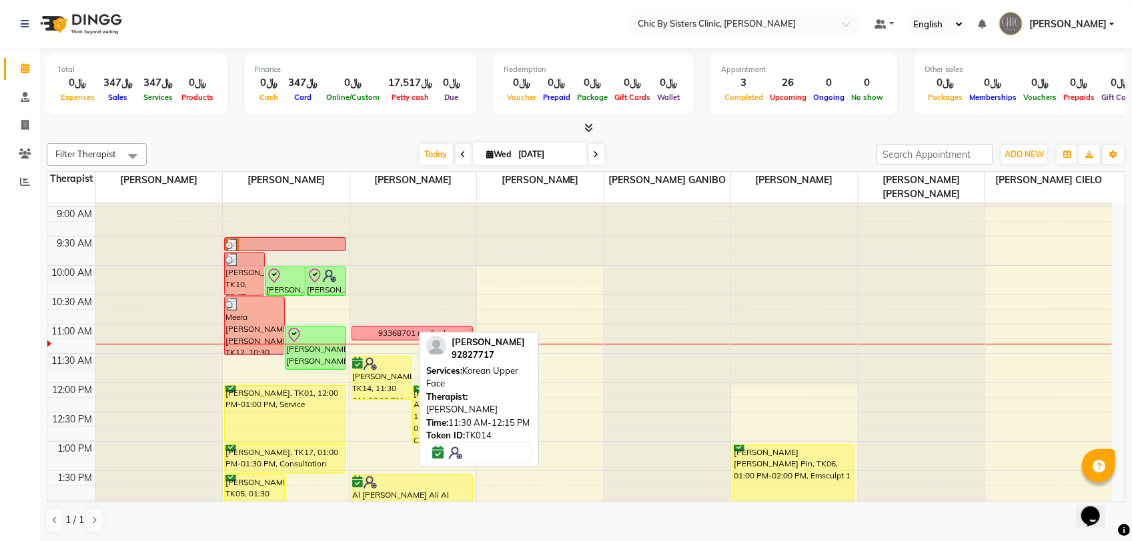
scroll to position [95, 0]
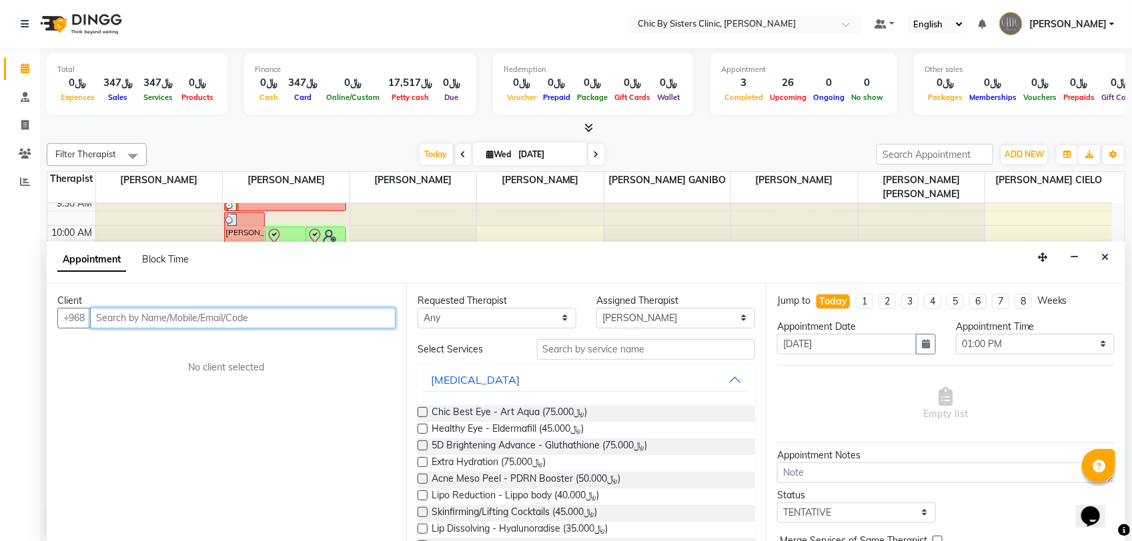
paste input "96897111119"
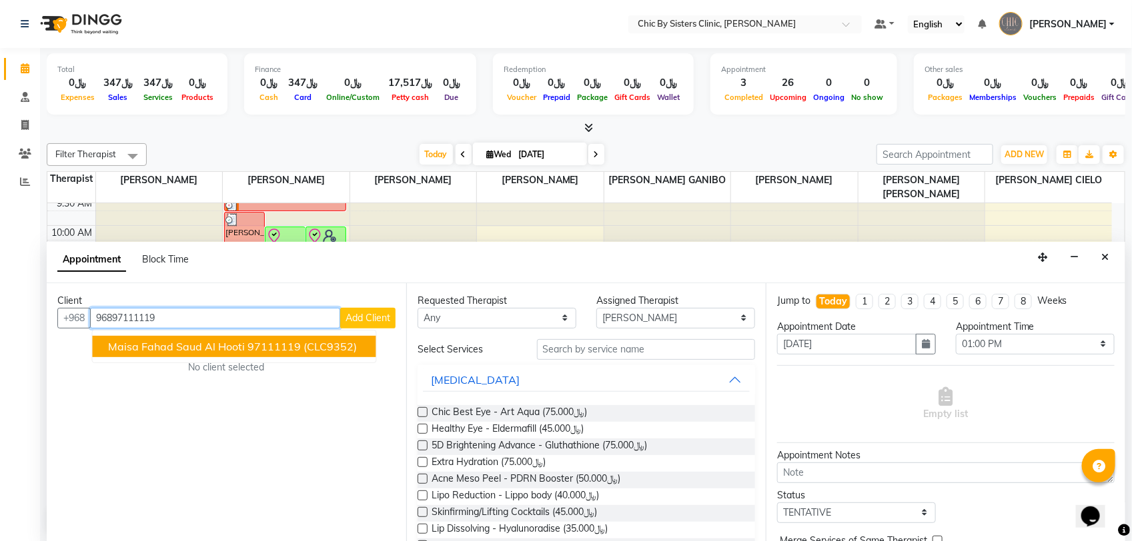
click at [218, 343] on span "Maisa Fahad Saud Al hooti" at bounding box center [177, 346] width 137 height 13
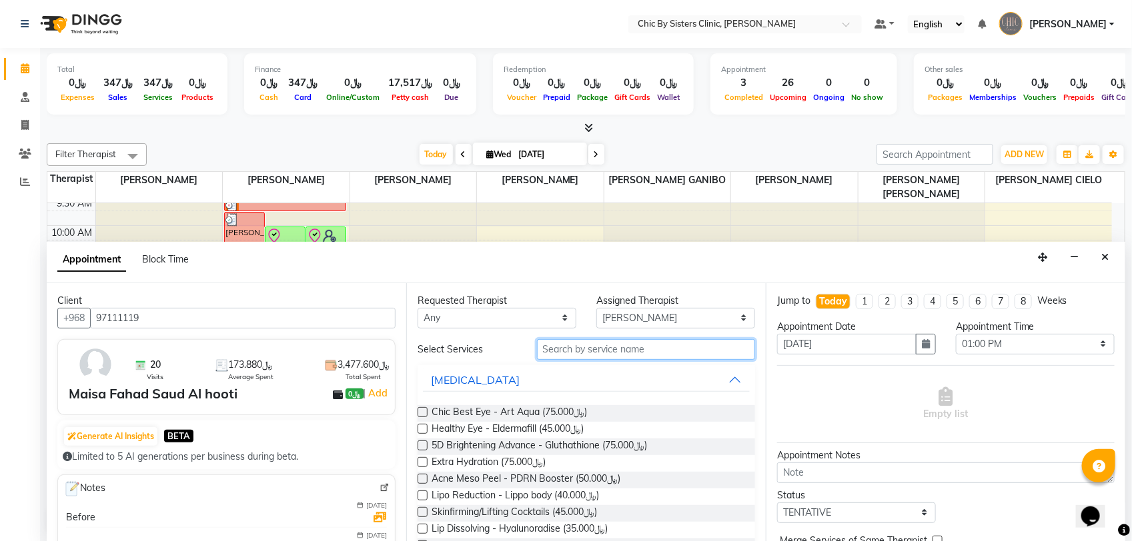
click at [677, 352] on input "text" at bounding box center [646, 349] width 218 height 21
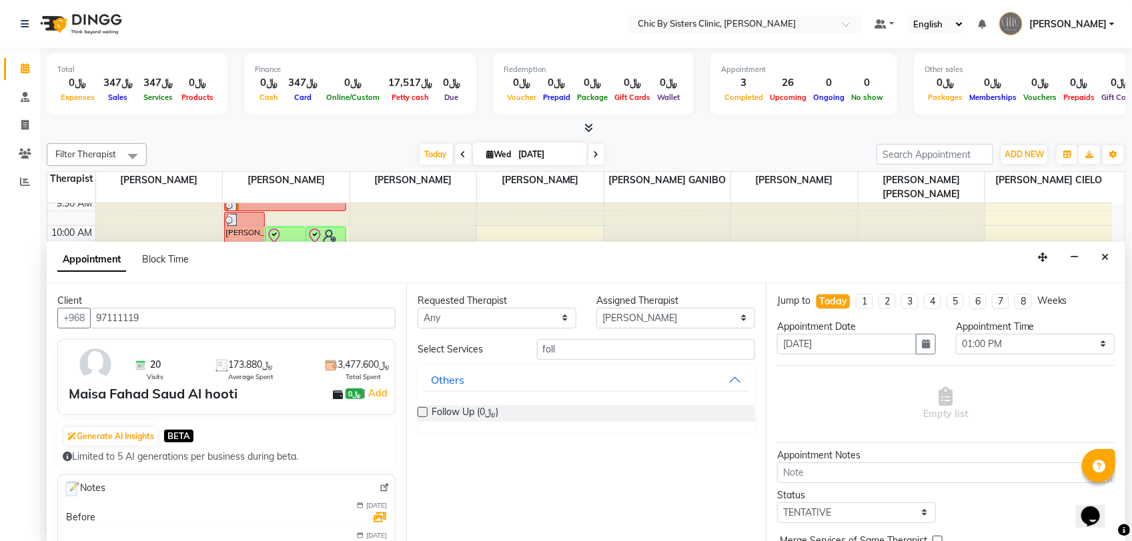
click at [420, 415] on label at bounding box center [422, 412] width 10 height 10
click at [420, 415] on input "checkbox" at bounding box center [421, 413] width 9 height 9
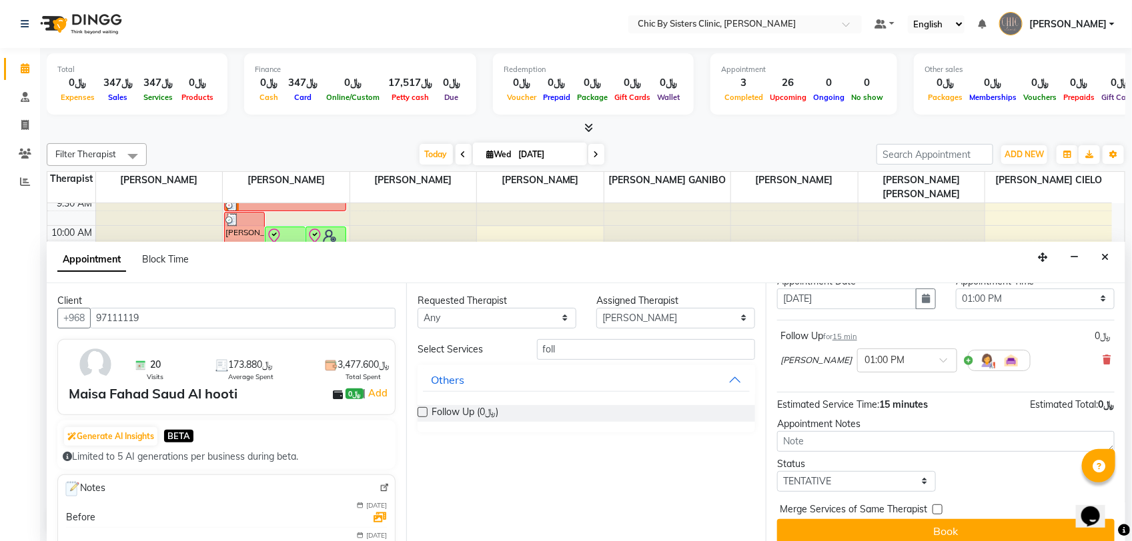
scroll to position [59, 0]
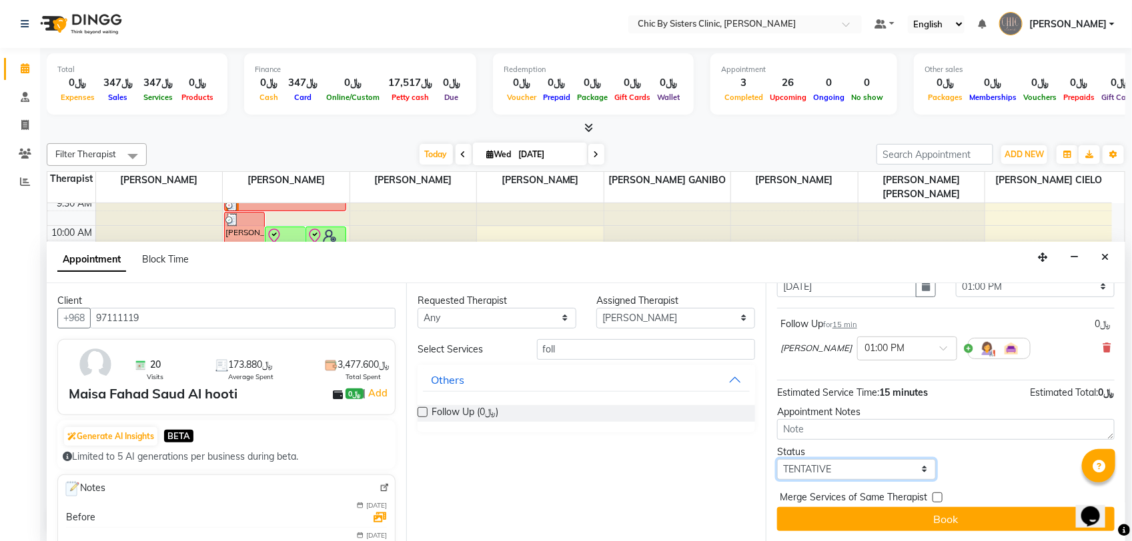
drag, startPoint x: 844, startPoint y: 473, endPoint x: 844, endPoint y: 465, distance: 8.7
click at [844, 473] on select "Select TENTATIVE CONFIRM CHECK-IN UPCOMING" at bounding box center [856, 469] width 159 height 21
click at [777, 459] on select "Select TENTATIVE CONFIRM CHECK-IN UPCOMING" at bounding box center [856, 469] width 159 height 21
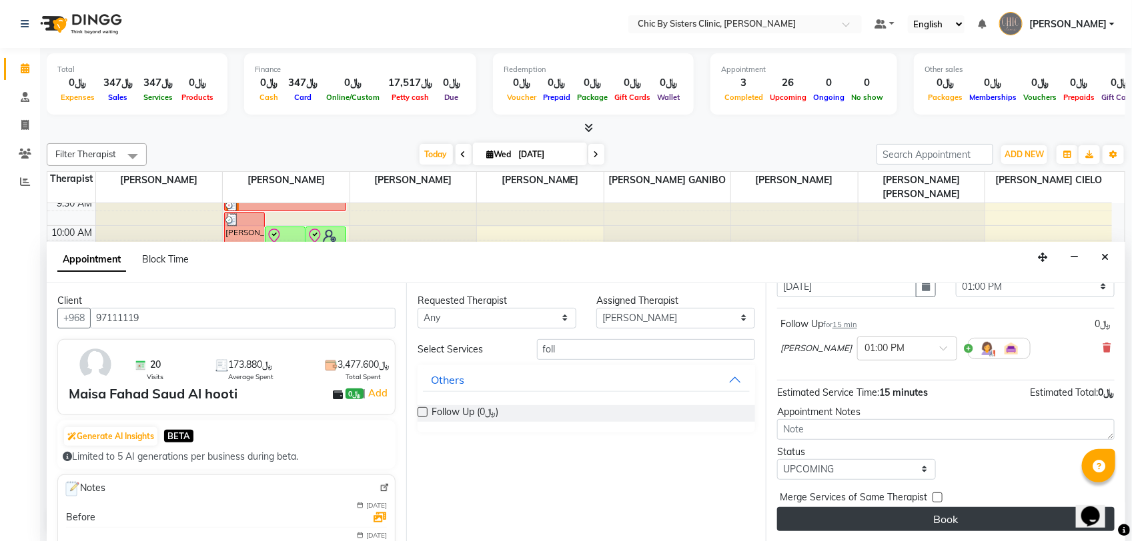
click at [834, 515] on button "Book" at bounding box center [945, 519] width 337 height 24
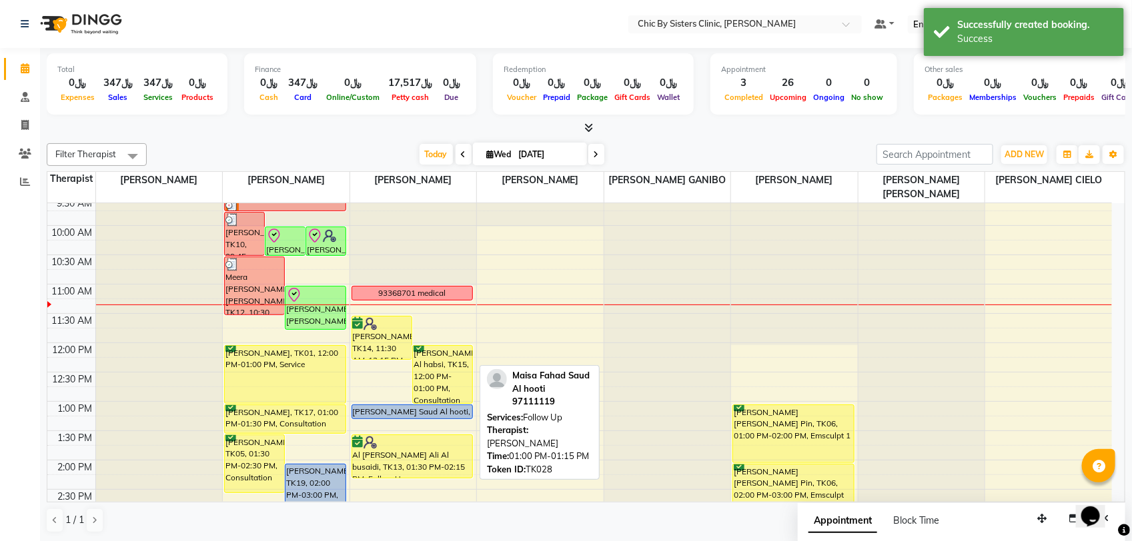
click at [388, 413] on div "[PERSON_NAME] Saud Al hooti, TK28, 01:00 PM-01:15 PM, Follow Up" at bounding box center [412, 411] width 121 height 13
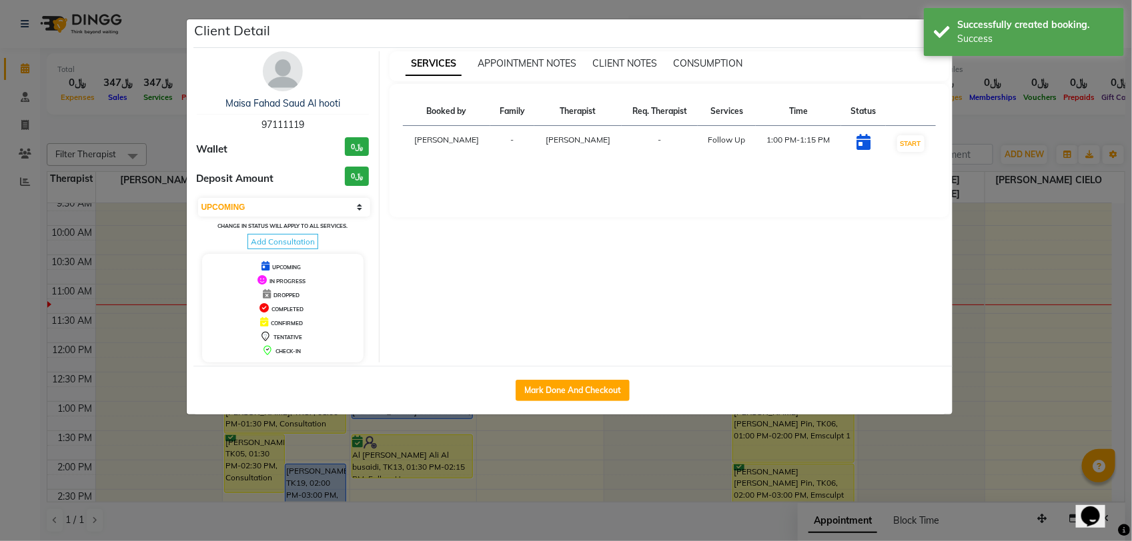
drag, startPoint x: 330, startPoint y: 213, endPoint x: 322, endPoint y: 219, distance: 9.6
click at [330, 213] on select "Select IN SERVICE CONFIRMED TENTATIVE CHECK IN MARK DONE DROPPED UPCOMING" at bounding box center [284, 207] width 173 height 19
click at [198, 198] on select "Select IN SERVICE CONFIRMED TENTATIVE CHECK IN MARK DONE DROPPED UPCOMING" at bounding box center [284, 207] width 173 height 19
click at [938, 35] on div "Successfully created booking. Success" at bounding box center [1024, 32] width 200 height 48
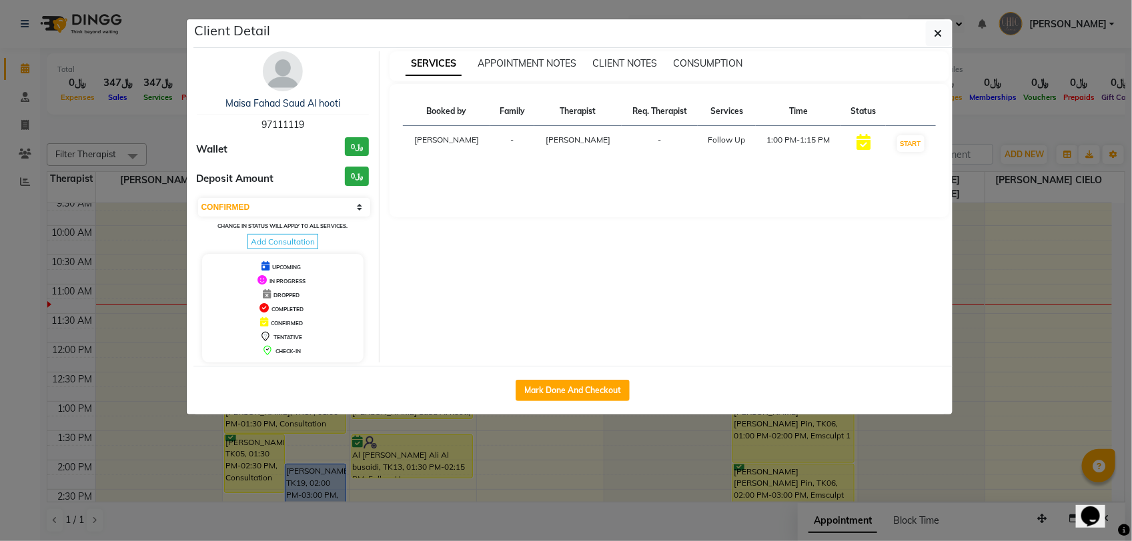
click at [938, 35] on icon "button" at bounding box center [938, 33] width 8 height 11
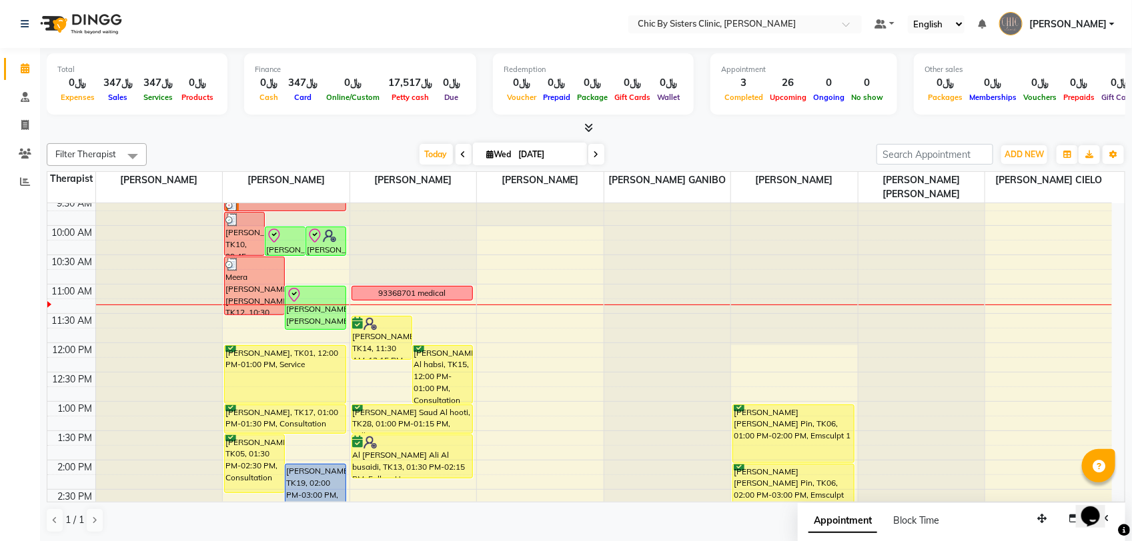
drag, startPoint x: 421, startPoint y: 419, endPoint x: 420, endPoint y: 428, distance: 9.4
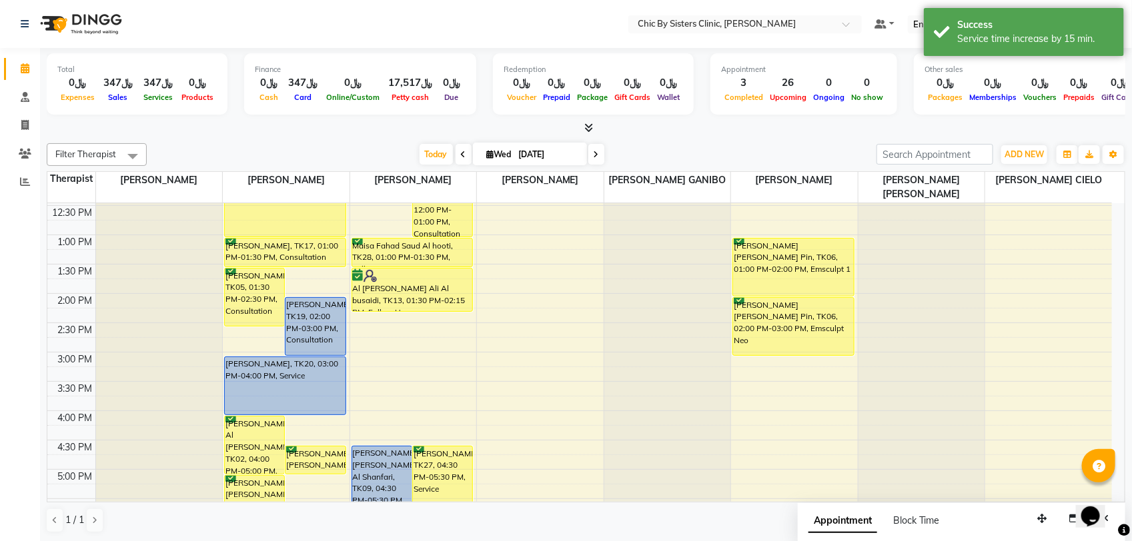
scroll to position [11, 0]
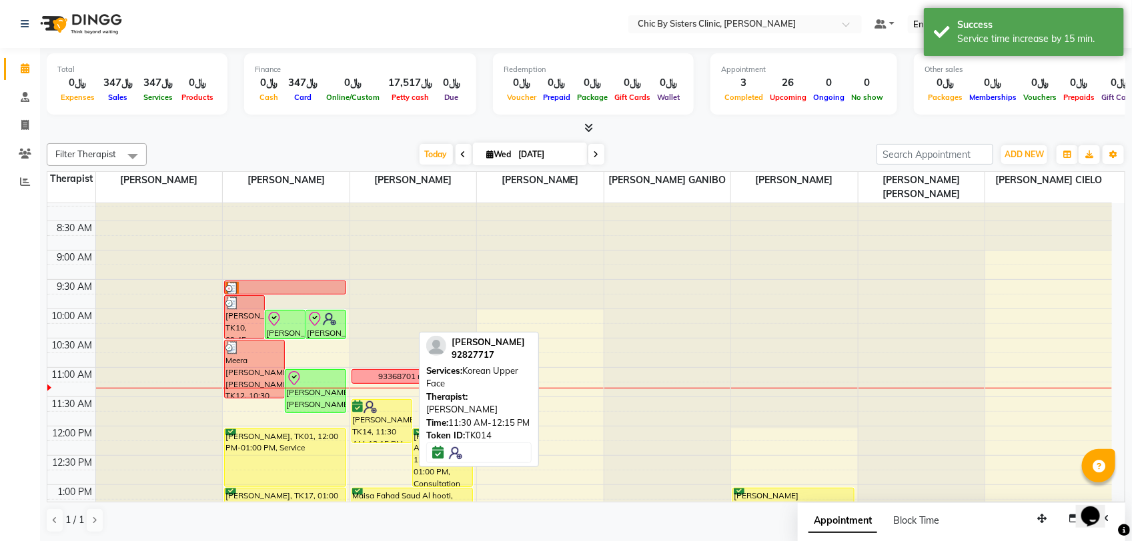
click at [371, 428] on div "[PERSON_NAME], TK14, 11:30 AM-12:15 PM, Korean Upper Face" at bounding box center [381, 421] width 59 height 43
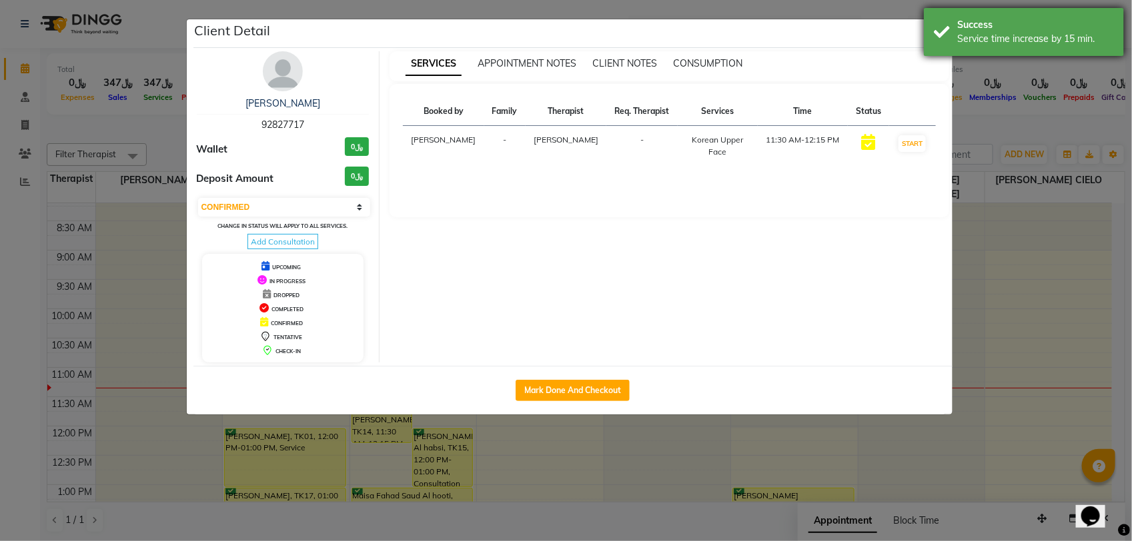
click at [934, 39] on div "Success Service time increase by 15 min." at bounding box center [1024, 32] width 200 height 48
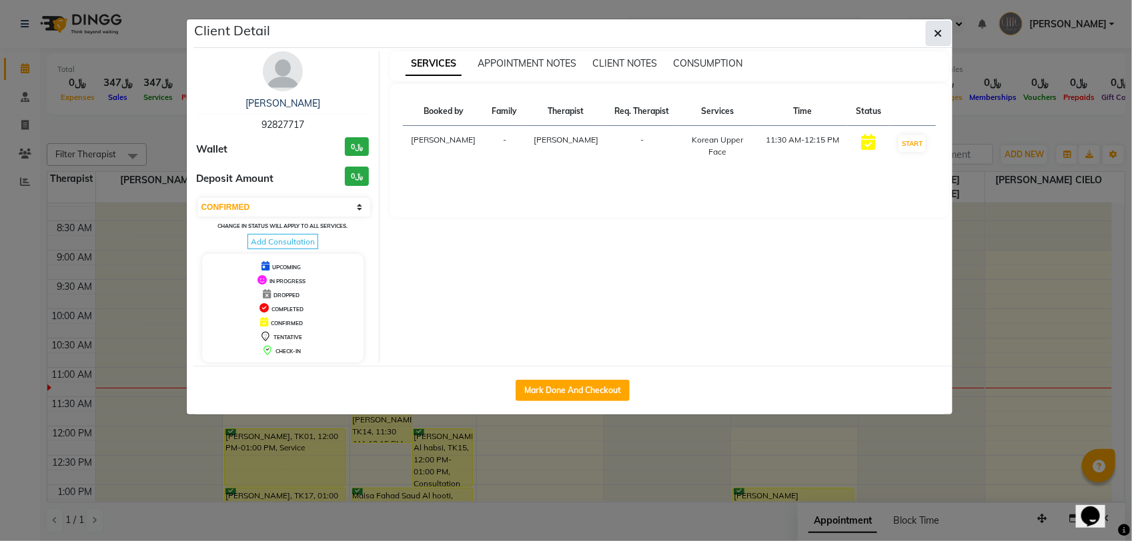
click at [946, 39] on button "button" at bounding box center [938, 33] width 25 height 25
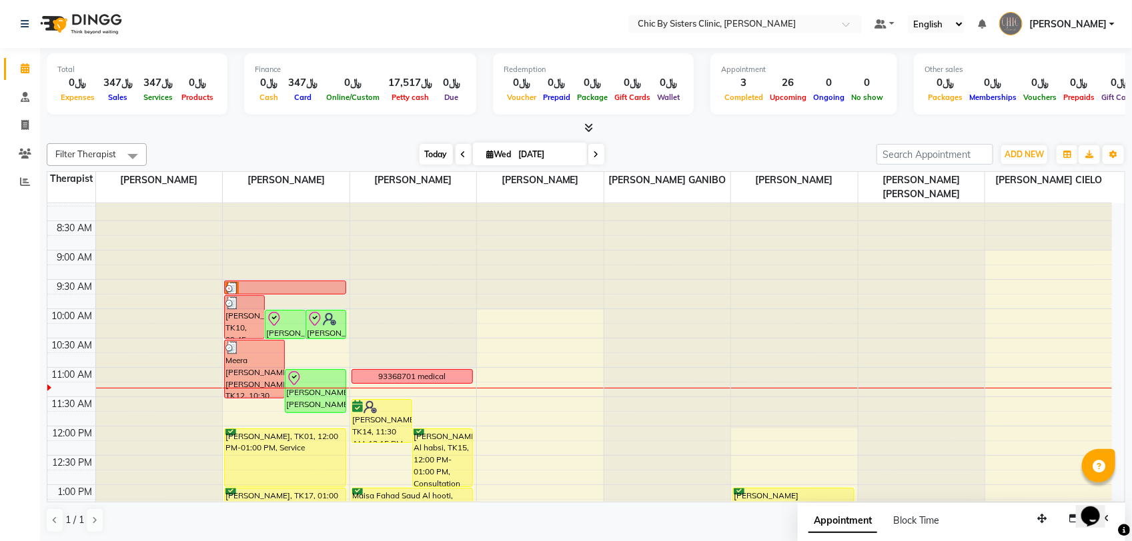
click at [422, 155] on span "Today" at bounding box center [435, 154] width 33 height 21
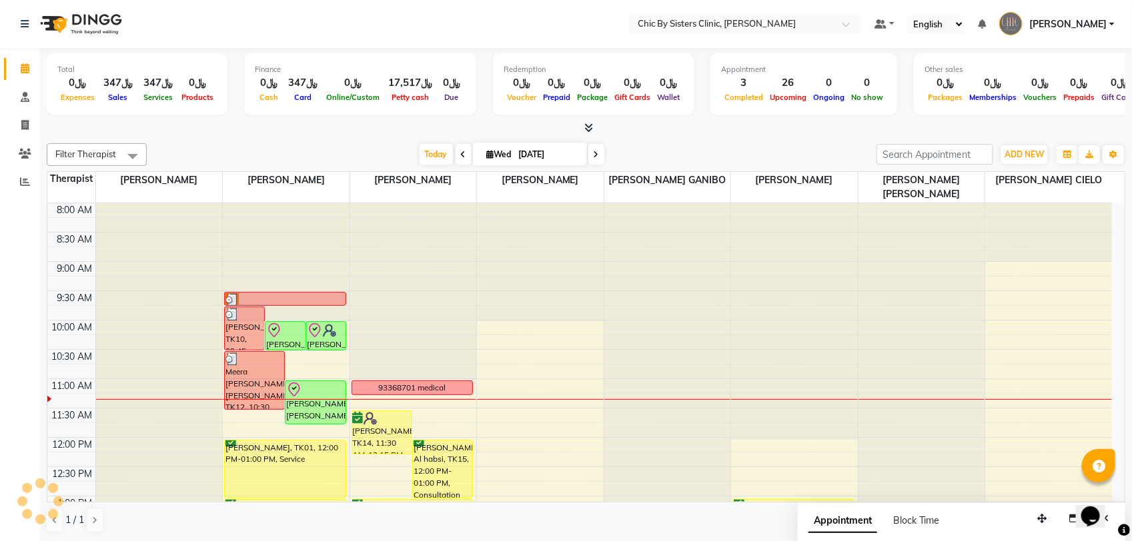
scroll to position [178, 0]
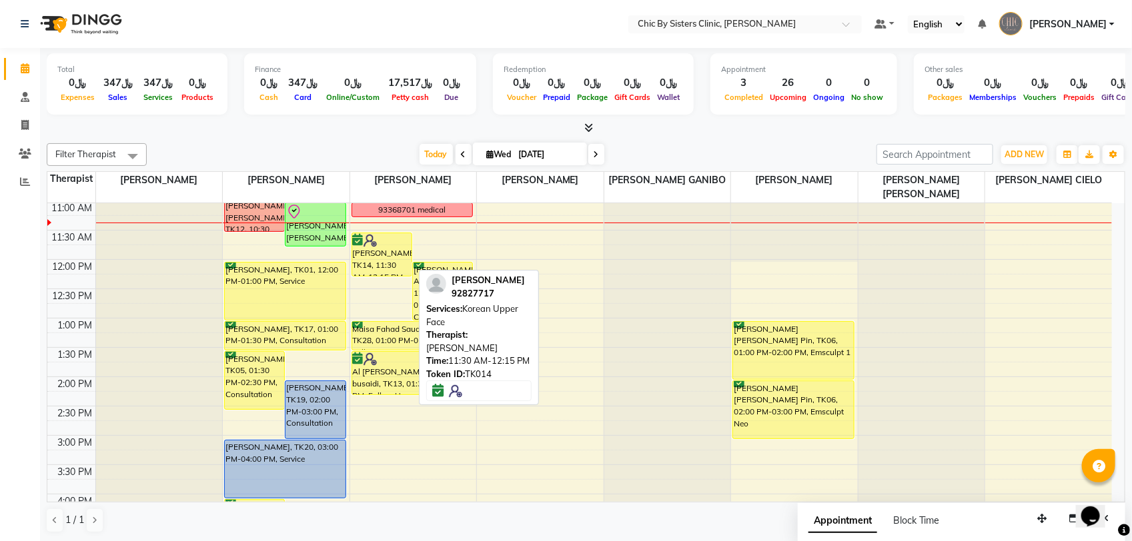
click at [395, 245] on div at bounding box center [382, 240] width 58 height 13
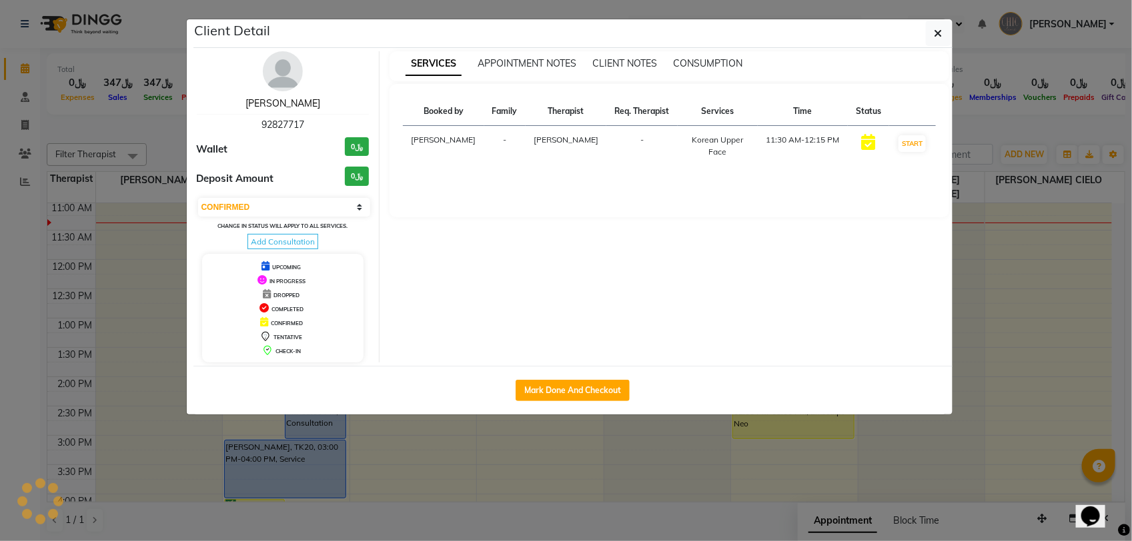
click at [292, 107] on link "[PERSON_NAME]" at bounding box center [282, 103] width 75 height 12
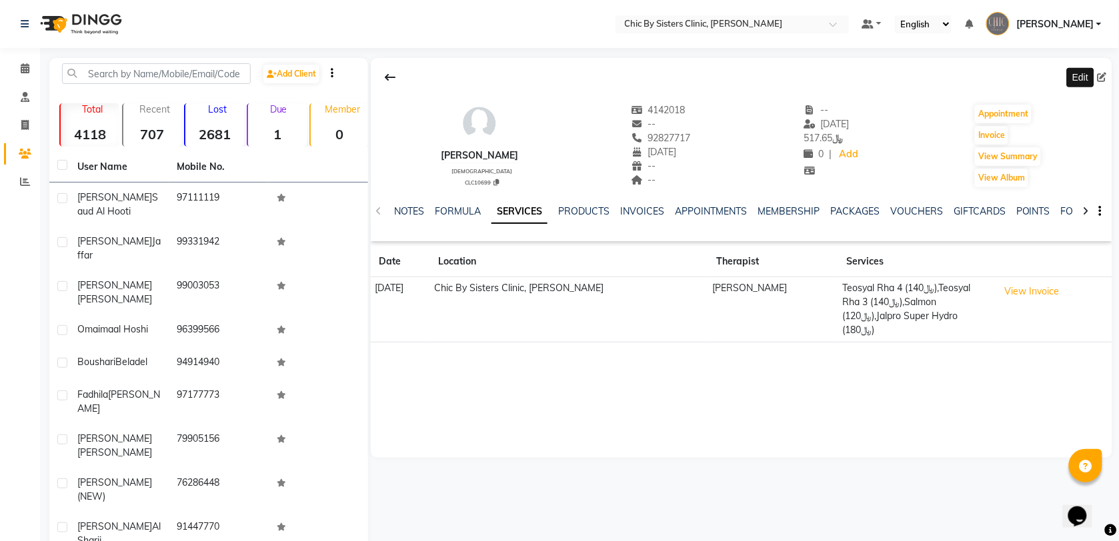
click at [1102, 81] on icon at bounding box center [1102, 77] width 9 height 9
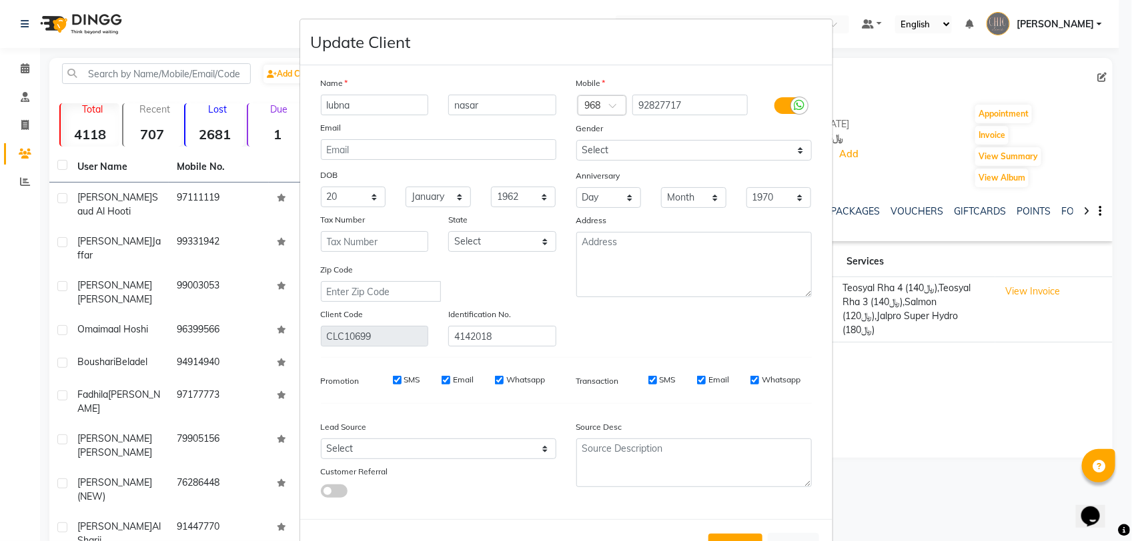
click at [334, 104] on input "lubna" at bounding box center [375, 105] width 108 height 21
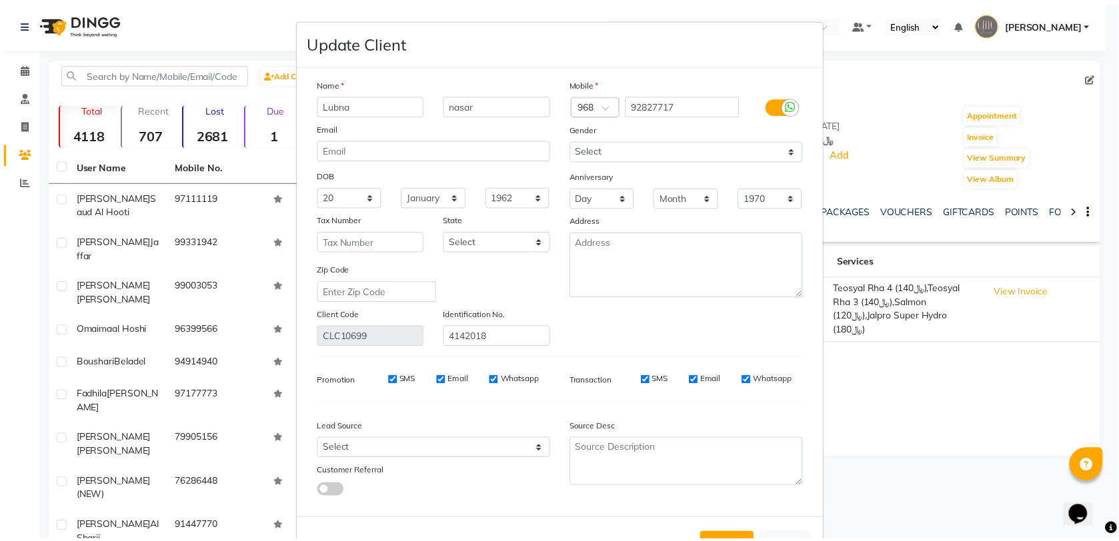
scroll to position [45, 0]
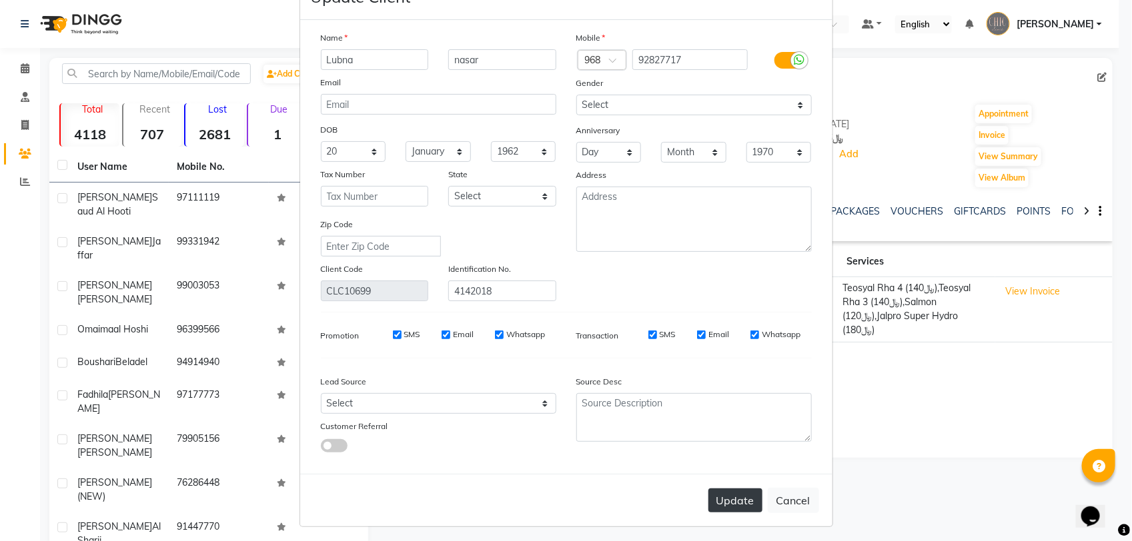
click at [708, 493] on button "Update" at bounding box center [735, 501] width 54 height 24
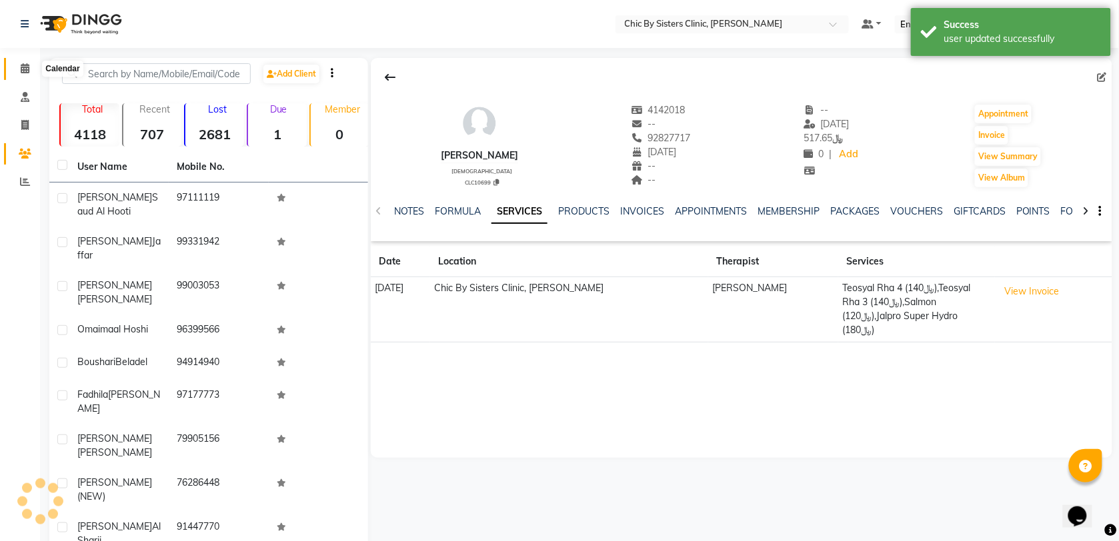
click at [21, 65] on icon at bounding box center [25, 68] width 9 height 10
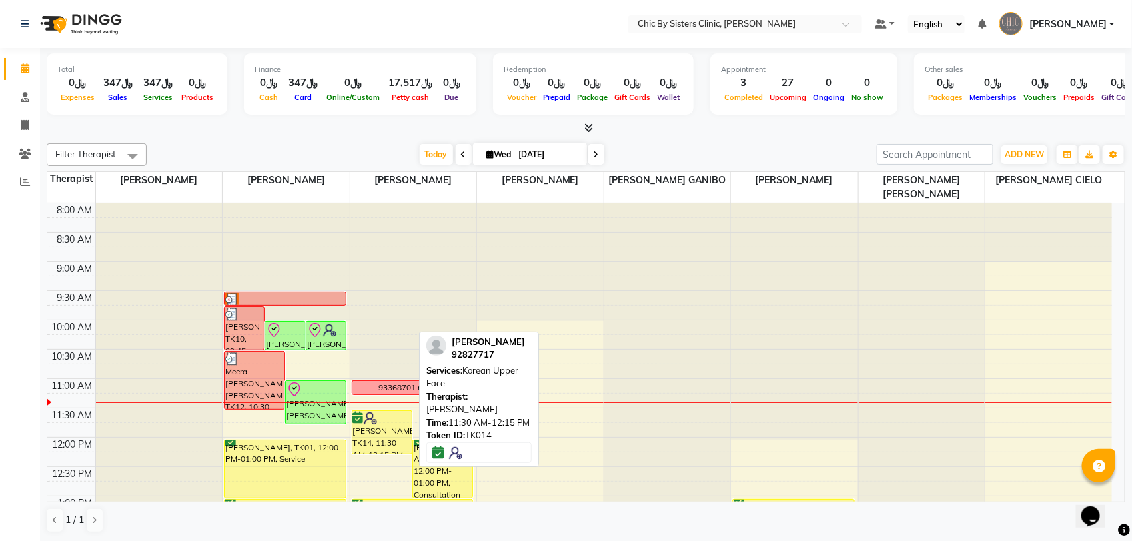
click at [381, 430] on div "[PERSON_NAME], TK14, 11:30 AM-12:15 PM, Korean Upper Face" at bounding box center [381, 432] width 59 height 43
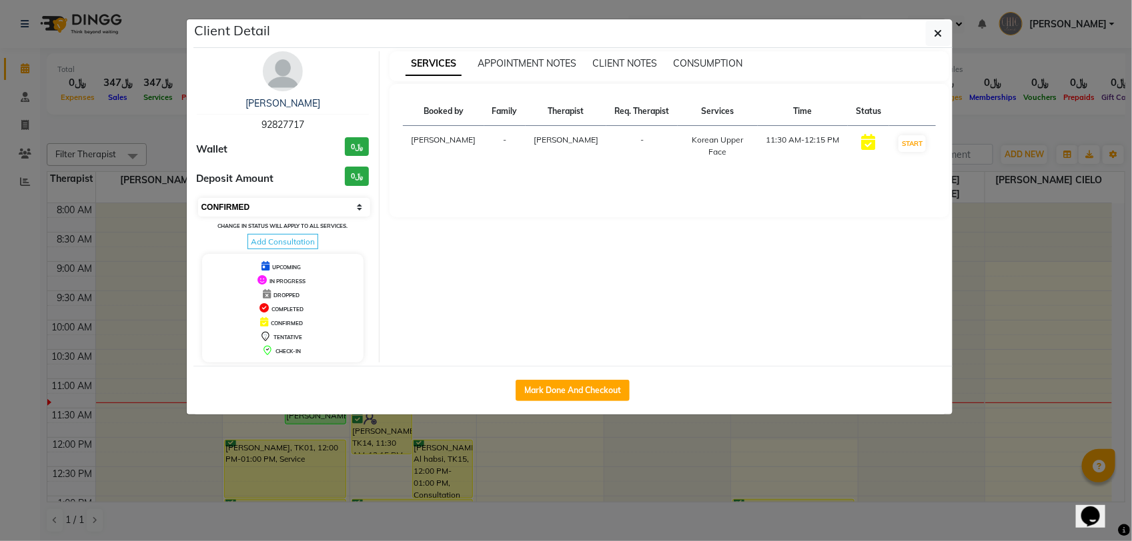
drag, startPoint x: 305, startPoint y: 201, endPoint x: 304, endPoint y: 210, distance: 8.7
click at [305, 201] on select "Select IN SERVICE CONFIRMED TENTATIVE CHECK IN MARK DONE DROPPED UPCOMING" at bounding box center [284, 207] width 173 height 19
click at [198, 198] on select "Select IN SERVICE CONFIRMED TENTATIVE CHECK IN MARK DONE DROPPED UPCOMING" at bounding box center [284, 207] width 173 height 19
click at [930, 35] on button "button" at bounding box center [938, 33] width 25 height 25
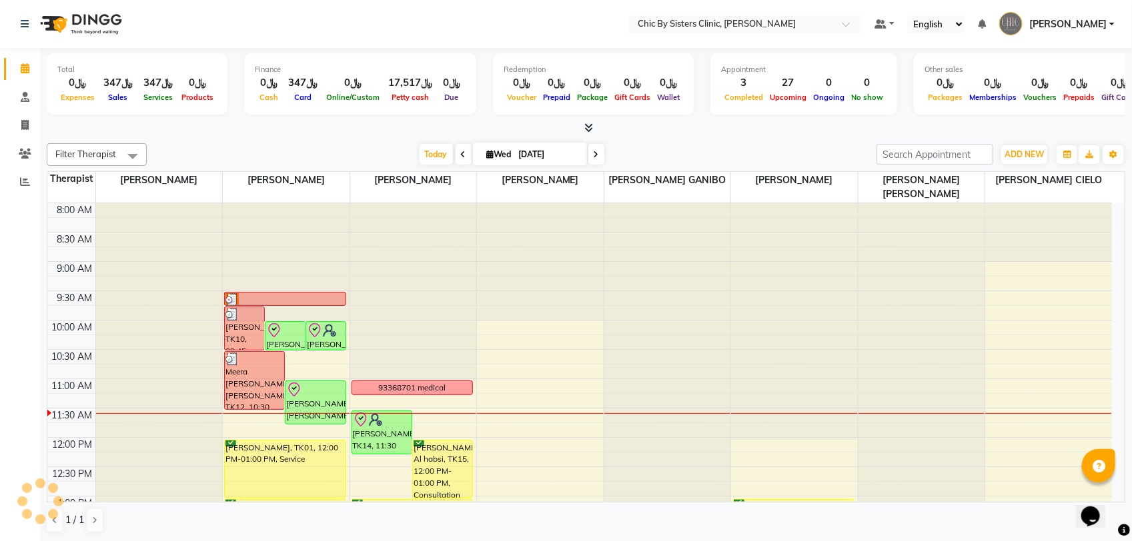
click at [597, 157] on icon at bounding box center [595, 155] width 5 height 8
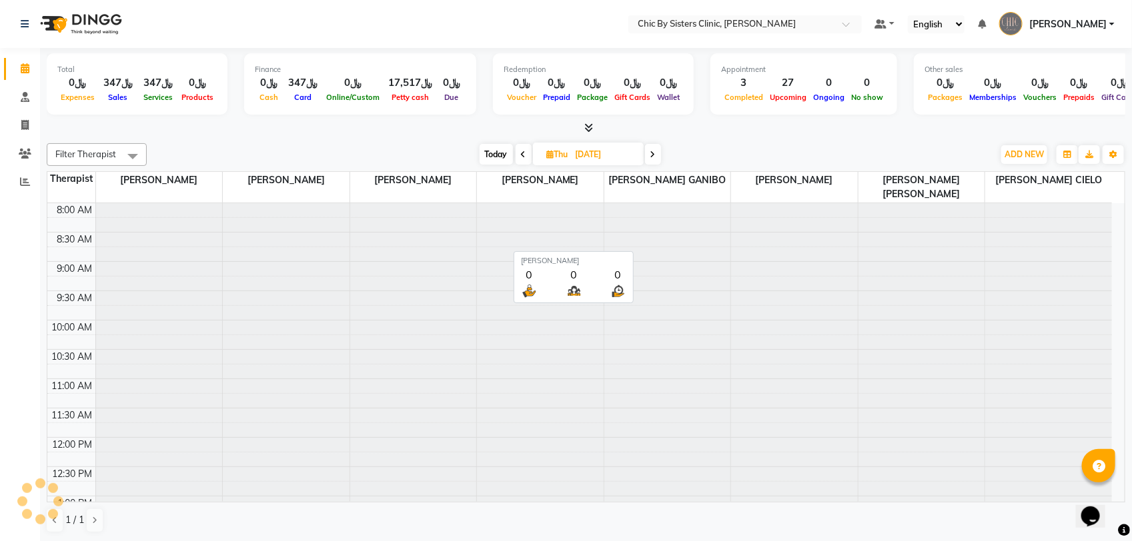
scroll to position [178, 0]
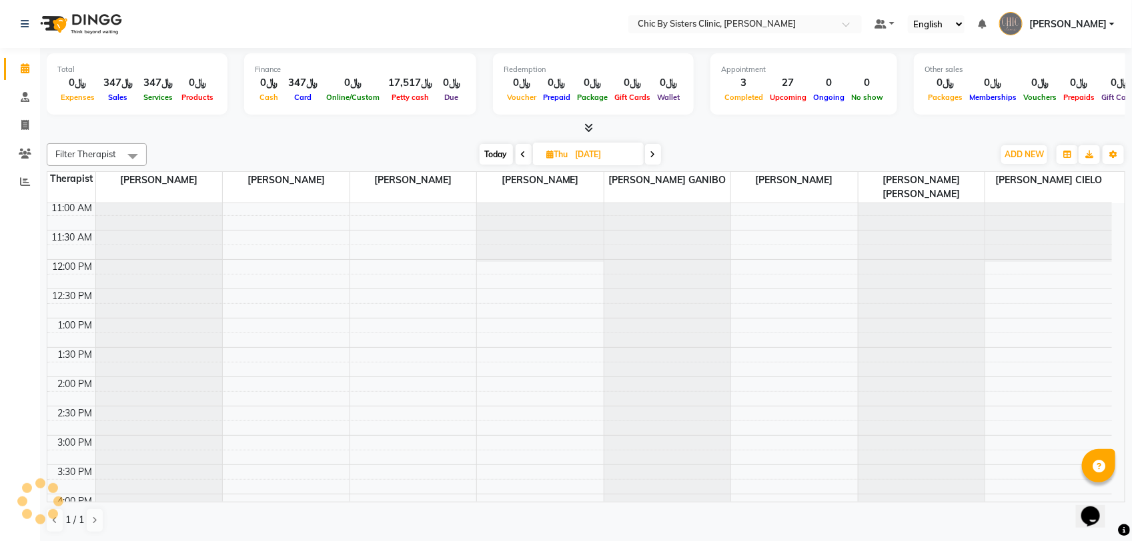
click at [578, 145] on input "[DATE]" at bounding box center [604, 155] width 67 height 20
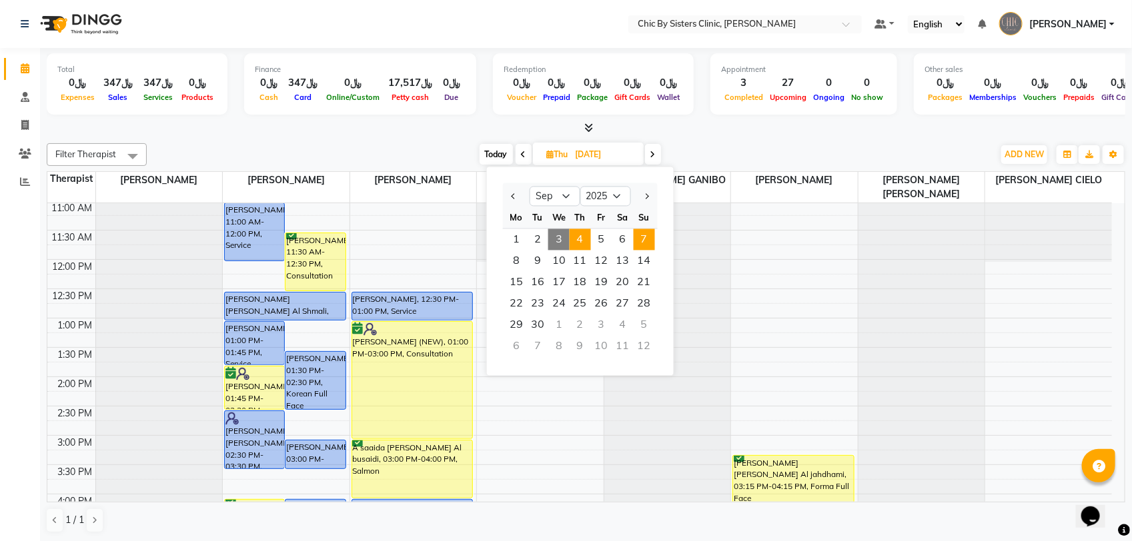
click at [637, 242] on span "7" at bounding box center [643, 239] width 21 height 21
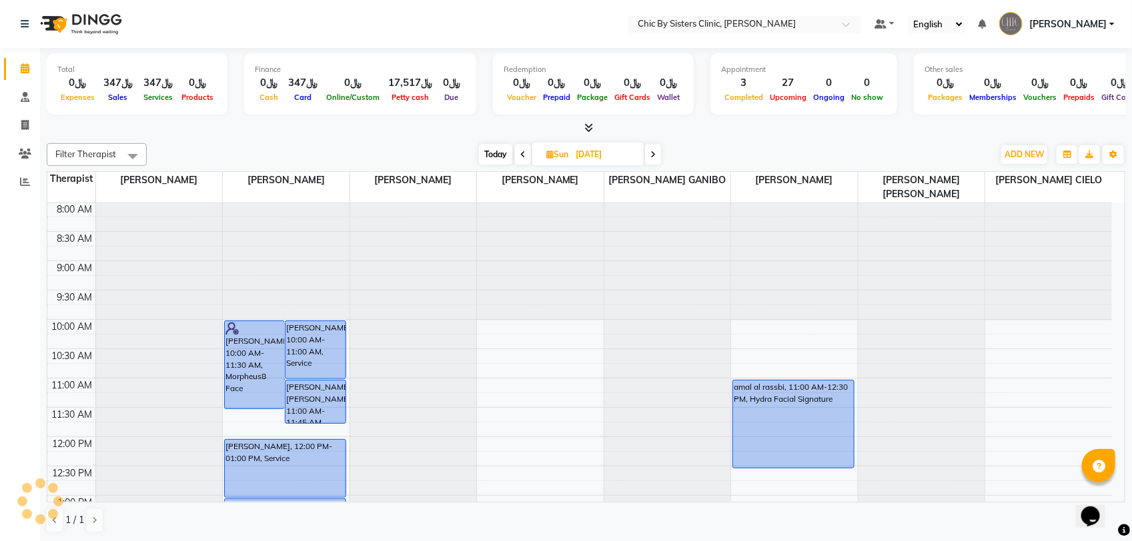
scroll to position [0, 0]
click at [481, 155] on span "Today" at bounding box center [495, 154] width 33 height 21
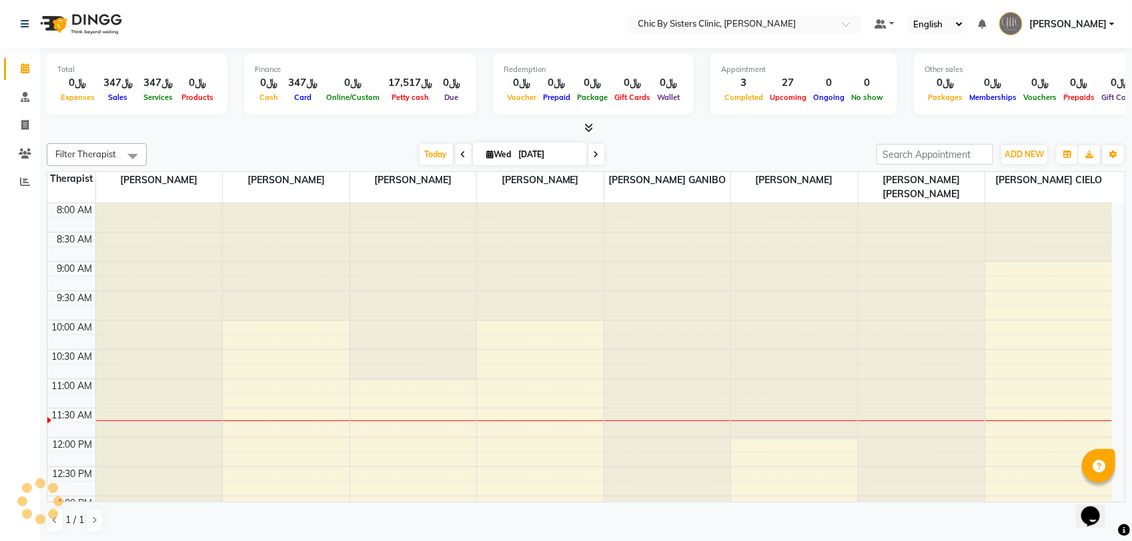
scroll to position [178, 0]
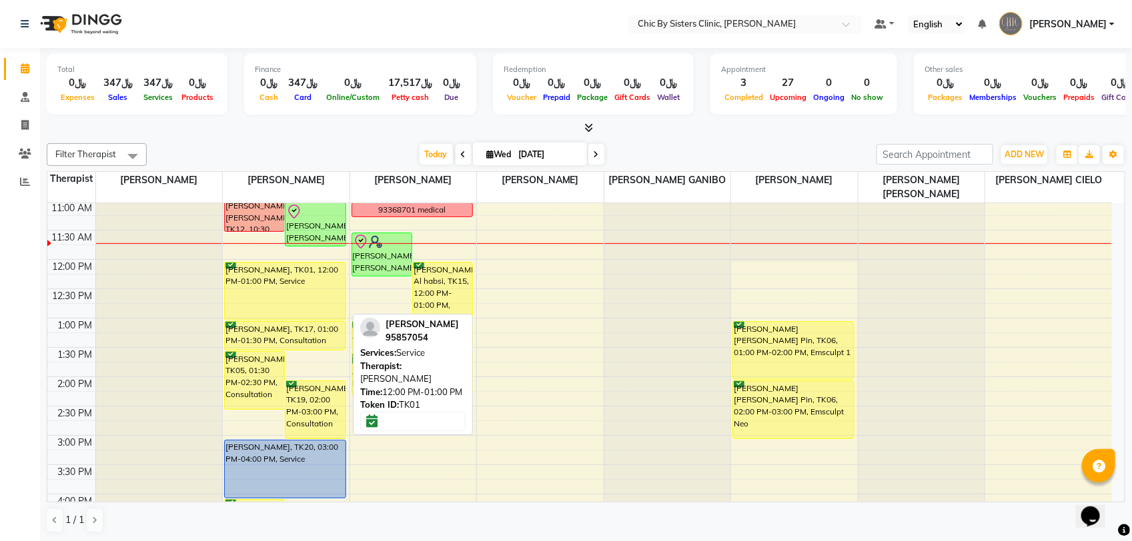
click at [289, 283] on div "[PERSON_NAME], TK01, 12:00 PM-01:00 PM, Service" at bounding box center [285, 291] width 121 height 57
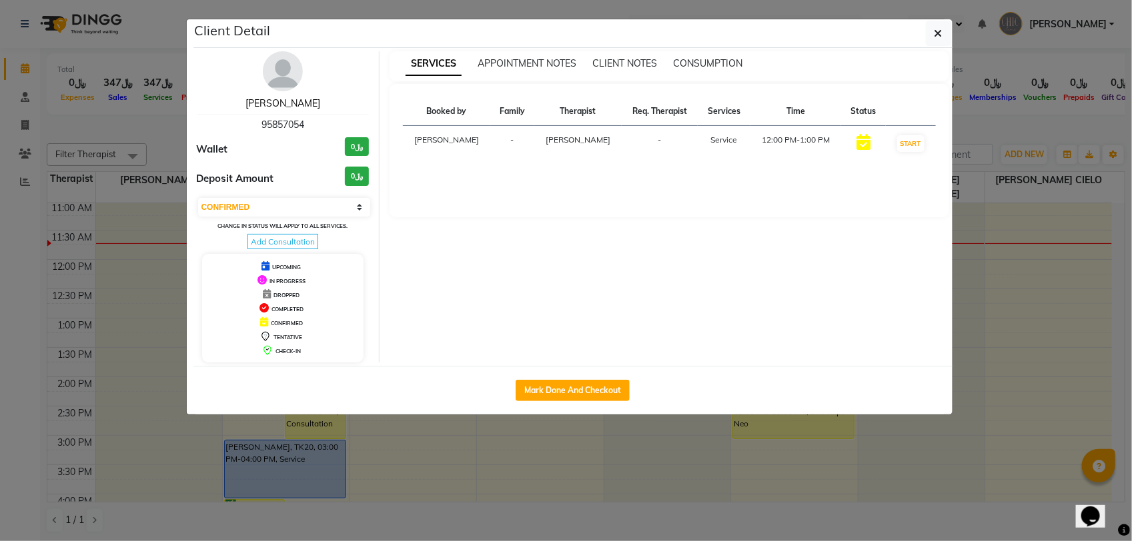
click at [287, 109] on link "[PERSON_NAME]" at bounding box center [282, 103] width 75 height 12
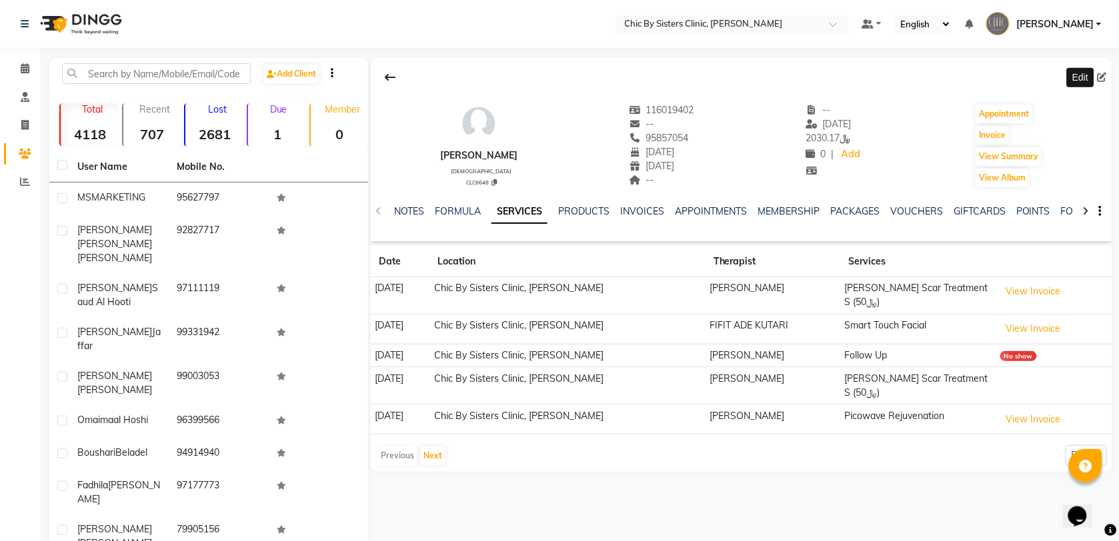
click at [1101, 77] on icon at bounding box center [1102, 77] width 9 height 9
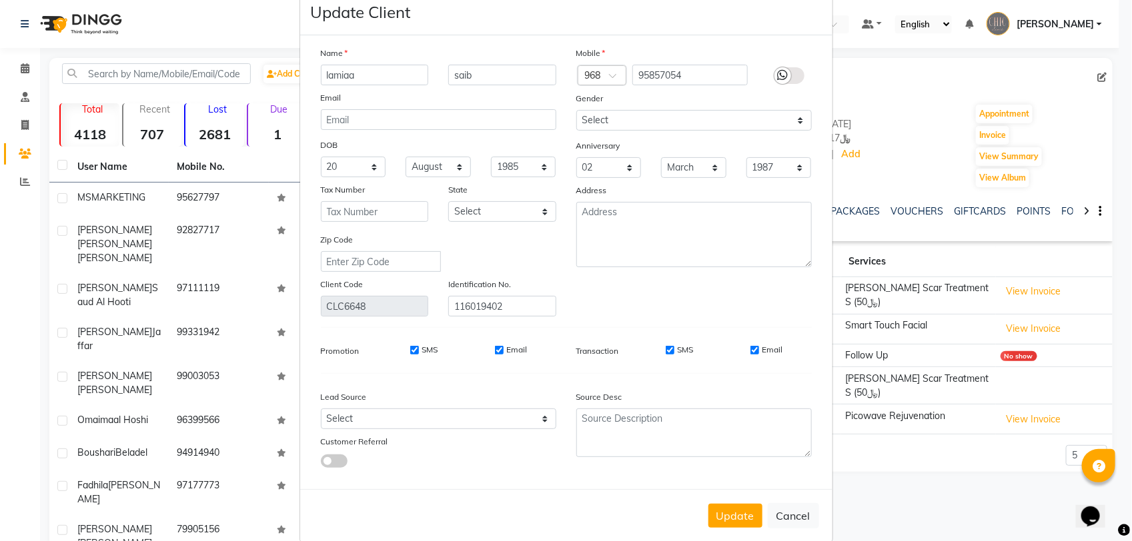
scroll to position [45, 0]
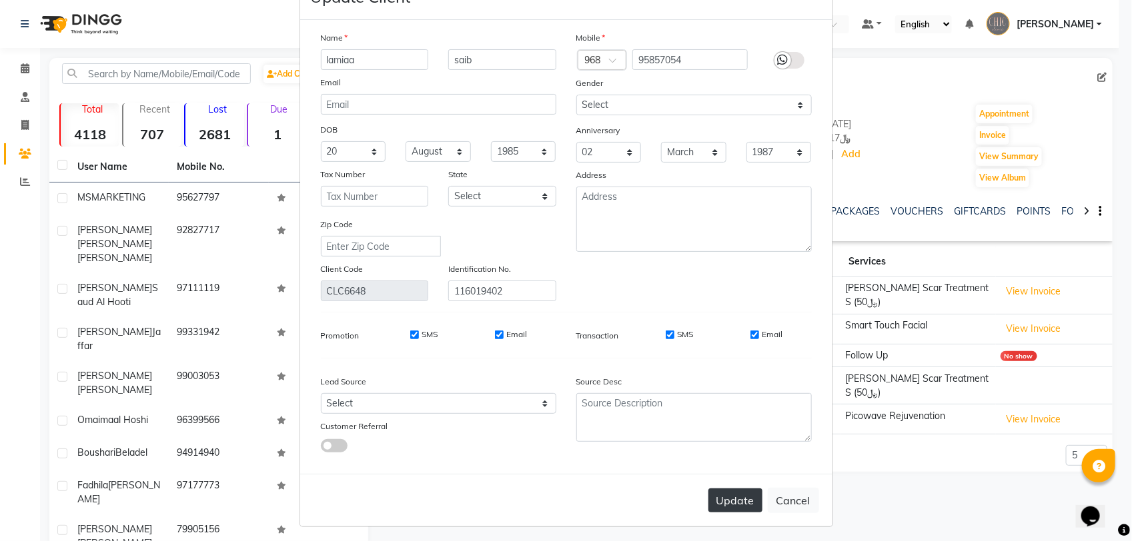
click at [734, 495] on button "Update" at bounding box center [735, 501] width 54 height 24
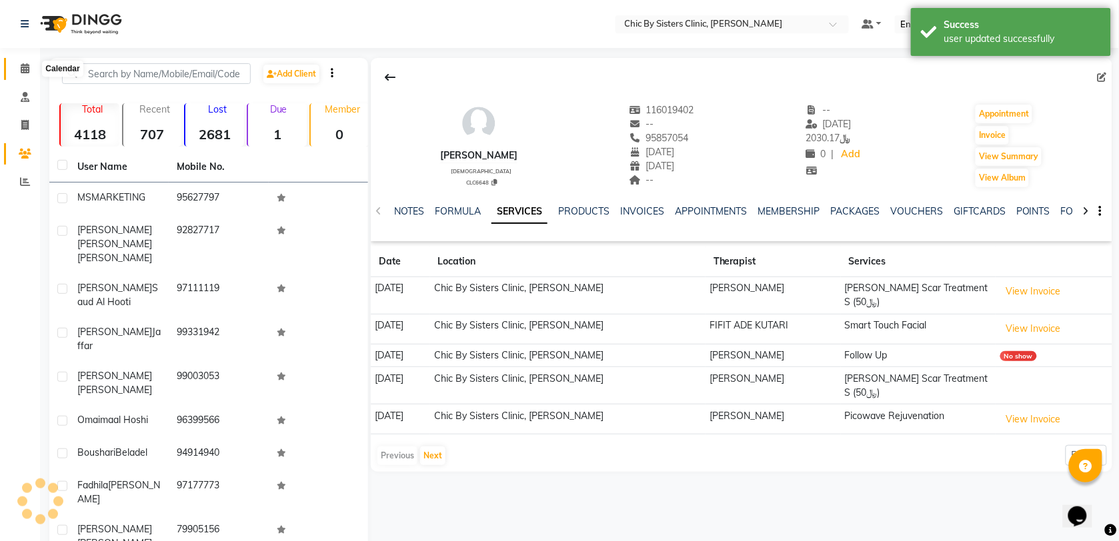
click at [27, 70] on icon at bounding box center [25, 68] width 9 height 10
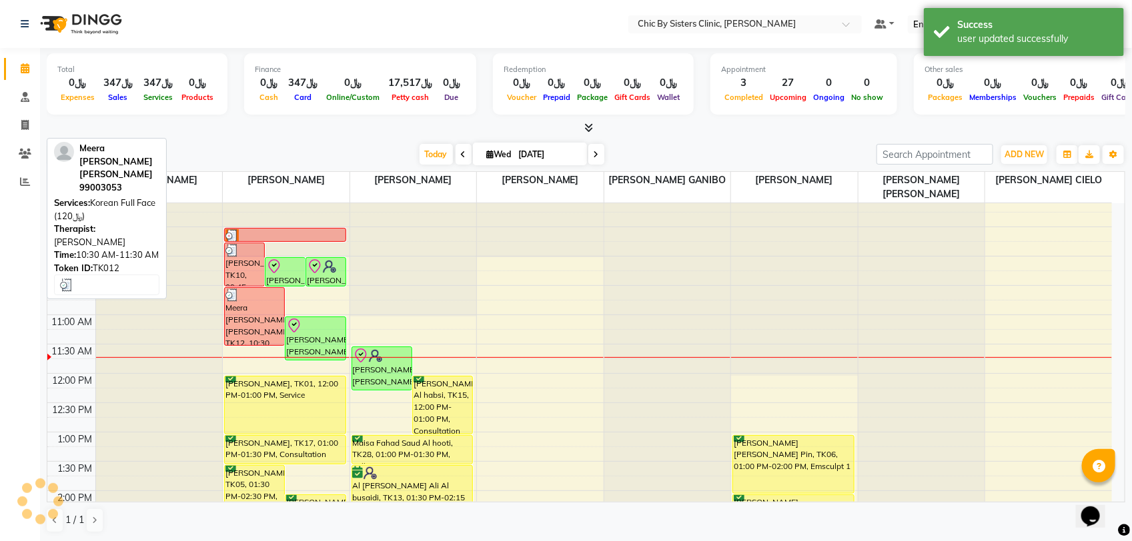
scroll to position [65, 0]
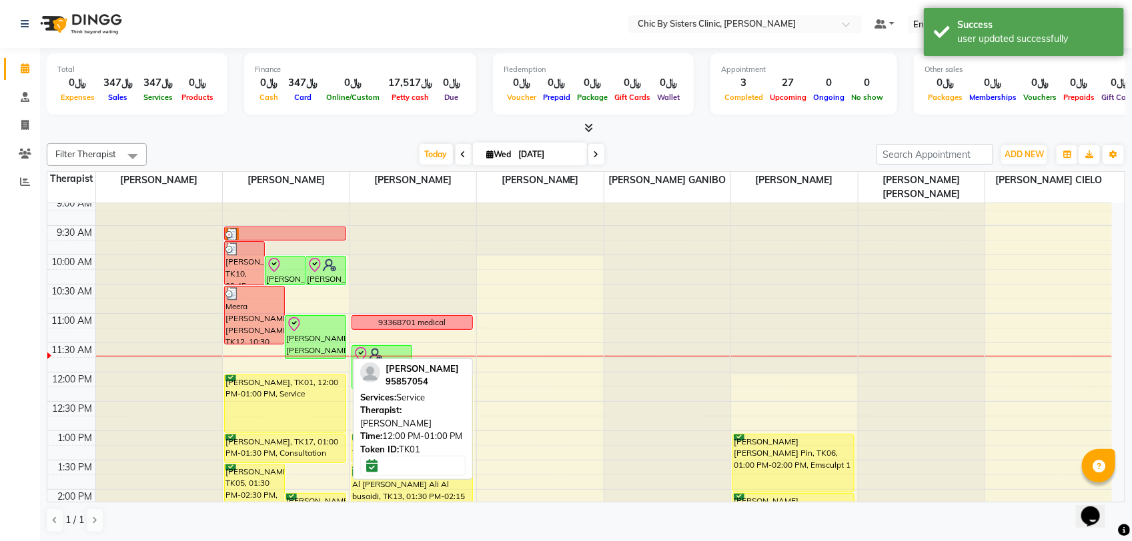
click at [274, 395] on div "[PERSON_NAME], TK01, 12:00 PM-01:00 PM, Service" at bounding box center [285, 403] width 121 height 57
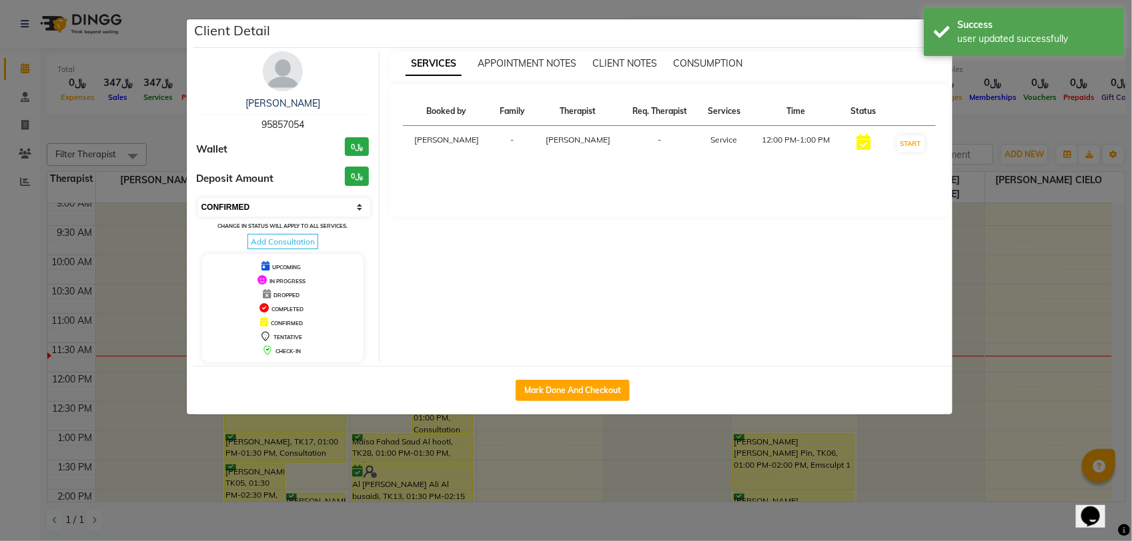
click at [283, 207] on select "Select IN SERVICE CONFIRMED TENTATIVE CHECK IN MARK DONE DROPPED UPCOMING" at bounding box center [284, 207] width 173 height 19
click at [198, 198] on select "Select IN SERVICE CONFIRMED TENTATIVE CHECK IN MARK DONE DROPPED UPCOMING" at bounding box center [284, 207] width 173 height 19
click at [940, 40] on div "Success user updated successfully" at bounding box center [1024, 32] width 200 height 48
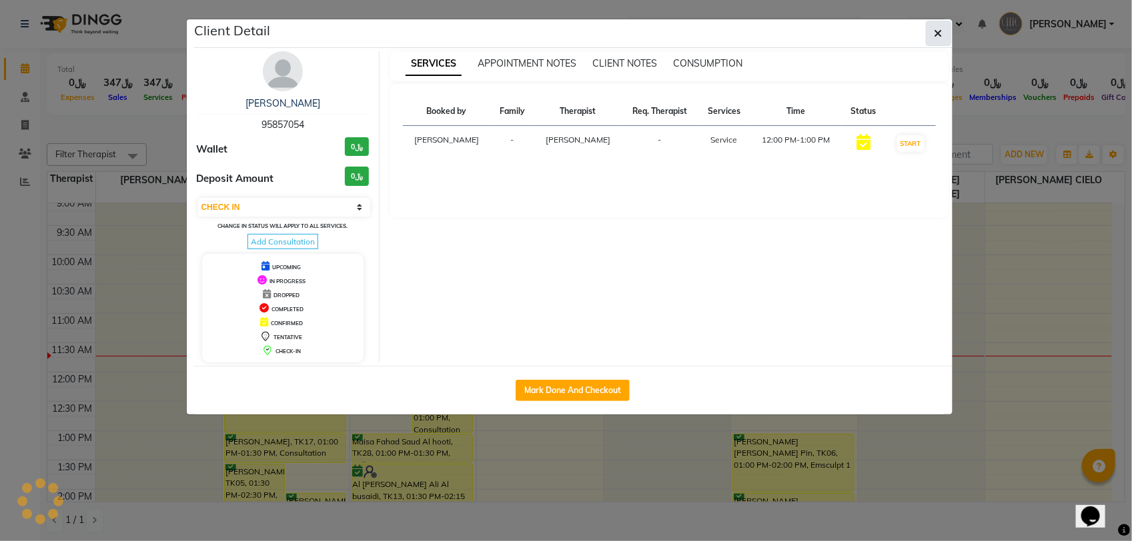
click at [940, 32] on icon "button" at bounding box center [938, 33] width 8 height 11
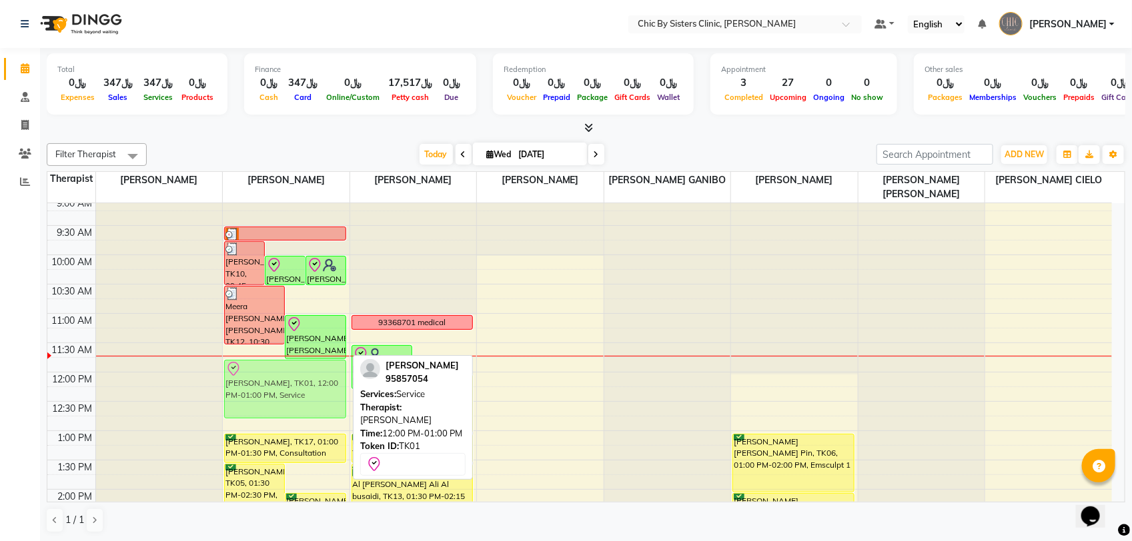
drag, startPoint x: 278, startPoint y: 401, endPoint x: 279, endPoint y: 383, distance: 17.4
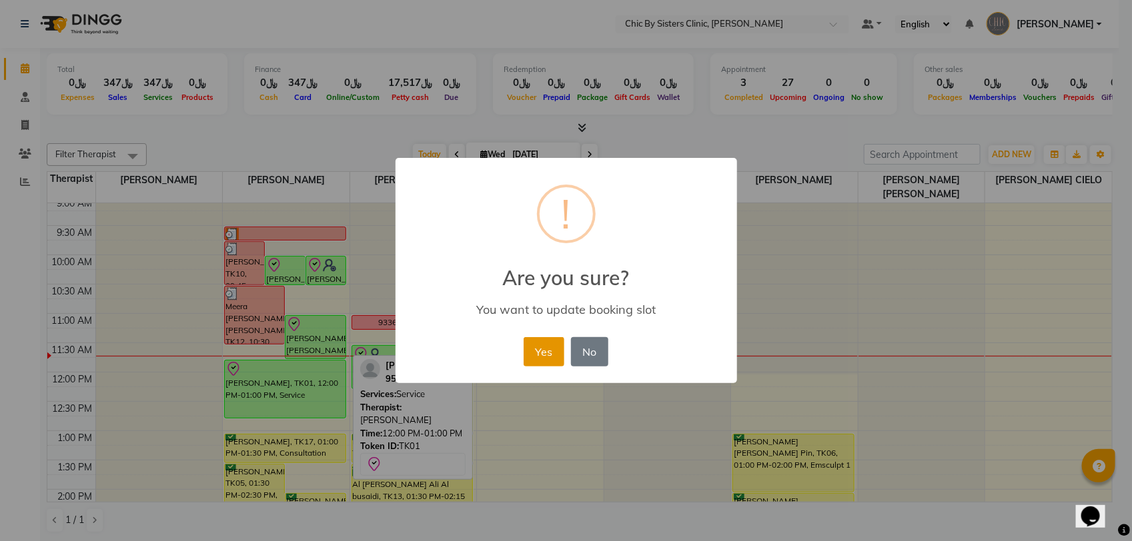
click at [534, 343] on button "Yes" at bounding box center [543, 351] width 41 height 29
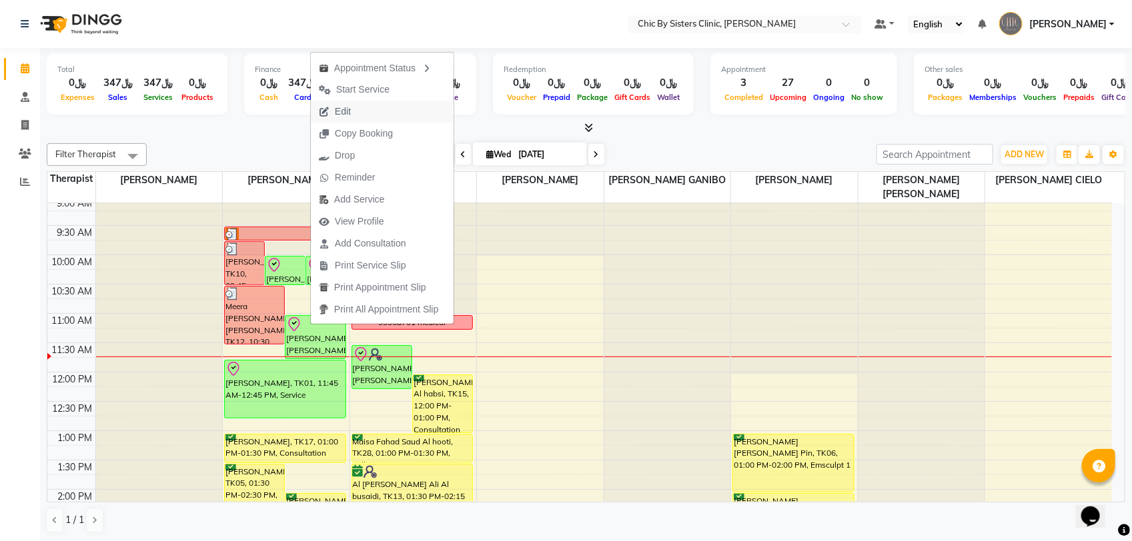
click at [341, 114] on span "Edit" at bounding box center [343, 112] width 16 height 14
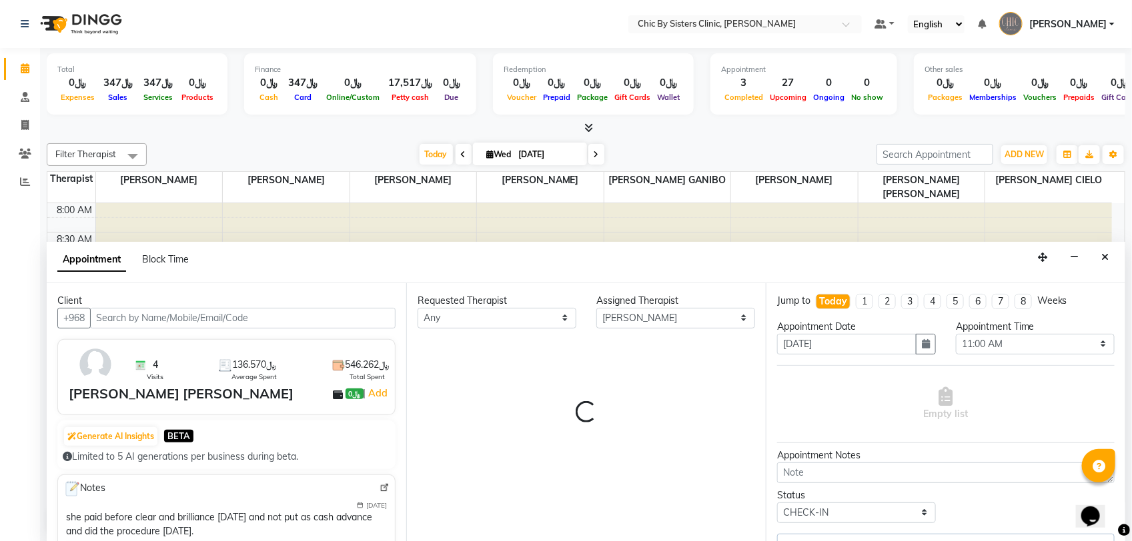
scroll to position [178, 0]
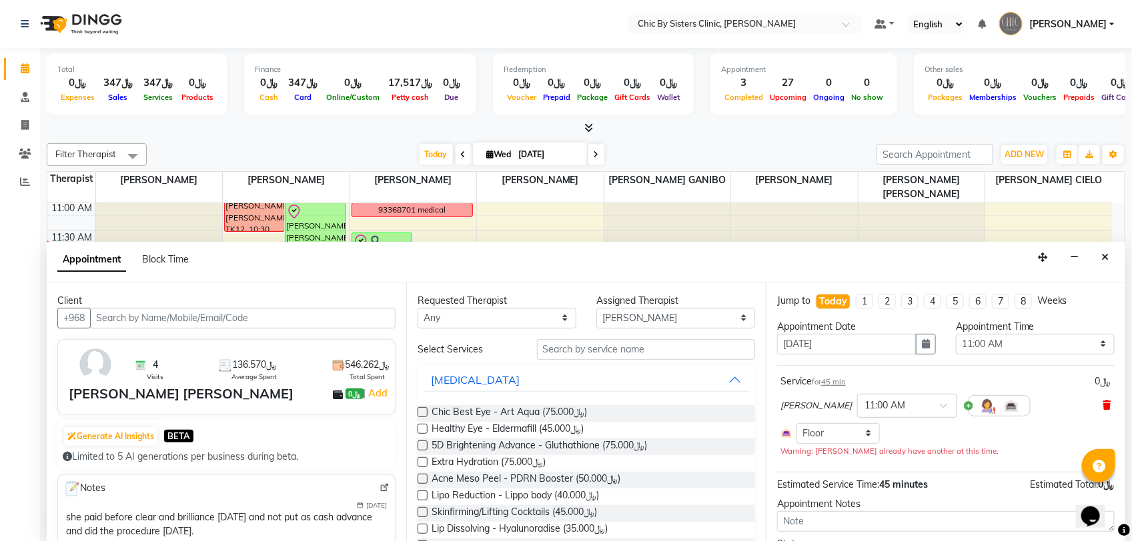
click at [1103, 408] on icon at bounding box center [1107, 405] width 8 height 9
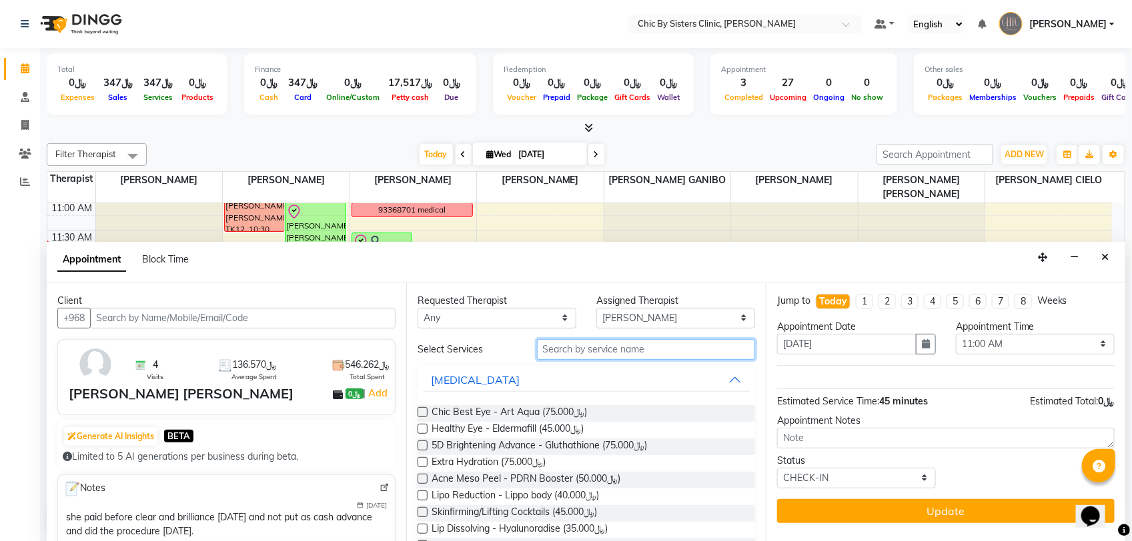
click at [614, 341] on input "text" at bounding box center [646, 349] width 218 height 21
click at [611, 348] on input "text" at bounding box center [646, 349] width 218 height 21
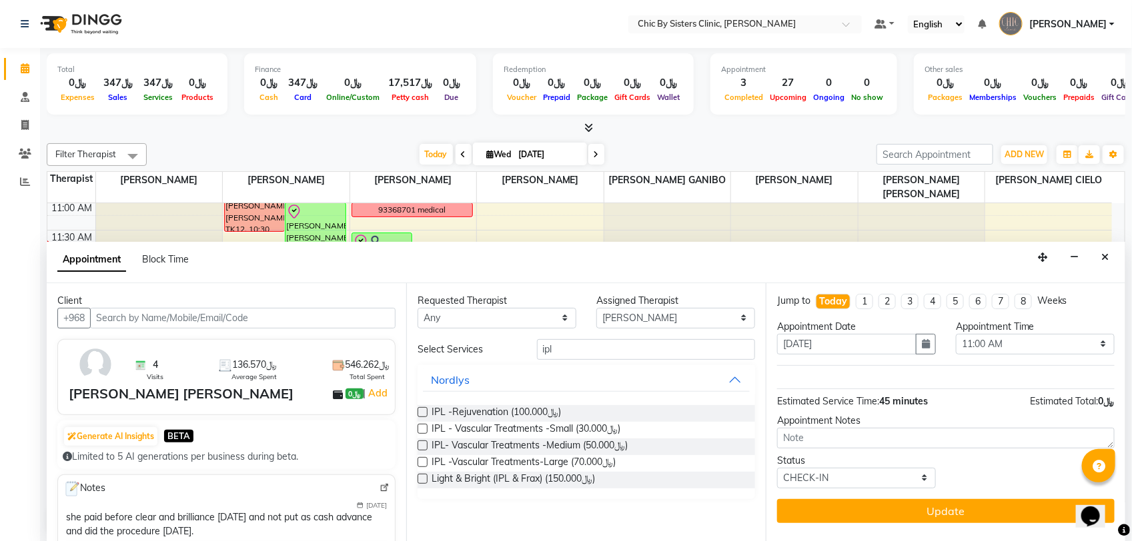
click at [421, 443] on label at bounding box center [422, 446] width 10 height 10
click at [421, 443] on input "checkbox" at bounding box center [421, 447] width 9 height 9
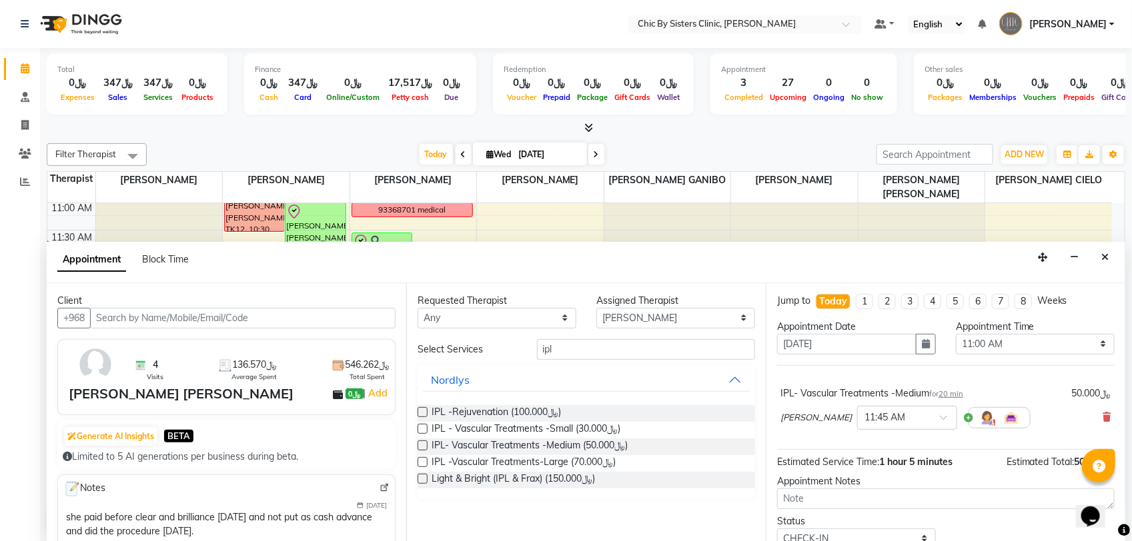
scroll to position [54, 0]
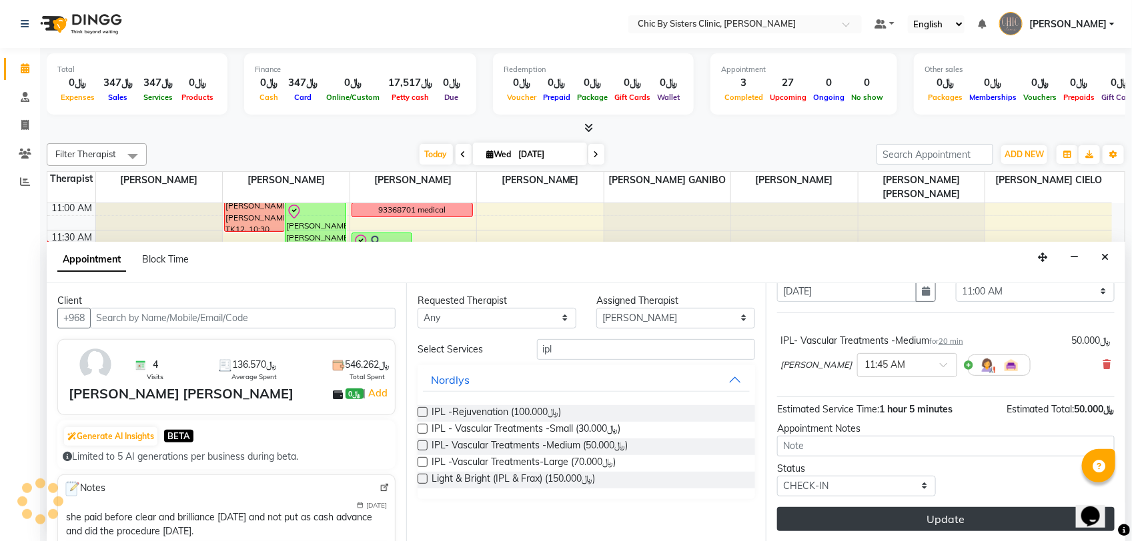
click at [867, 521] on button "Update" at bounding box center [945, 519] width 337 height 24
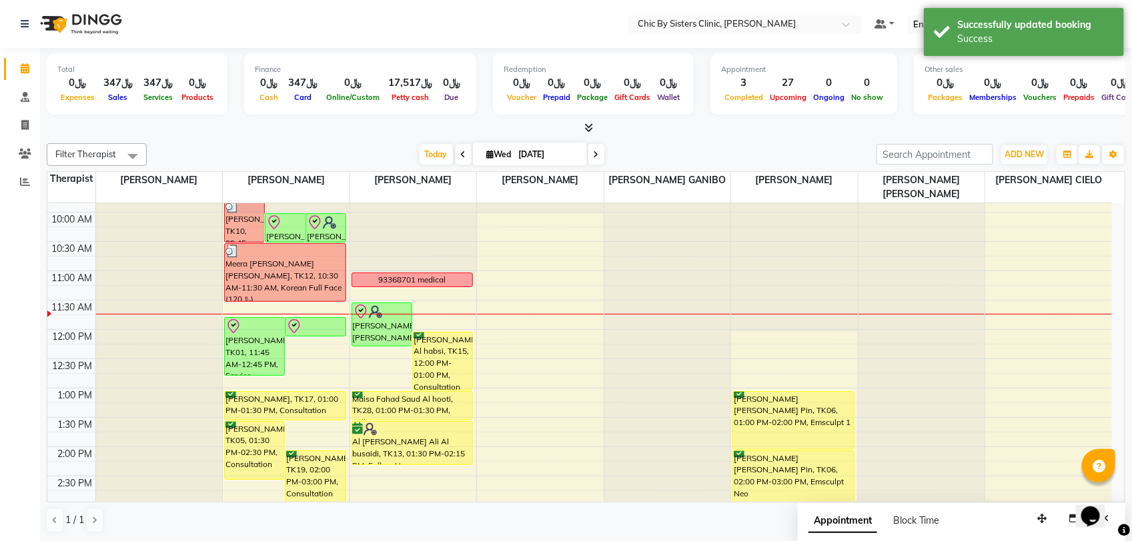
scroll to position [0, 0]
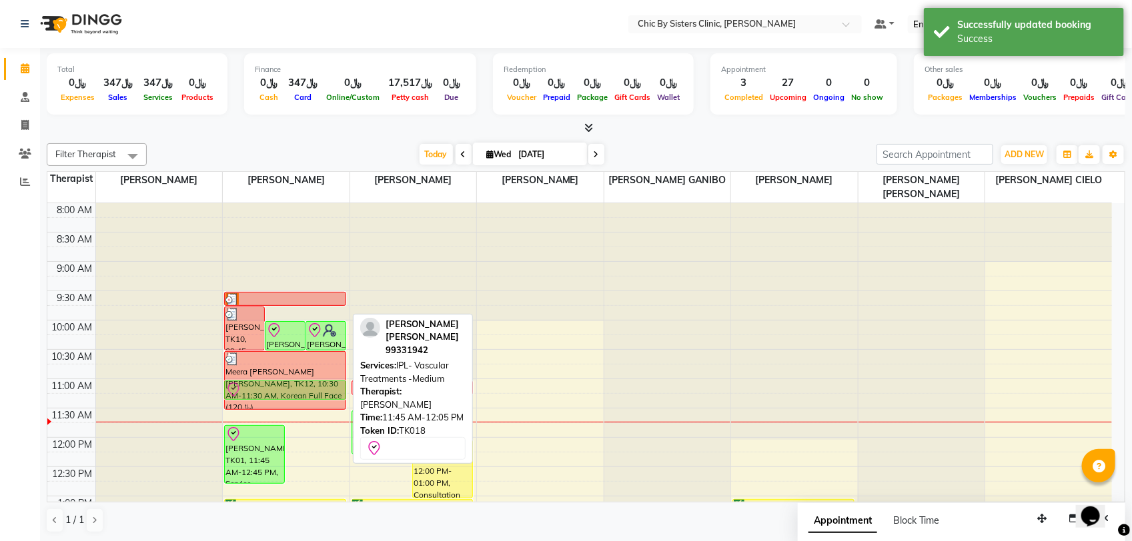
drag, startPoint x: 317, startPoint y: 434, endPoint x: 327, endPoint y: 389, distance: 46.3
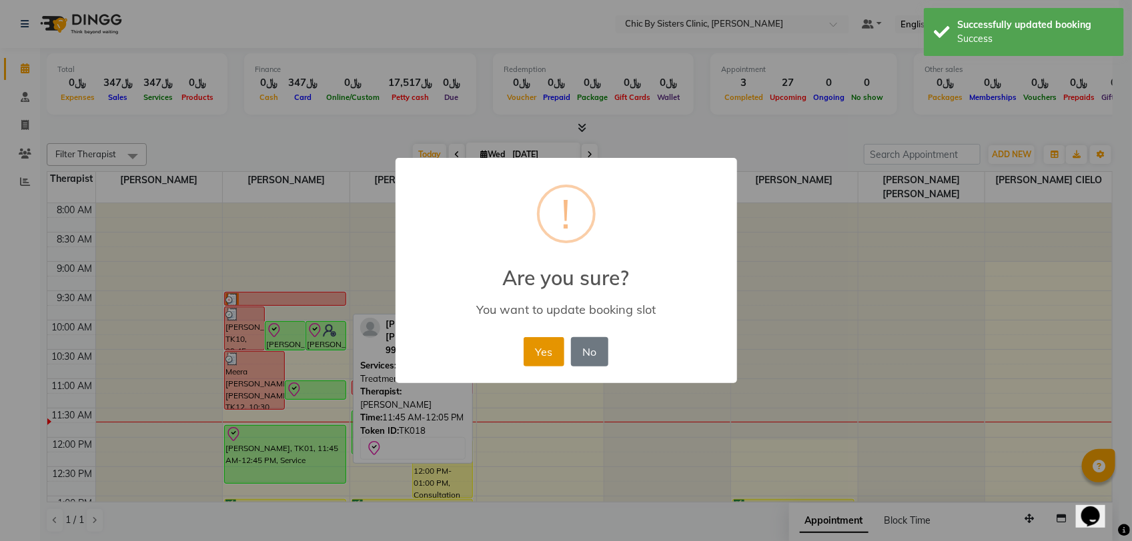
click at [535, 345] on button "Yes" at bounding box center [543, 351] width 41 height 29
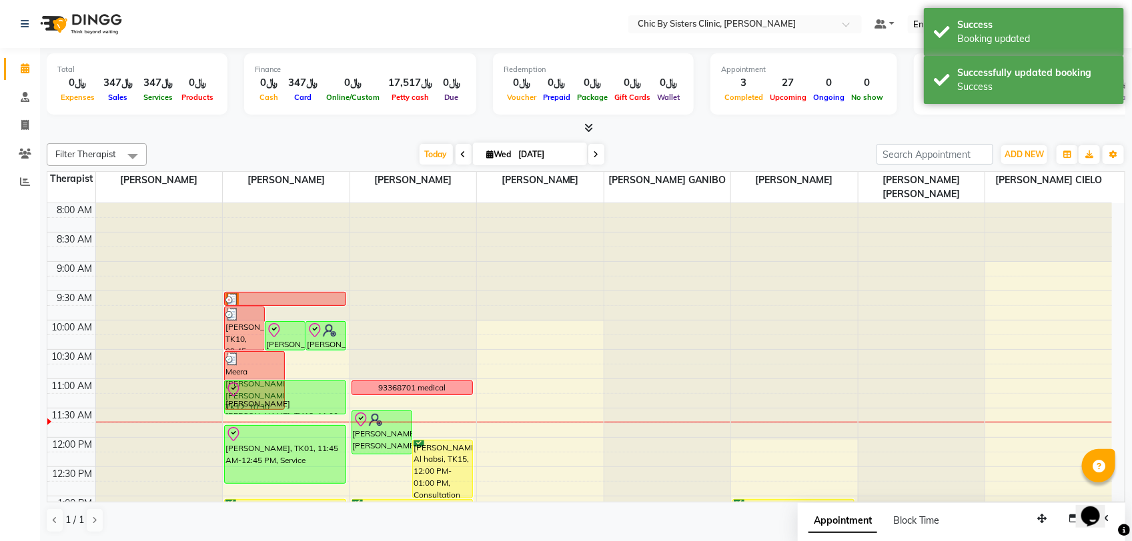
drag, startPoint x: 317, startPoint y: 400, endPoint x: 317, endPoint y: 414, distance: 14.0
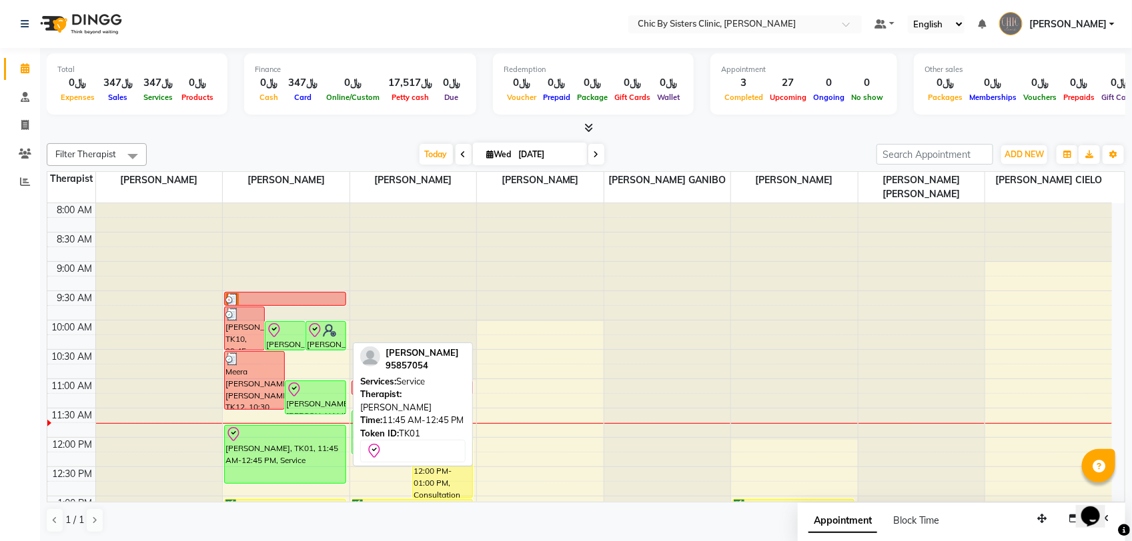
click at [308, 452] on div "[PERSON_NAME], TK01, 11:45 AM-12:45 PM, Service" at bounding box center [285, 454] width 121 height 57
click at [255, 465] on div "[PERSON_NAME], TK01, 11:45 AM-12:45 PM, Service" at bounding box center [285, 454] width 121 height 57
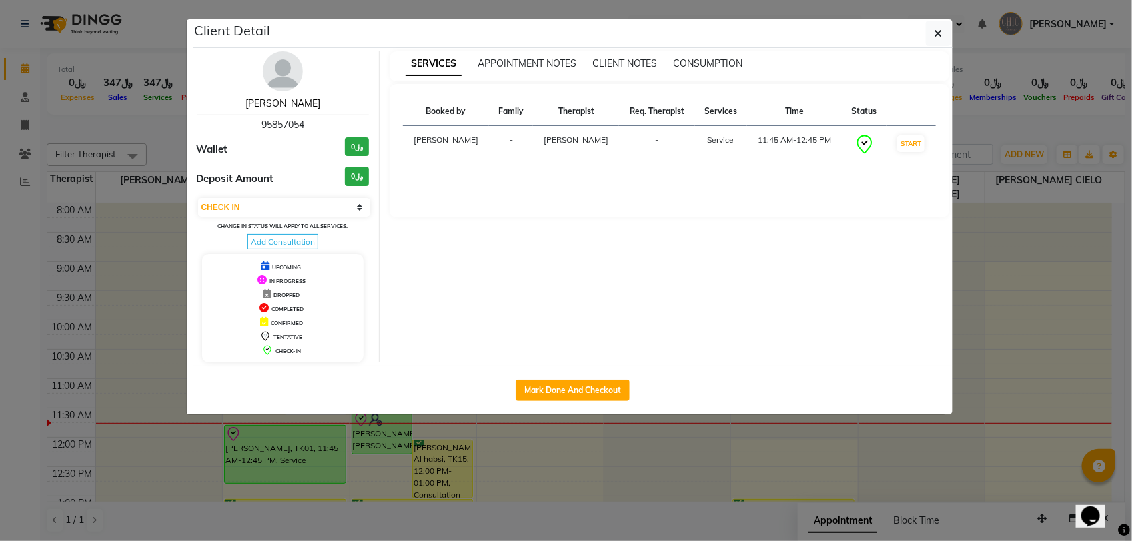
click at [288, 102] on link "[PERSON_NAME]" at bounding box center [282, 103] width 75 height 12
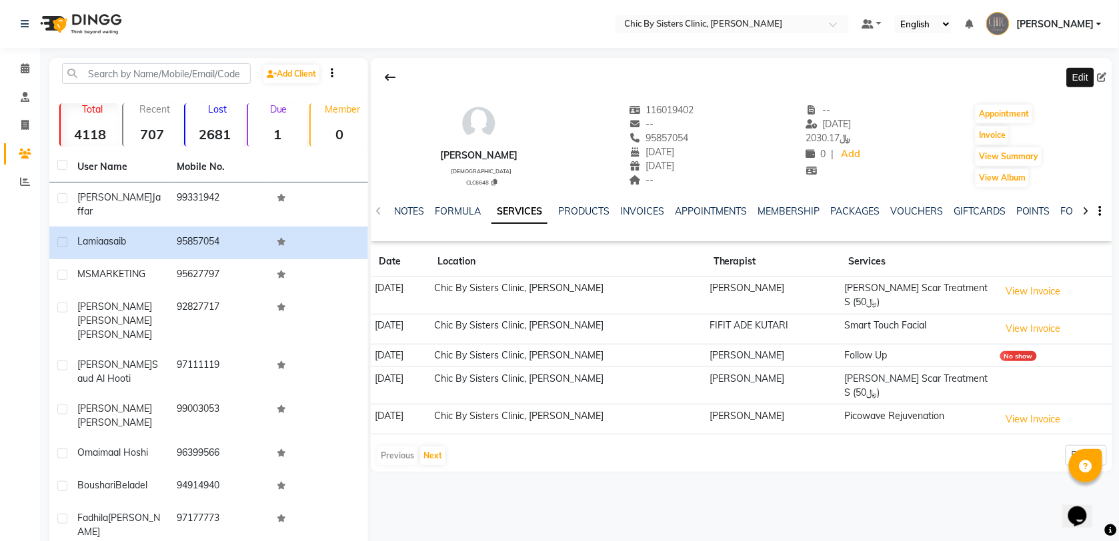
click at [1100, 74] on icon at bounding box center [1102, 77] width 9 height 9
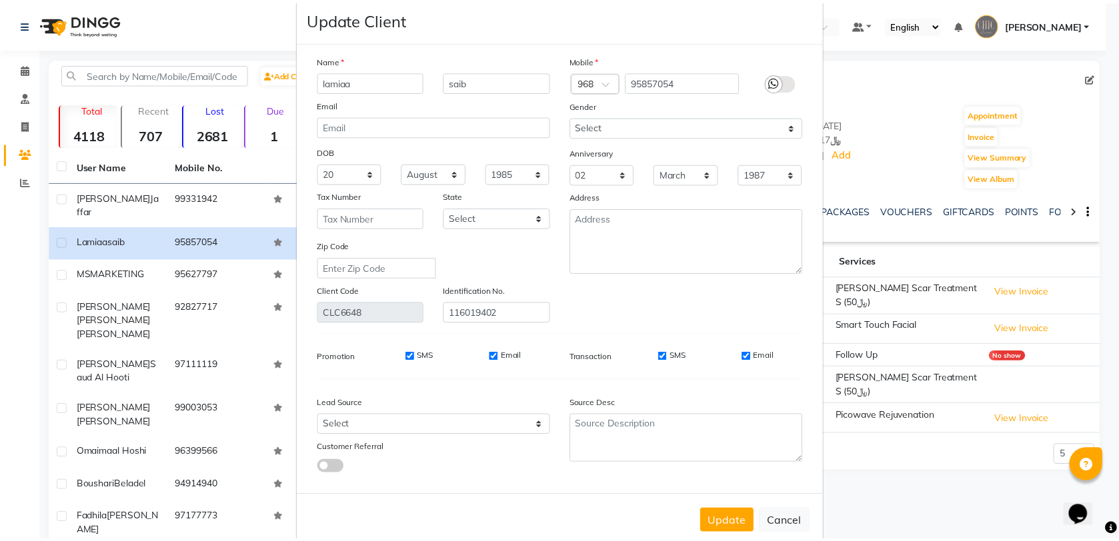
scroll to position [45, 0]
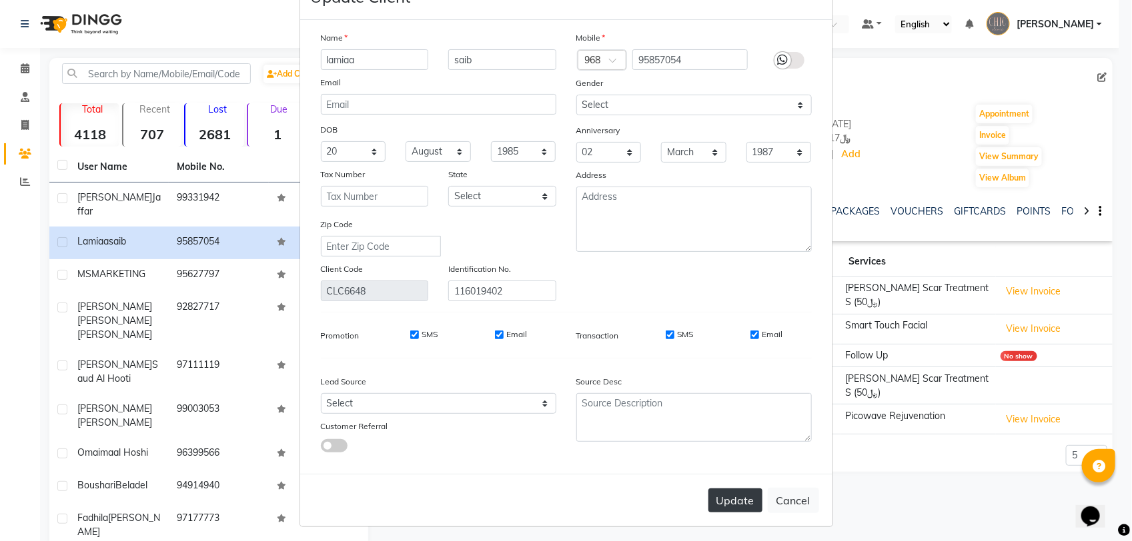
click at [712, 491] on button "Update" at bounding box center [735, 501] width 54 height 24
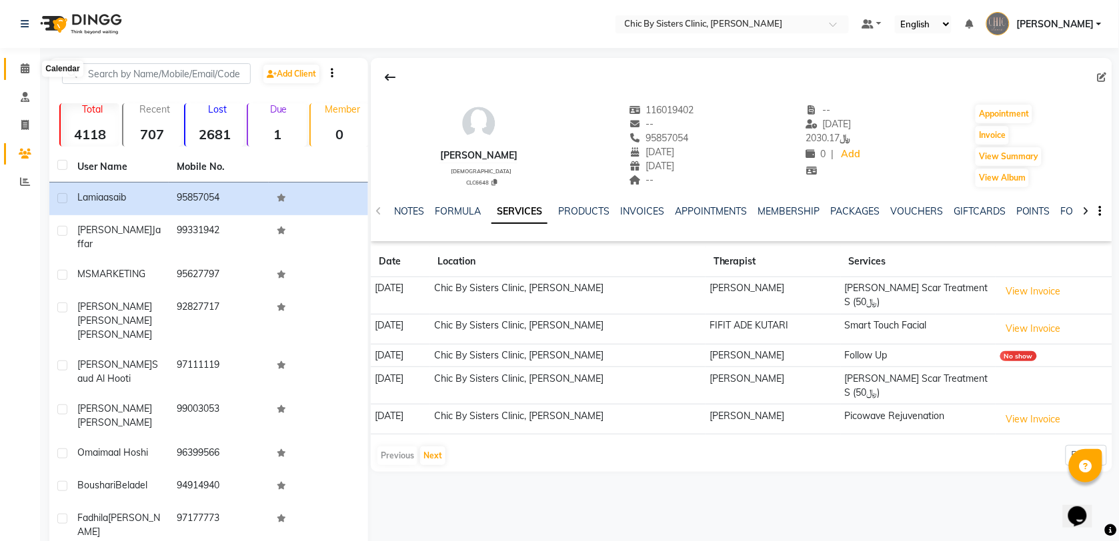
click at [21, 70] on icon at bounding box center [25, 68] width 9 height 10
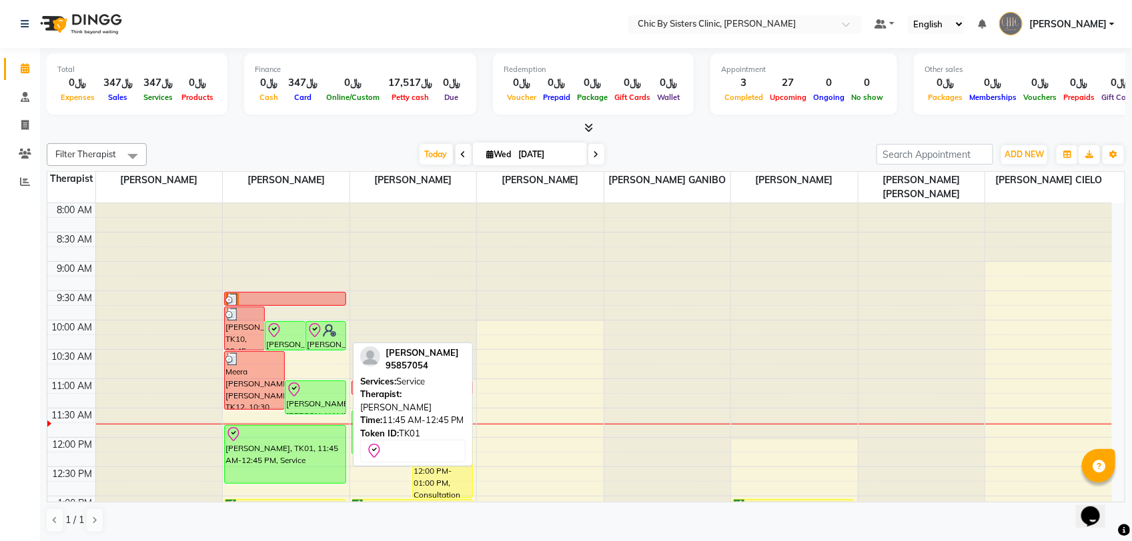
scroll to position [83, 0]
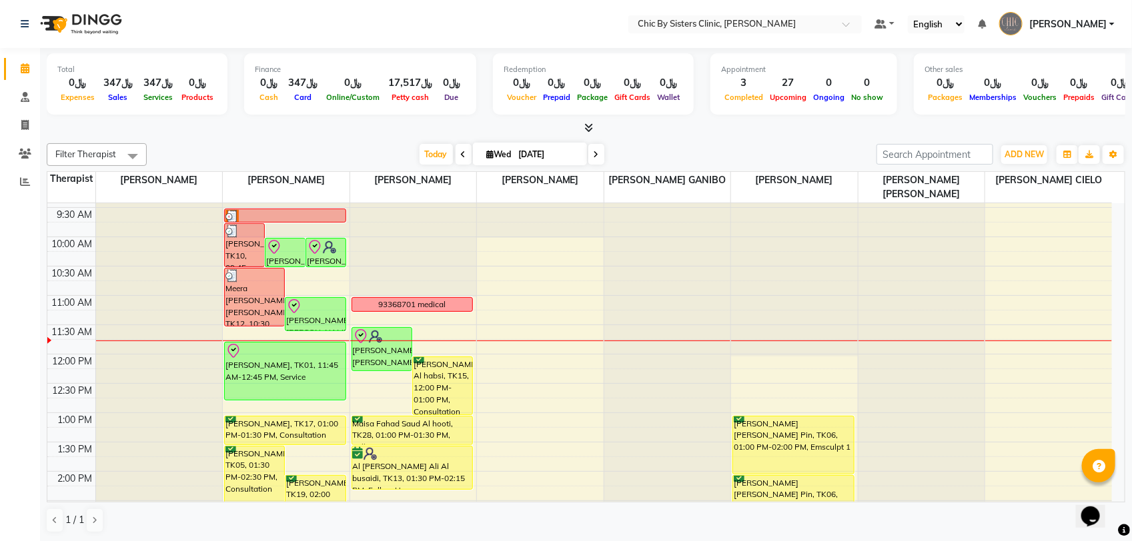
click at [594, 155] on icon at bounding box center [595, 155] width 5 height 8
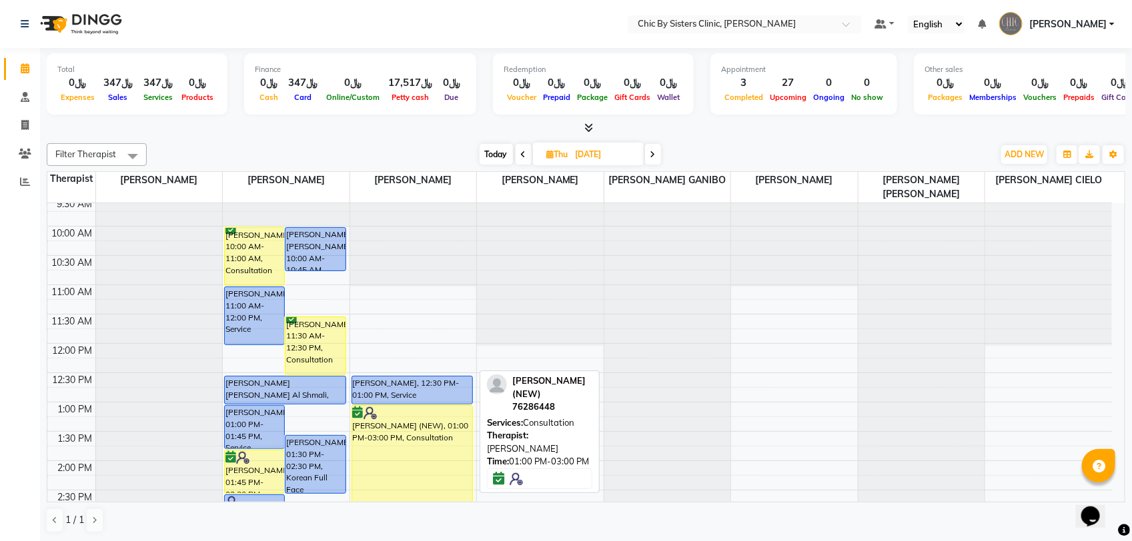
scroll to position [0, 0]
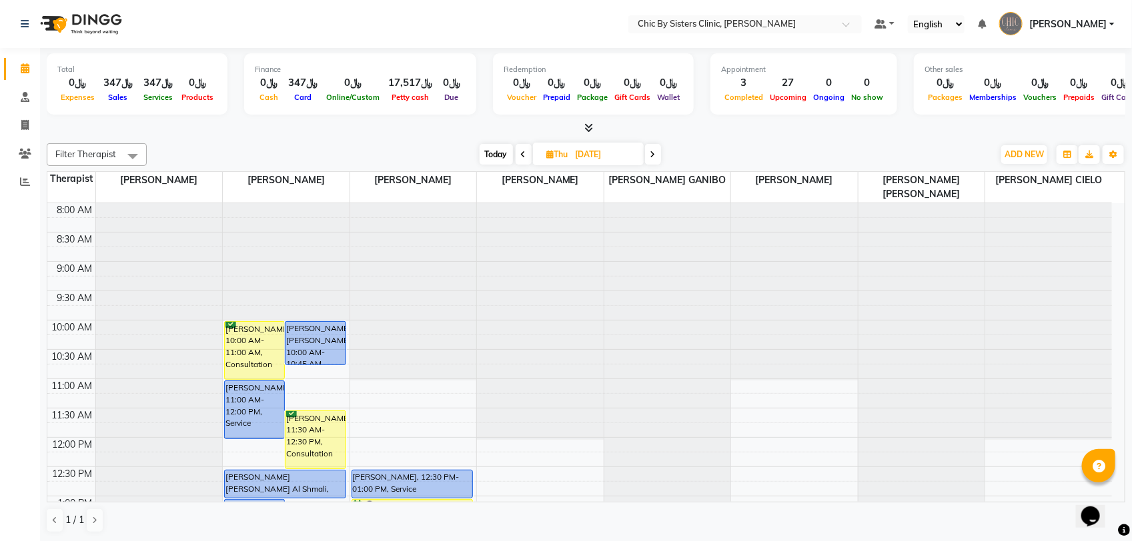
click at [655, 152] on icon at bounding box center [652, 155] width 5 height 8
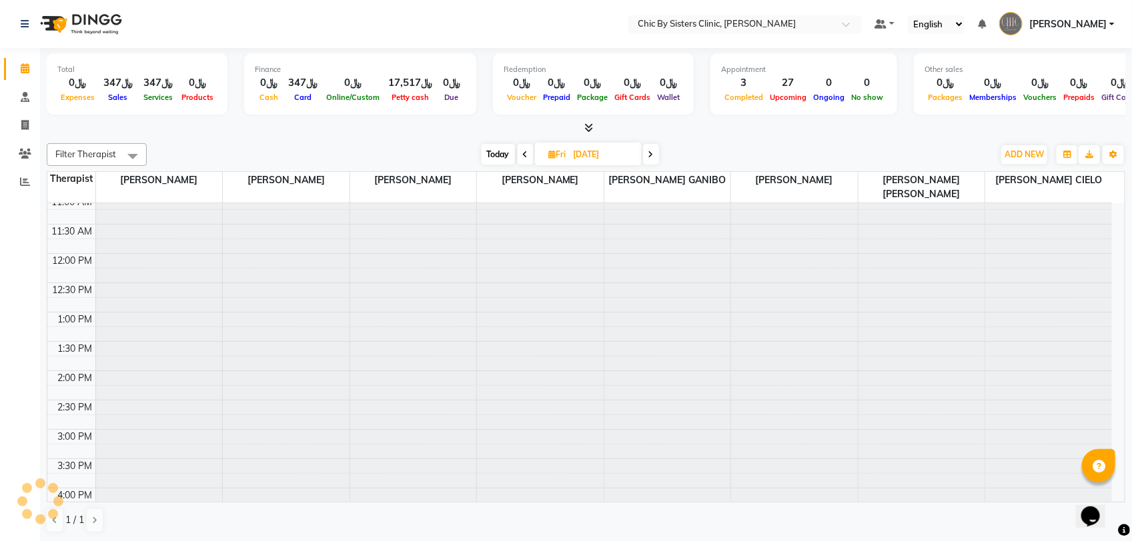
click at [654, 152] on span at bounding box center [651, 154] width 16 height 21
click at [654, 152] on icon at bounding box center [651, 155] width 5 height 8
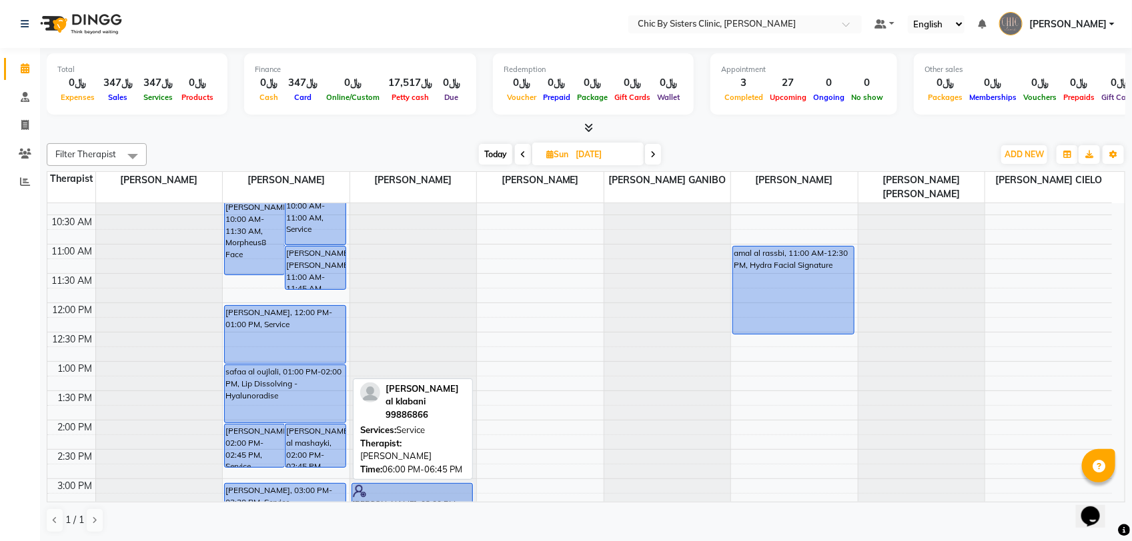
scroll to position [0, 0]
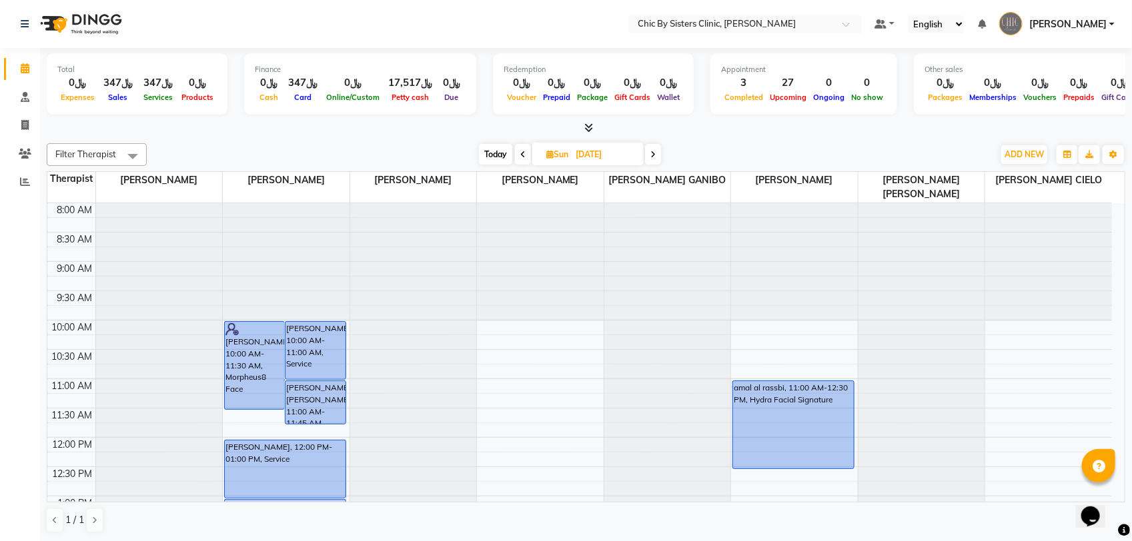
click at [494, 151] on span "Today" at bounding box center [495, 154] width 33 height 21
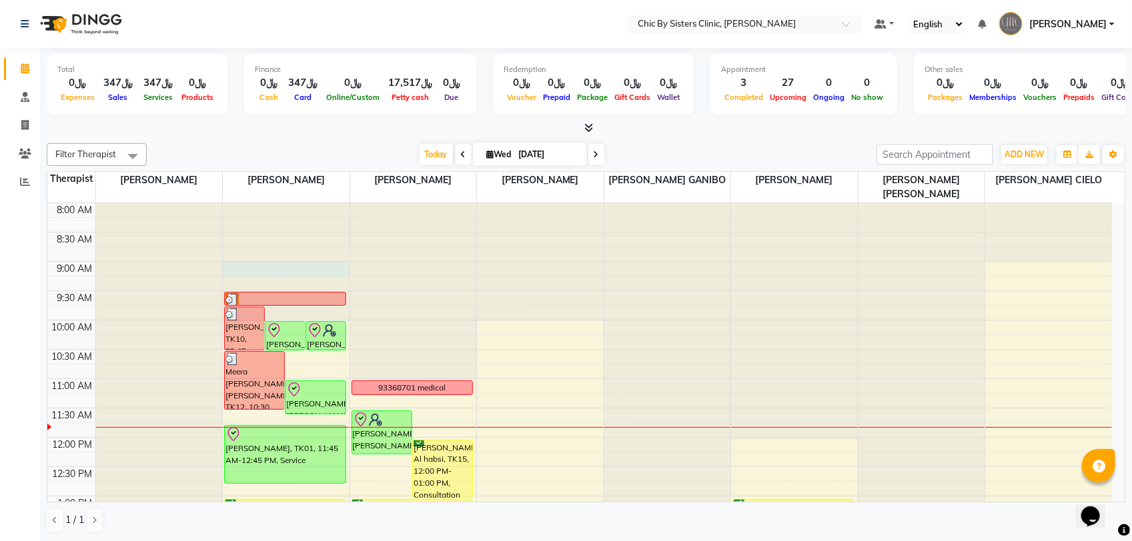
click at [307, 203] on div at bounding box center [286, 203] width 127 height 0
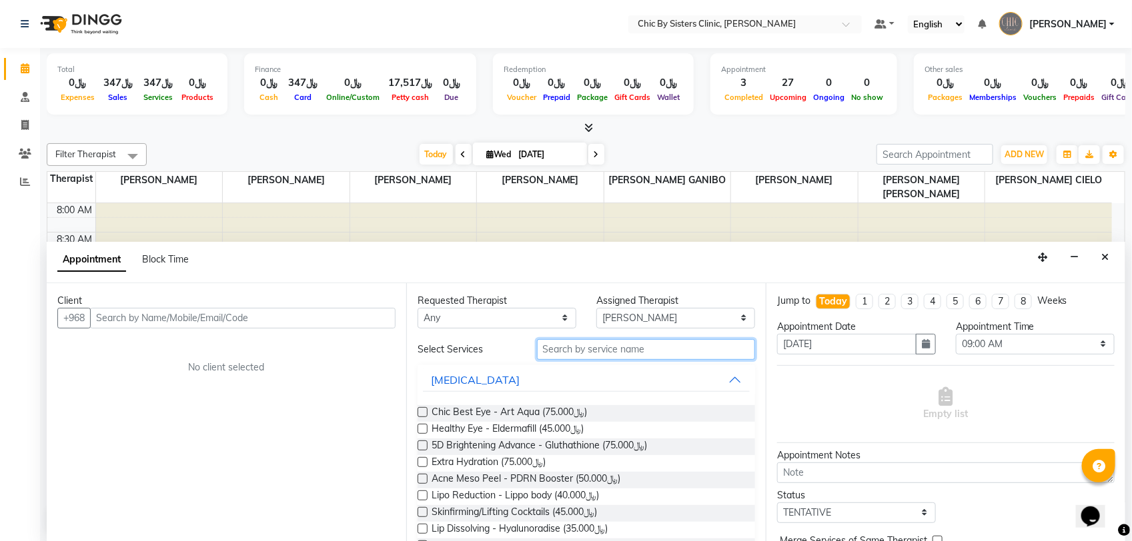
click at [567, 347] on input "text" at bounding box center [646, 349] width 218 height 21
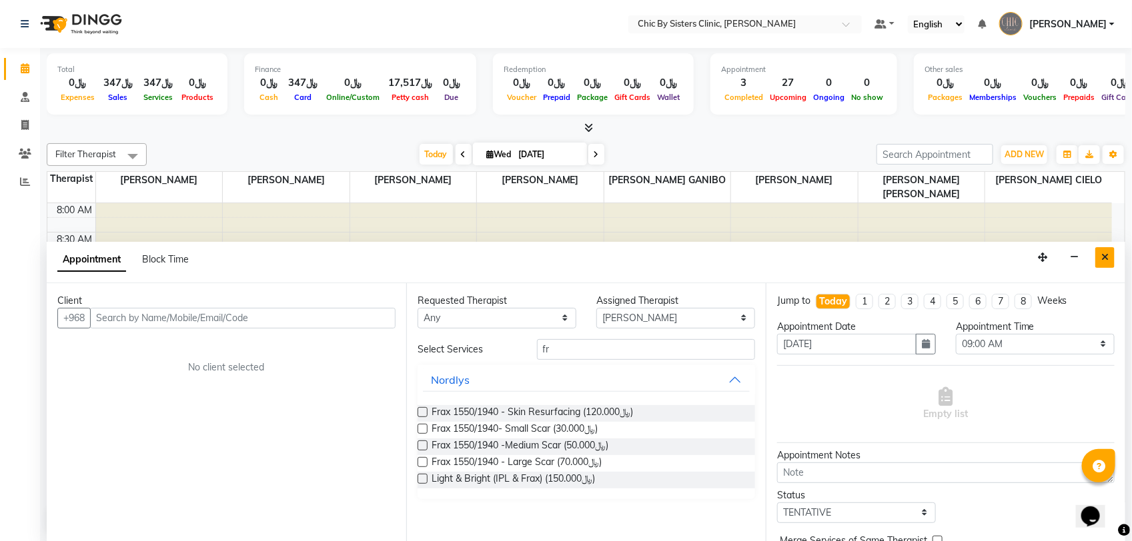
click at [1109, 263] on button "Close" at bounding box center [1104, 257] width 19 height 21
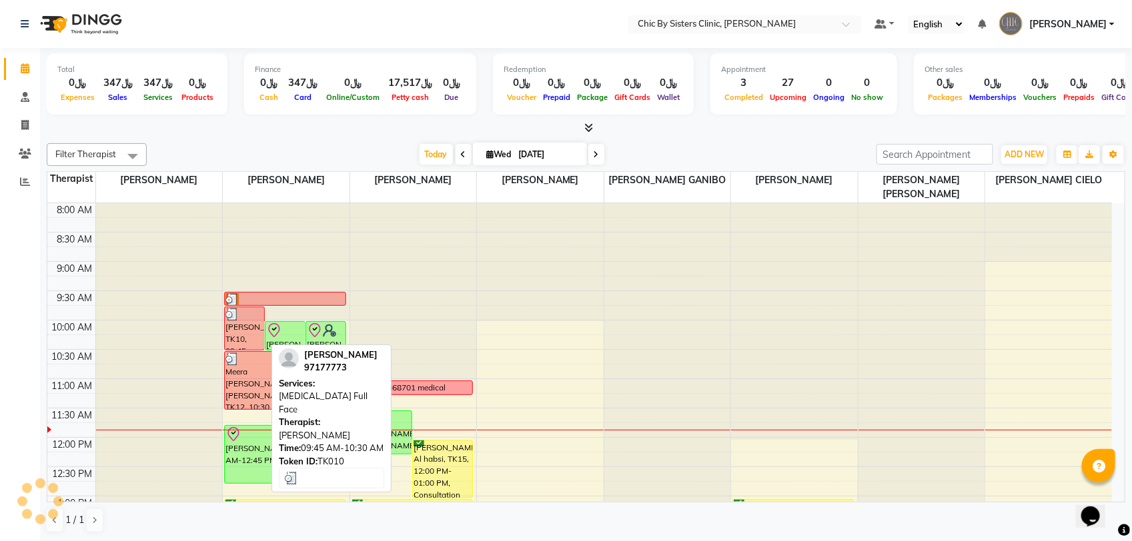
click at [242, 327] on div "[PERSON_NAME], TK10, 09:45 AM-10:30 AM, [MEDICAL_DATA] Full Face" at bounding box center [244, 328] width 39 height 43
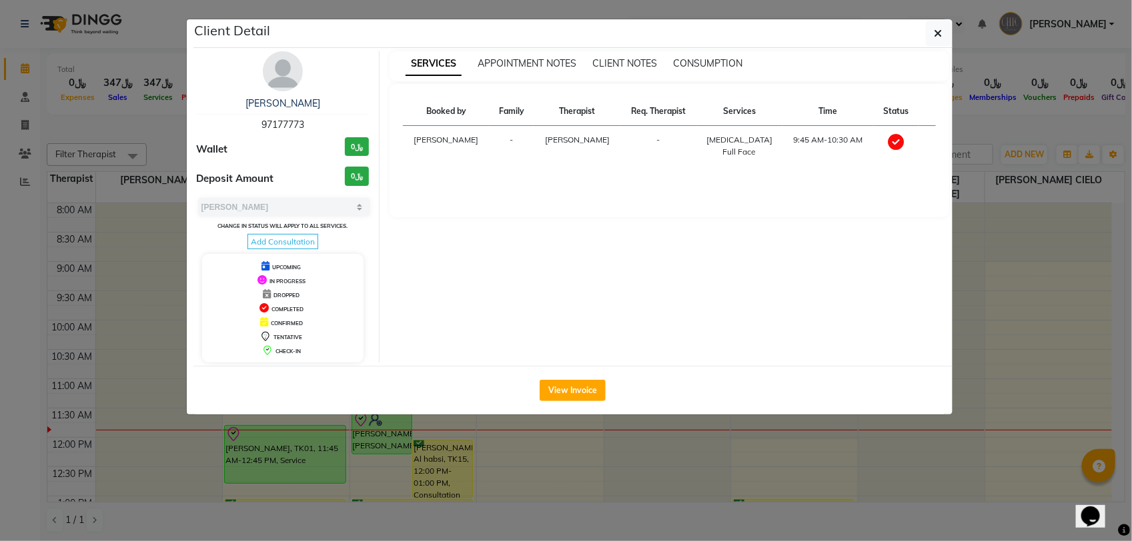
click at [288, 121] on span "97177773" at bounding box center [282, 125] width 43 height 12
copy span "97177773"
click at [928, 35] on button "button" at bounding box center [938, 33] width 25 height 25
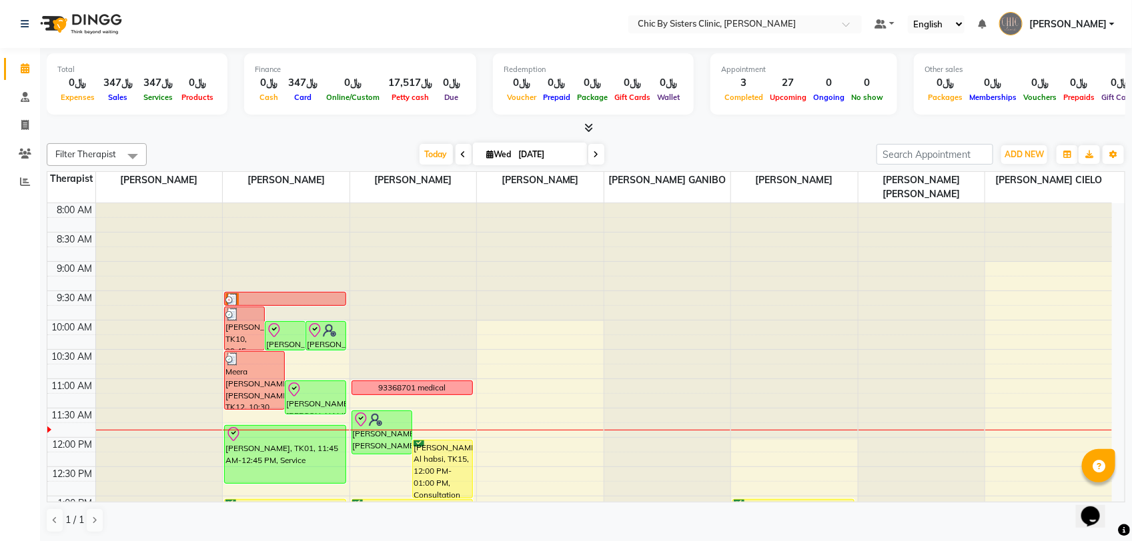
click at [545, 159] on input "[DATE]" at bounding box center [548, 155] width 67 height 20
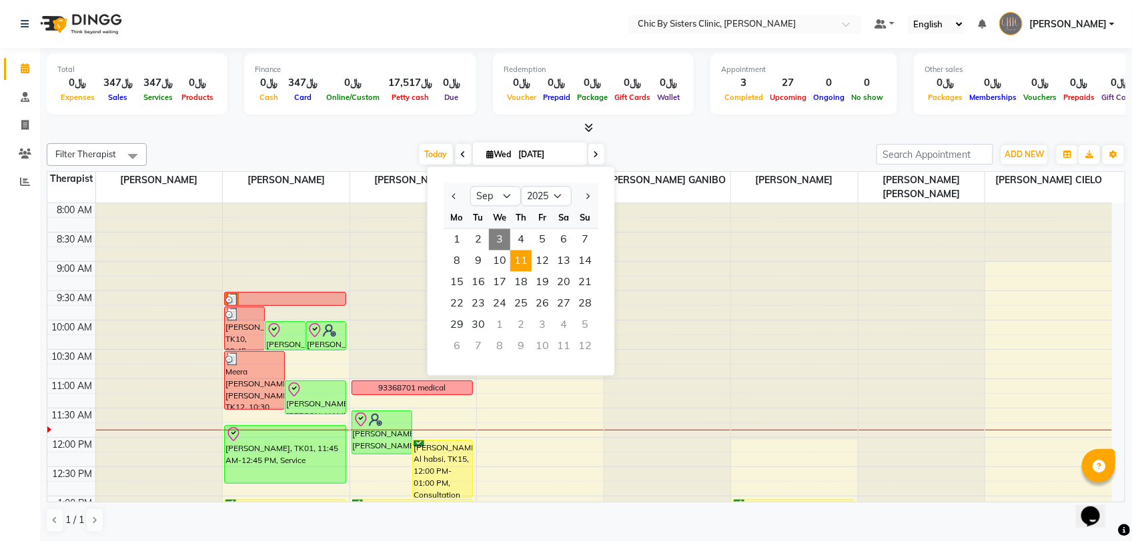
click at [519, 267] on span "11" at bounding box center [520, 261] width 21 height 21
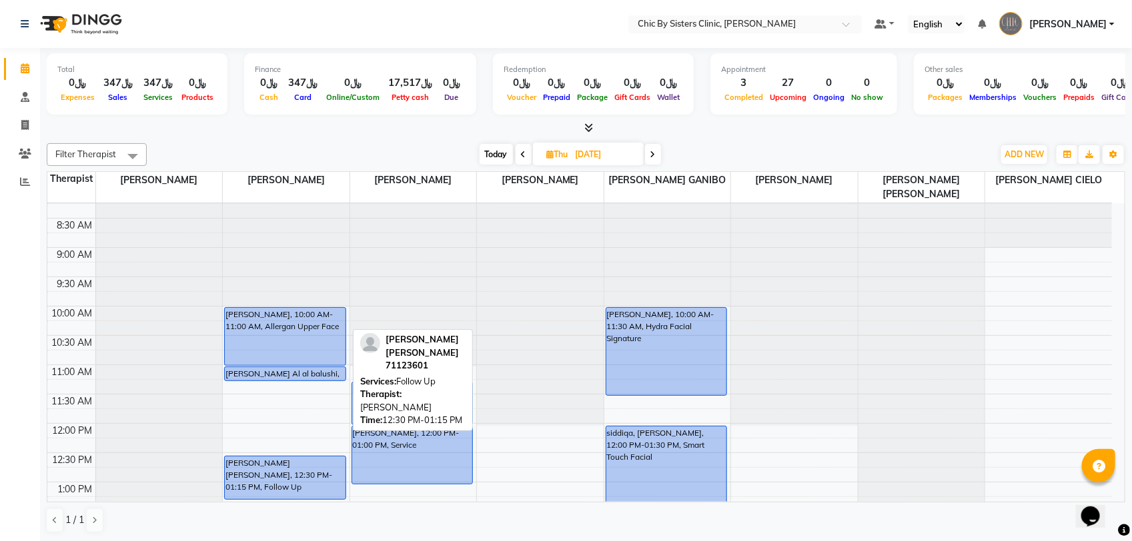
scroll to position [11, 0]
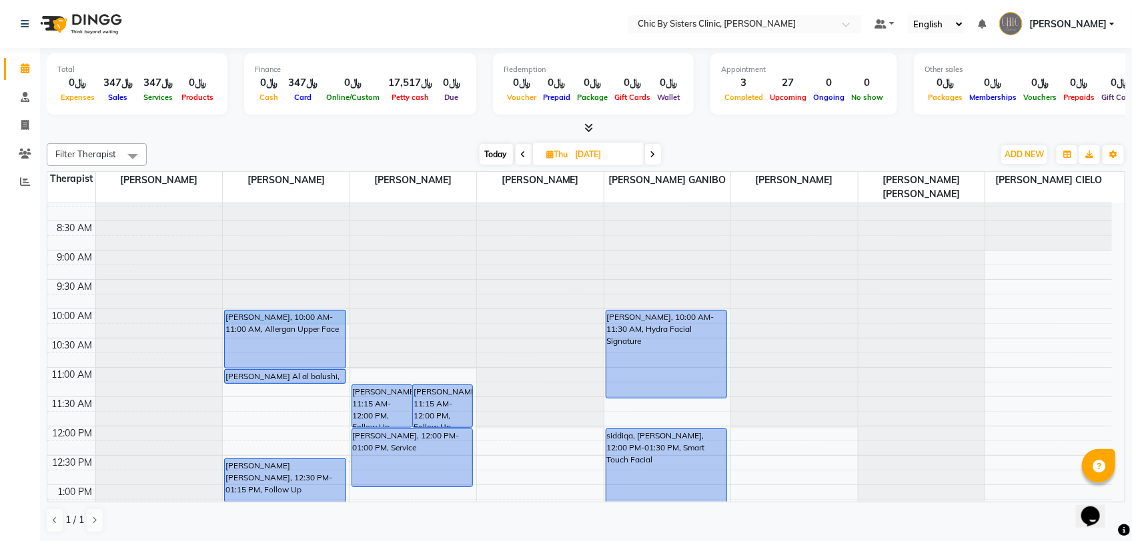
click at [350, 314] on div at bounding box center [413, 280] width 127 height 177
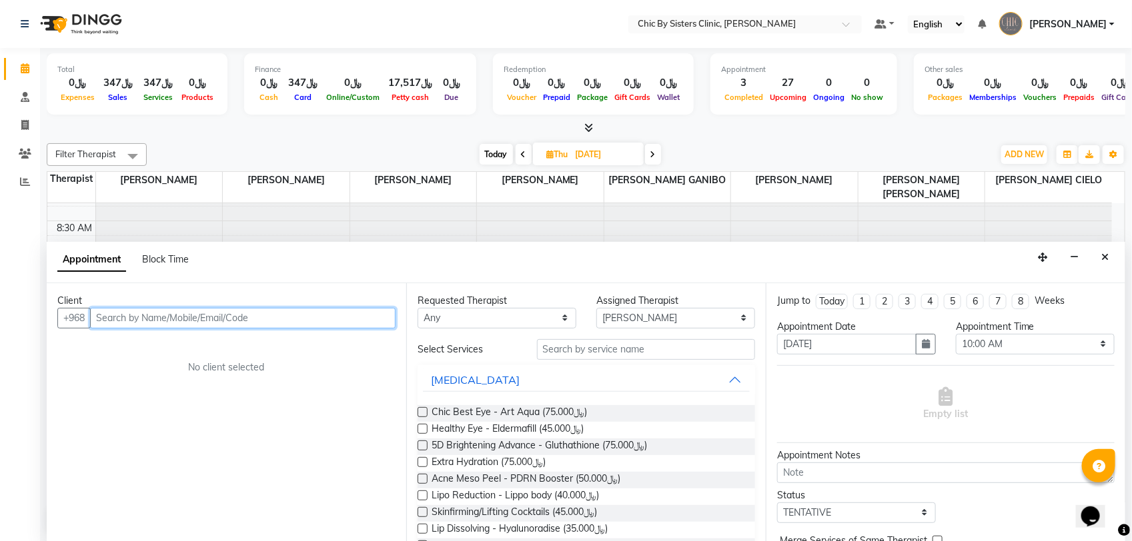
paste input "97177773"
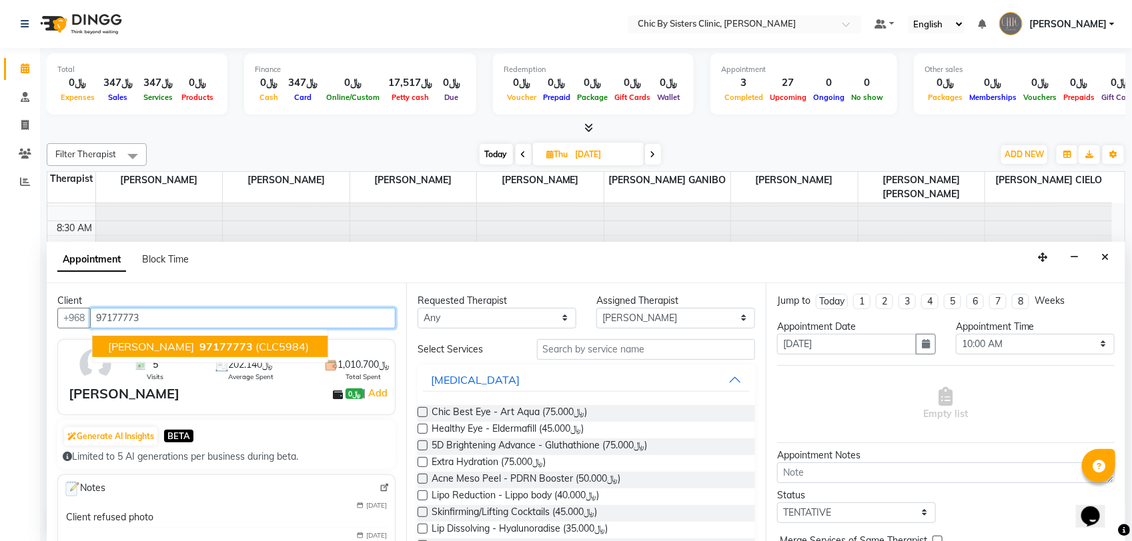
click at [177, 345] on span "[PERSON_NAME]" at bounding box center [152, 346] width 86 height 13
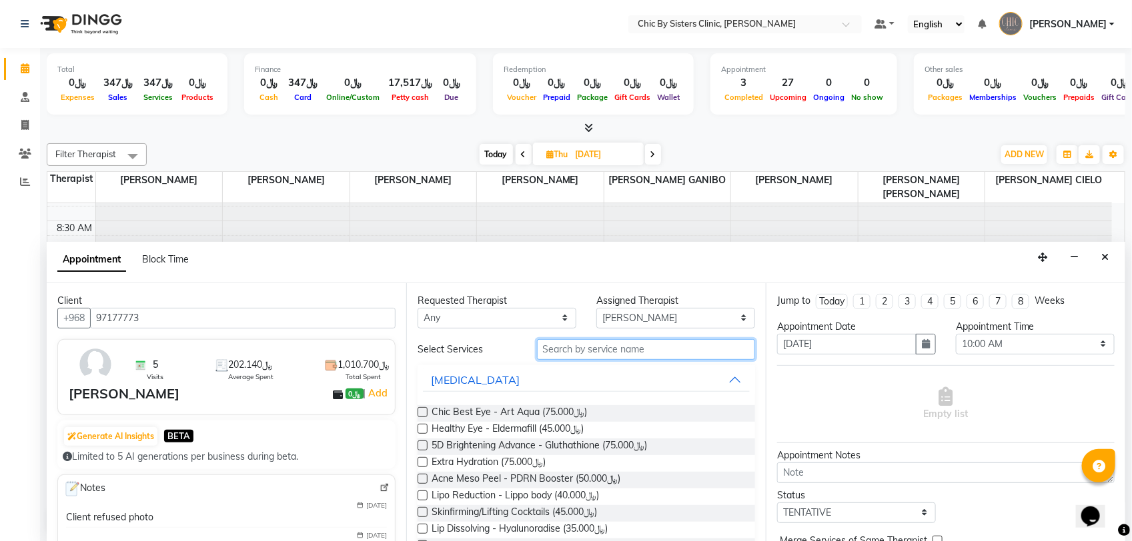
click at [601, 353] on input "text" at bounding box center [646, 349] width 218 height 21
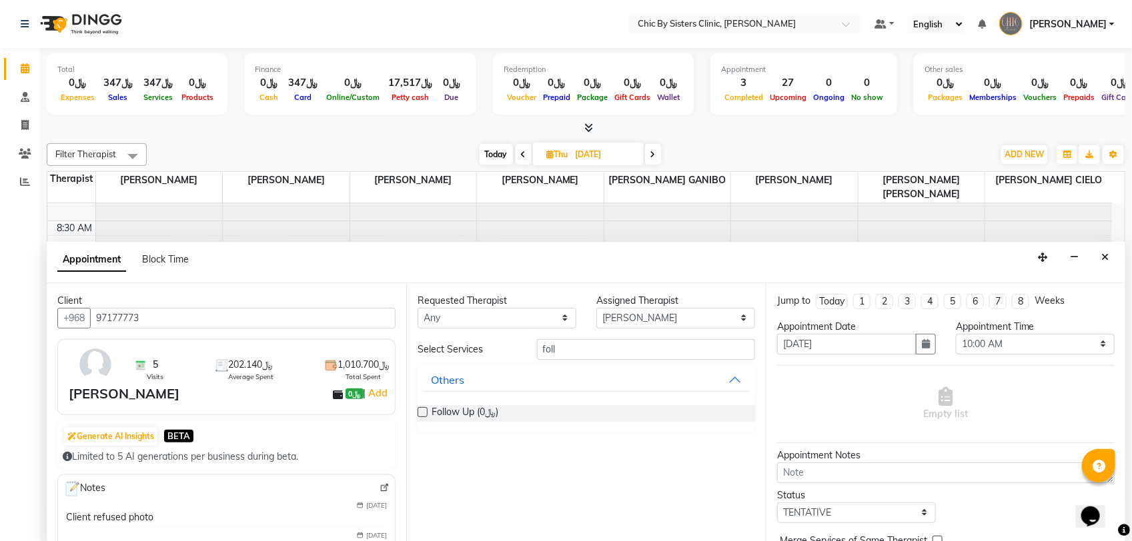
click at [423, 411] on label at bounding box center [422, 412] width 10 height 10
click at [423, 411] on input "checkbox" at bounding box center [421, 413] width 9 height 9
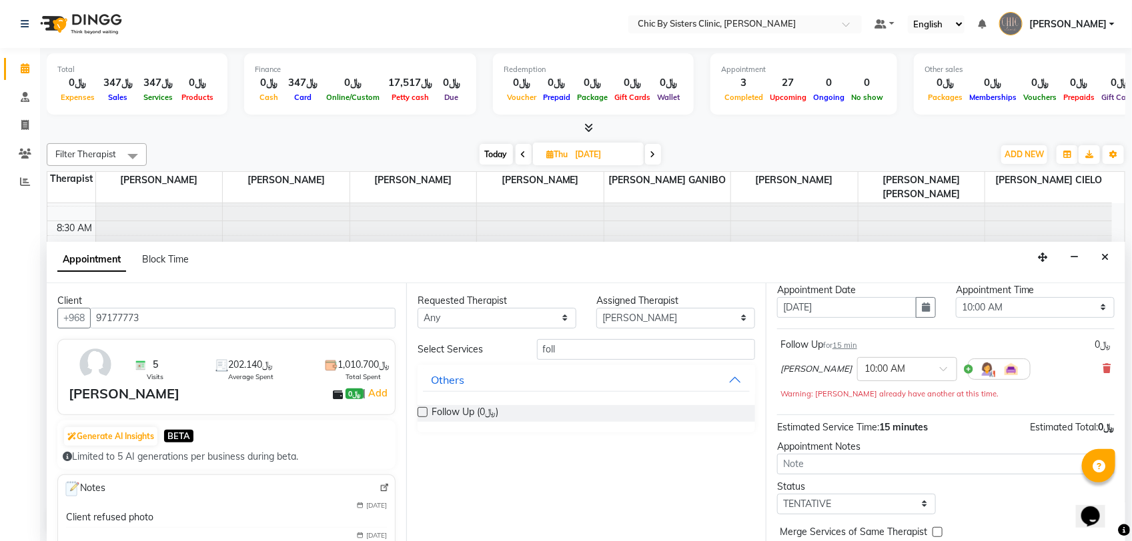
scroll to position [72, 0]
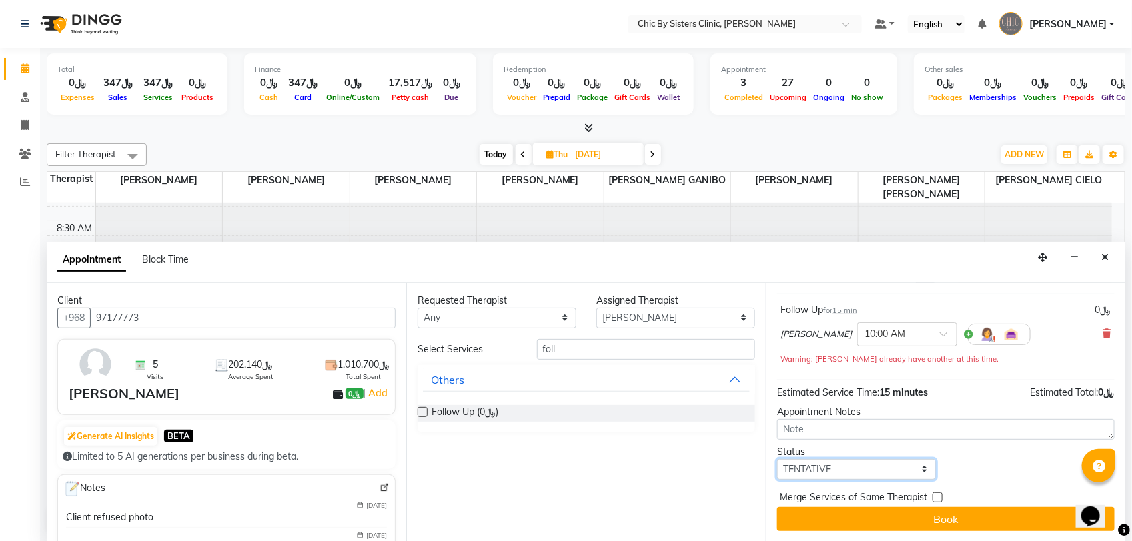
click at [848, 471] on select "Select TENTATIVE CONFIRM UPCOMING" at bounding box center [856, 469] width 159 height 21
click at [777, 459] on select "Select TENTATIVE CONFIRM UPCOMING" at bounding box center [856, 469] width 159 height 21
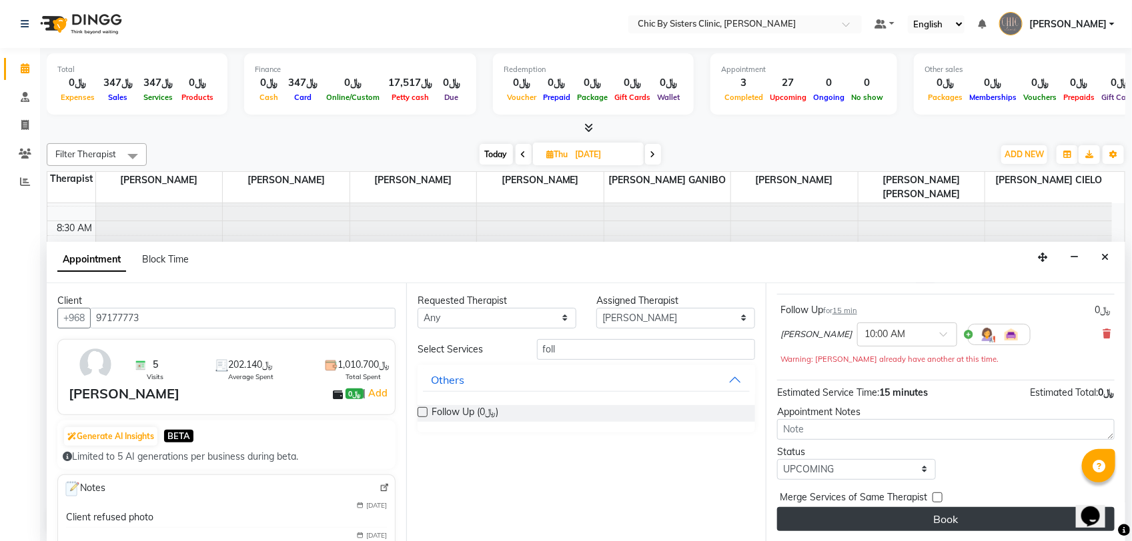
click at [830, 518] on button "Book" at bounding box center [945, 519] width 337 height 24
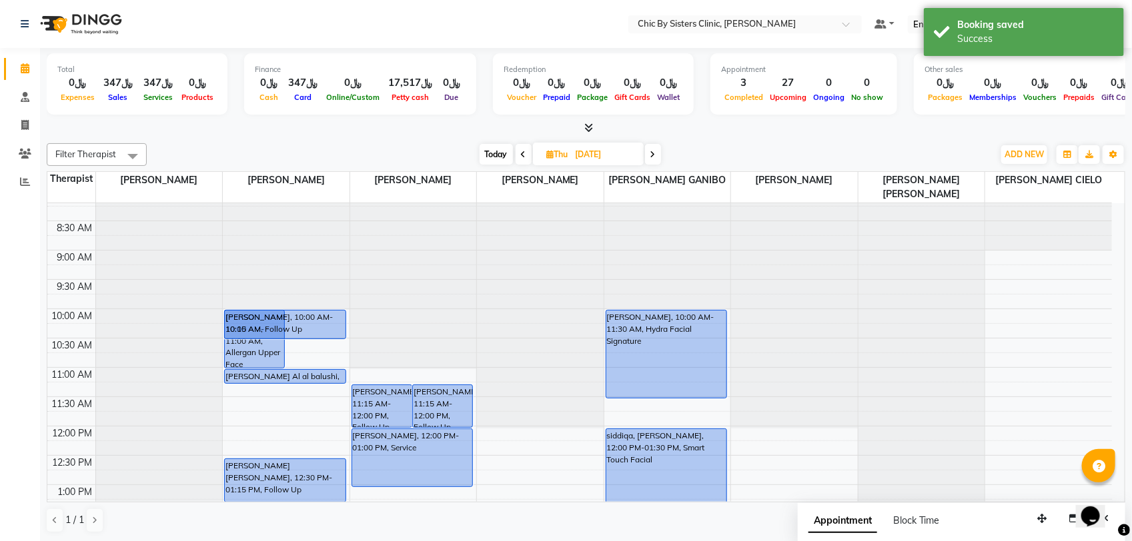
drag, startPoint x: 330, startPoint y: 322, endPoint x: 332, endPoint y: 337, distance: 14.8
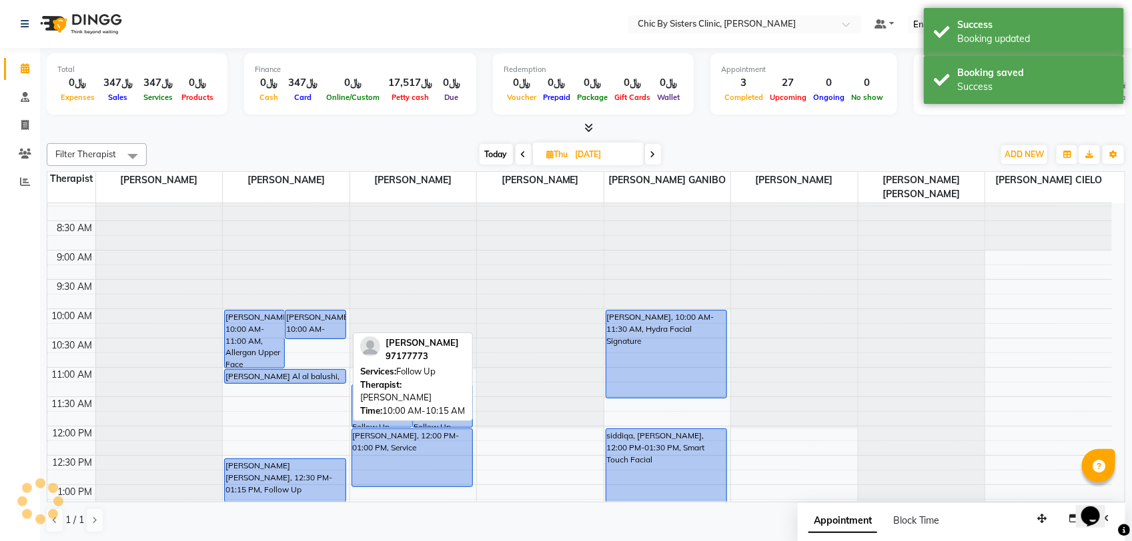
click at [320, 324] on div "[PERSON_NAME], 10:00 AM-10:15 AM, Follow Up" at bounding box center [314, 325] width 59 height 28
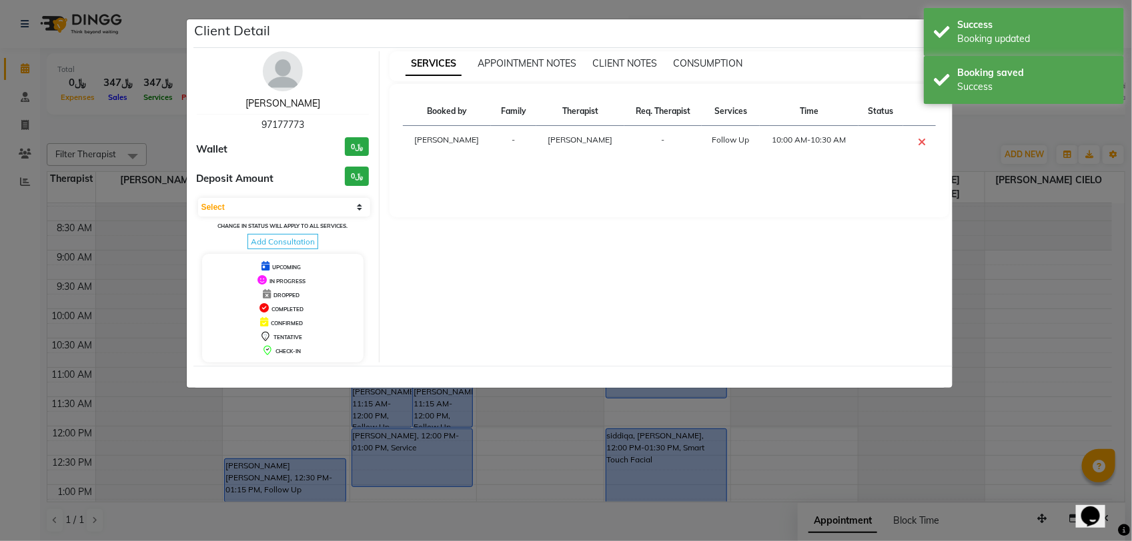
drag, startPoint x: 304, startPoint y: 107, endPoint x: 331, endPoint y: 108, distance: 27.4
click at [304, 107] on link "[PERSON_NAME]" at bounding box center [282, 103] width 75 height 12
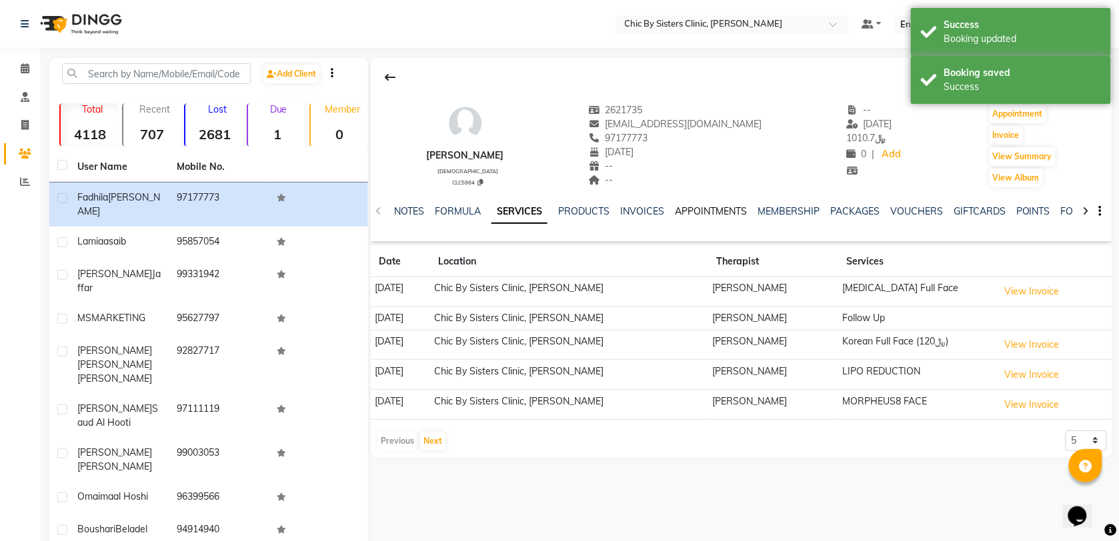
click at [725, 209] on link "APPOINTMENTS" at bounding box center [711, 211] width 72 height 12
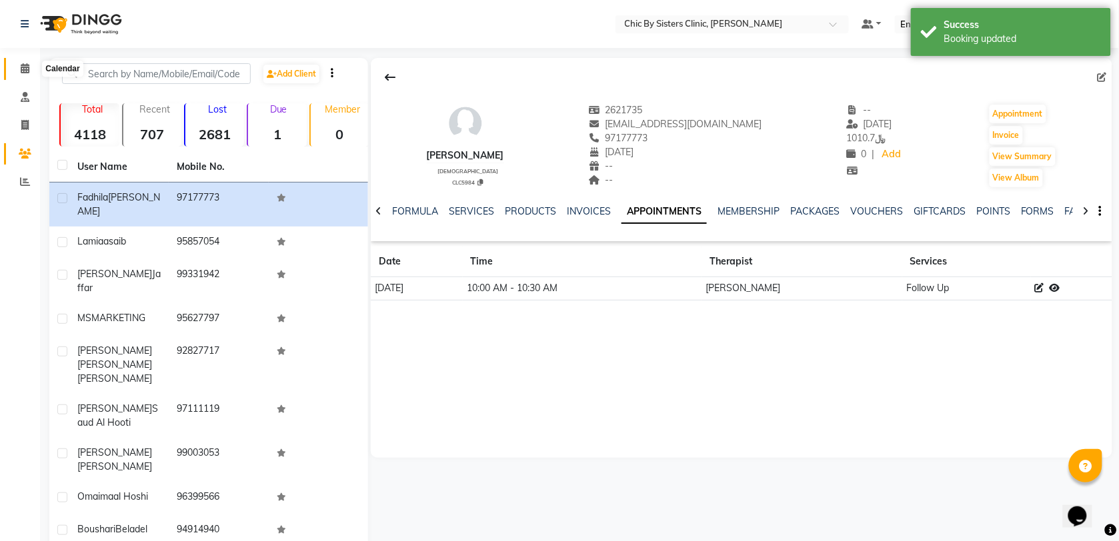
click at [17, 73] on span at bounding box center [24, 68] width 23 height 15
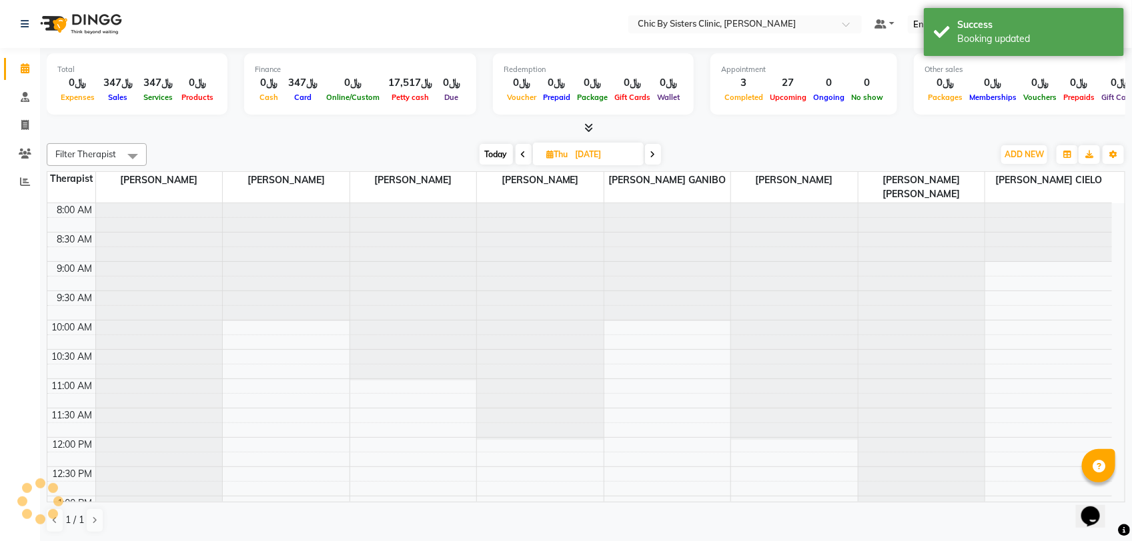
click at [479, 158] on span "Today" at bounding box center [495, 154] width 33 height 21
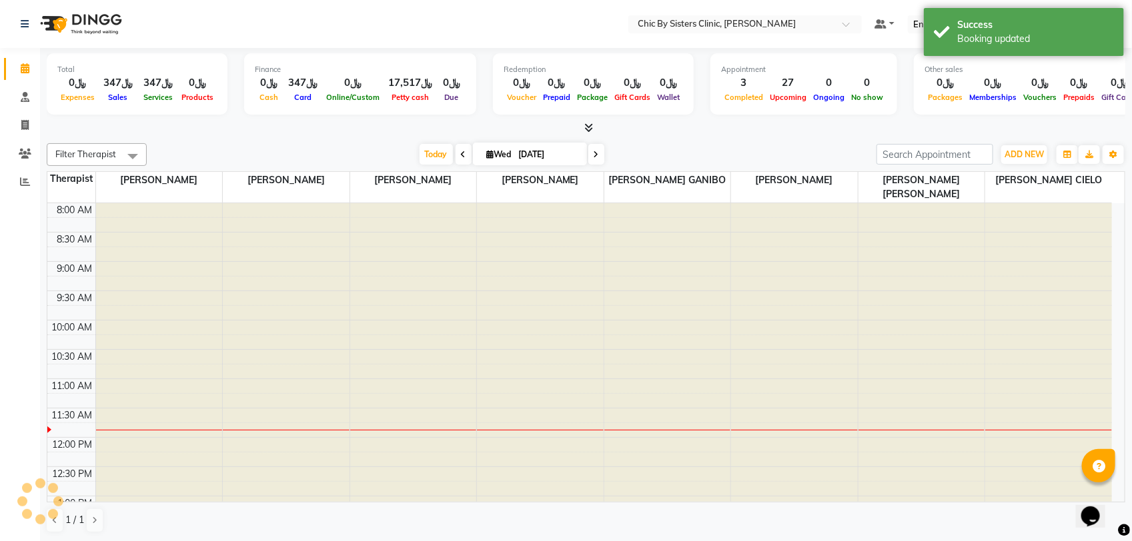
click at [507, 157] on span "Wed" at bounding box center [498, 154] width 31 height 10
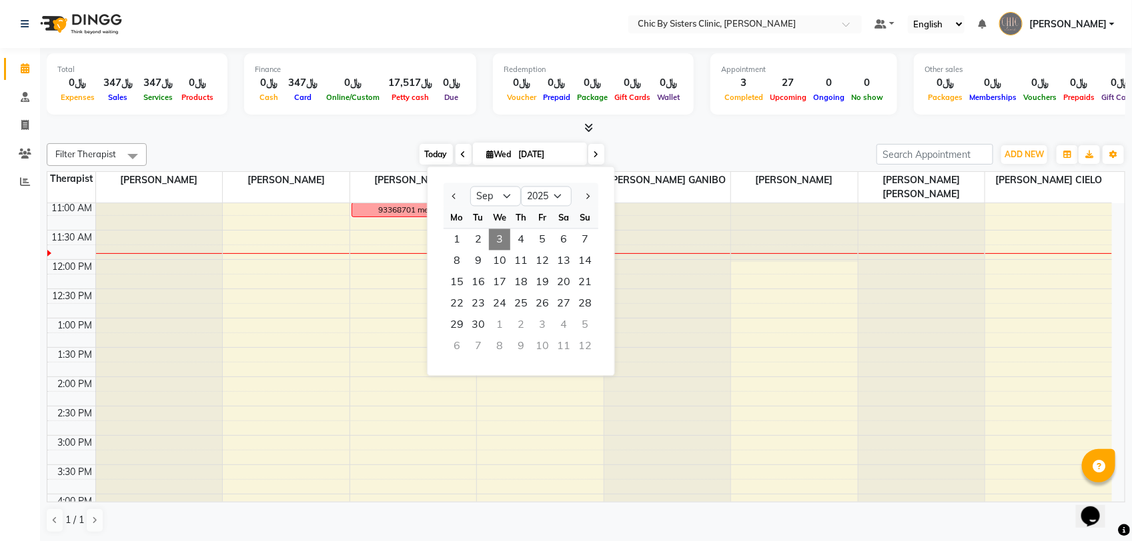
click at [431, 157] on span "Today" at bounding box center [435, 154] width 33 height 21
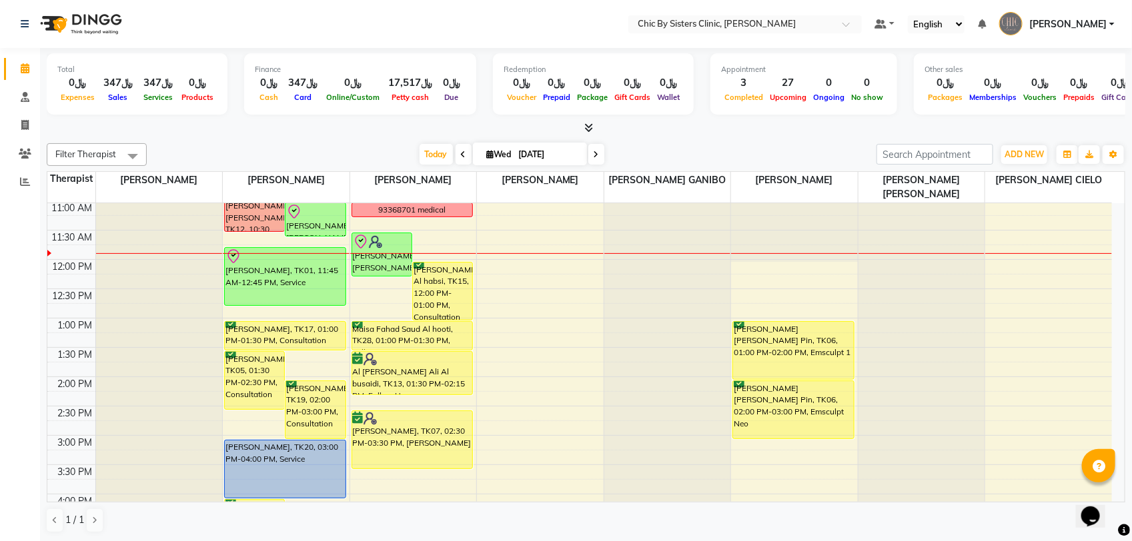
click at [501, 152] on span "Wed" at bounding box center [498, 154] width 31 height 10
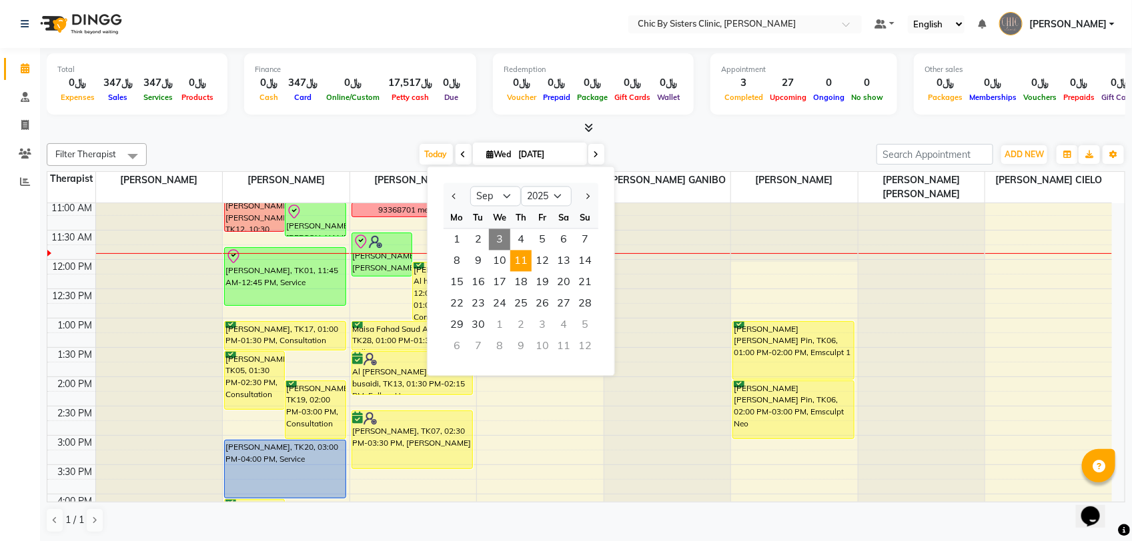
click at [519, 260] on span "11" at bounding box center [520, 261] width 21 height 21
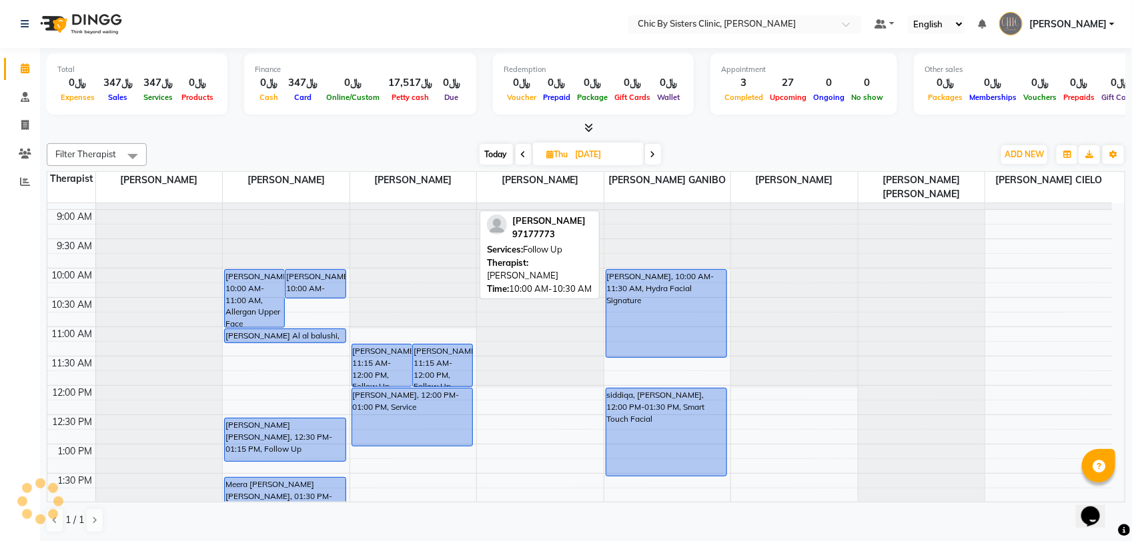
scroll to position [11, 0]
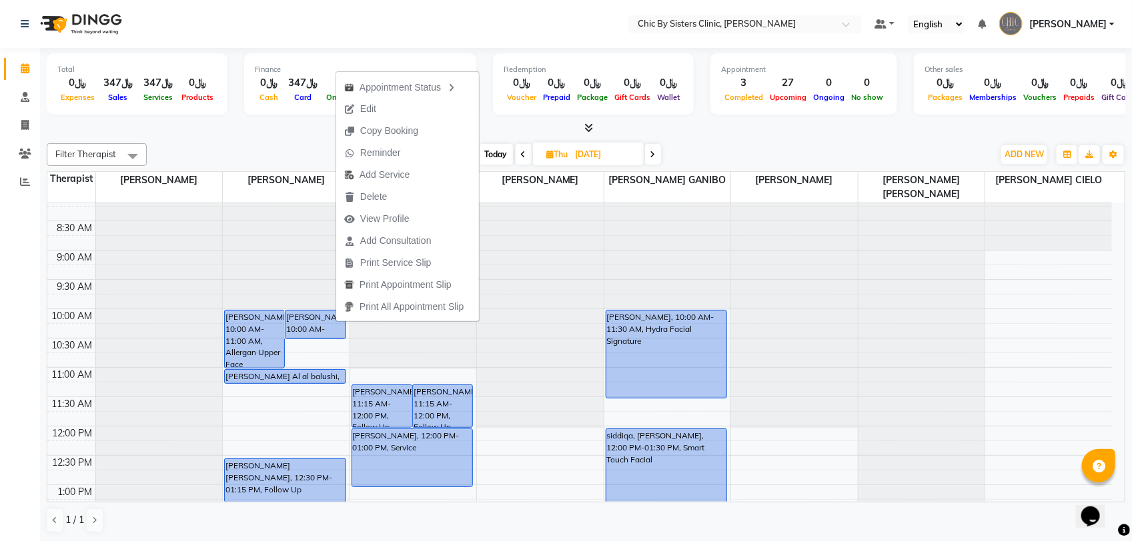
click at [597, 150] on input "[DATE]" at bounding box center [604, 155] width 67 height 20
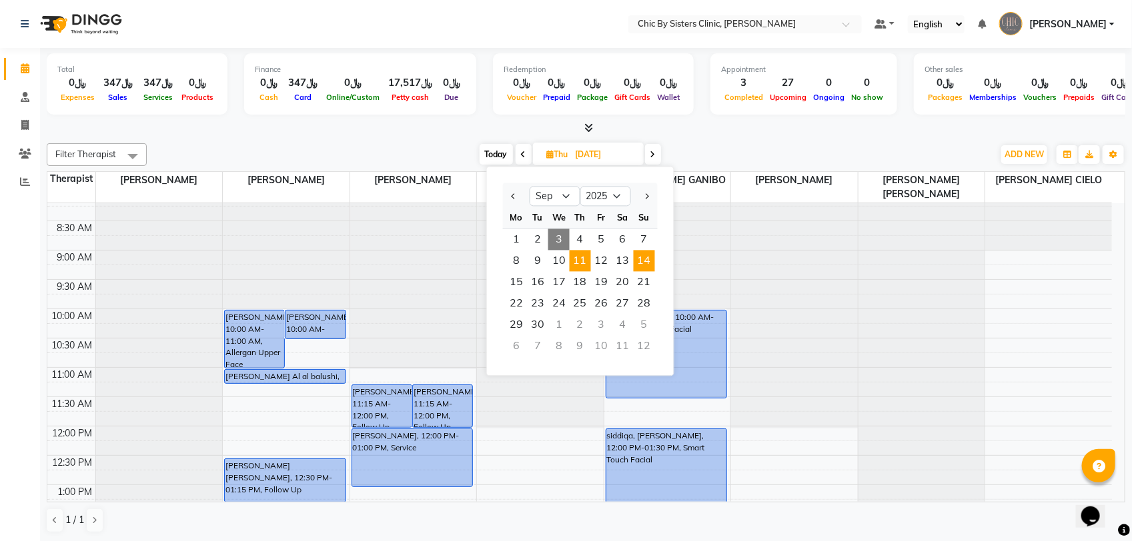
click at [639, 263] on span "14" at bounding box center [643, 261] width 21 height 21
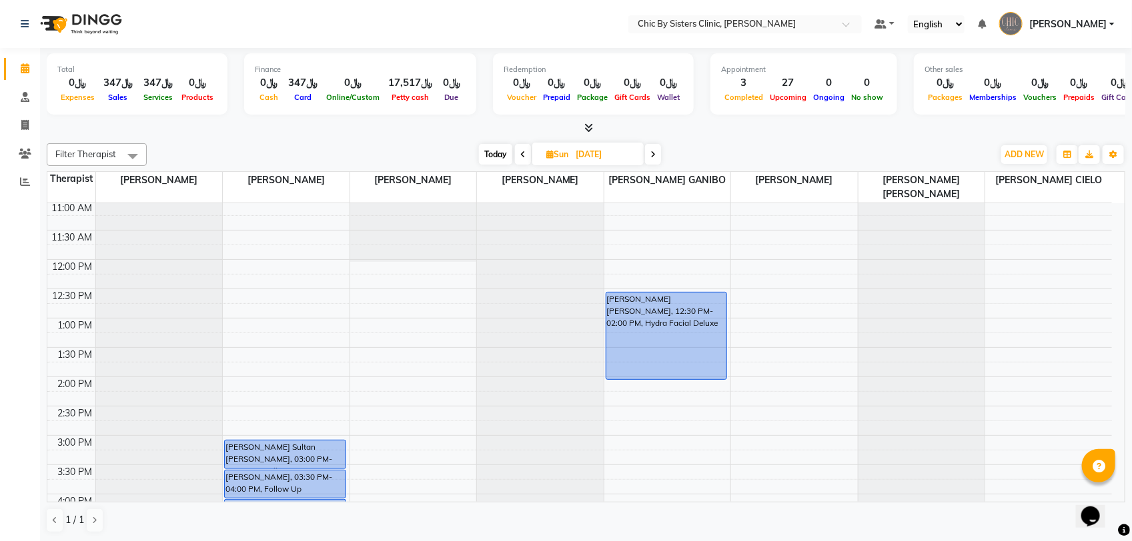
scroll to position [95, 0]
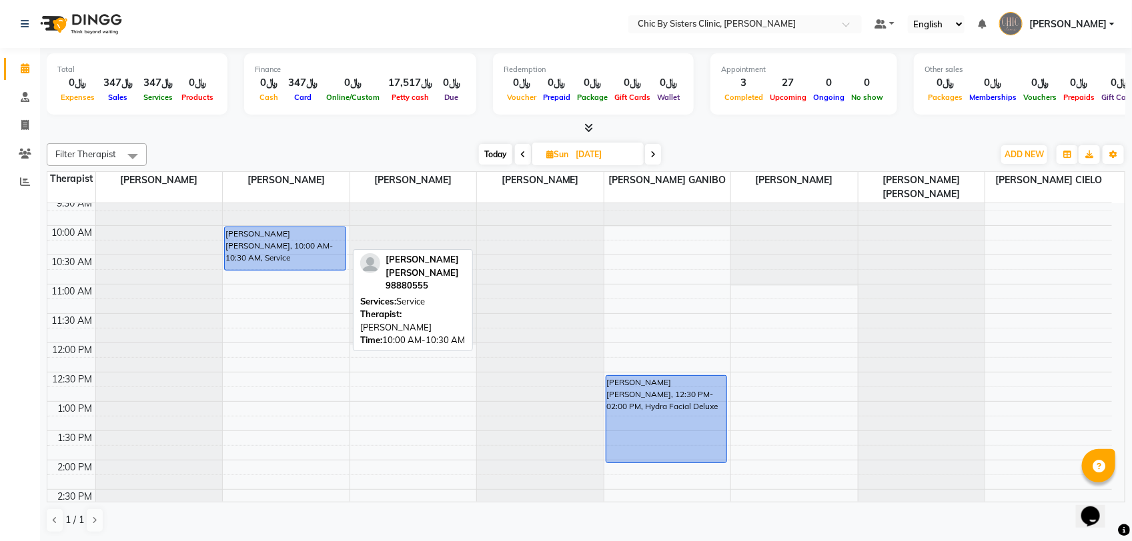
drag, startPoint x: 297, startPoint y: 253, endPoint x: 293, endPoint y: 264, distance: 11.4
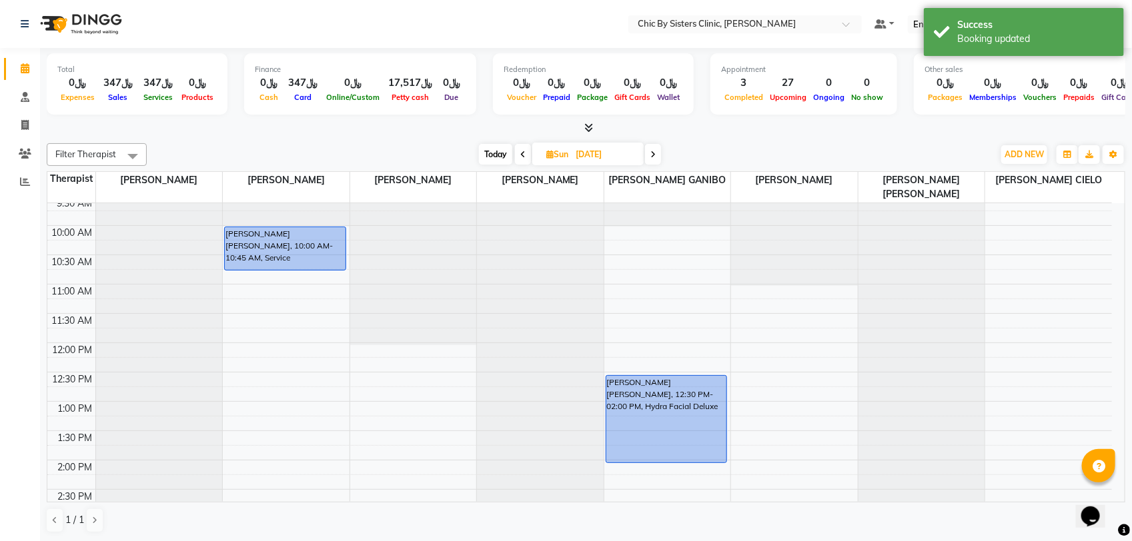
click at [488, 158] on span "Today" at bounding box center [495, 154] width 33 height 21
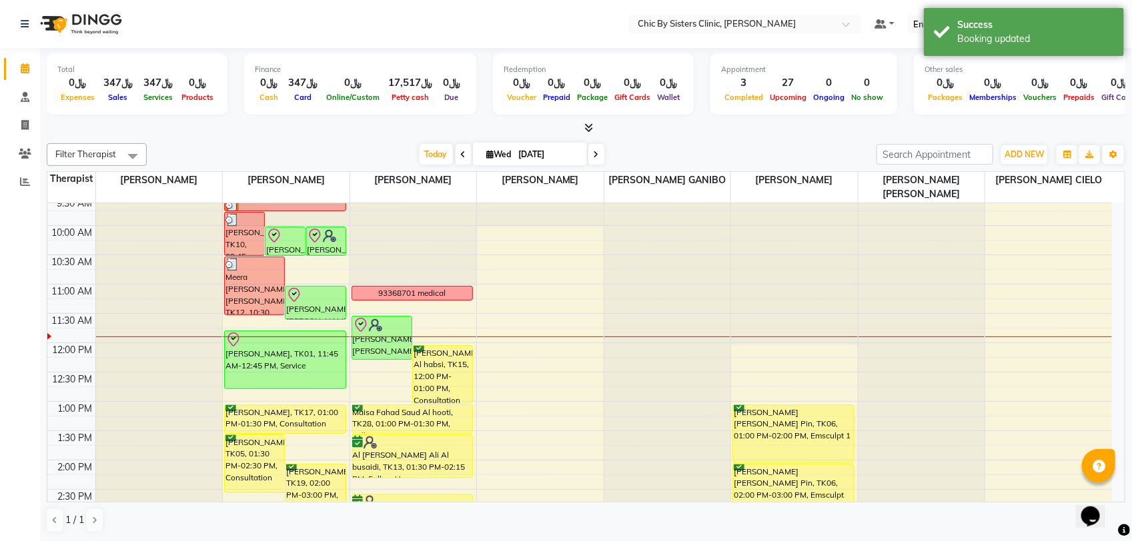
click at [517, 154] on input "[DATE]" at bounding box center [548, 155] width 67 height 20
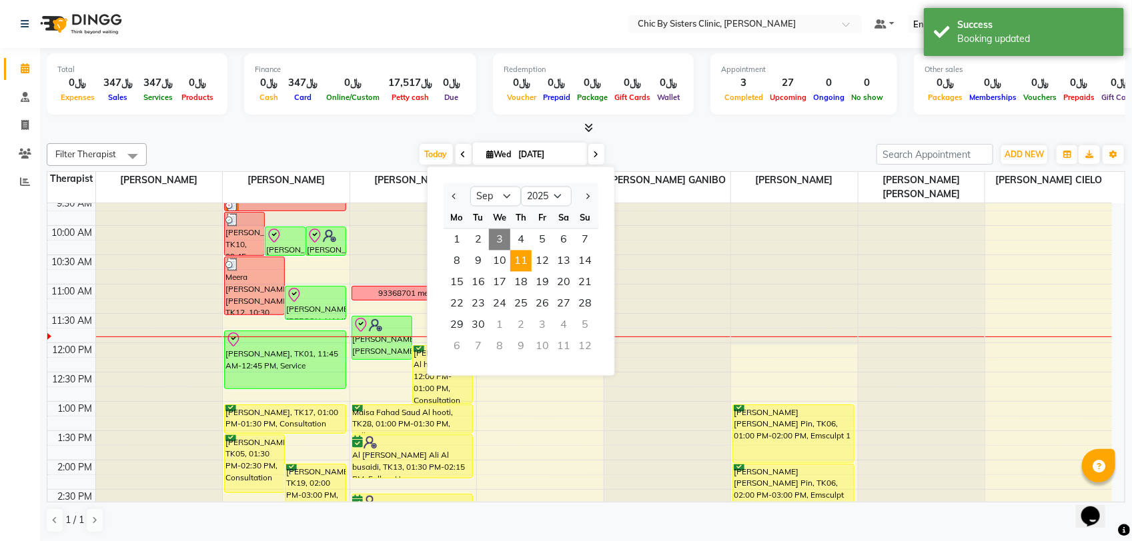
click at [522, 258] on span "11" at bounding box center [520, 261] width 21 height 21
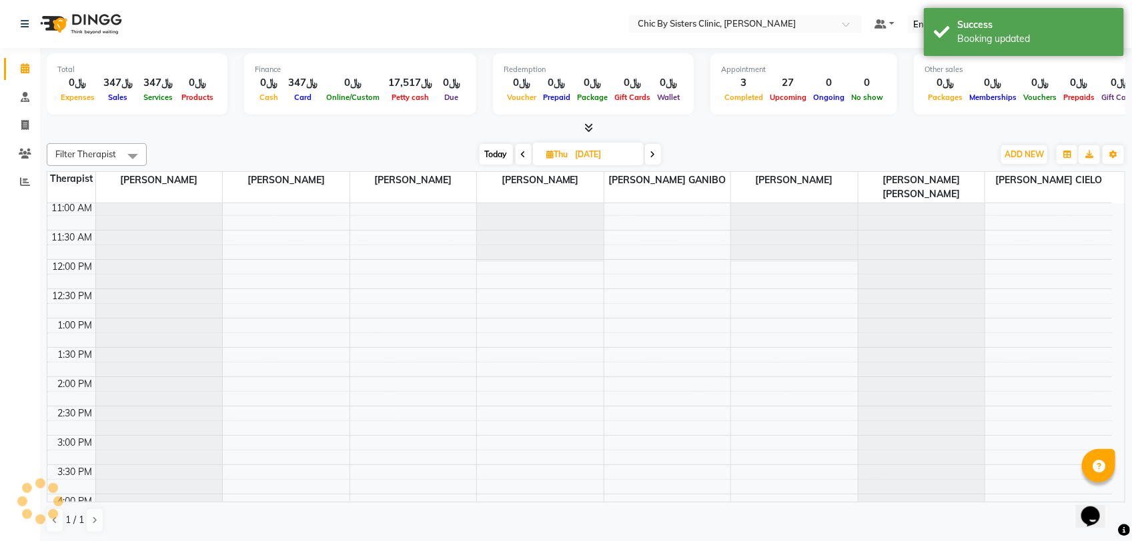
scroll to position [11, 0]
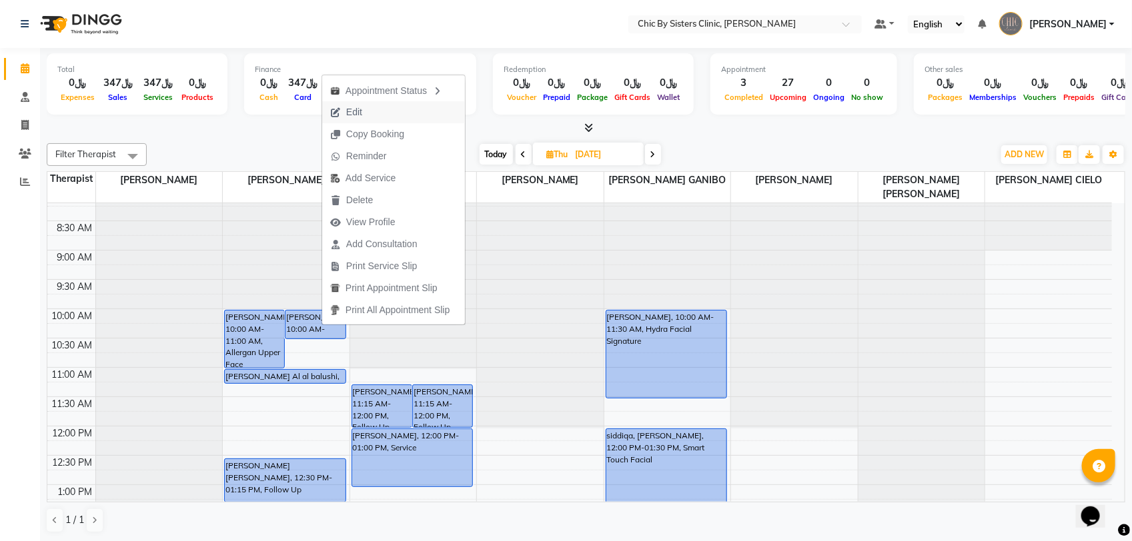
click at [375, 114] on button "Edit" at bounding box center [393, 112] width 143 height 22
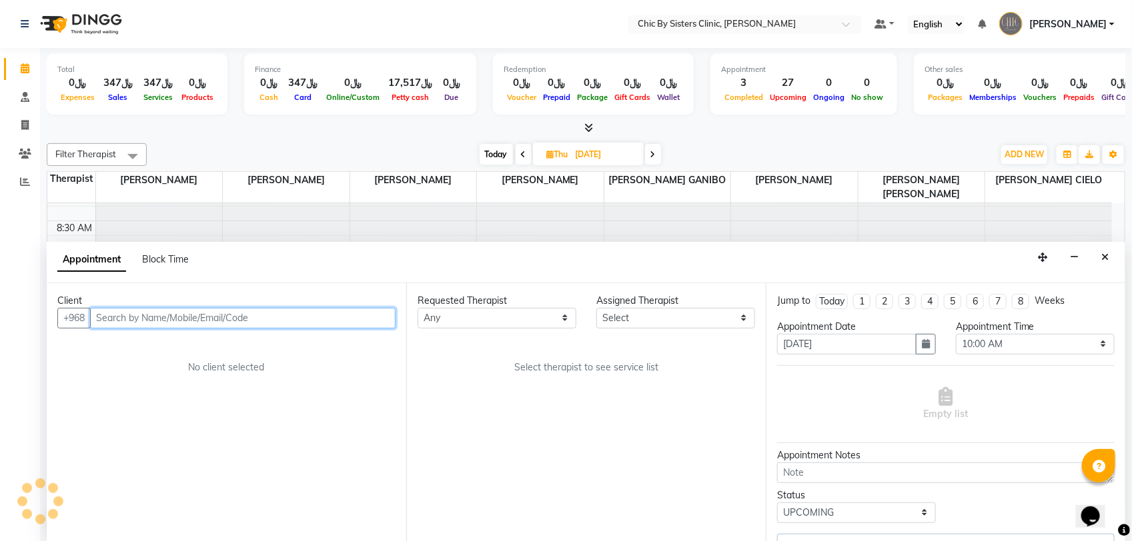
scroll to position [178, 0]
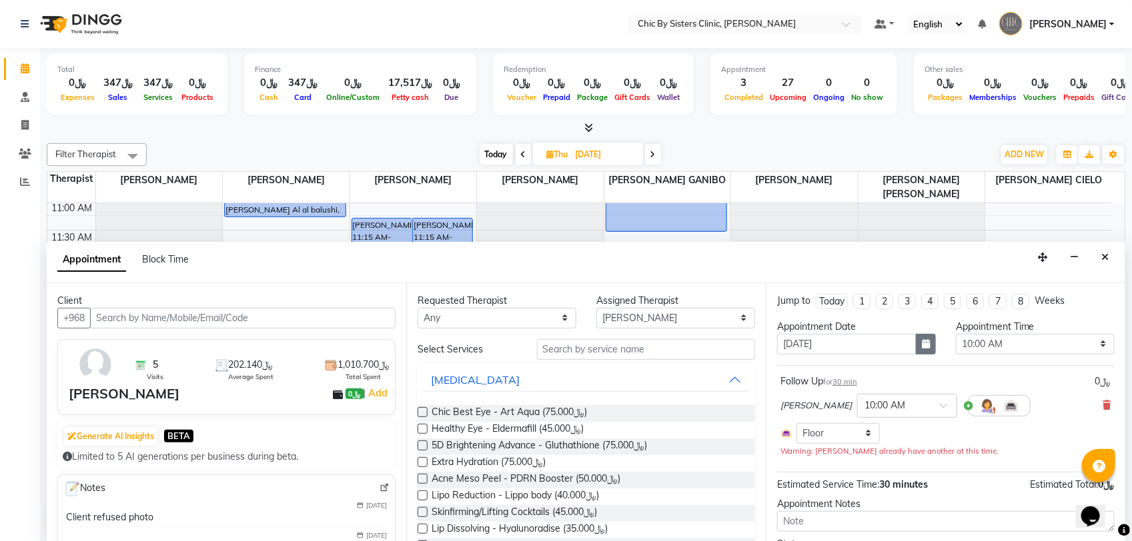
click at [922, 347] on icon "button" at bounding box center [926, 343] width 8 height 9
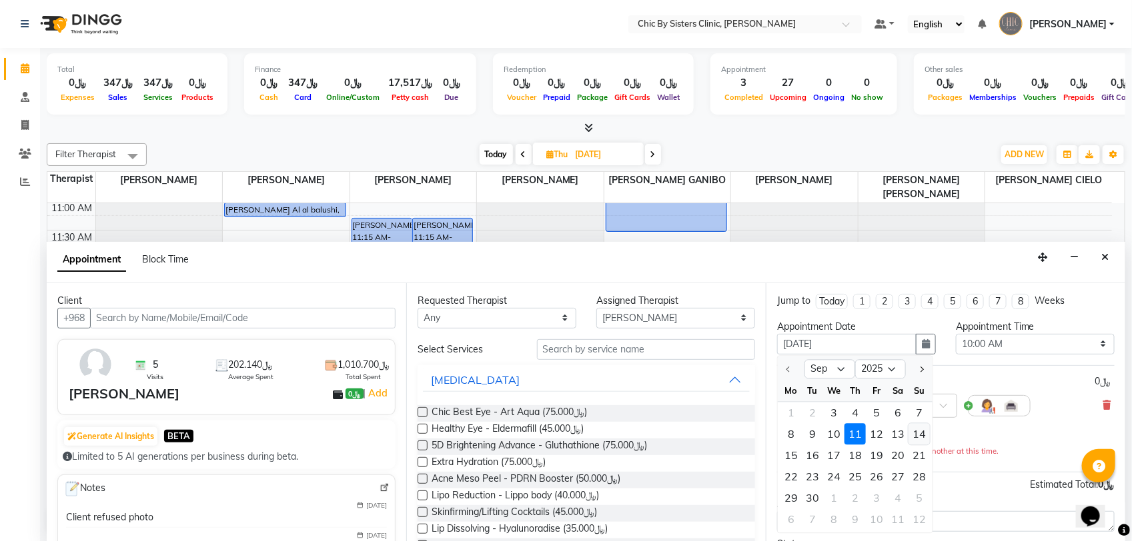
click at [921, 433] on div "14" at bounding box center [918, 433] width 21 height 21
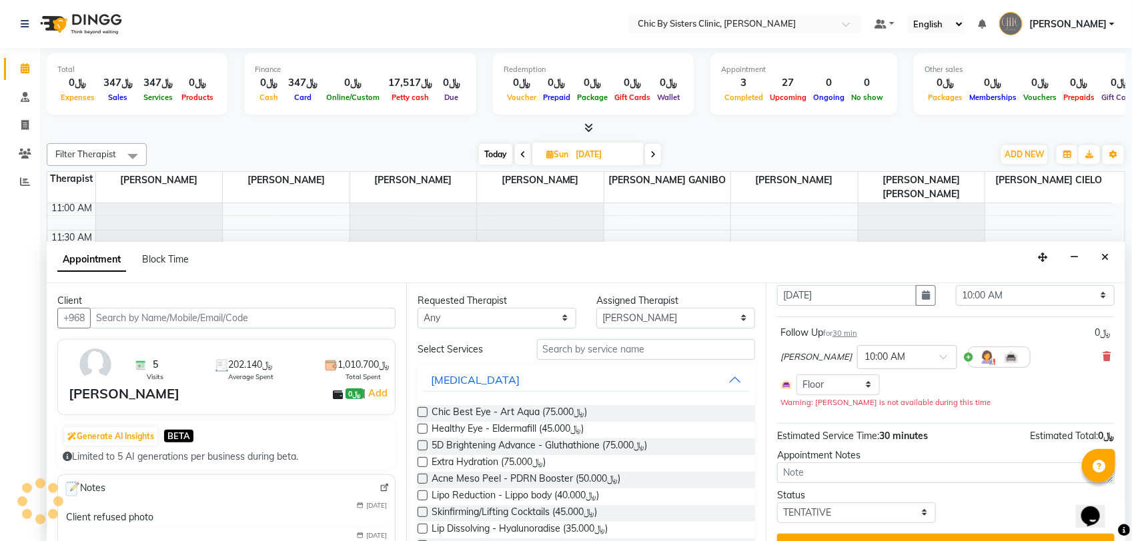
scroll to position [77, 0]
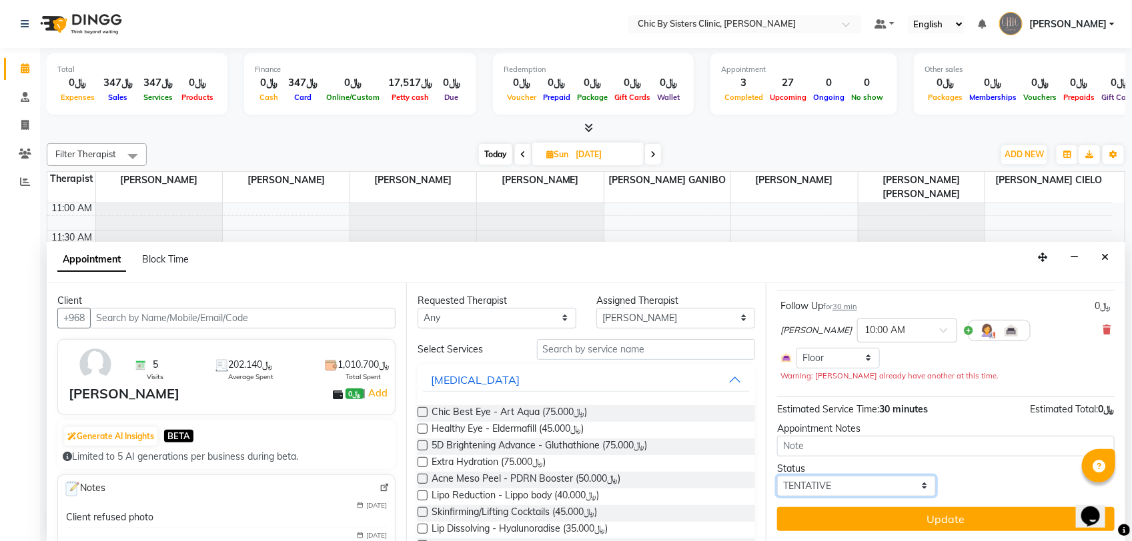
click at [819, 483] on select "Select TENTATIVE CONFIRM UPCOMING" at bounding box center [856, 486] width 159 height 21
click at [777, 476] on select "Select TENTATIVE CONFIRM UPCOMING" at bounding box center [856, 486] width 159 height 21
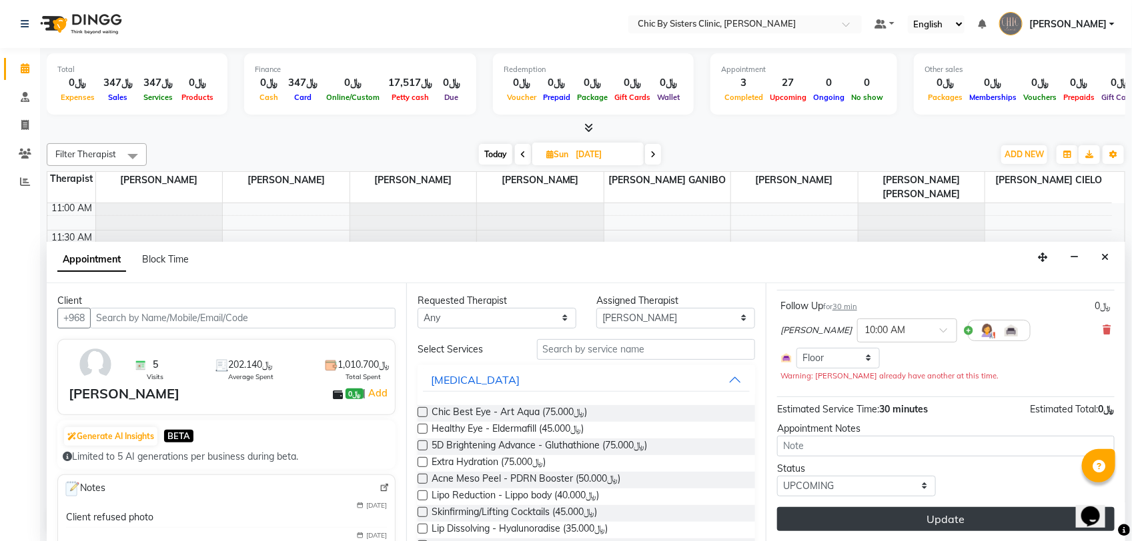
click at [835, 517] on button "Update" at bounding box center [945, 519] width 337 height 24
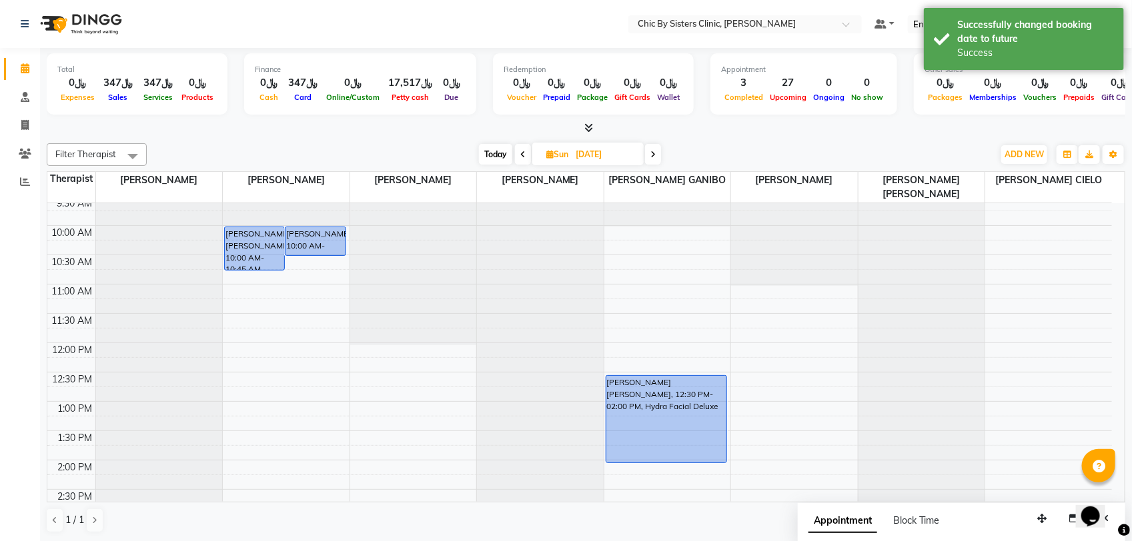
scroll to position [11, 0]
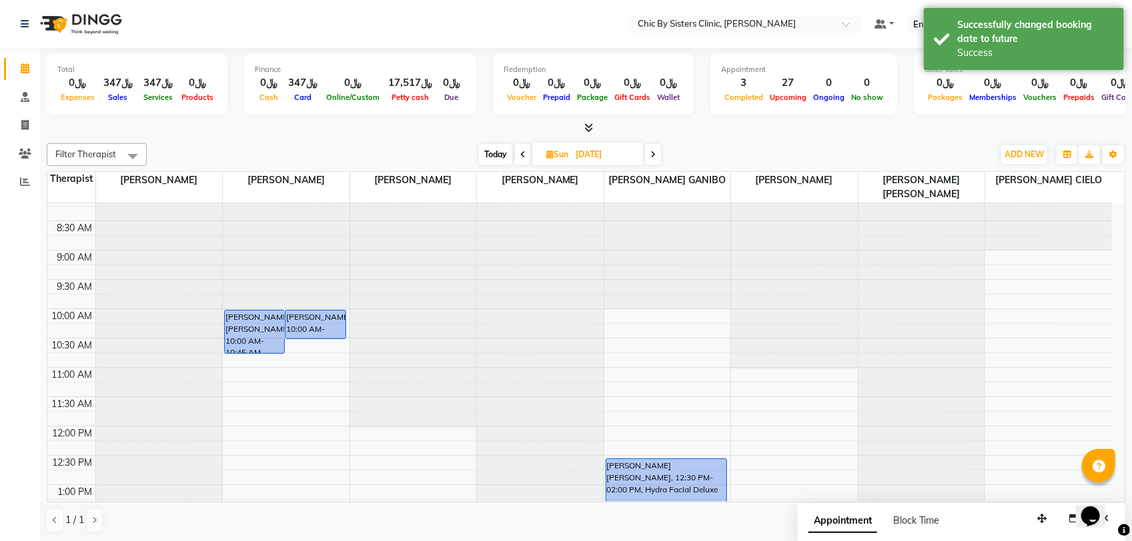
click at [495, 157] on span "Today" at bounding box center [495, 154] width 33 height 21
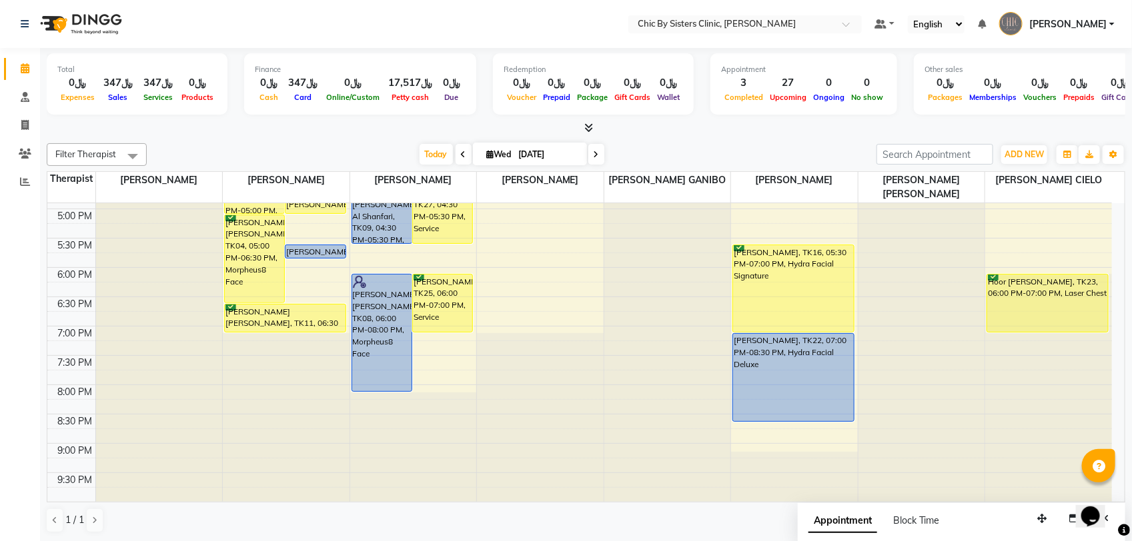
scroll to position [595, 0]
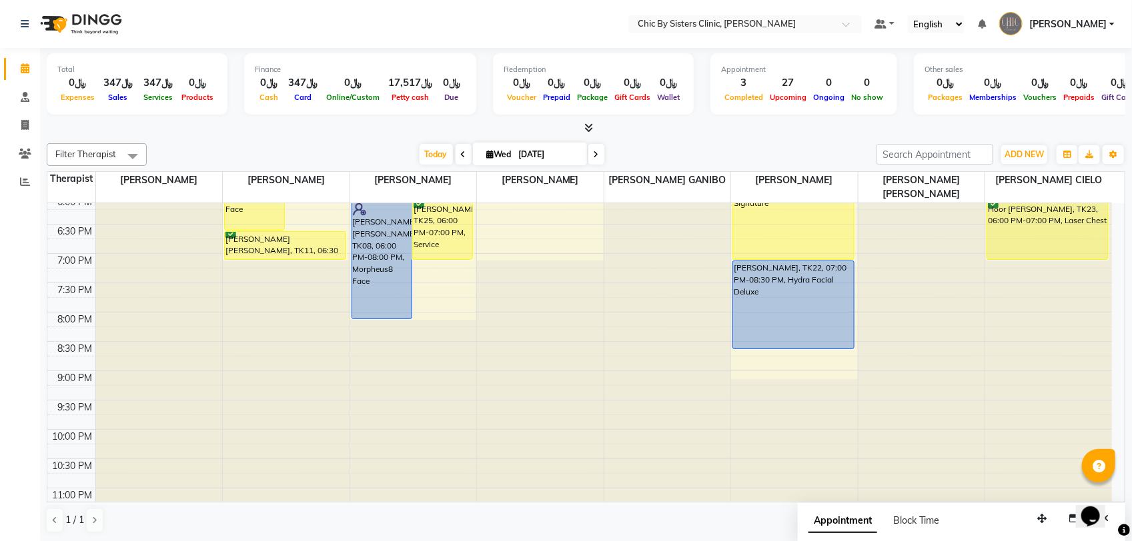
click at [1032, 25] on span "[PERSON_NAME]" at bounding box center [1067, 24] width 77 height 14
click at [1024, 97] on link "Sign out" at bounding box center [1046, 95] width 122 height 21
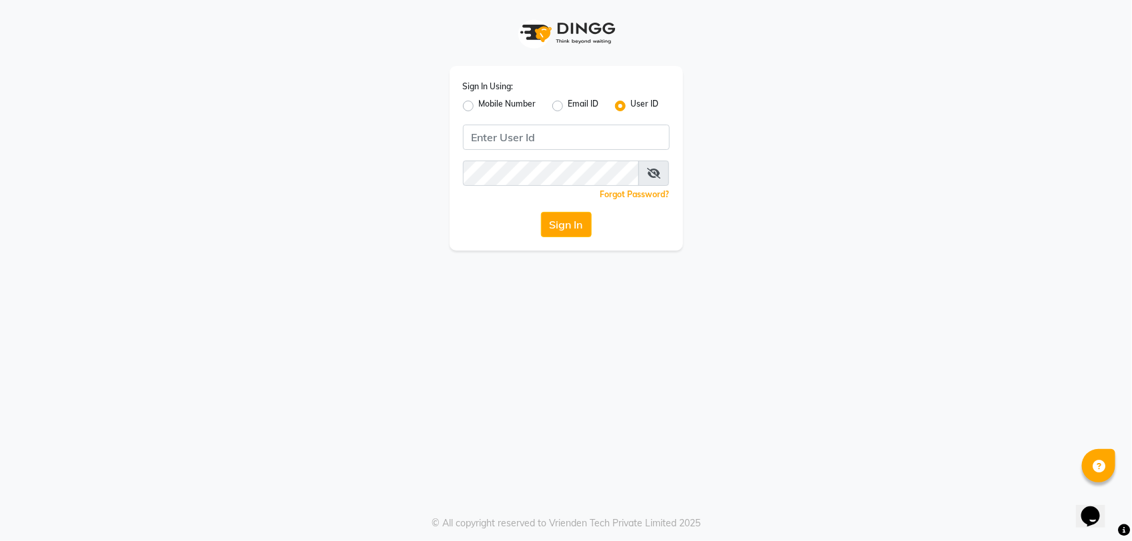
click at [479, 105] on label "Mobile Number" at bounding box center [507, 106] width 57 height 16
click at [479, 105] on input "Mobile Number" at bounding box center [483, 102] width 9 height 9
click at [481, 135] on div at bounding box center [485, 136] width 43 height 14
click at [551, 171] on div "Oman (+968)" at bounding box center [566, 161] width 205 height 25
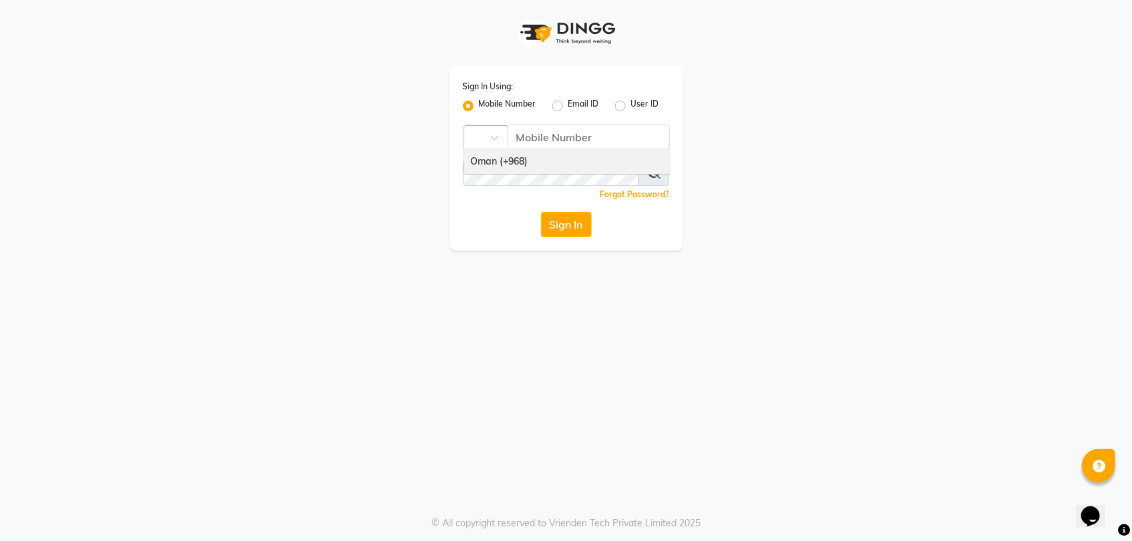
scroll to position [0, 0]
click at [572, 135] on input "Username" at bounding box center [591, 137] width 157 height 25
click at [574, 224] on button "Sign In" at bounding box center [566, 224] width 51 height 25
